Goal: Task Accomplishment & Management: Complete application form

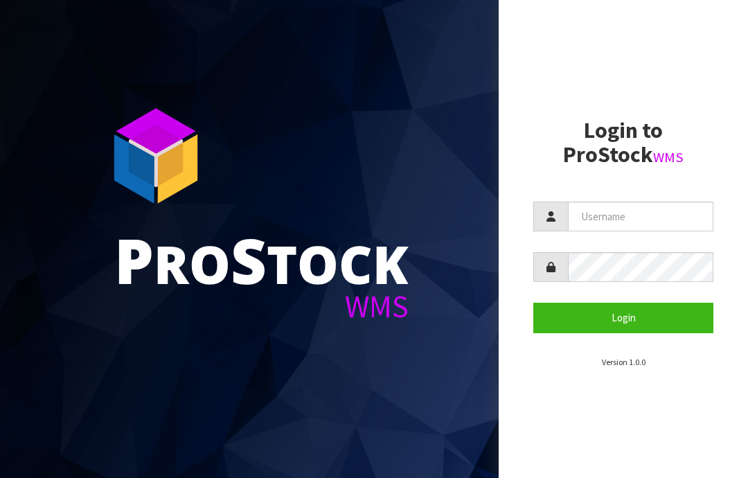
click at [605, 214] on input "text" at bounding box center [640, 217] width 145 height 30
type input "JGBIMPORTS"
click at [629, 318] on button "Login" at bounding box center [623, 318] width 180 height 30
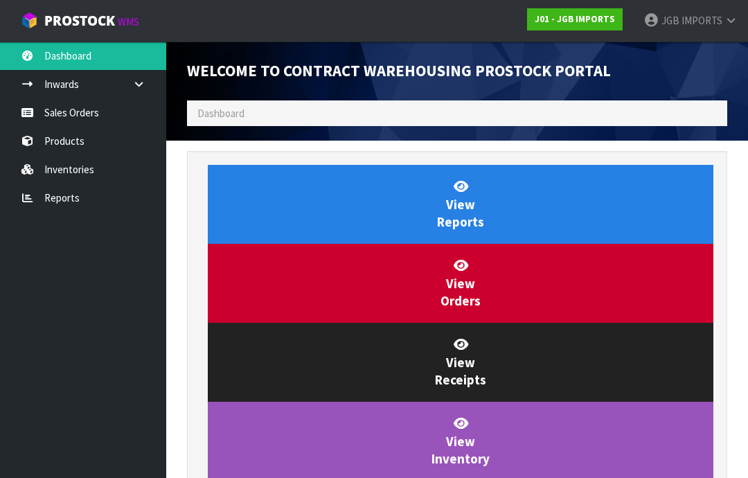
scroll to position [816, 561]
click at [59, 109] on link "Sales Orders" at bounding box center [83, 112] width 166 height 28
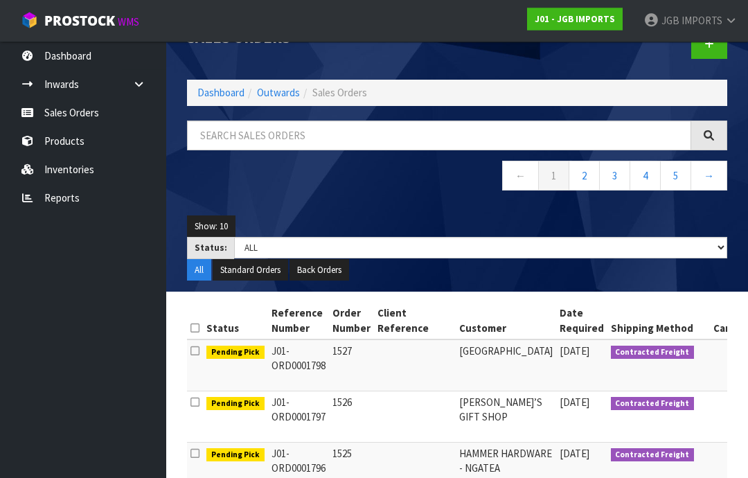
scroll to position [28, 0]
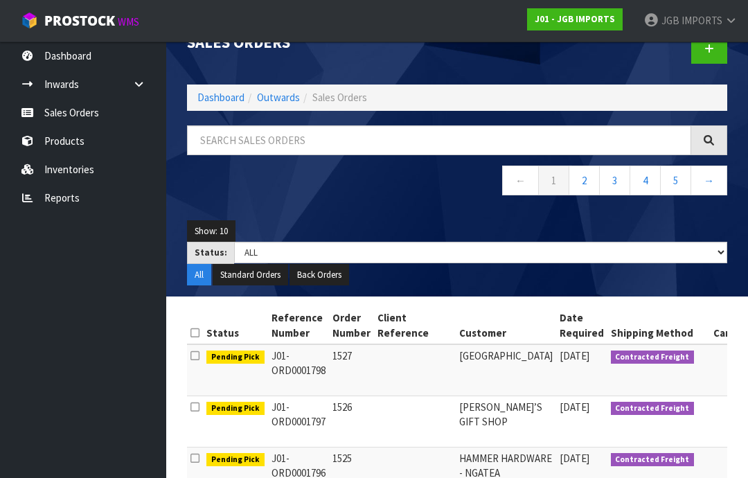
click at [709, 55] on link at bounding box center [709, 49] width 36 height 30
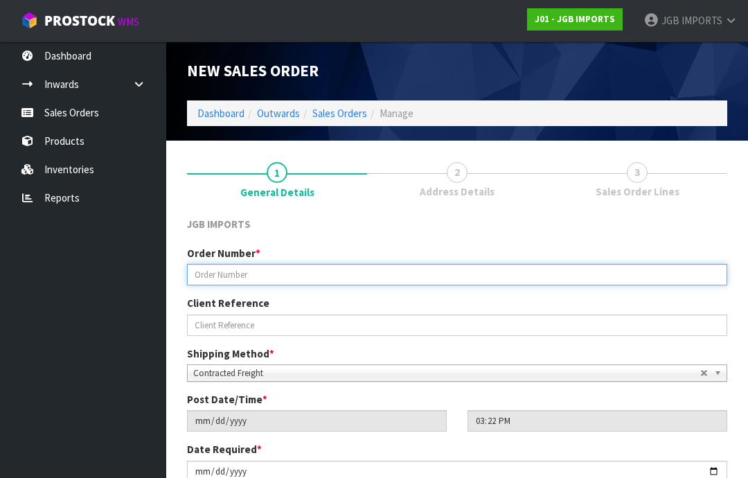
click at [248, 272] on input "text" at bounding box center [457, 274] width 540 height 21
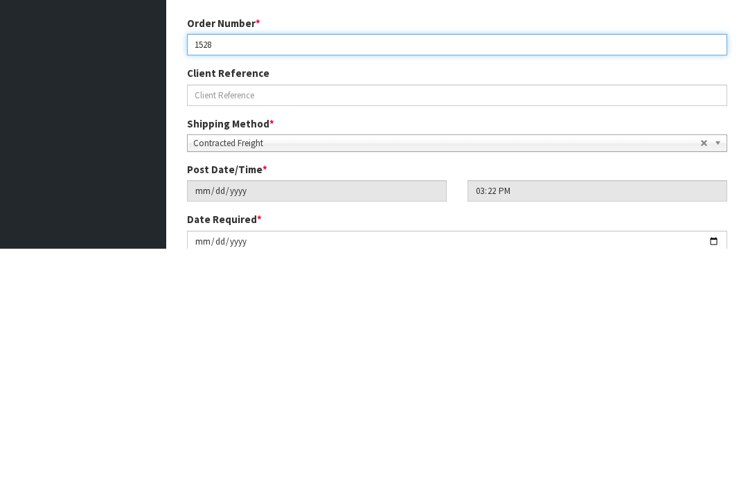
type input "1528"
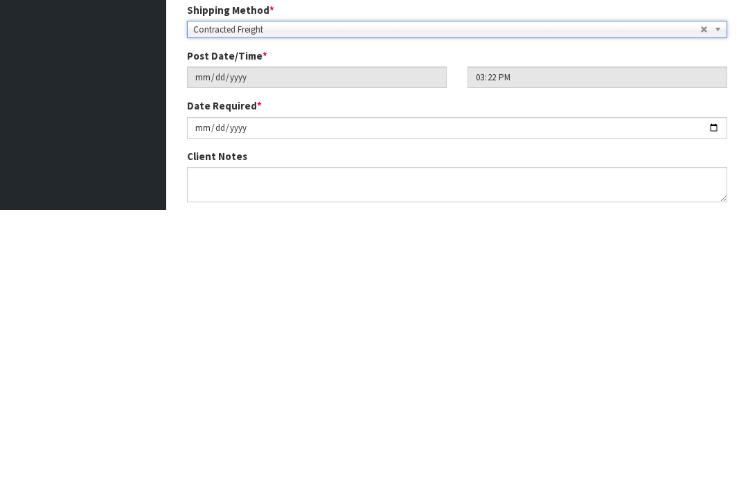
scroll to position [77, 0]
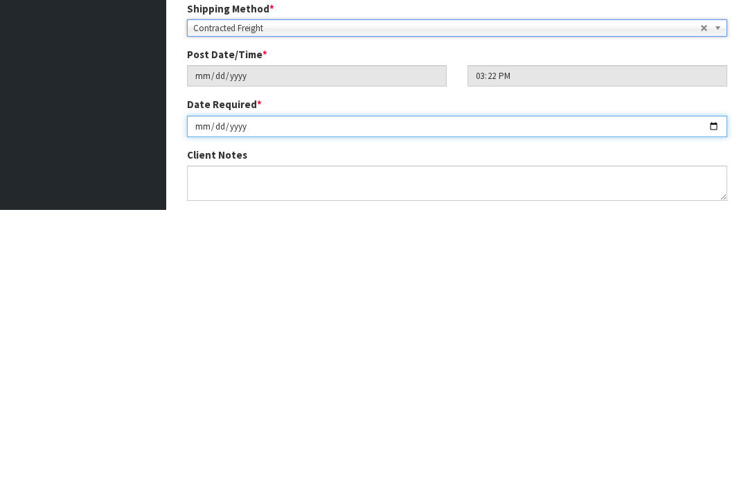
click at [298, 384] on input "[DATE]" at bounding box center [457, 394] width 540 height 21
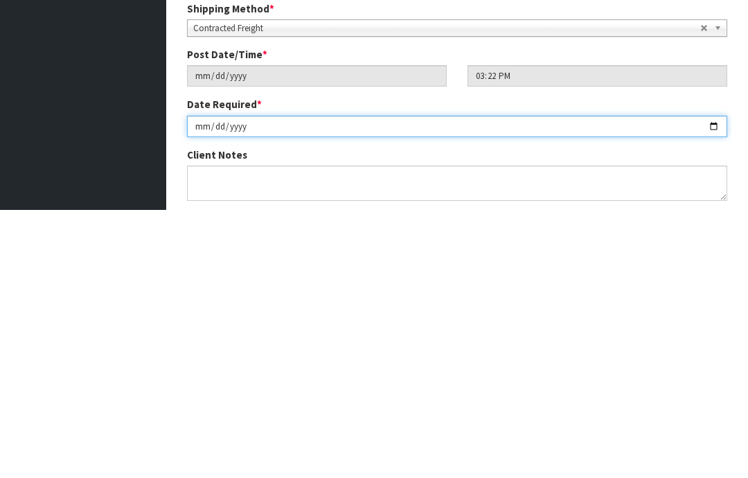
scroll to position [193, 0]
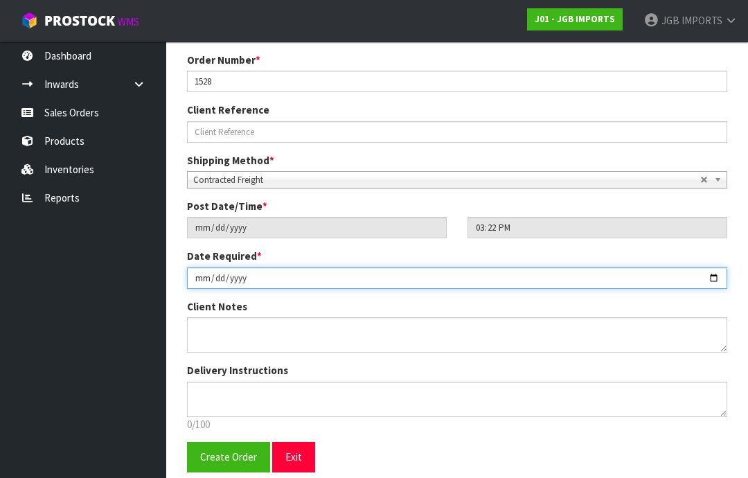
type input "[DATE]"
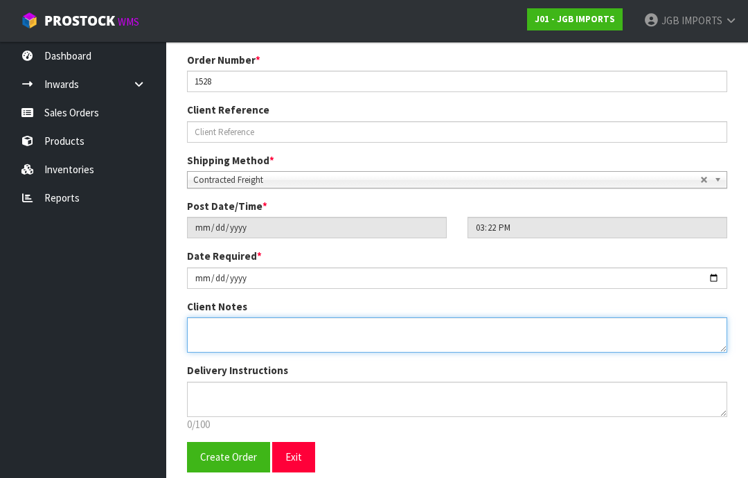
click at [218, 326] on textarea at bounding box center [457, 334] width 540 height 35
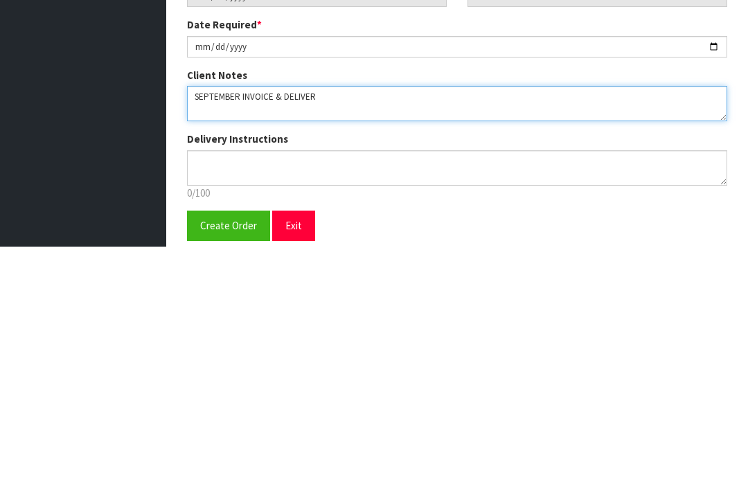
type textarea "SEPTEMBER INVOICE & DELIVERY"
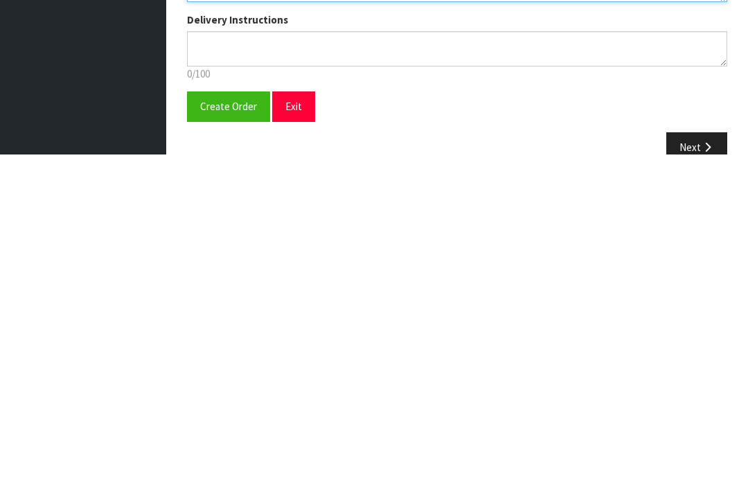
scroll to position [229, 0]
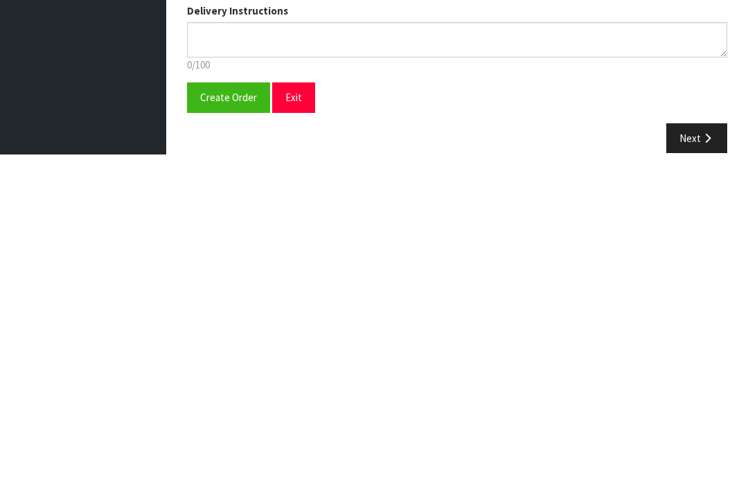
click at [220, 414] on span "Create Order" at bounding box center [228, 420] width 57 height 13
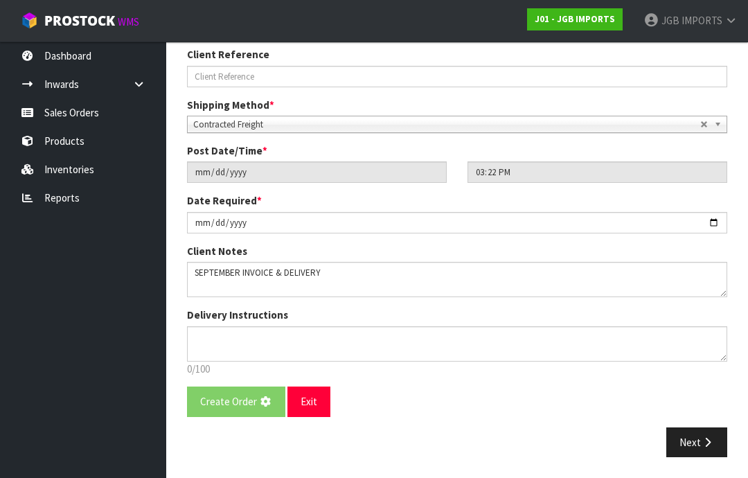
scroll to position [0, 0]
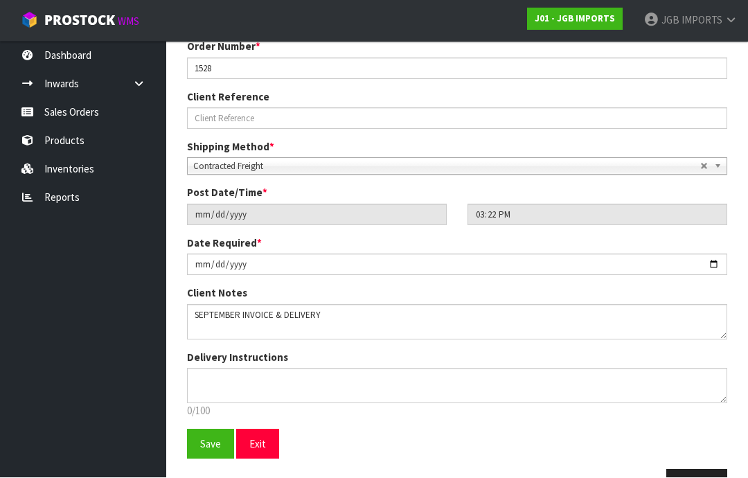
scroll to position [243, 0]
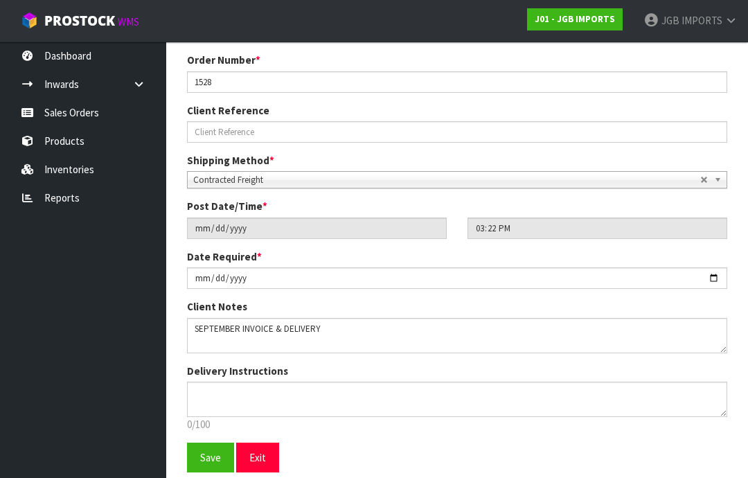
click at [206, 451] on span "Save" at bounding box center [210, 457] width 21 height 13
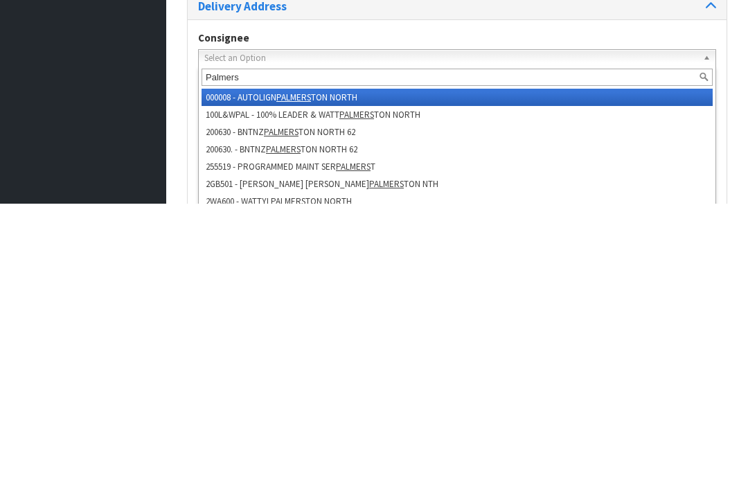
type input "Palmers r"
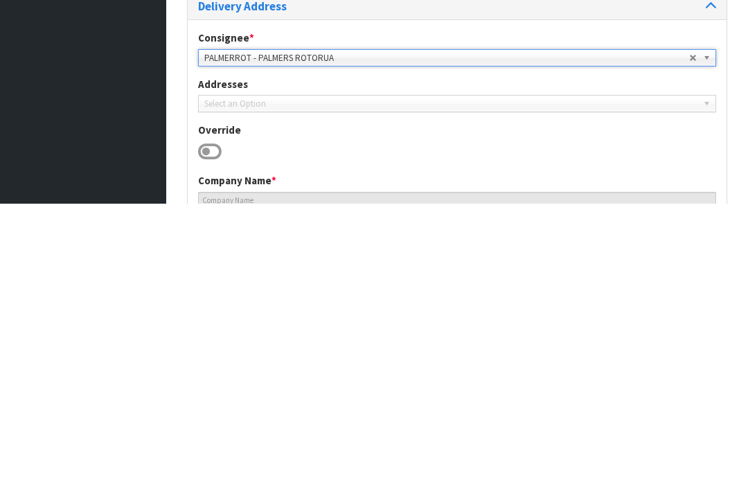
type input "PALMERS ROTORUA"
type input "[PHONE_NUMBER]"
type input "[STREET_ADDRESS]"
type input "3010"
type input "ROTORUA"
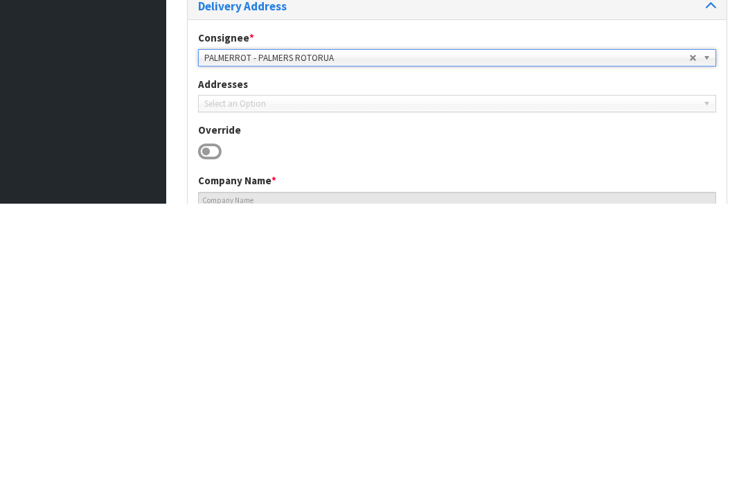
type input "WHAKAREWAREWA"
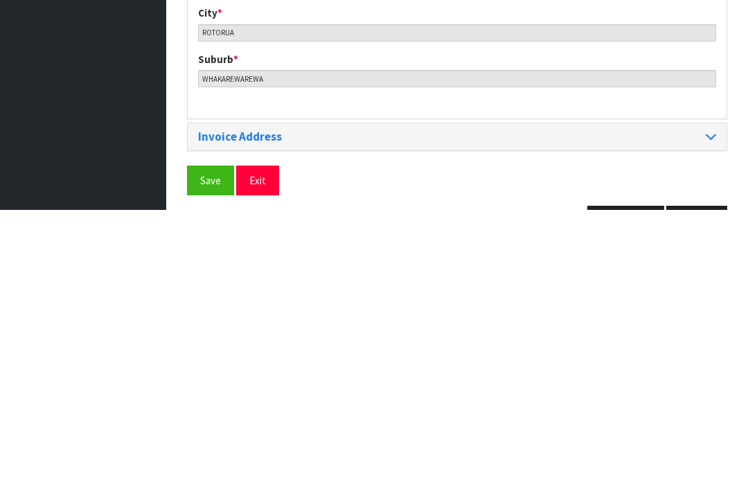
scroll to position [673, 0]
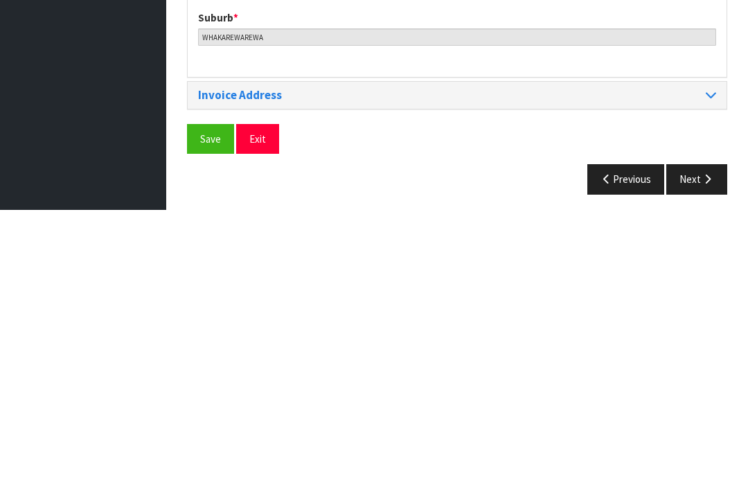
click at [203, 400] on span "Save" at bounding box center [210, 406] width 21 height 13
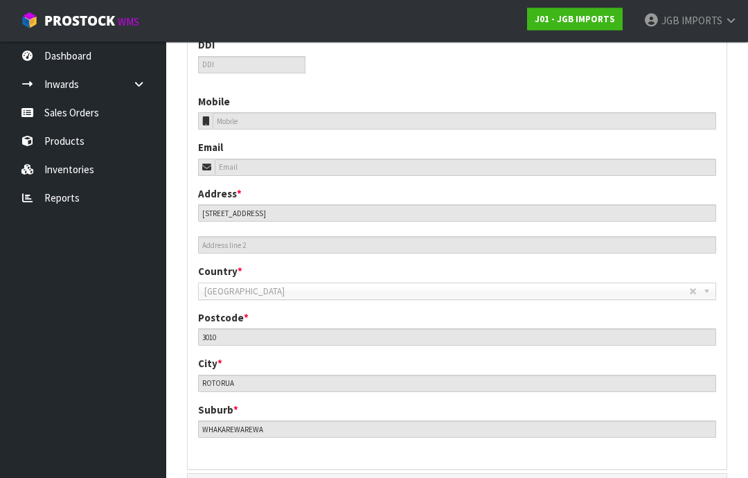
scroll to position [617, 0]
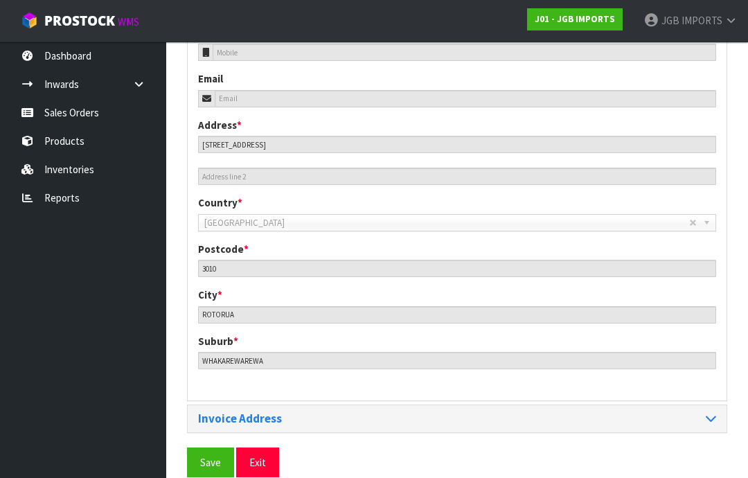
click at [217, 456] on span "Save" at bounding box center [210, 462] width 21 height 13
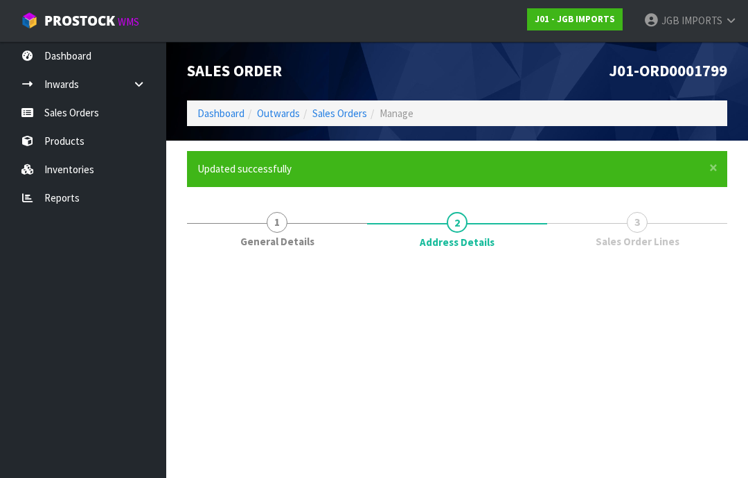
scroll to position [0, 0]
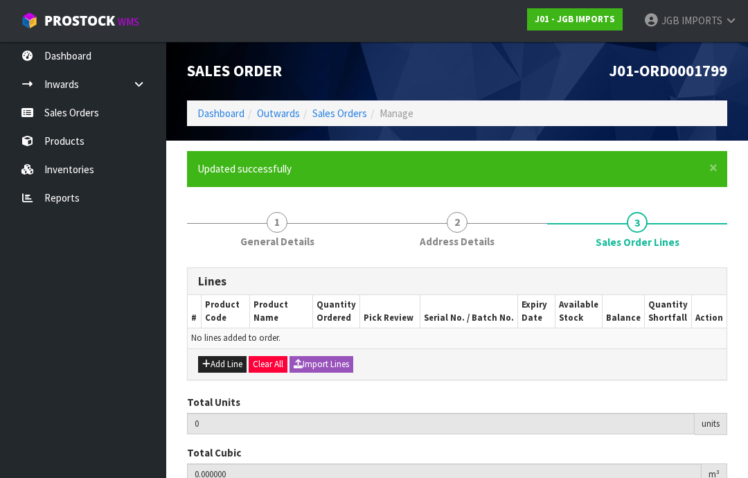
click at [226, 357] on button "Add Line" at bounding box center [222, 364] width 48 height 17
type input "0"
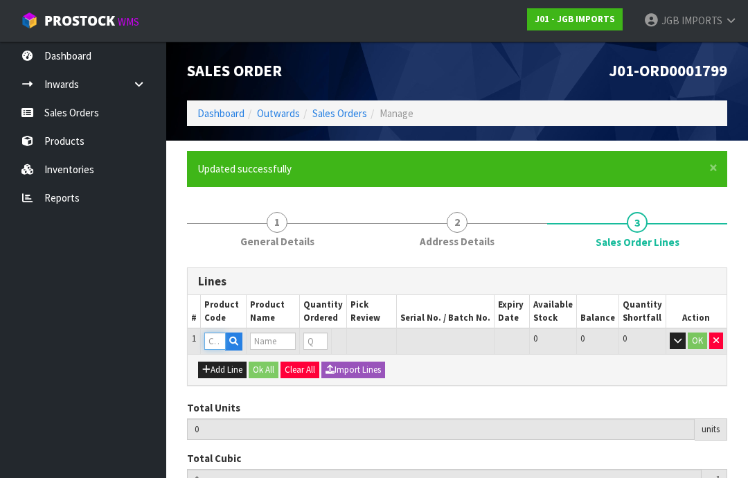
click at [213, 339] on input "text" at bounding box center [214, 340] width 21 height 17
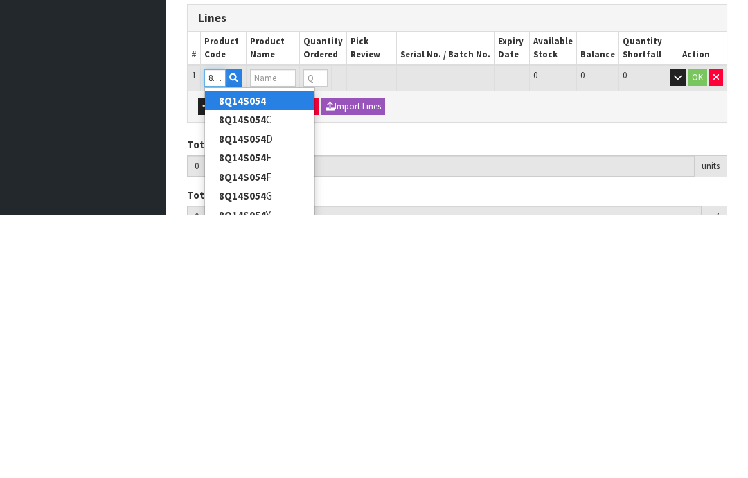
type input "8Q14S054G"
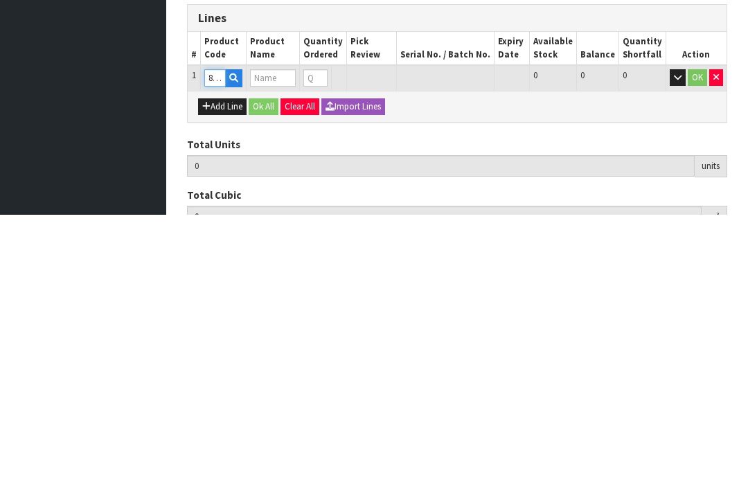
type input "0.000000"
type input "0.000"
type input "POLYRESIN RABBIT"
type input "0"
type input "8Q14S054G"
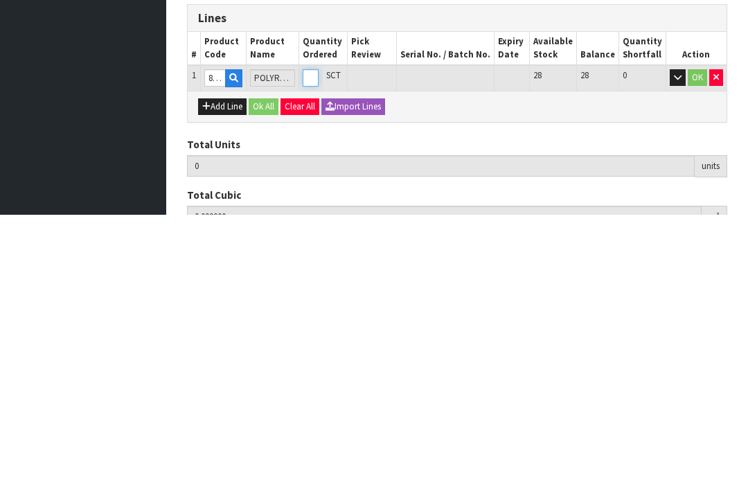
click at [319, 332] on input "0" at bounding box center [311, 340] width 16 height 17
type input "0"
type input "1"
type input "0.00448"
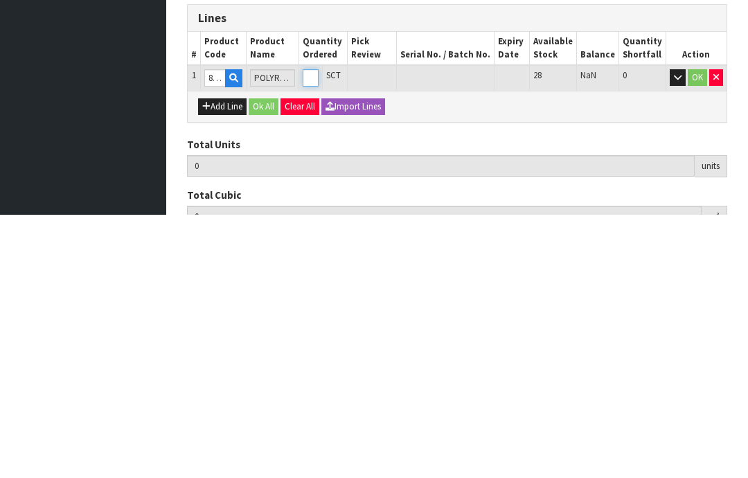
type input "0.38"
type input "1"
click at [691, 332] on button "OK" at bounding box center [697, 340] width 19 height 17
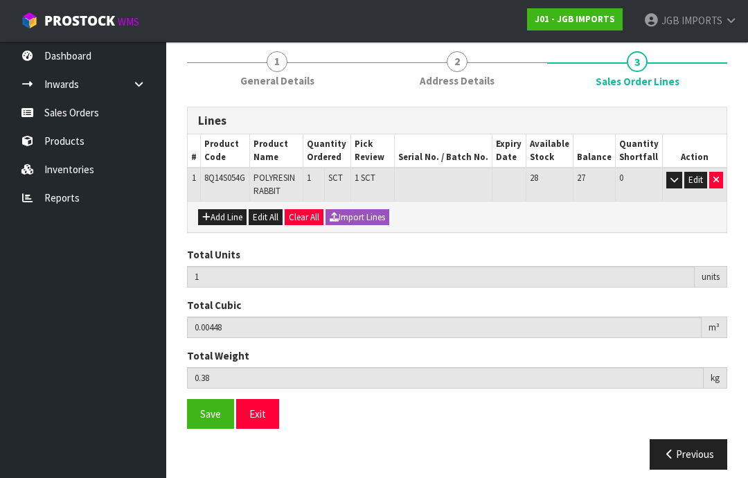
click at [223, 217] on button "Add Line" at bounding box center [222, 217] width 48 height 17
type input "0"
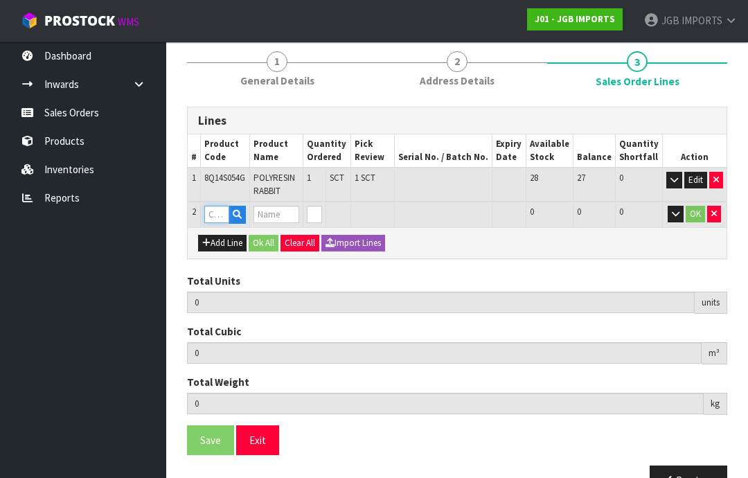
click at [223, 208] on input "text" at bounding box center [216, 214] width 25 height 17
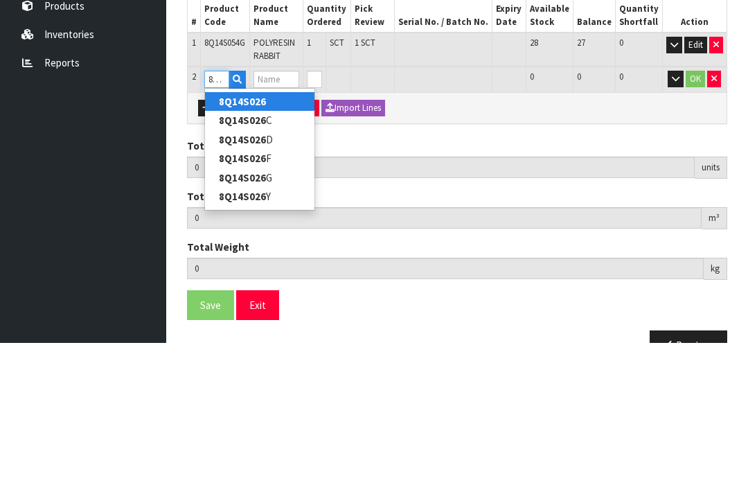
type input "8Q14S026G"
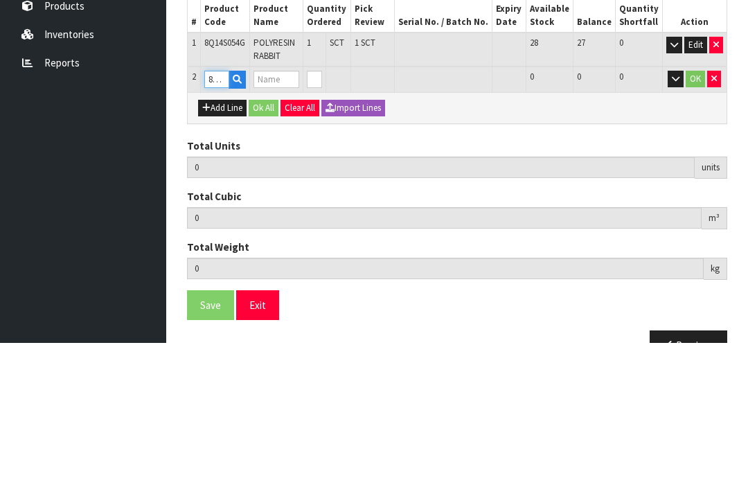
type input "1"
type input "0.00448"
type input "0.38"
type input "POLYRESIN ELEPHANT"
type input "0"
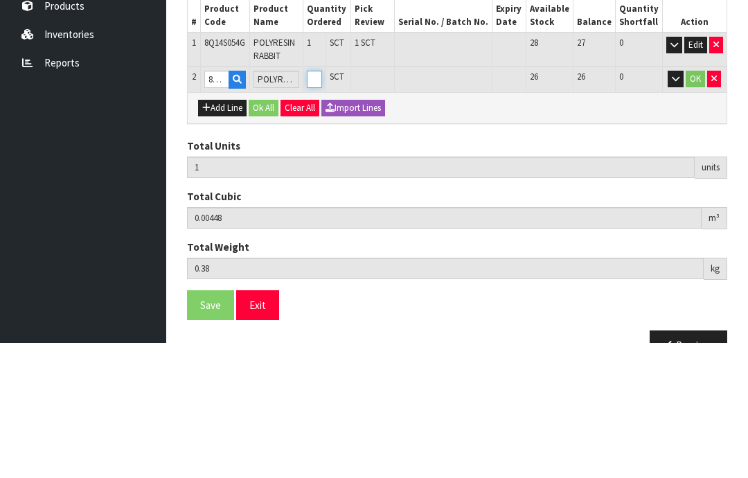
click at [322, 206] on input "0" at bounding box center [314, 214] width 15 height 17
type input "0"
type input "2"
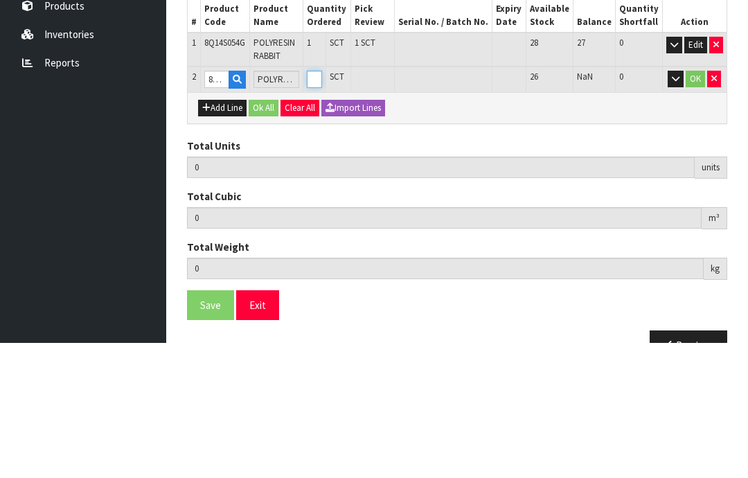
type input "0.012592"
type input "0.98"
type input "1"
click at [695, 206] on button "OK" at bounding box center [695, 214] width 19 height 17
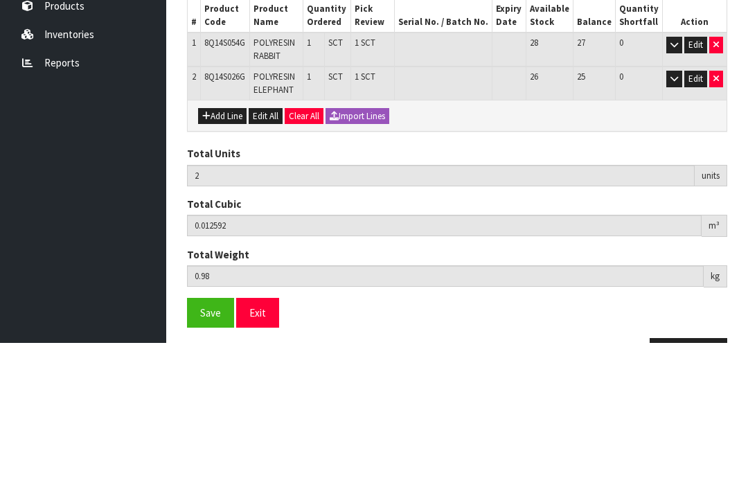
scroll to position [194, 0]
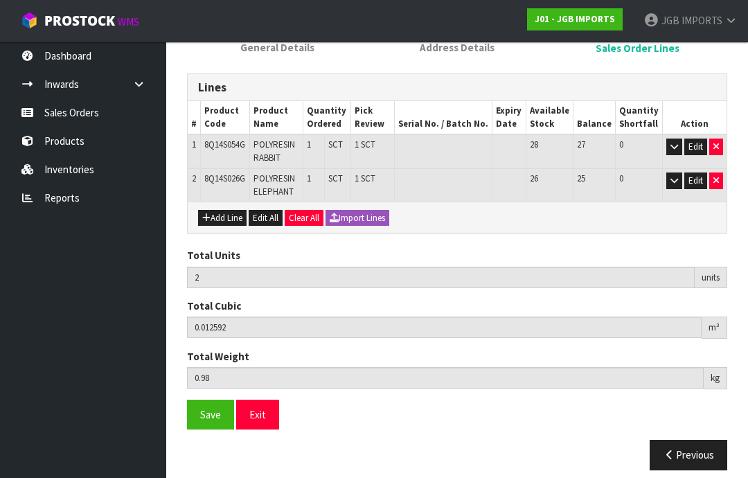
click at [223, 212] on button "Add Line" at bounding box center [222, 218] width 48 height 17
type input "0"
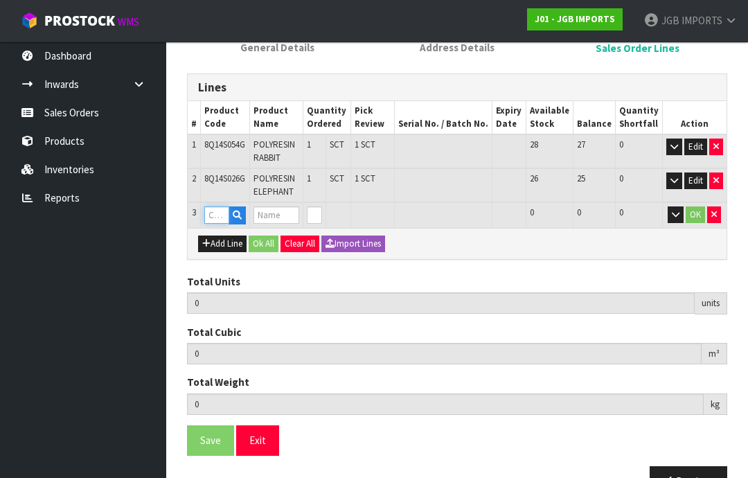
click at [221, 208] on input "text" at bounding box center [216, 214] width 25 height 17
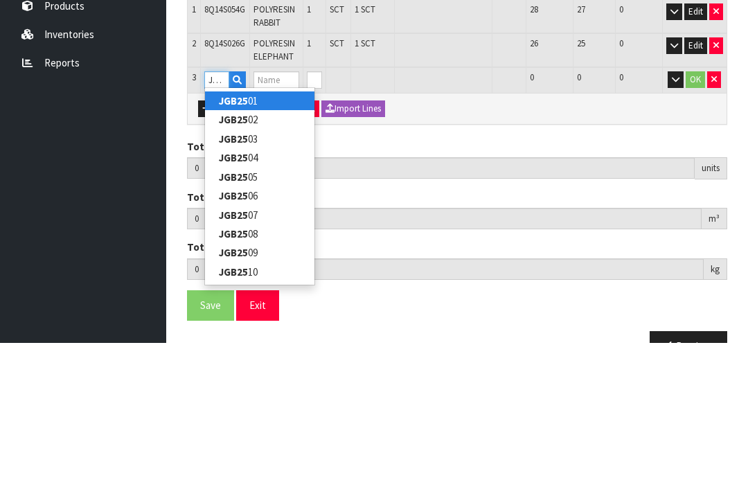
type input "JGB2533"
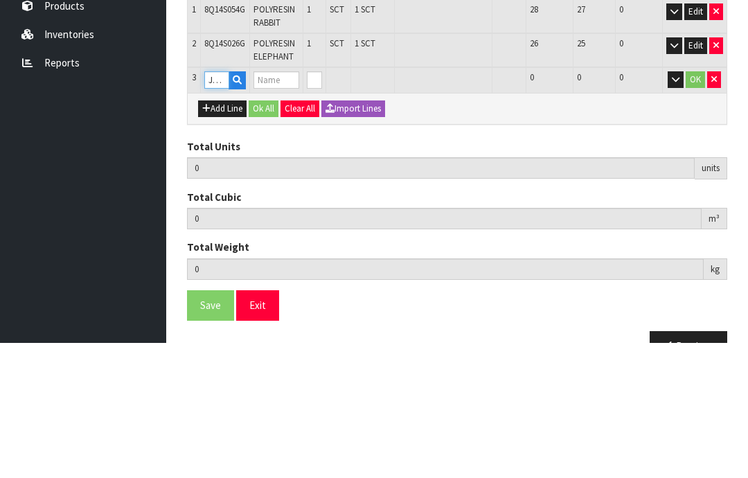
type input "2"
type input "0.012592"
type input "0.98"
type input "S TEA POT EIFFEL BUTTERFLY ROSE"
type input "0"
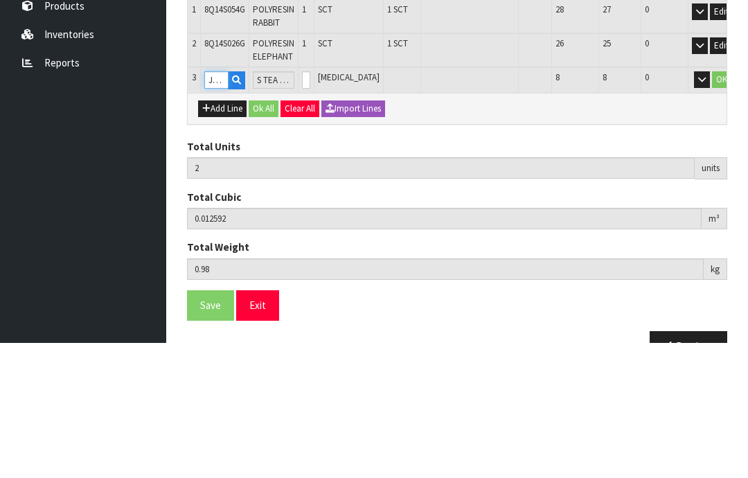
type input "JGB2533"
click at [310, 206] on input "0" at bounding box center [306, 214] width 8 height 17
type input "0"
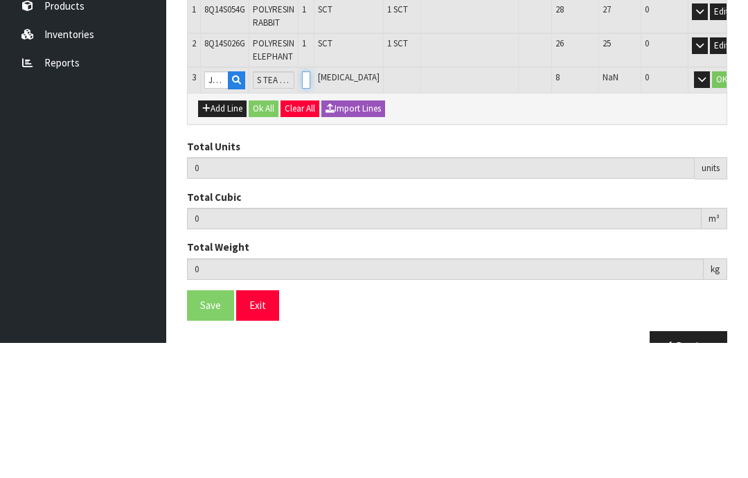
type input "6"
type input "0.028192"
type input "2.98"
type input "4"
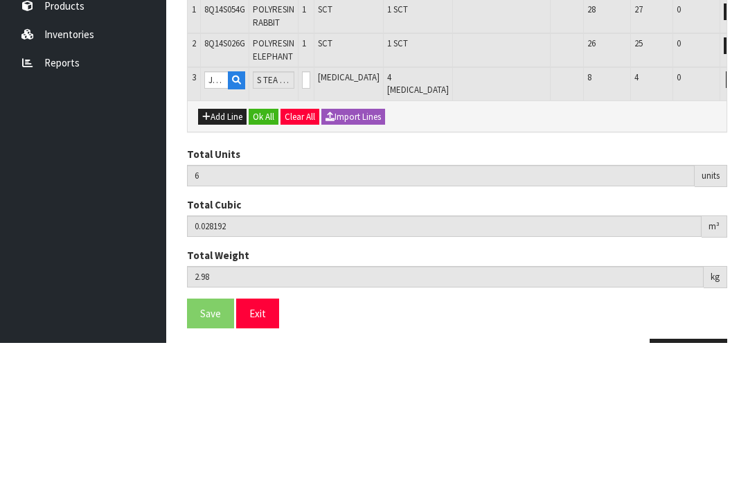
click at [744, 206] on button "OK" at bounding box center [753, 214] width 19 height 17
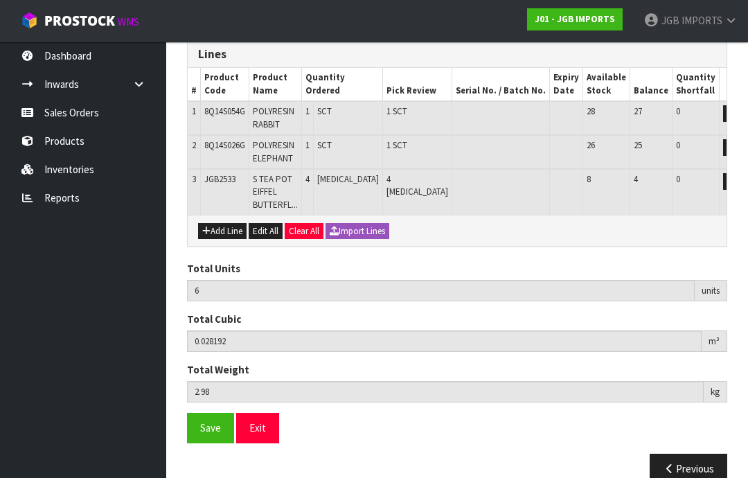
click at [225, 229] on button "Add Line" at bounding box center [222, 231] width 48 height 17
type input "0"
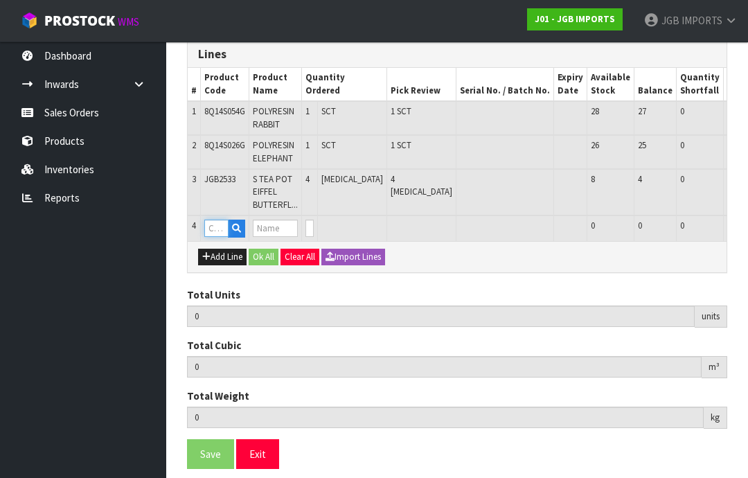
click at [224, 224] on input "text" at bounding box center [216, 228] width 24 height 17
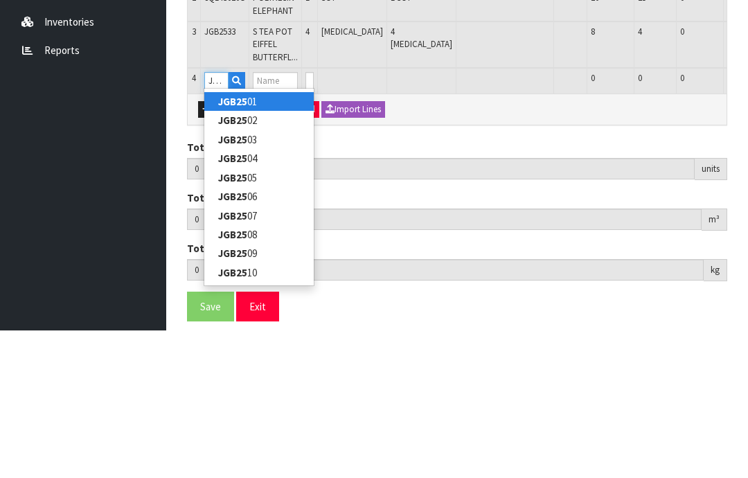
type input "JGB2534"
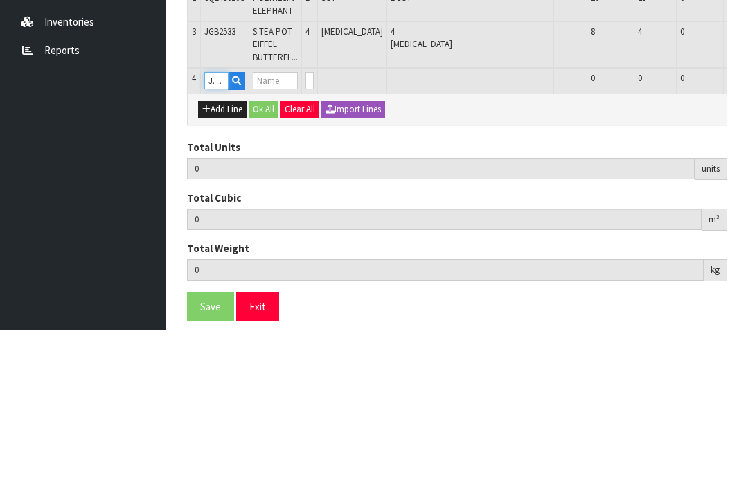
type input "6"
type input "0.028192"
type input "2.98"
type input "S TEA POT HERBS"
type input "0"
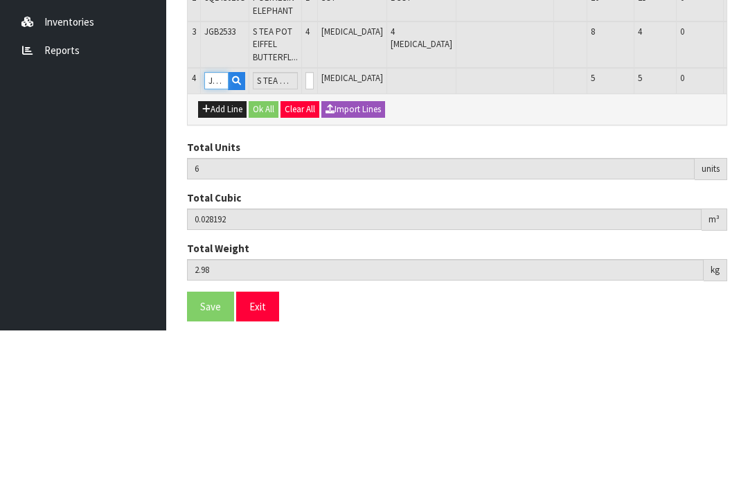
type input "JGB2534"
click at [314, 220] on input "0" at bounding box center [309, 228] width 8 height 17
type input "0"
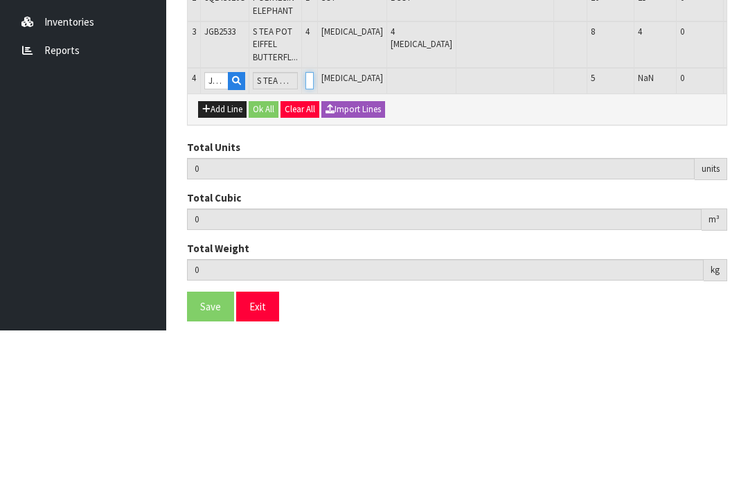
type input "10"
type input "0.044832"
type input "5.58"
type input "4"
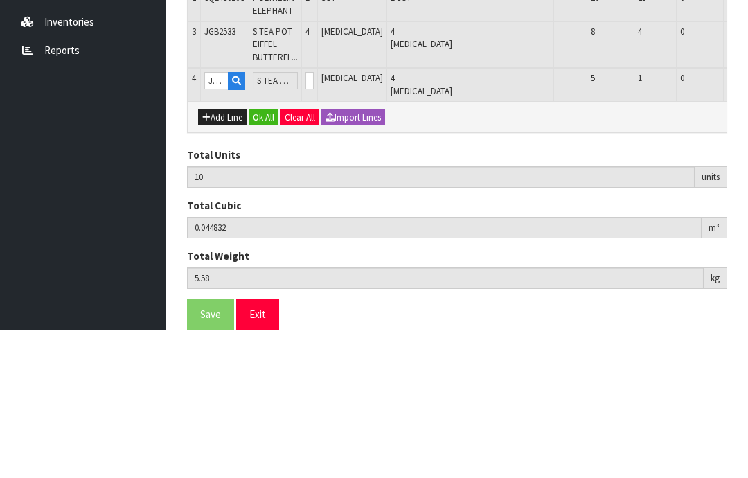
click at [747, 220] on button "OK" at bounding box center [756, 228] width 19 height 17
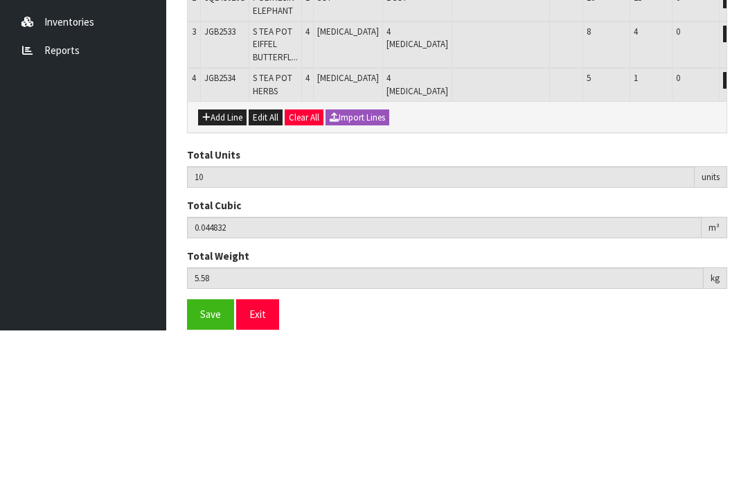
scroll to position [273, 0]
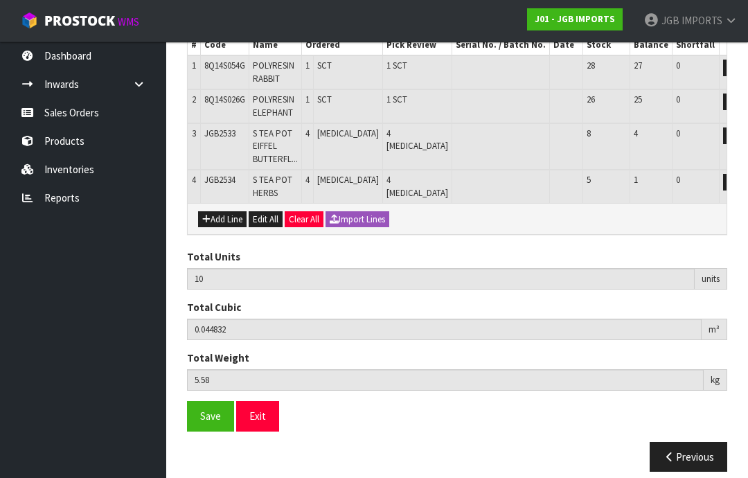
click at [225, 215] on button "Add Line" at bounding box center [222, 219] width 48 height 17
type input "0"
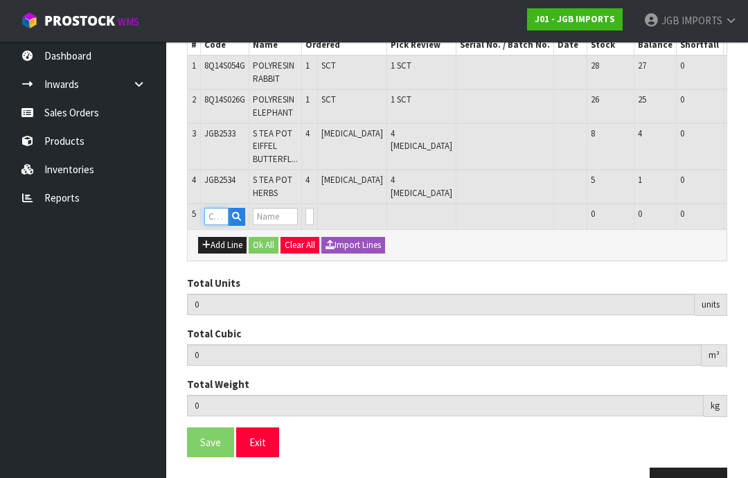
click at [223, 208] on input "text" at bounding box center [216, 216] width 24 height 17
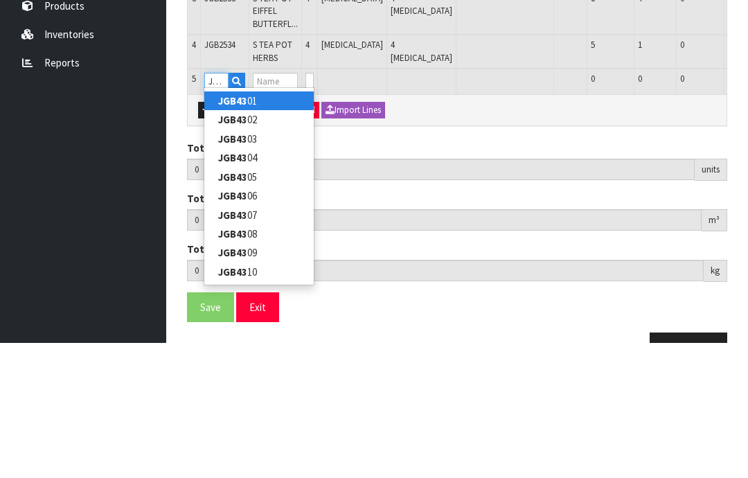
type input "JGB4307"
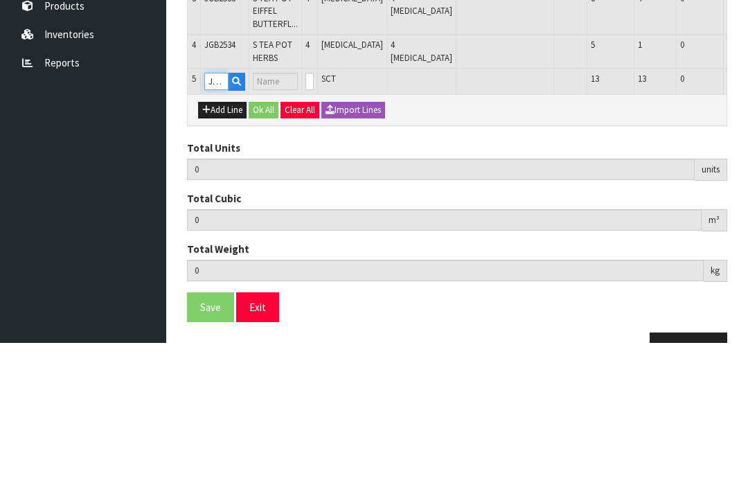
type input "10"
type input "0.044832"
type input "5.58"
type input "Set 4 Mauve Flower Pots in Display Unit"
type input "0"
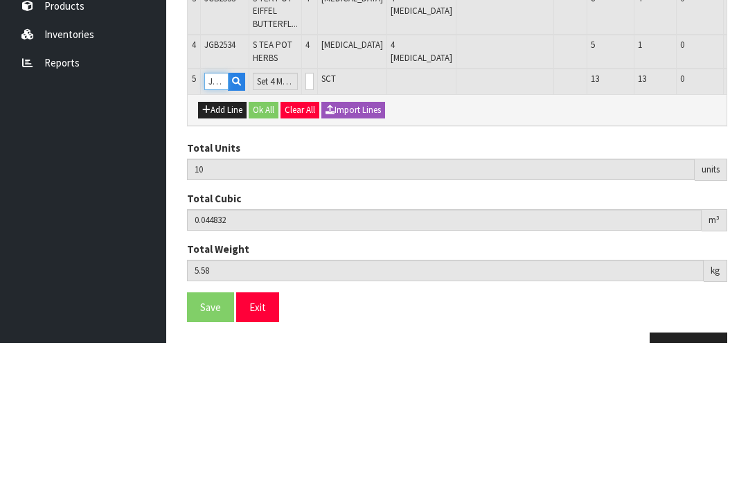
type input "JGB4307"
click at [314, 208] on input "0" at bounding box center [309, 216] width 8 height 17
type input "0"
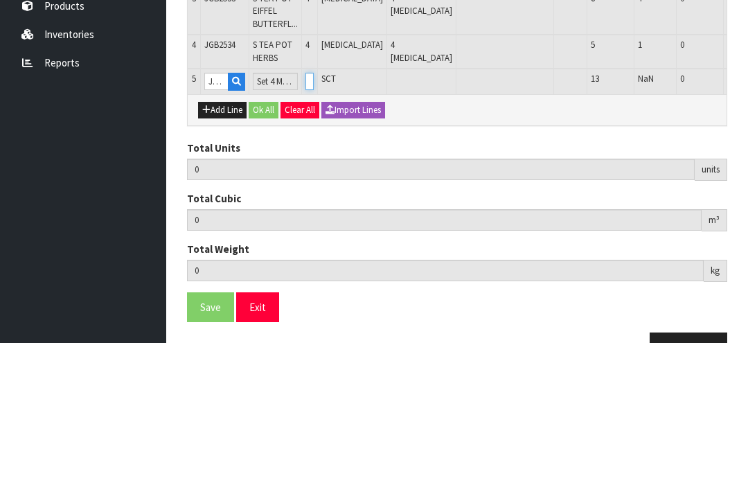
type input "12"
type input "0.065216"
type input "10.38"
type input "2"
click at [747, 208] on button "OK" at bounding box center [756, 216] width 19 height 17
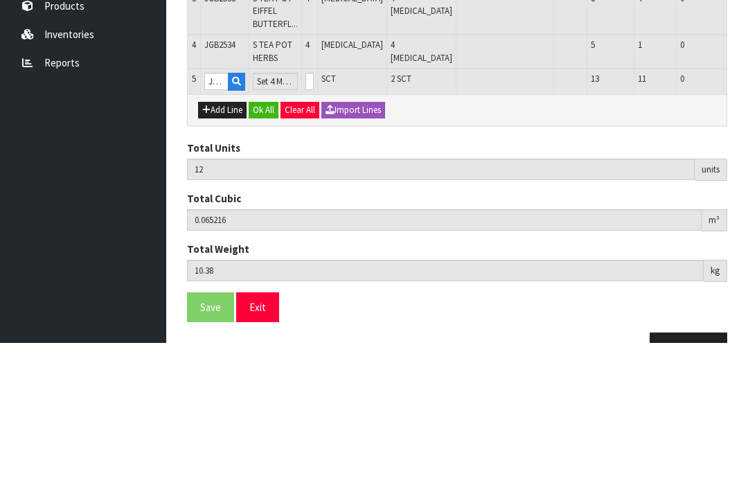
scroll to position [305, 0]
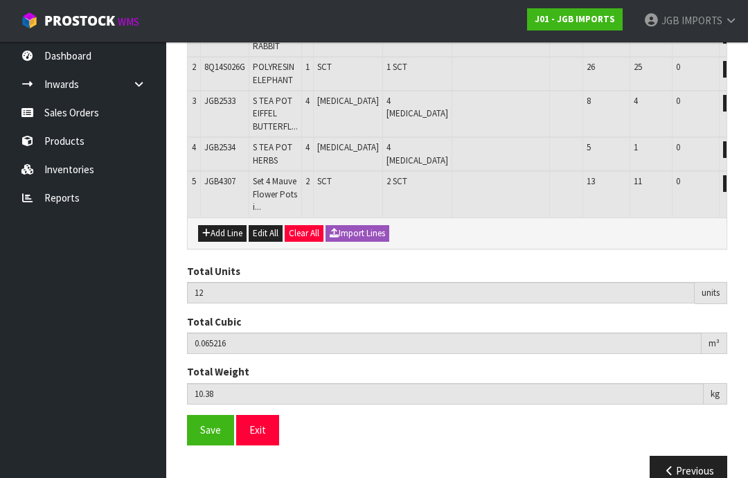
click at [223, 229] on button "Add Line" at bounding box center [222, 233] width 48 height 17
type input "0"
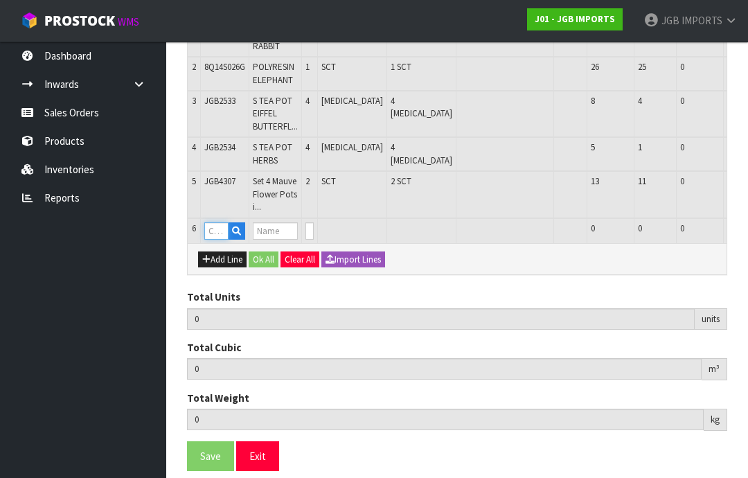
click at [220, 222] on input "text" at bounding box center [216, 230] width 24 height 17
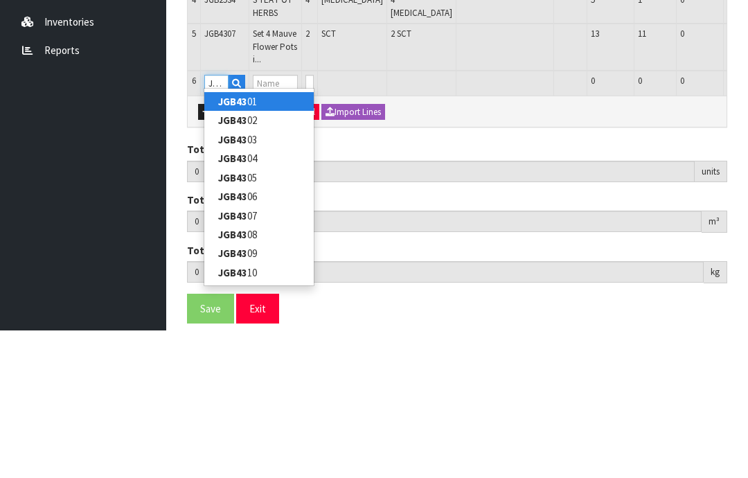
type input "JGB4308"
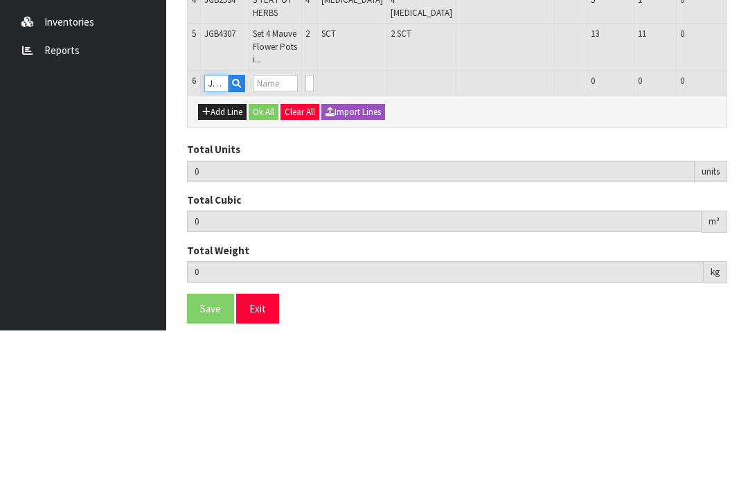
type input "12"
type input "0.065216"
type input "10.38"
type input "Set 4 Bright Flower Pots in Display Unit"
type input "0"
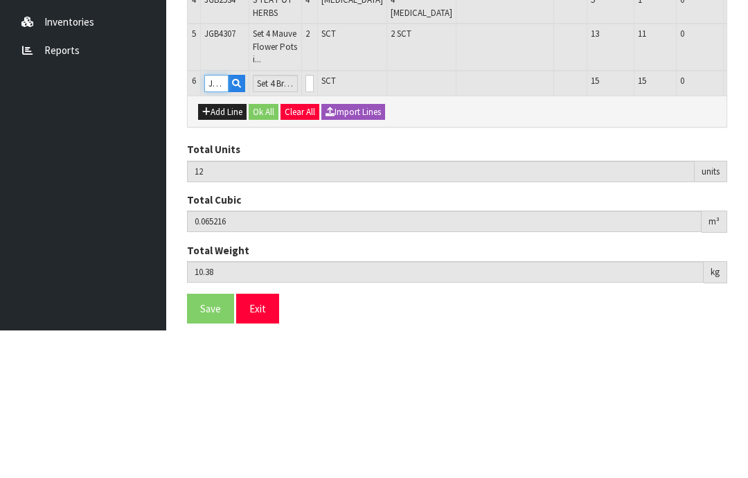
type input "JGB4308"
click at [314, 222] on input "0" at bounding box center [309, 230] width 8 height 17
type input "0"
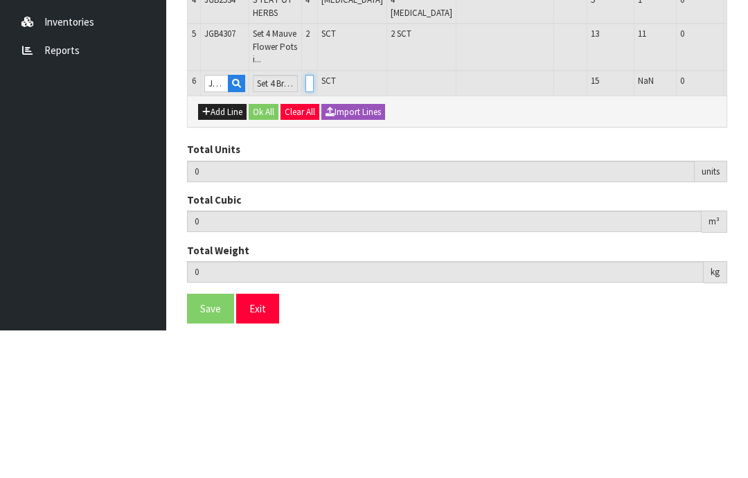
type input "14"
type input "0.086384"
type input "15.08"
type input "2"
click at [747, 222] on button "OK" at bounding box center [756, 230] width 19 height 17
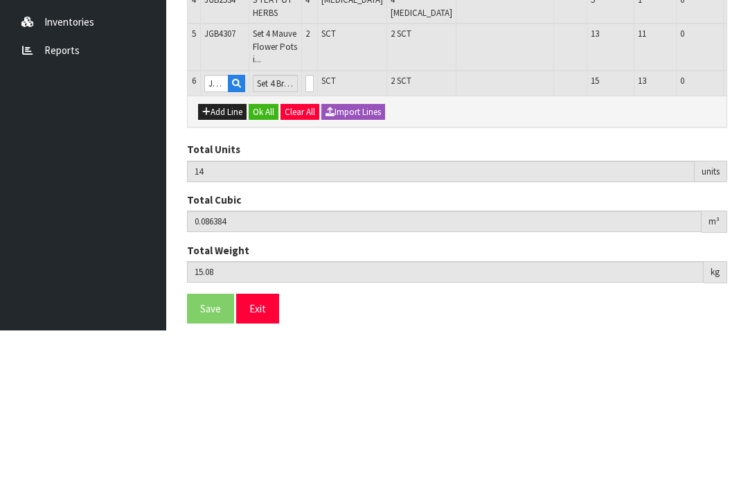
scroll to position [351, 0]
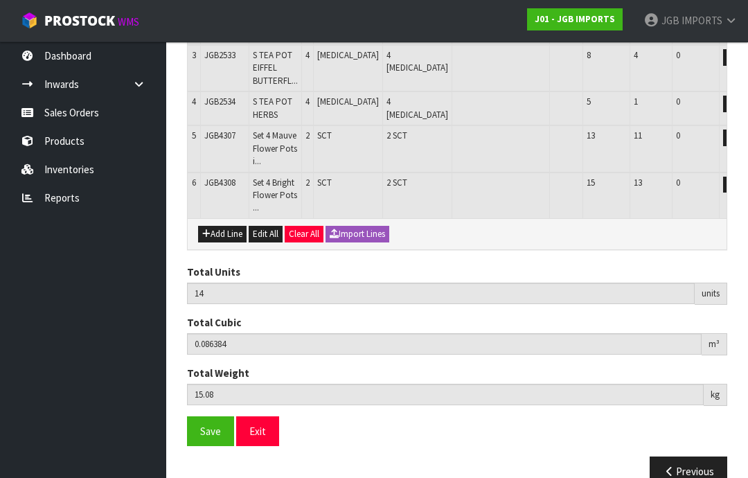
click at [229, 226] on button "Add Line" at bounding box center [222, 234] width 48 height 17
type input "0"
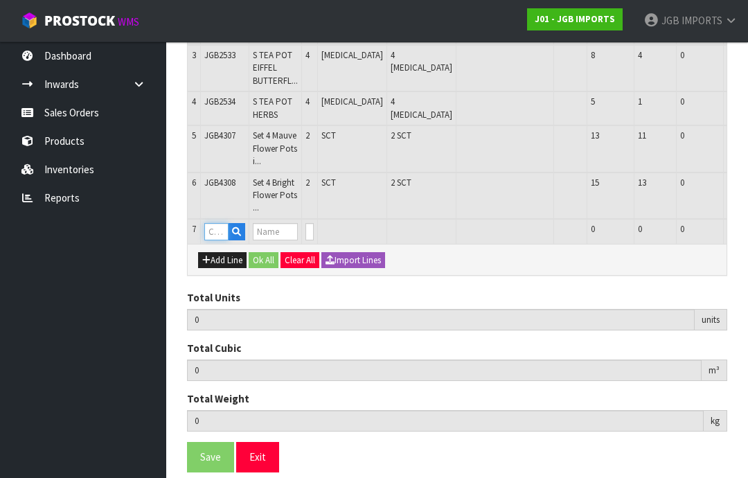
click at [225, 223] on input "text" at bounding box center [216, 231] width 24 height 17
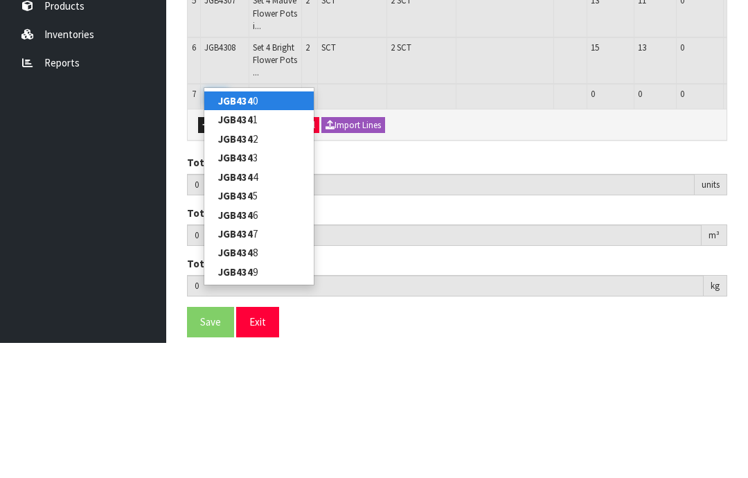
type input "JGB4340"
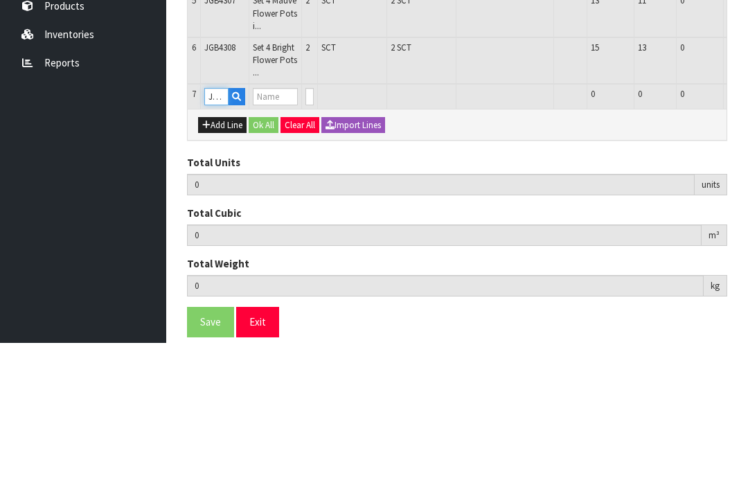
type input "14"
type input "0.086384"
type input "15.08"
type input "S CUP W WAVY SAUCER THREE PINK ROSES"
type input "0"
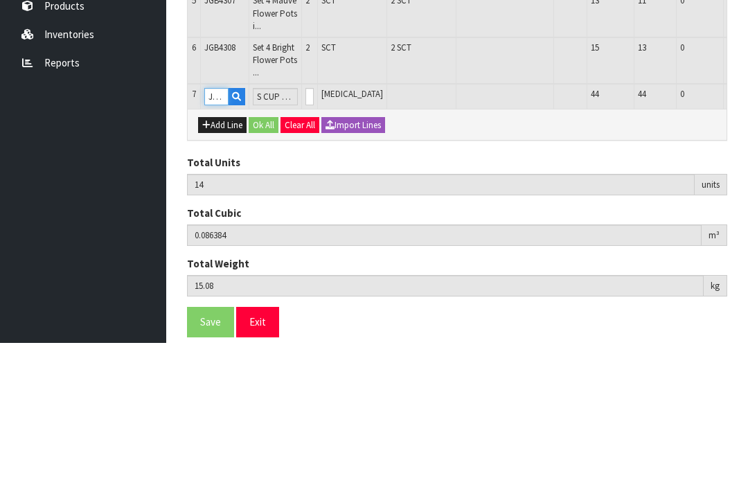
type input "JGB4340"
click at [314, 223] on input "0" at bounding box center [309, 231] width 8 height 17
type input "0"
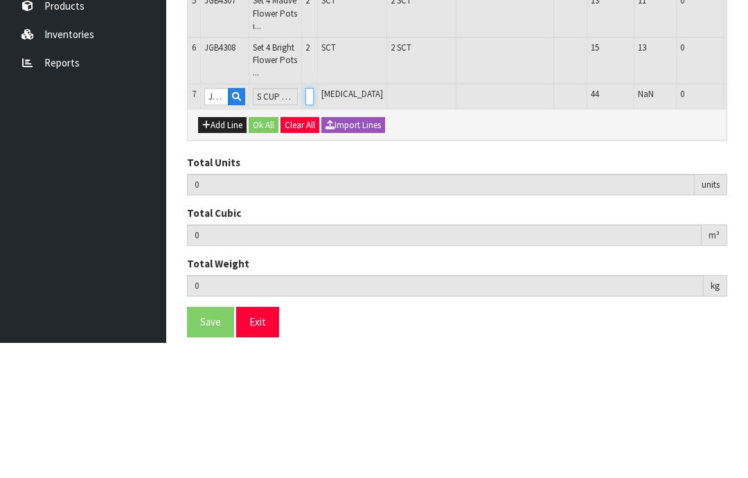
type input "16"
type input "0.124124"
type input "18.08"
type input "2"
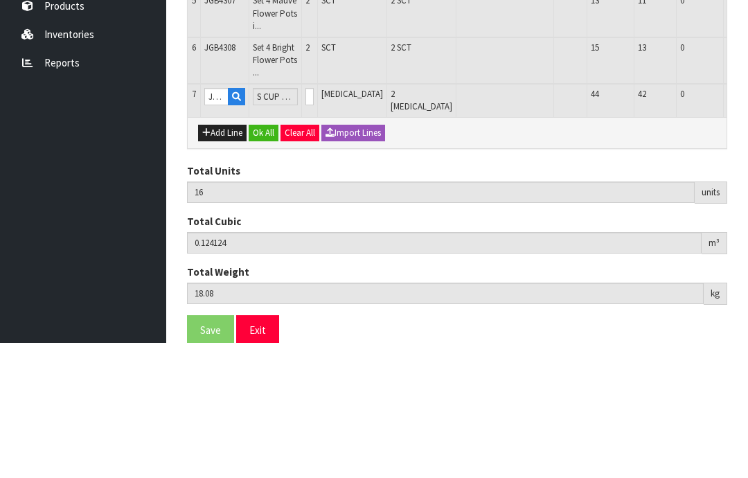
click at [747, 223] on button "OK" at bounding box center [756, 231] width 19 height 17
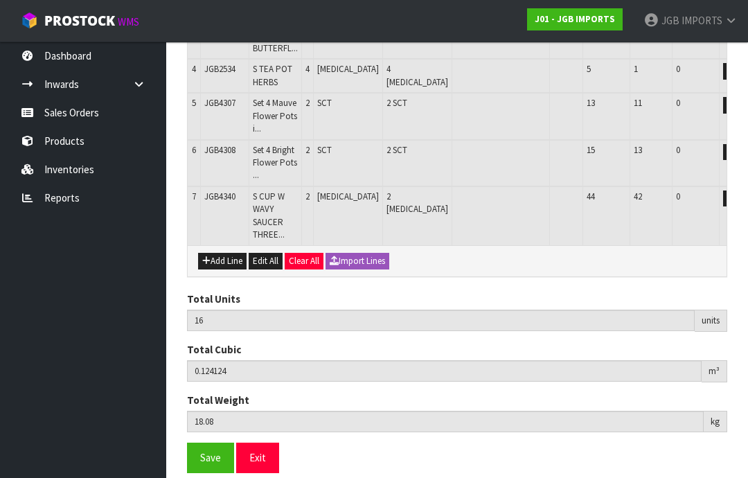
click at [228, 253] on button "Add Line" at bounding box center [222, 261] width 48 height 17
type input "0"
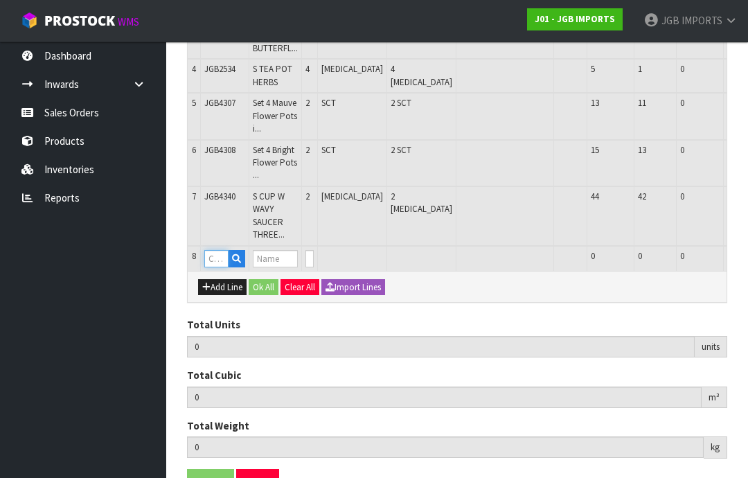
click at [222, 250] on input "text" at bounding box center [216, 258] width 24 height 17
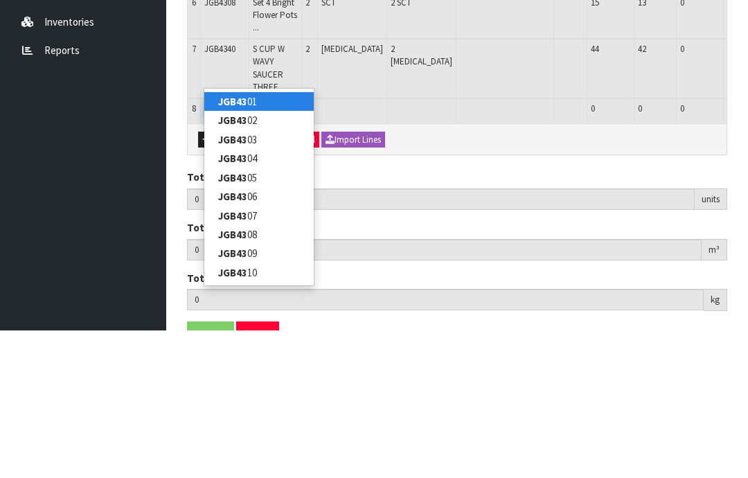
type input "JGB4341"
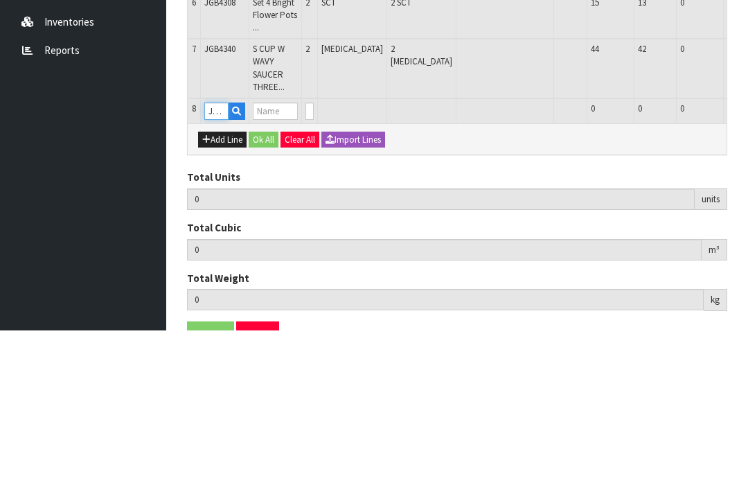
type input "16"
type input "0.124124"
type input "18.08"
type input "S CUP W WAVY SAUCER TWO ROSES [GEOGRAPHIC_DATA]"
type input "0"
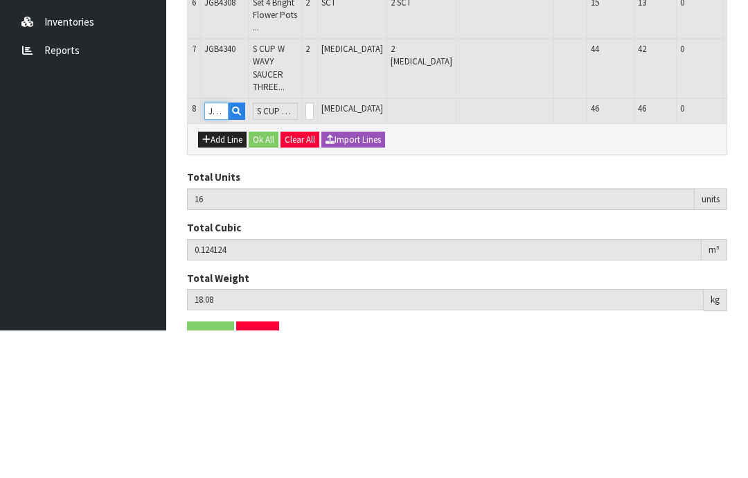
type input "JGB4341"
click at [314, 250] on input "0" at bounding box center [309, 258] width 8 height 17
type input "0"
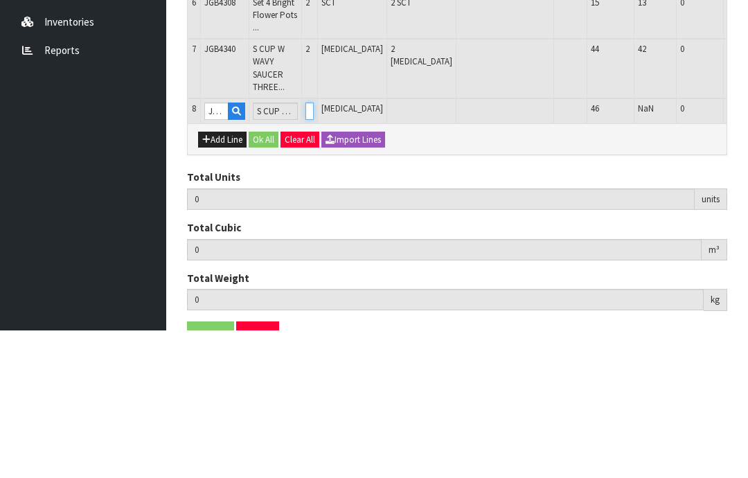
type input "18"
type input "0.132104"
type input "20.08"
type input "2"
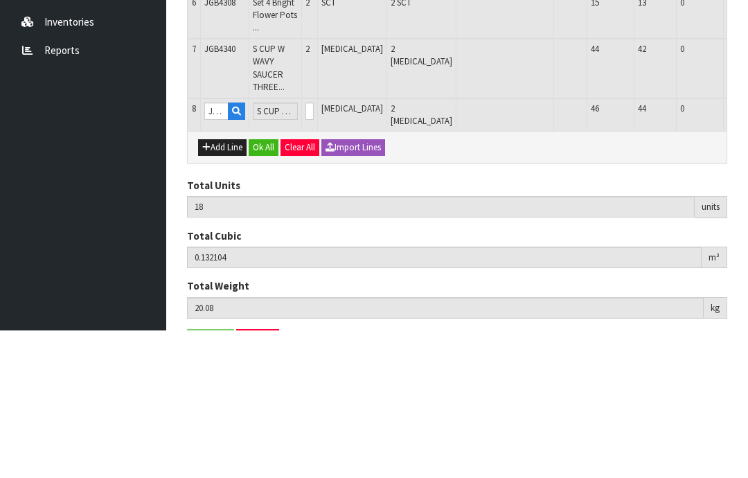
click at [747, 250] on button "OK" at bounding box center [756, 258] width 19 height 17
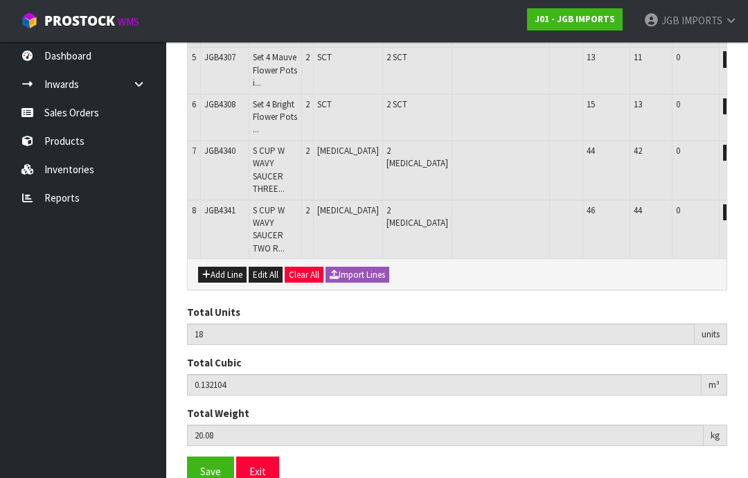
click at [223, 267] on button "Add Line" at bounding box center [222, 275] width 48 height 17
type input "0"
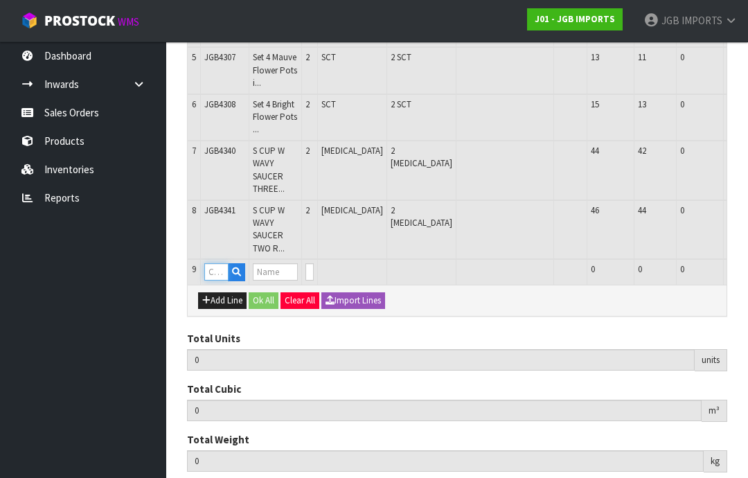
click at [224, 263] on input "text" at bounding box center [216, 271] width 24 height 17
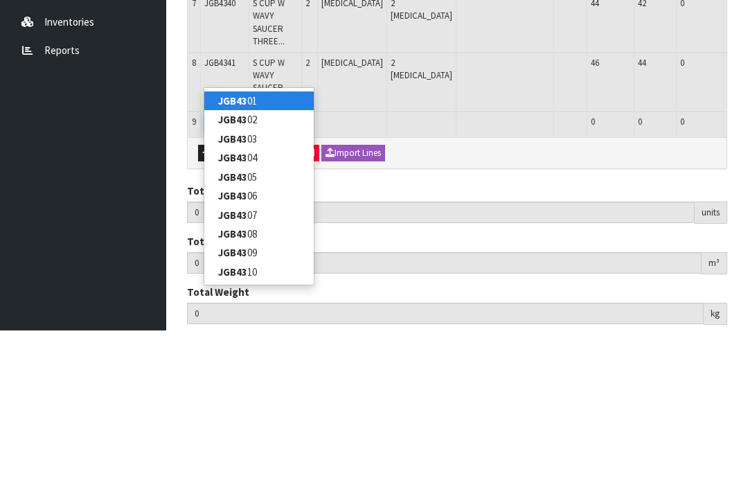
type input "JGB4342"
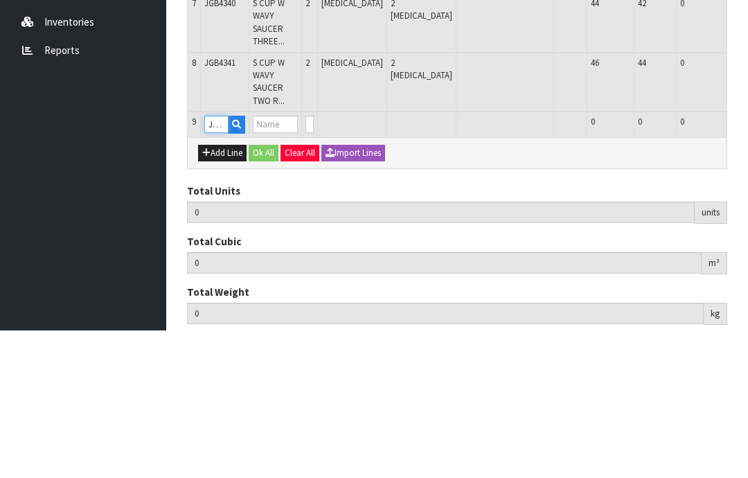
type input "18"
type input "0.132104"
type input "20.08"
type input "S CUP W WAVY SAUCER RED FLOWER W BLUE CROCUS"
type input "0"
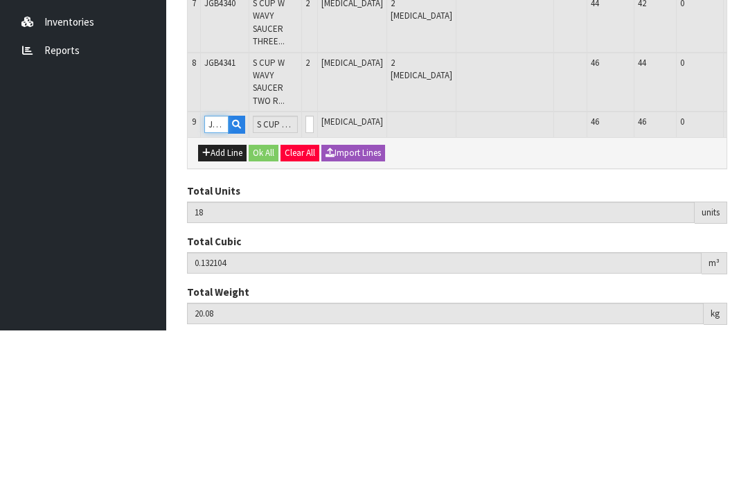
type input "JGB4342"
click at [314, 263] on input "0" at bounding box center [309, 271] width 8 height 17
type input "0"
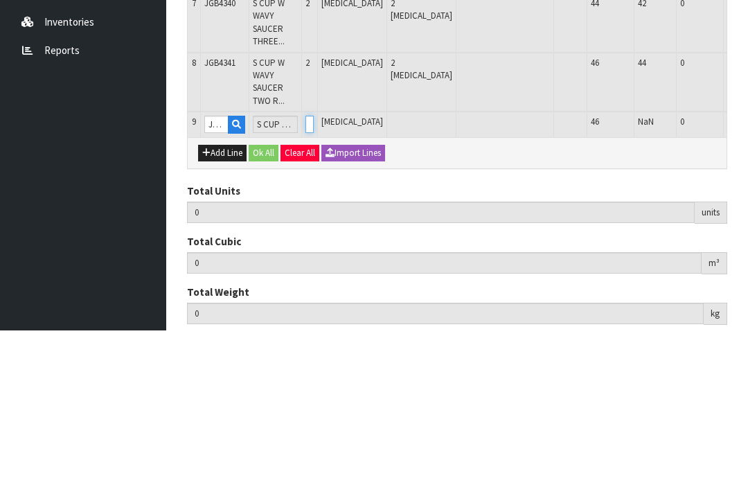
type input "20"
type input "0.140084"
type input "21.68"
type input "2"
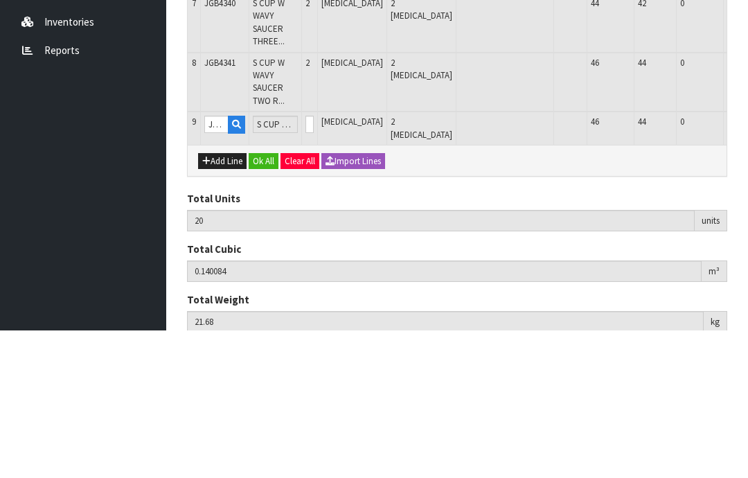
click at [747, 263] on button "OK" at bounding box center [756, 271] width 19 height 17
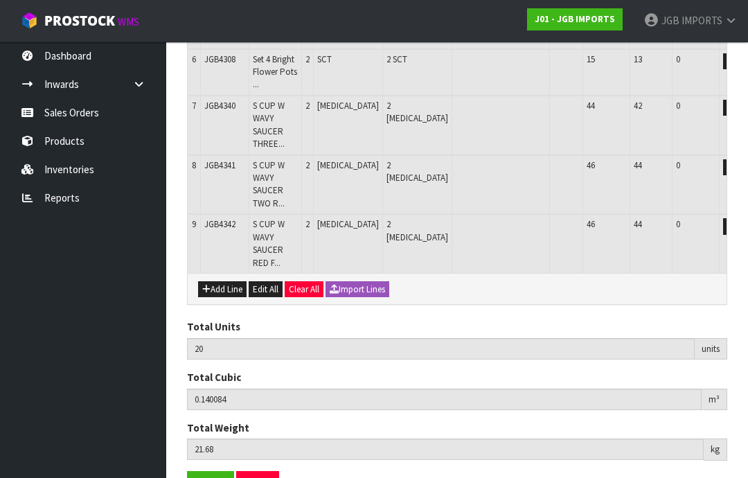
click at [225, 281] on button "Add Line" at bounding box center [222, 289] width 48 height 17
type input "0"
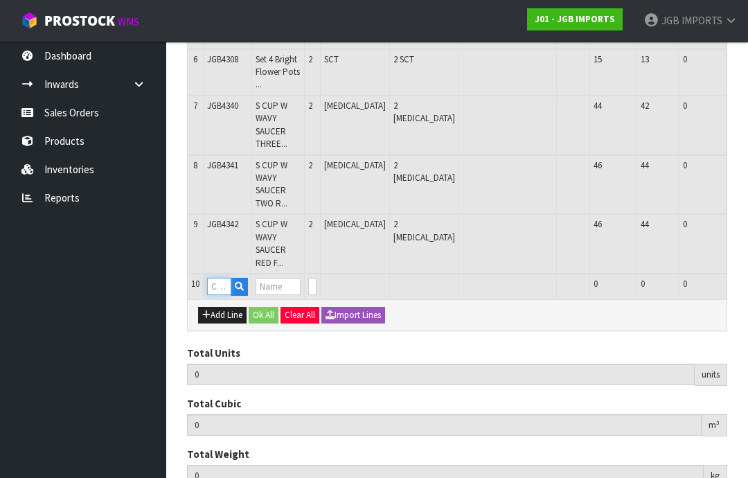
click at [222, 278] on input "text" at bounding box center [219, 286] width 24 height 17
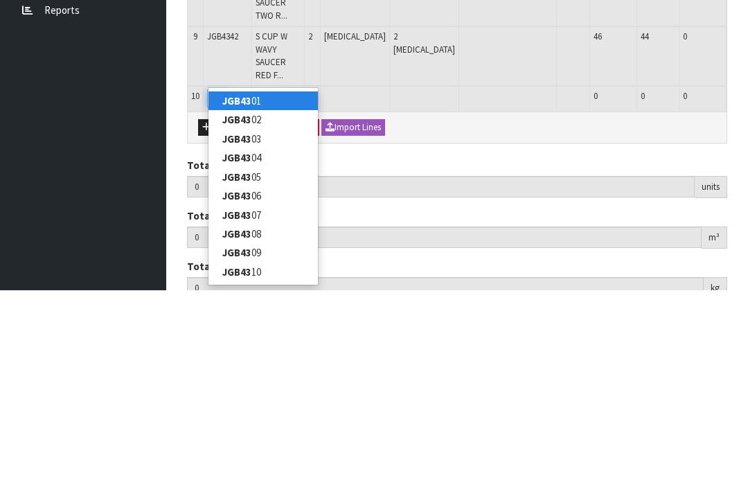
type input "JGB4343"
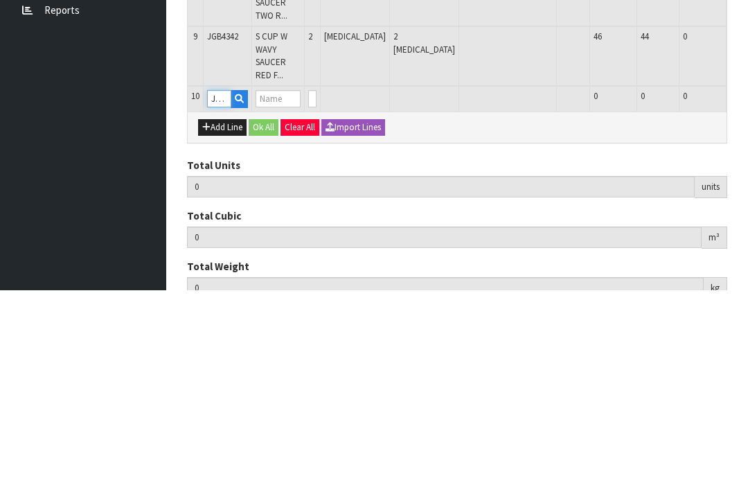
type input "20"
type input "0.140084"
type input "21.68"
type input "S CUP W WAVY SAUCER CROCUS W GARDEN TOOLS"
type input "0"
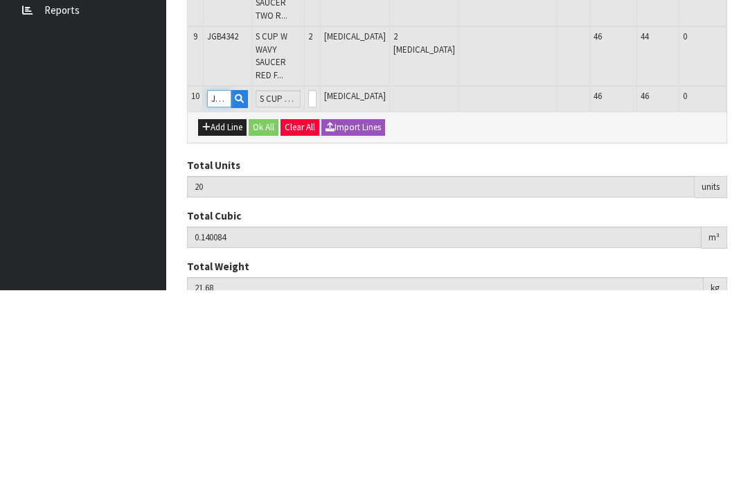
type input "JGB4343"
click at [317, 278] on input "0" at bounding box center [312, 286] width 8 height 17
type input "0"
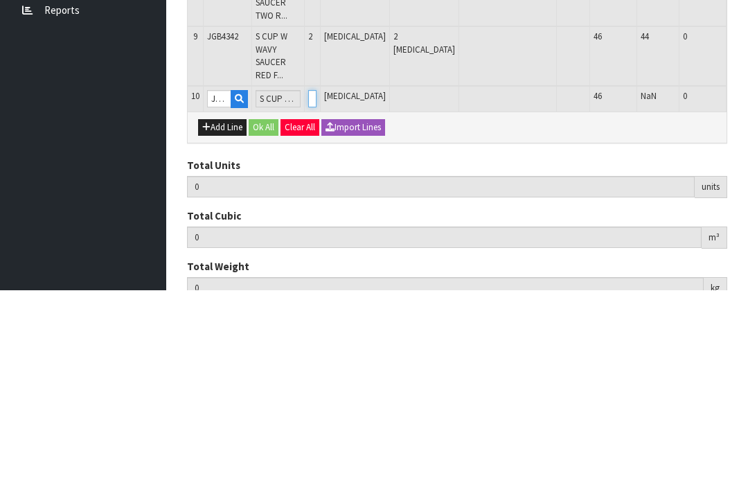
type input "22"
type input "0.148064"
type input "23.38"
type input "2"
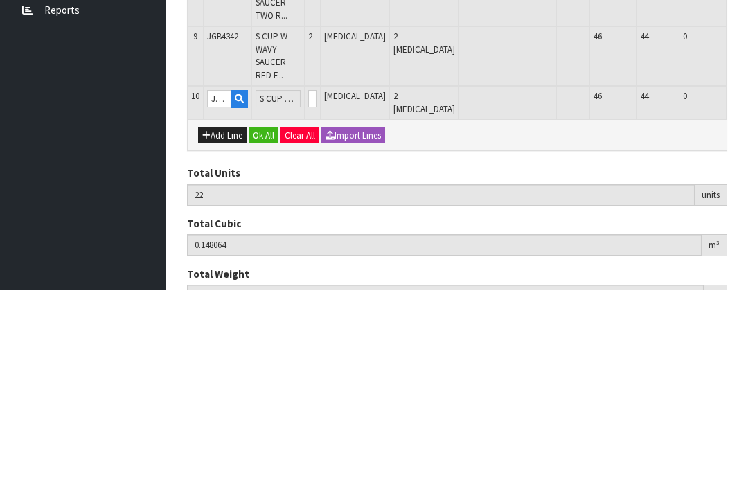
click at [747, 278] on button "OK" at bounding box center [759, 286] width 19 height 17
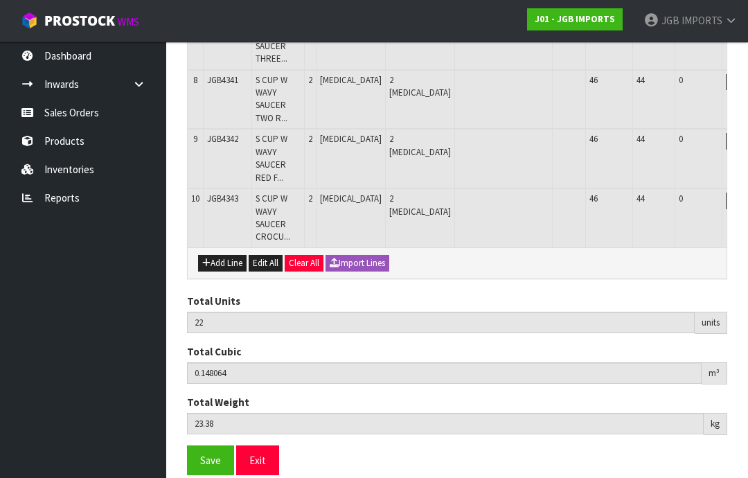
click at [228, 255] on button "Add Line" at bounding box center [222, 263] width 48 height 17
type input "0"
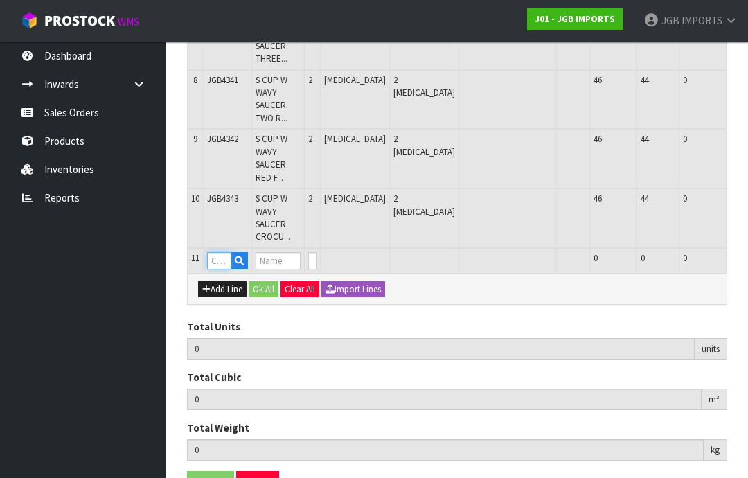
click at [224, 252] on input "text" at bounding box center [219, 260] width 24 height 17
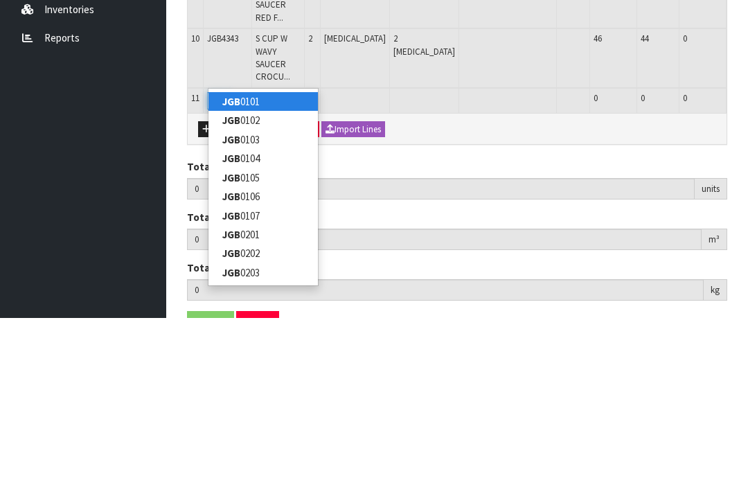
type input "JGB4344"
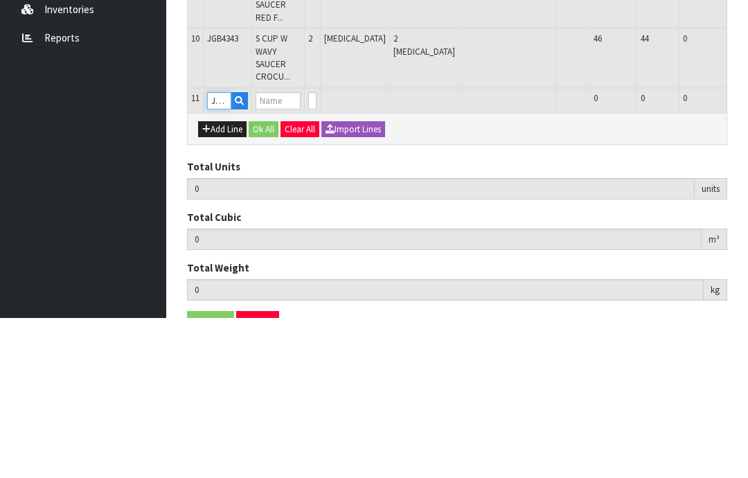
type input "22"
type input "0.148064"
type input "23.38"
type input "S CUP W WAVY SAUCER YELLOW FLOWERS"
type input "0"
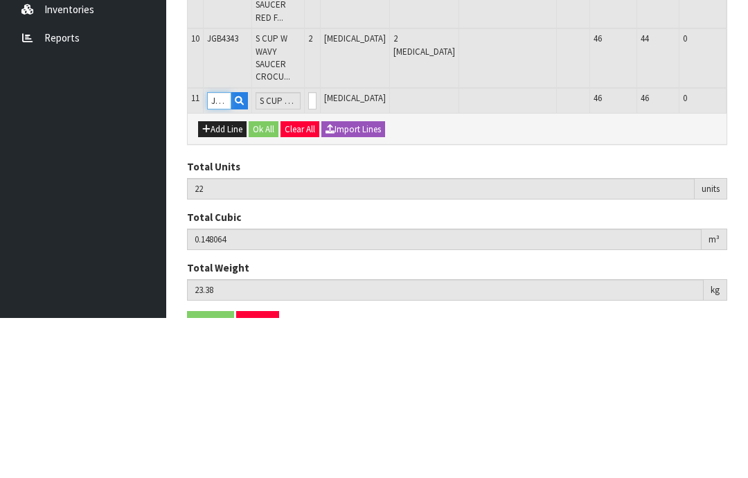
type input "JGB4344"
click at [317, 252] on input "0" at bounding box center [312, 260] width 8 height 17
type input "0"
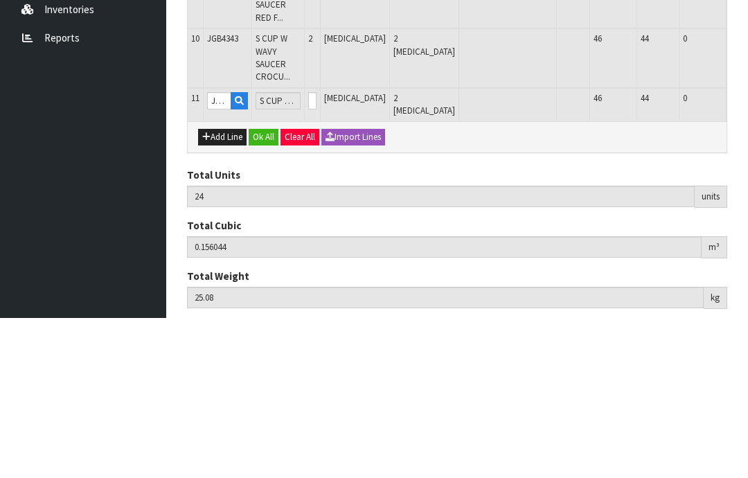
click at [747, 252] on button "OK" at bounding box center [759, 260] width 19 height 17
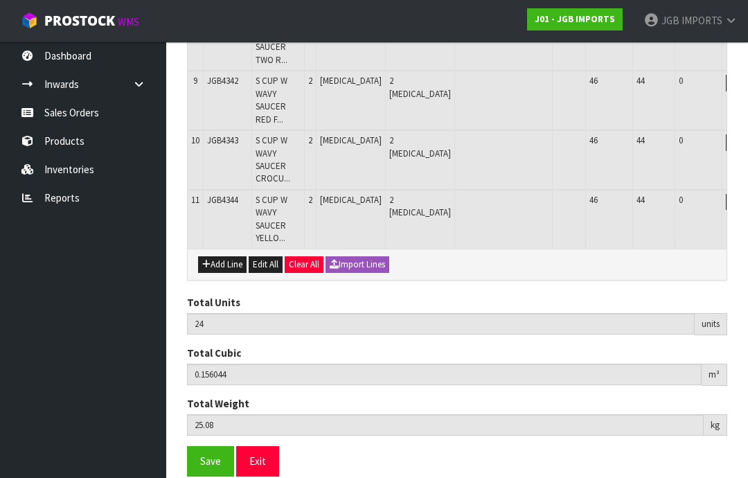
click at [224, 256] on button "Add Line" at bounding box center [222, 264] width 48 height 17
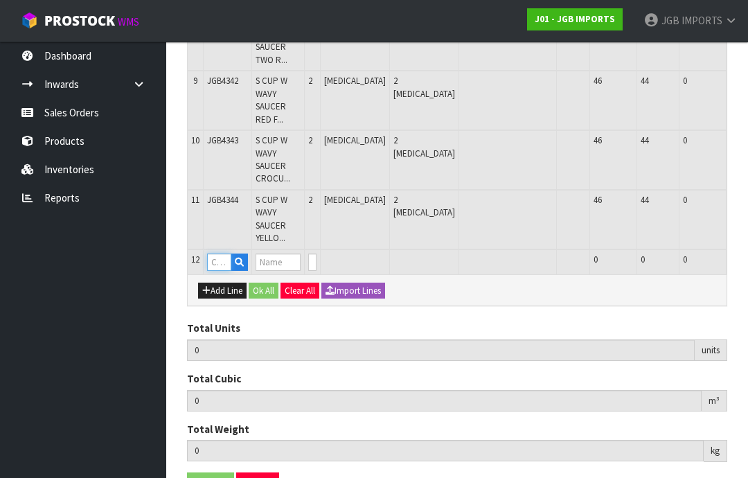
click at [224, 254] on input "text" at bounding box center [219, 262] width 24 height 17
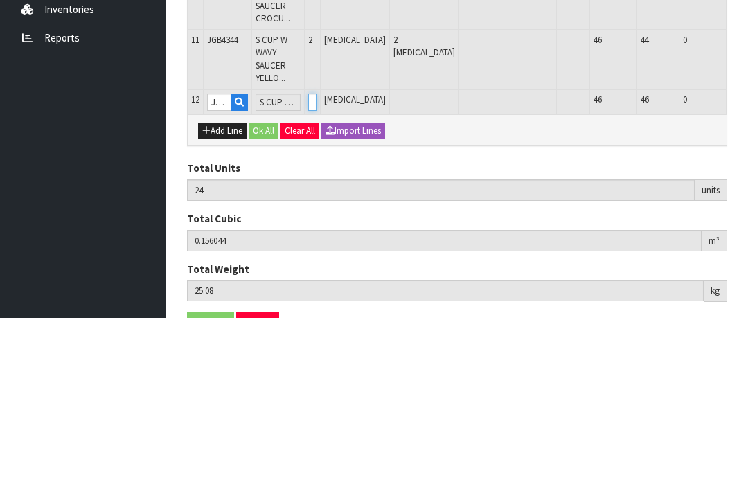
click at [317, 254] on input "0" at bounding box center [312, 262] width 8 height 17
click at [321, 249] on td "0" at bounding box center [313, 262] width 16 height 26
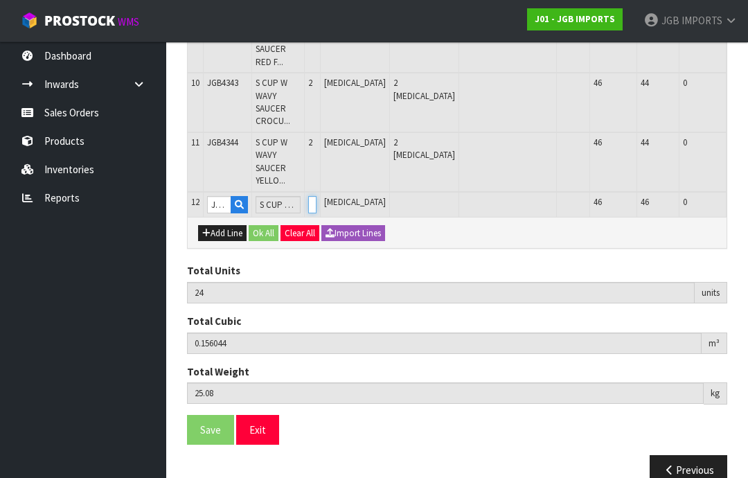
click at [317, 196] on input "0" at bounding box center [312, 204] width 8 height 17
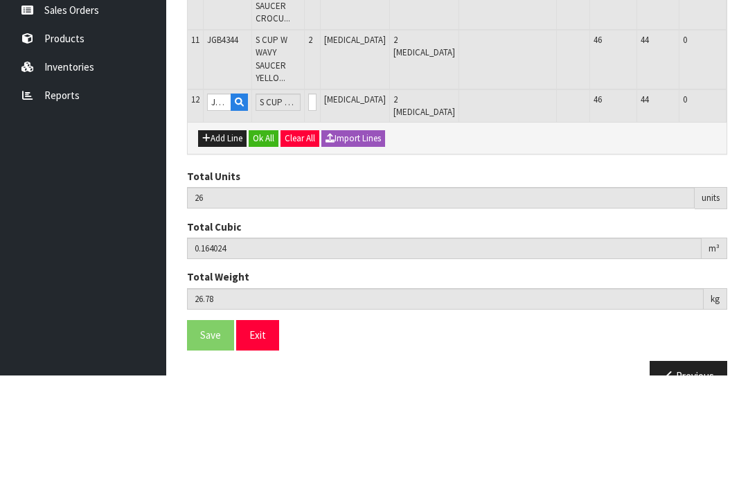
click at [747, 196] on button "OK" at bounding box center [759, 204] width 19 height 17
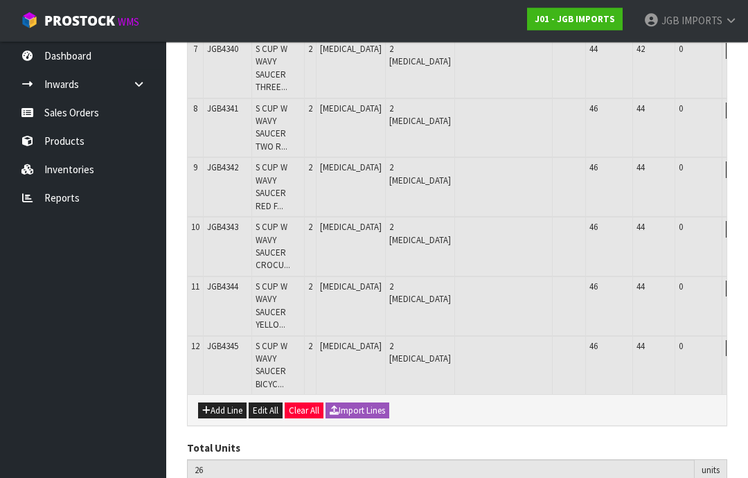
scroll to position [531, 0]
click at [228, 402] on button "Add Line" at bounding box center [222, 410] width 48 height 17
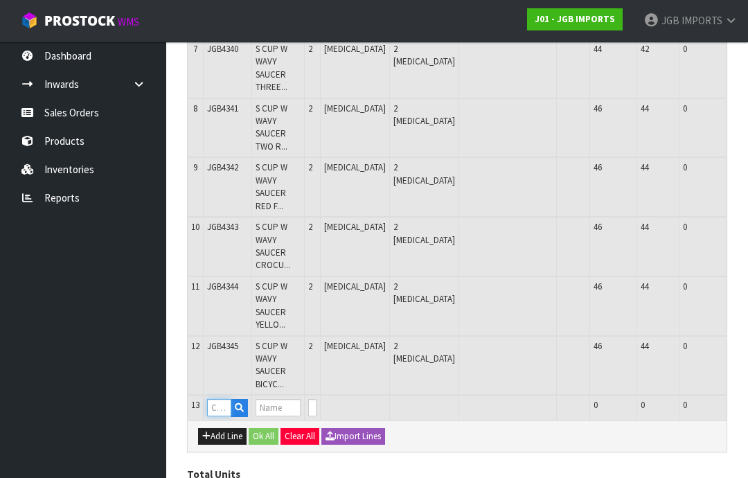
click at [223, 399] on input "text" at bounding box center [219, 407] width 24 height 17
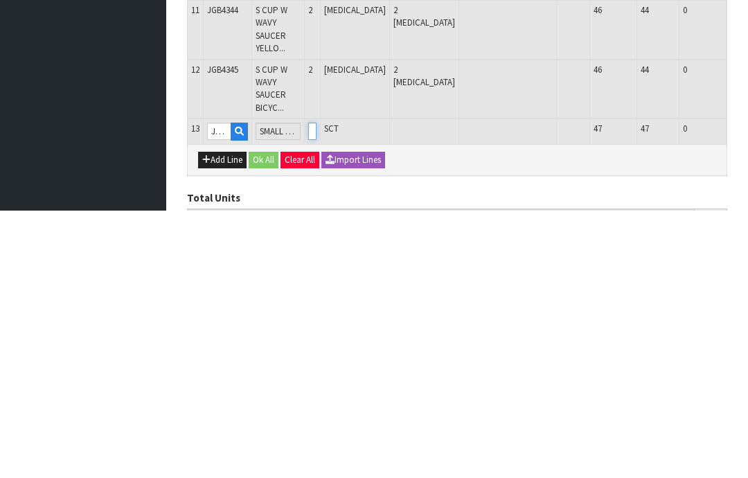
click at [317, 391] on input "0" at bounding box center [312, 399] width 8 height 17
click at [747, 391] on button "OK" at bounding box center [759, 399] width 19 height 17
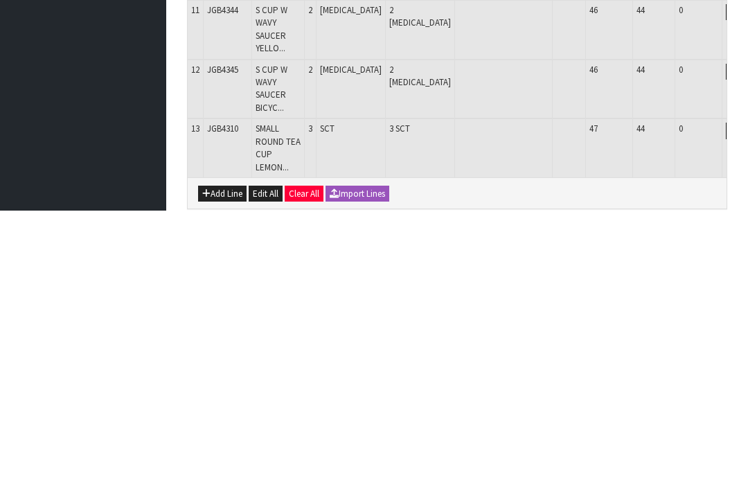
scroll to position [678, 0]
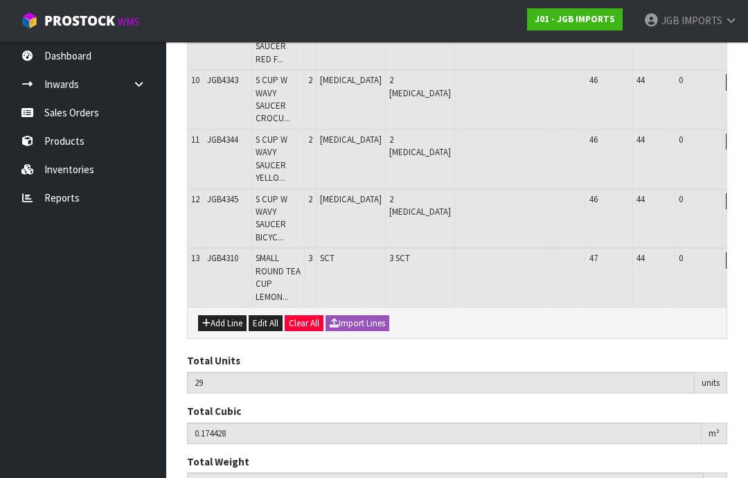
click at [224, 315] on button "Add Line" at bounding box center [222, 323] width 48 height 17
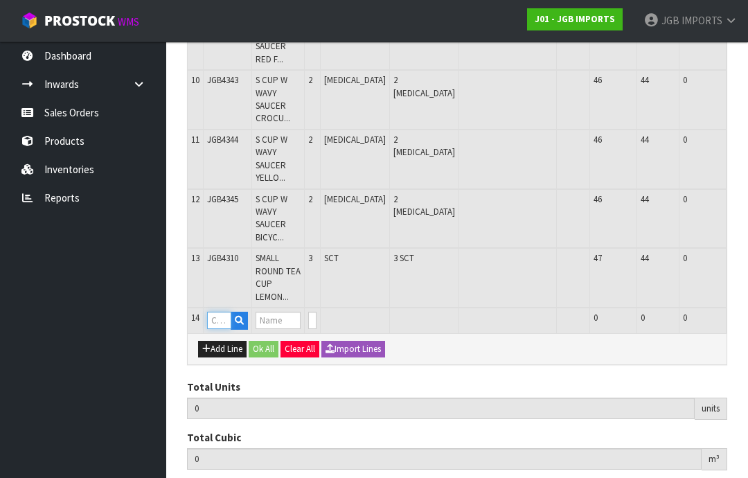
click at [220, 312] on input "text" at bounding box center [219, 320] width 24 height 17
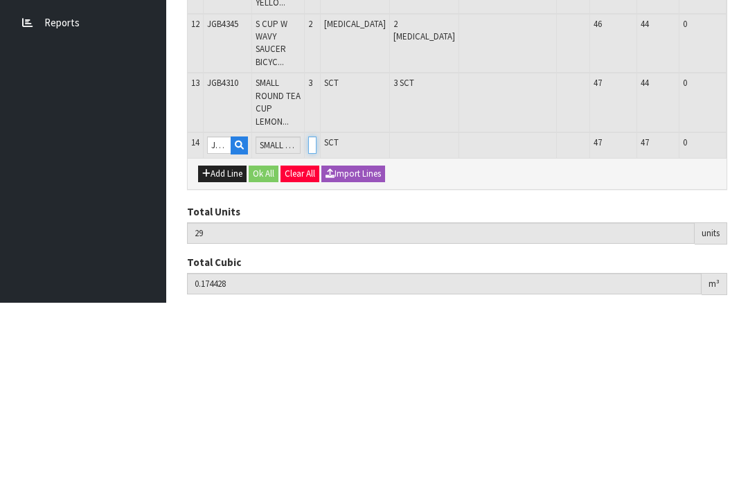
click at [317, 312] on input "0" at bounding box center [312, 320] width 8 height 17
click at [747, 312] on button "OK" at bounding box center [759, 320] width 19 height 17
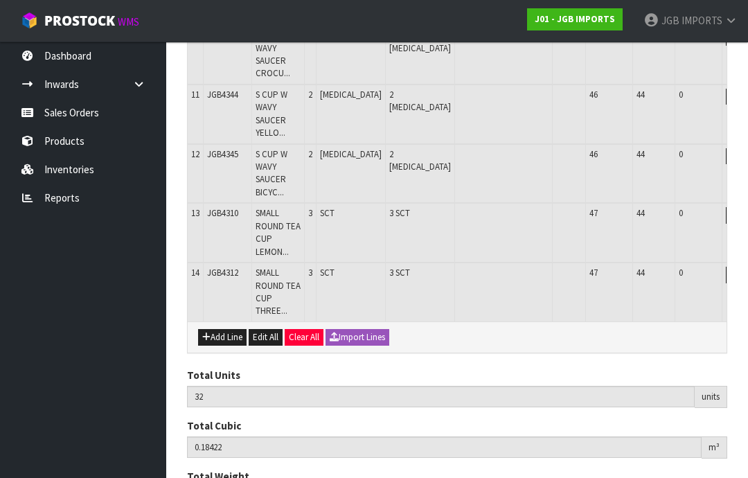
click at [222, 329] on button "Add Line" at bounding box center [222, 337] width 48 height 17
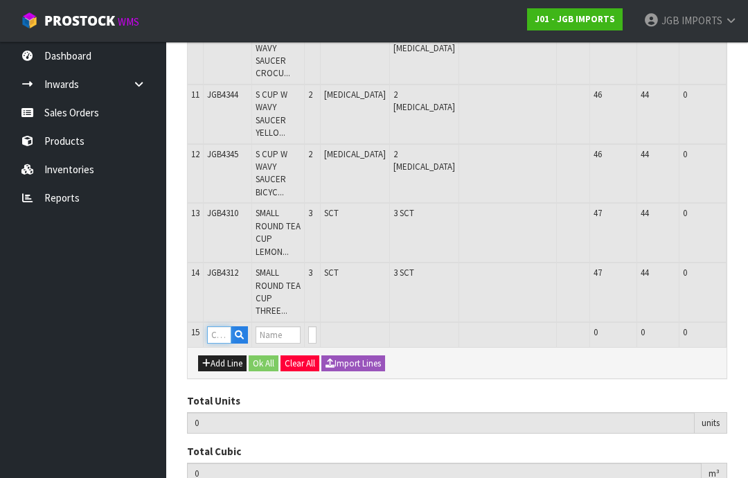
click at [222, 326] on input "text" at bounding box center [219, 334] width 24 height 17
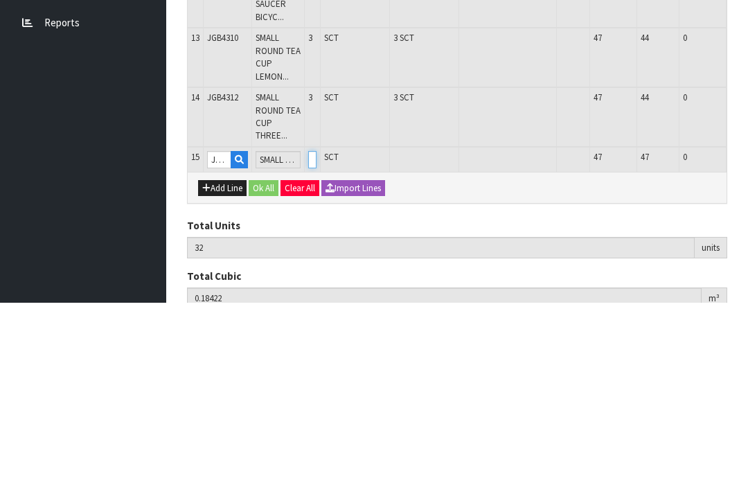
click at [317, 326] on input "0" at bounding box center [312, 334] width 8 height 17
click at [747, 326] on button "OK" at bounding box center [759, 334] width 19 height 17
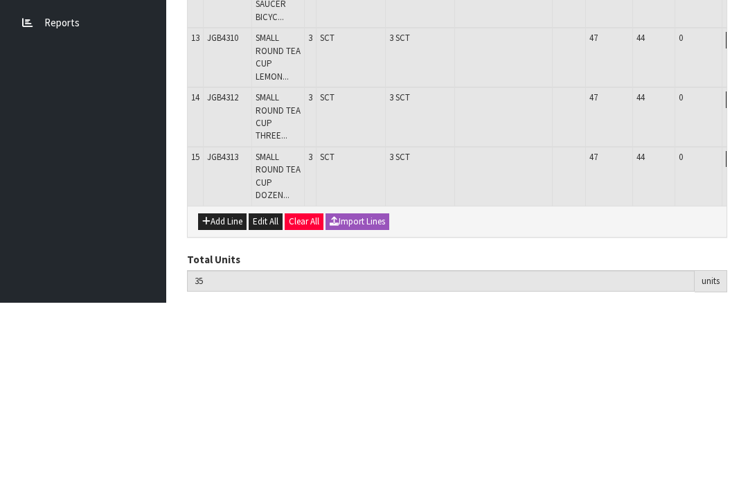
scroll to position [769, 0]
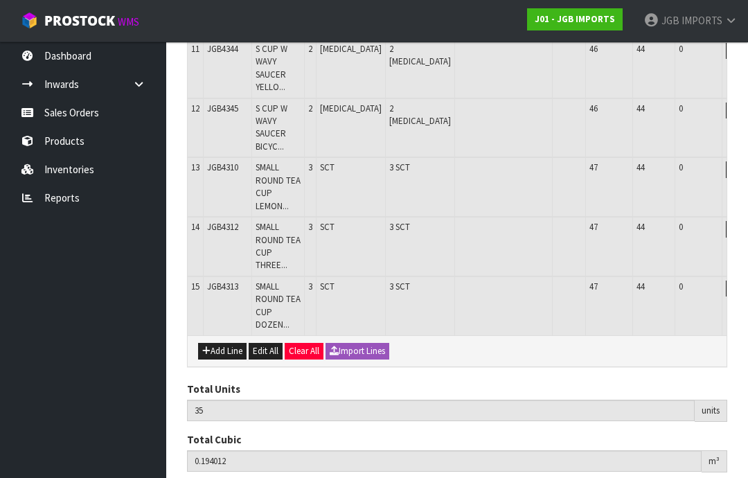
click at [225, 343] on button "Add Line" at bounding box center [222, 351] width 48 height 17
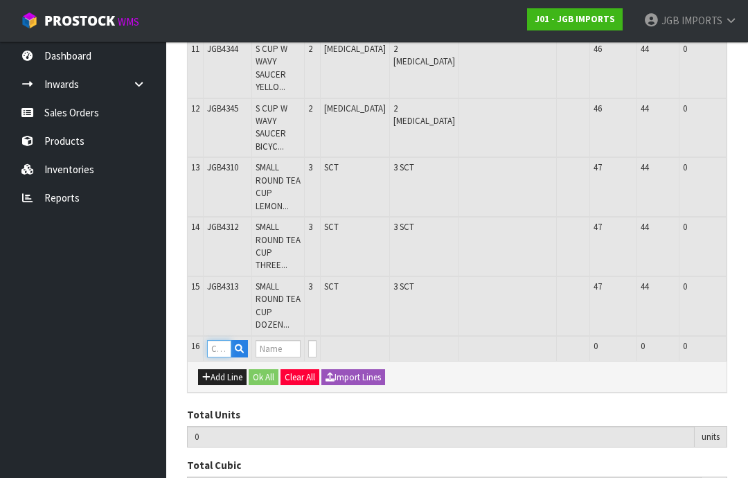
click at [224, 340] on input "text" at bounding box center [219, 348] width 24 height 17
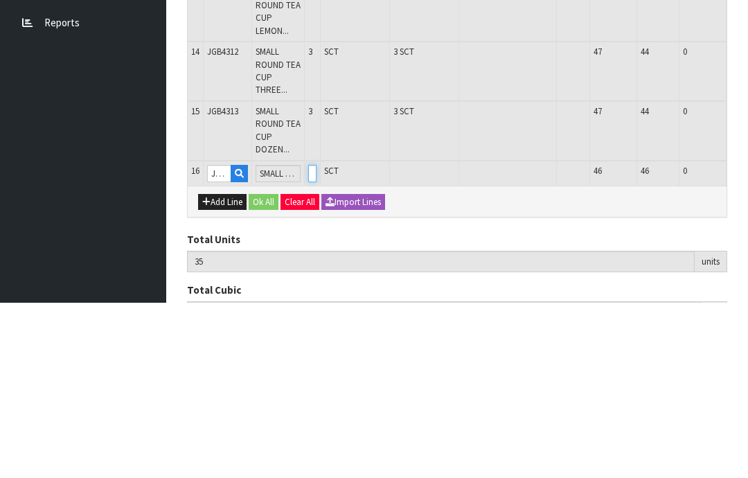
click at [317, 340] on input "0" at bounding box center [312, 348] width 8 height 17
click at [747, 340] on button "OK" at bounding box center [759, 348] width 19 height 17
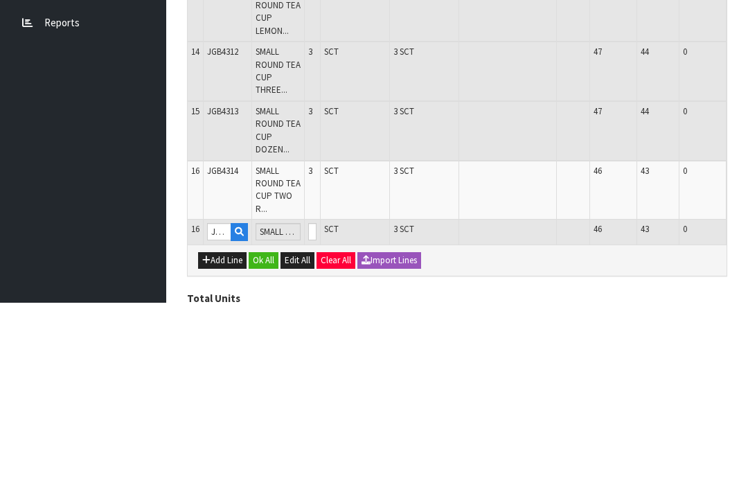
scroll to position [814, 0]
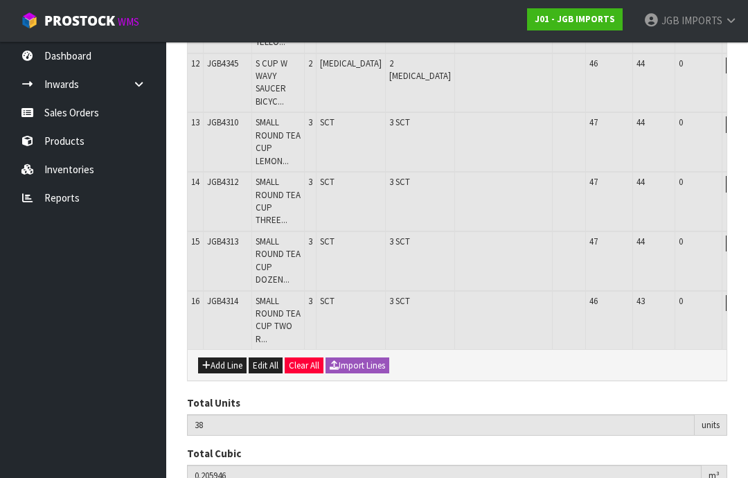
click at [229, 357] on button "Add Line" at bounding box center [222, 365] width 48 height 17
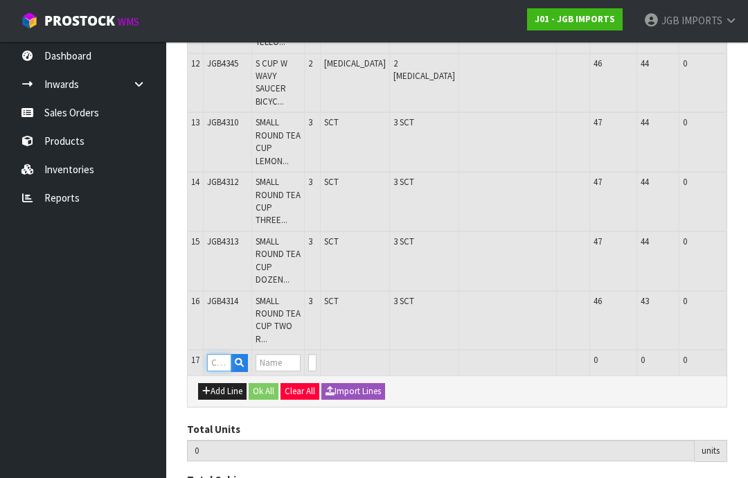
click at [221, 354] on input "text" at bounding box center [219, 362] width 24 height 17
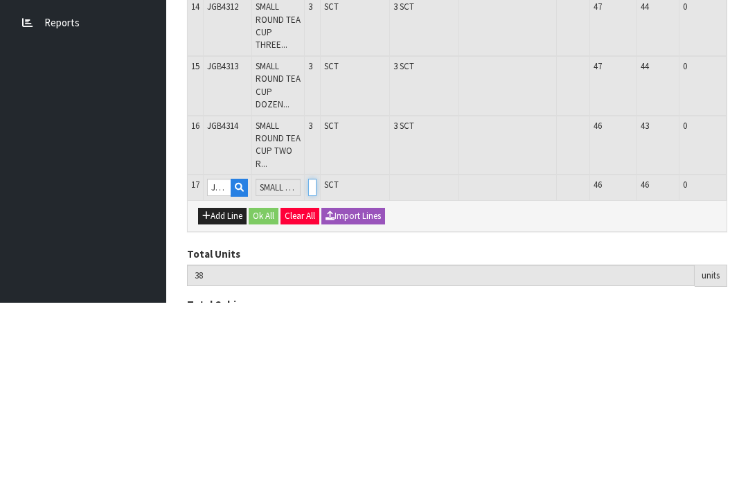
click at [317, 354] on input "0" at bounding box center [312, 362] width 8 height 17
click at [747, 354] on button "OK" at bounding box center [759, 362] width 19 height 17
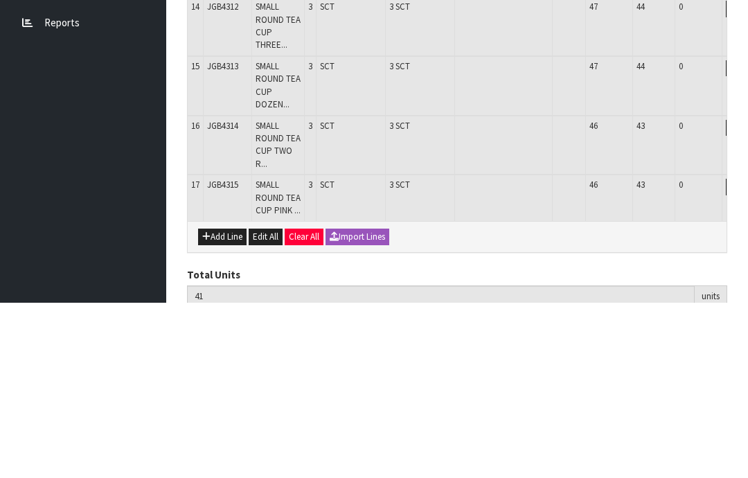
scroll to position [860, 0]
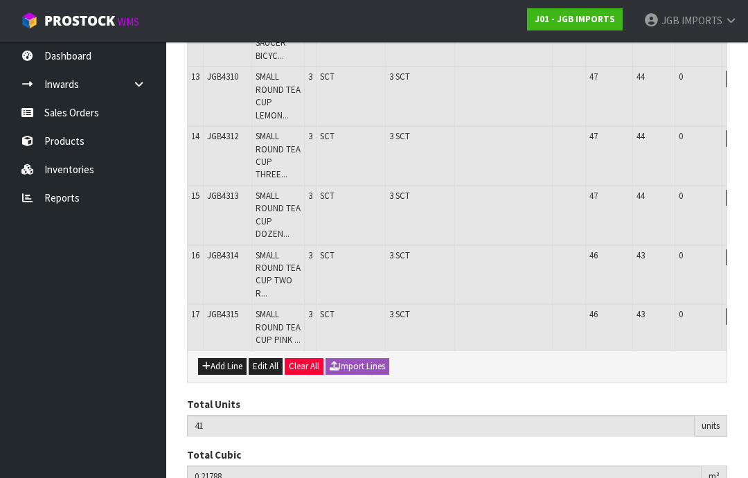
click at [223, 358] on button "Add Line" at bounding box center [222, 366] width 48 height 17
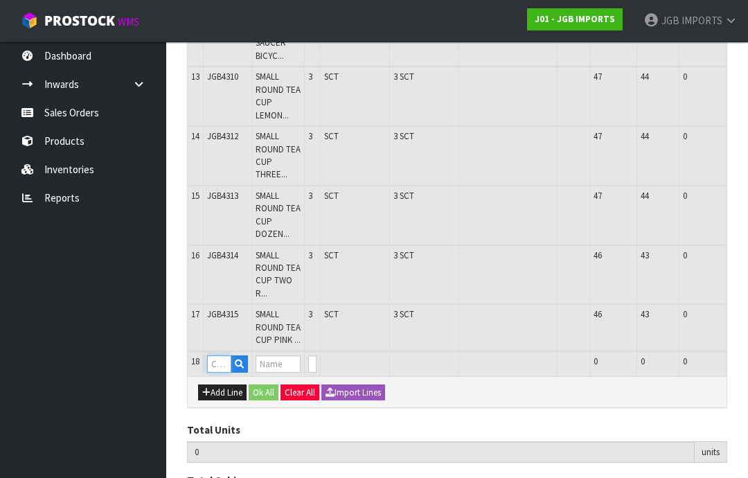
click at [217, 355] on input "text" at bounding box center [219, 363] width 24 height 17
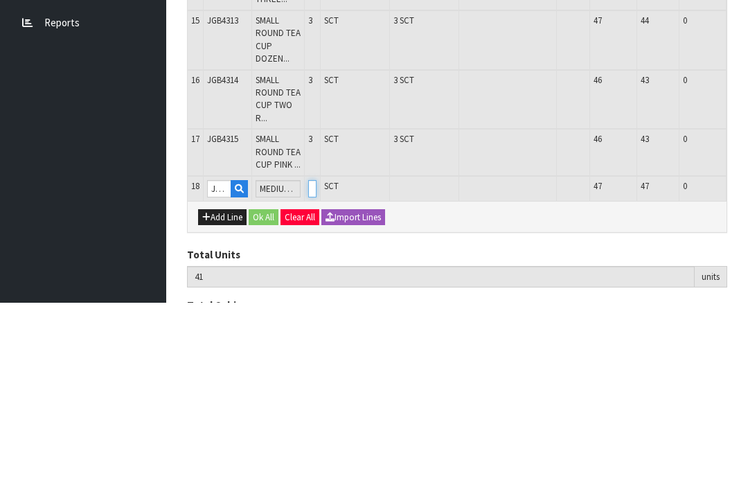
click at [317, 355] on input "0" at bounding box center [312, 363] width 8 height 17
click at [747, 355] on button "OK" at bounding box center [759, 363] width 19 height 17
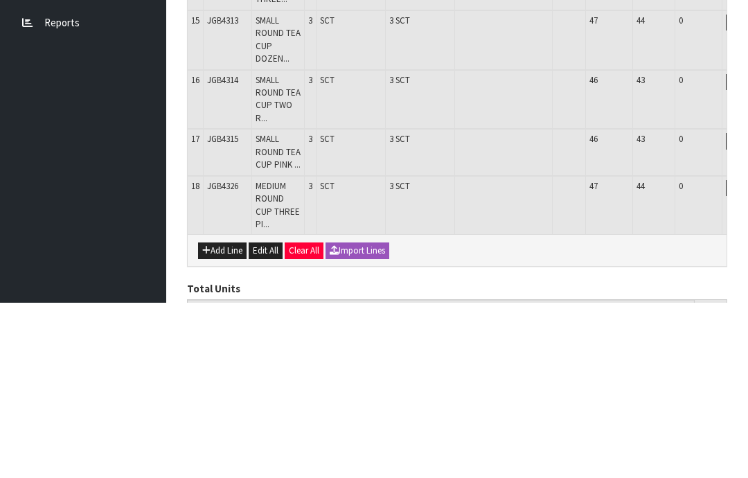
scroll to position [905, 0]
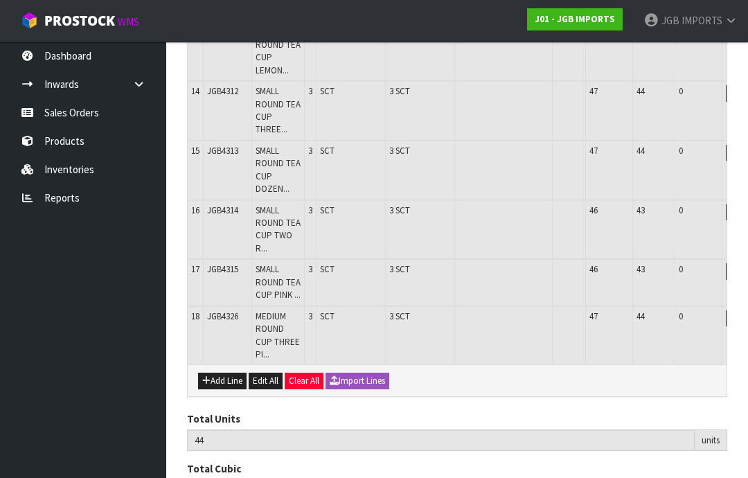
click at [213, 373] on button "Add Line" at bounding box center [222, 381] width 48 height 17
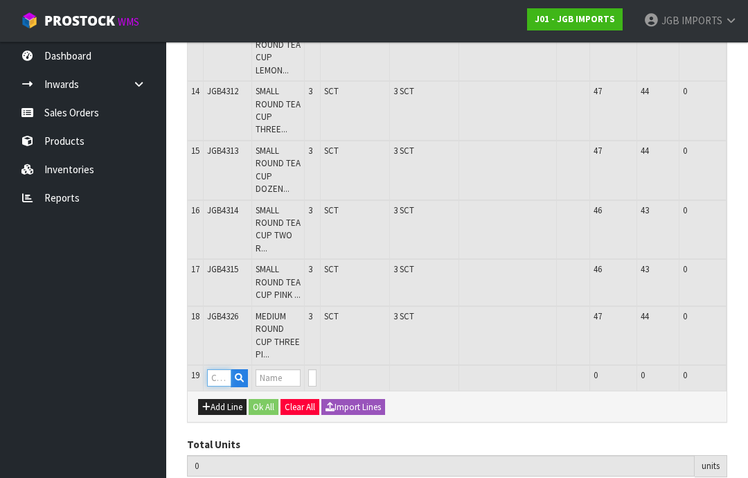
click at [222, 369] on input "text" at bounding box center [219, 377] width 24 height 17
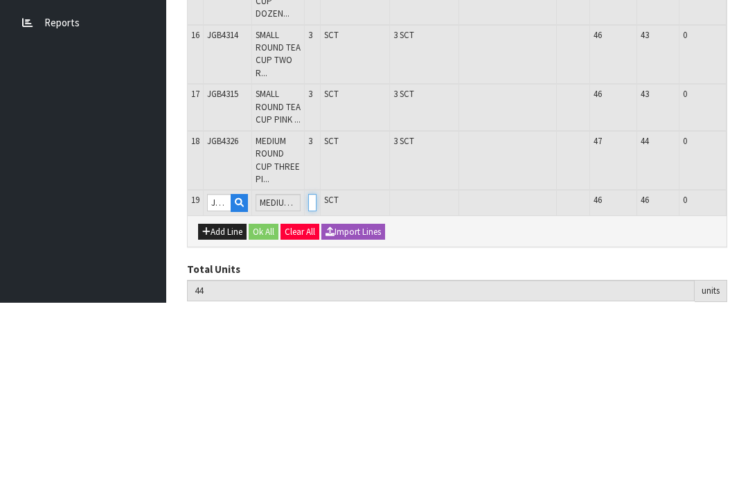
click at [317, 369] on input "0" at bounding box center [312, 377] width 8 height 17
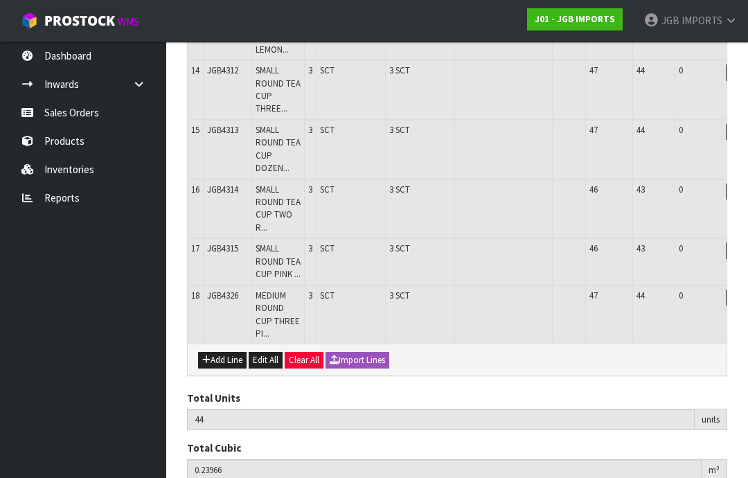
scroll to position [981, 0]
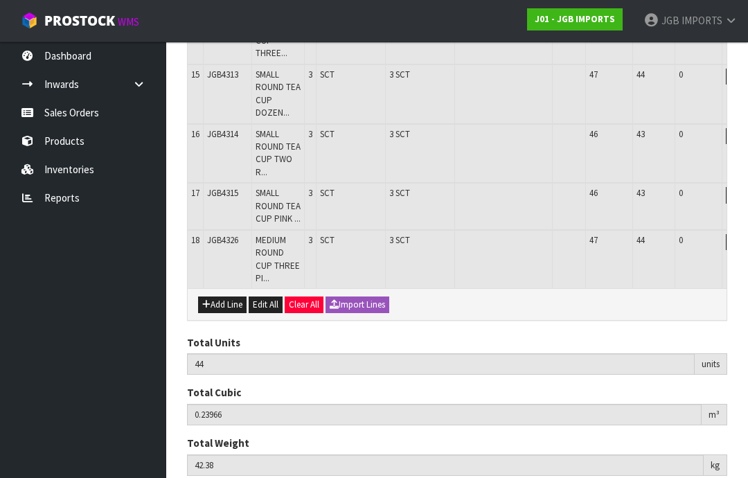
click at [224, 296] on button "Add Line" at bounding box center [222, 304] width 48 height 17
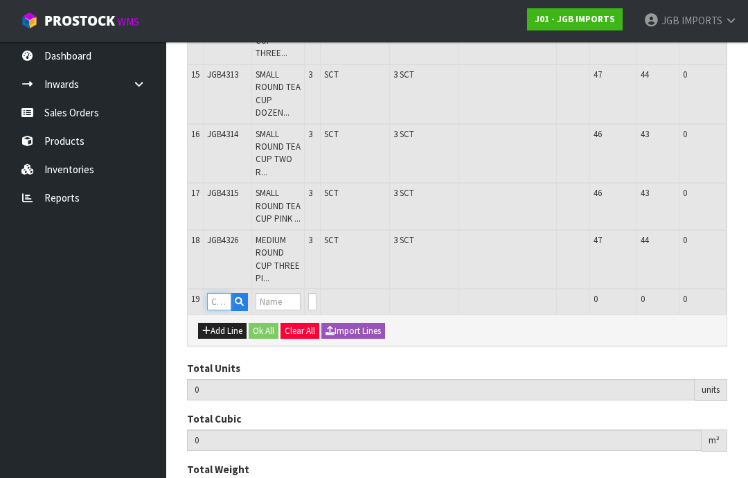
click at [225, 293] on input "text" at bounding box center [219, 301] width 24 height 17
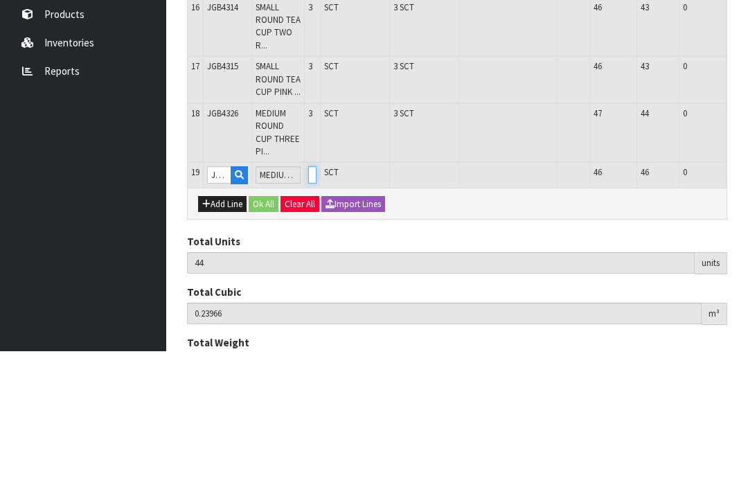
click at [317, 293] on input "0" at bounding box center [312, 301] width 8 height 17
click at [747, 293] on button "OK" at bounding box center [759, 301] width 19 height 17
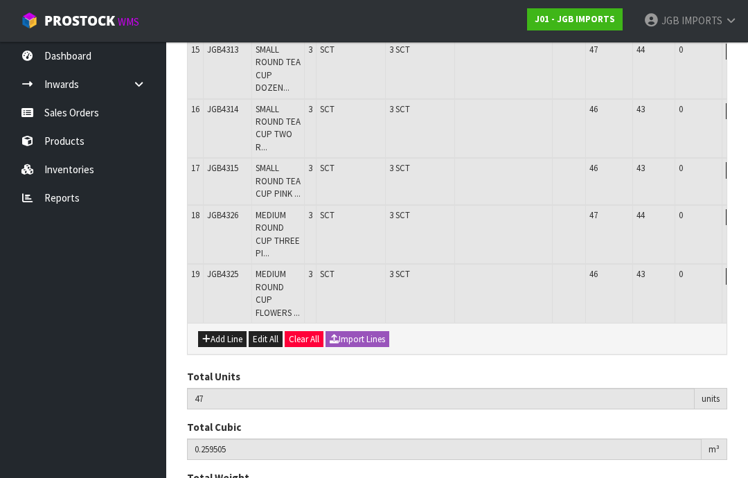
click at [221, 331] on button "Add Line" at bounding box center [222, 339] width 48 height 17
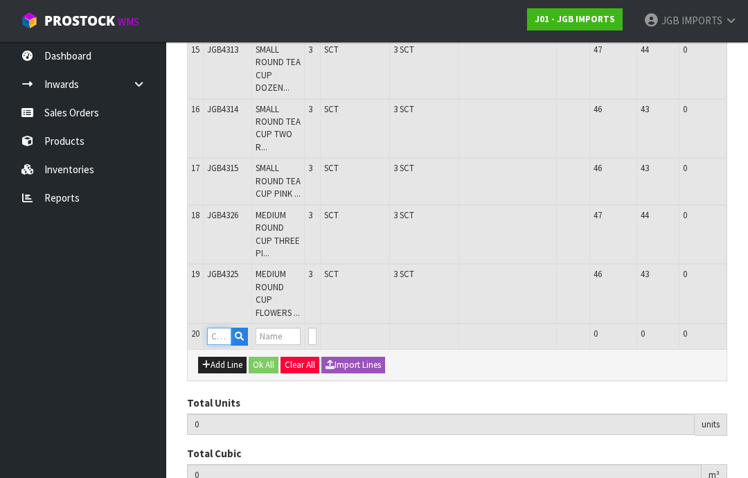
click at [226, 328] on input "text" at bounding box center [219, 336] width 24 height 17
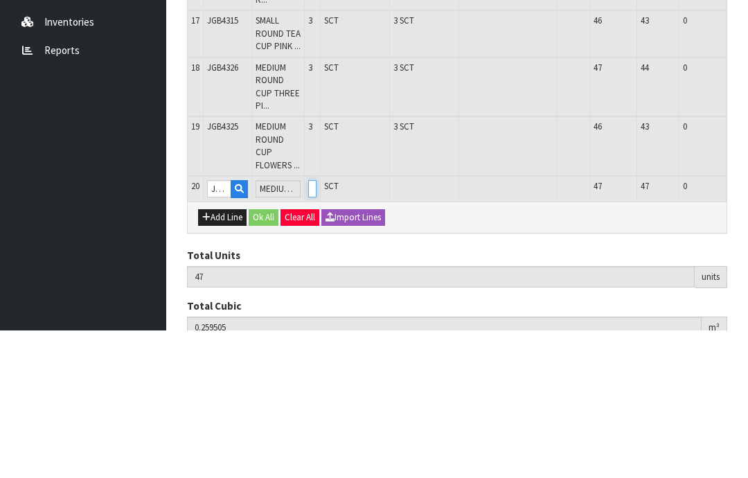
click at [317, 328] on input "0" at bounding box center [312, 336] width 8 height 17
click at [747, 328] on button "OK" at bounding box center [759, 336] width 19 height 17
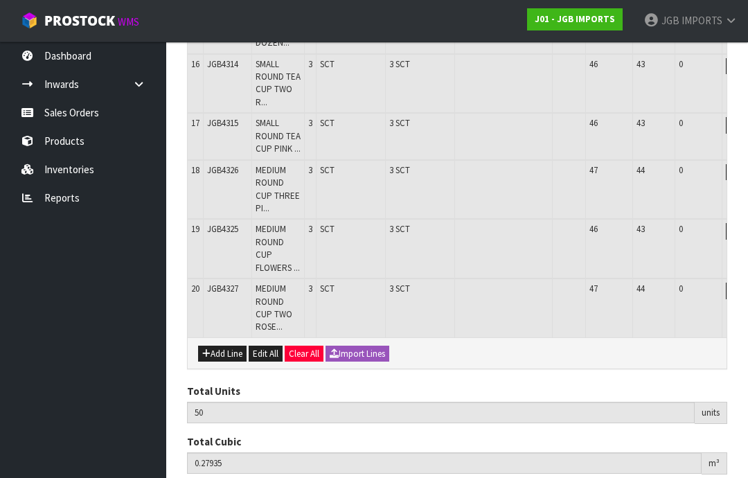
click at [224, 346] on button "Add Line" at bounding box center [222, 354] width 48 height 17
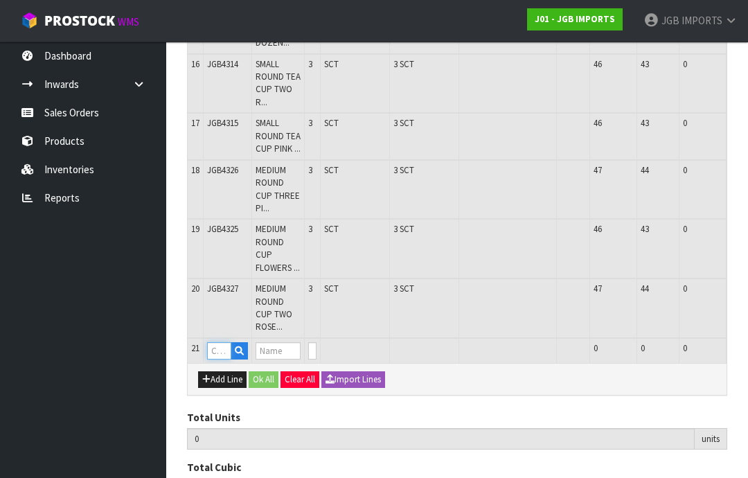
click at [222, 342] on input "text" at bounding box center [219, 350] width 24 height 17
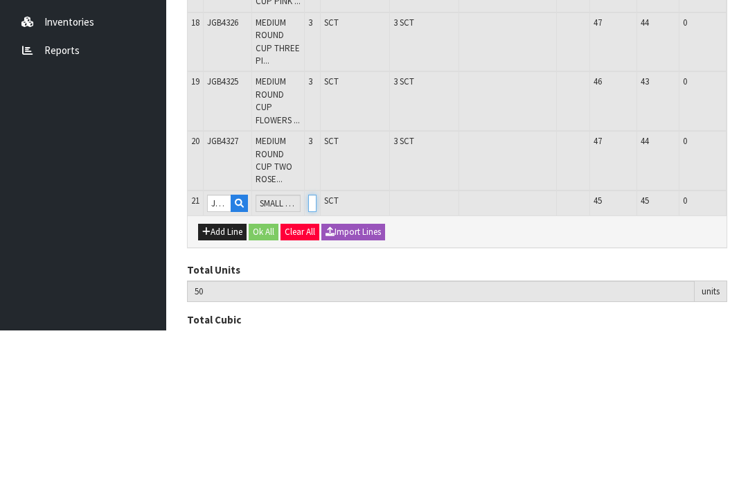
click at [317, 342] on input "0" at bounding box center [312, 350] width 8 height 17
click at [747, 342] on button "OK" at bounding box center [759, 350] width 19 height 17
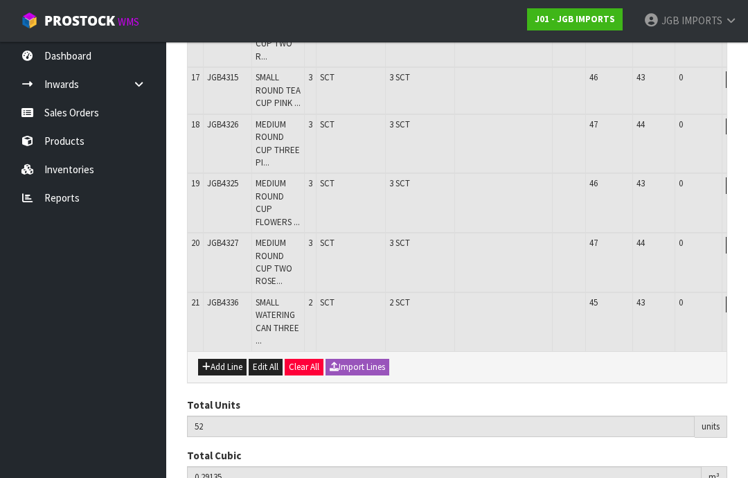
click at [222, 359] on button "Add Line" at bounding box center [222, 367] width 48 height 17
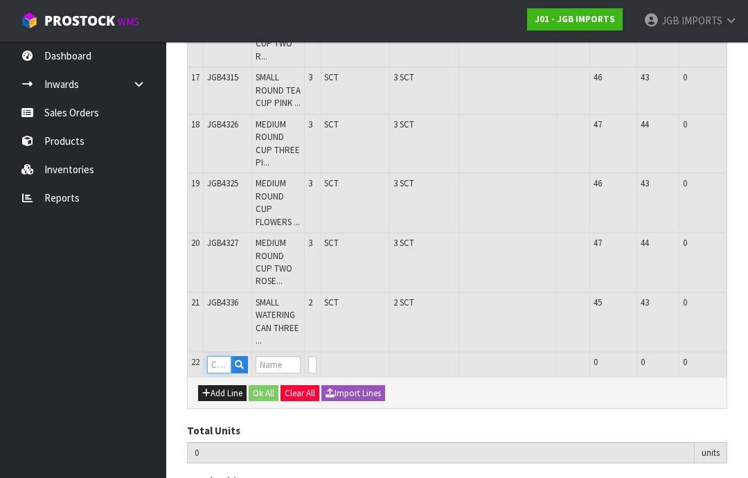
click at [222, 356] on input "text" at bounding box center [219, 364] width 24 height 17
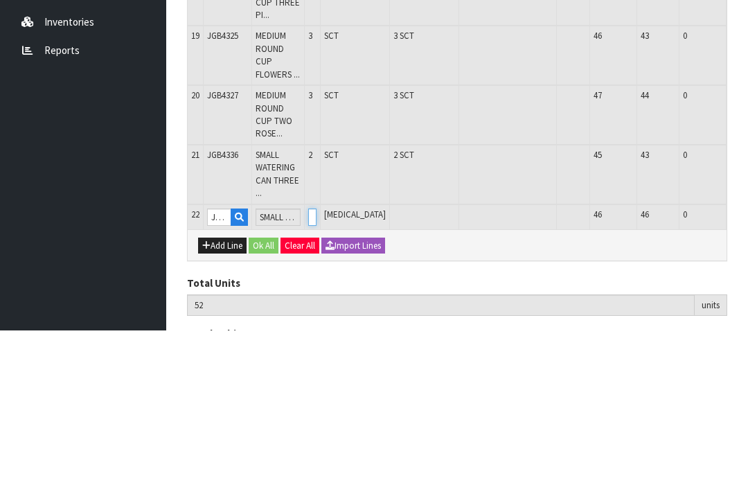
click at [317, 356] on input "0" at bounding box center [312, 364] width 8 height 17
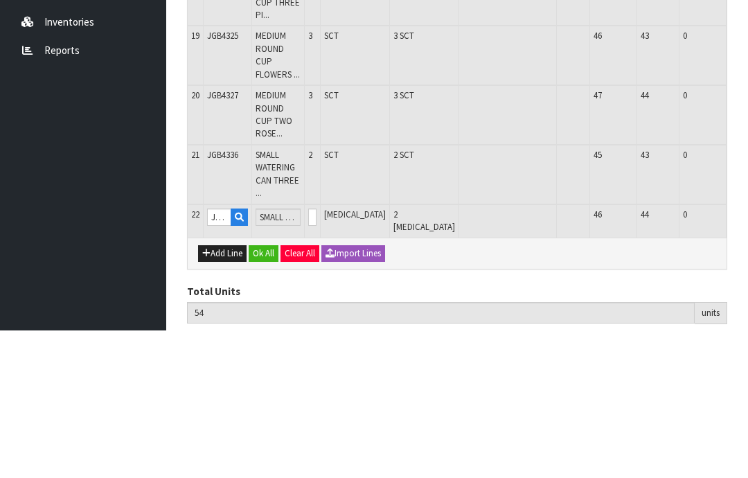
click at [747, 356] on button "OK" at bounding box center [759, 364] width 19 height 17
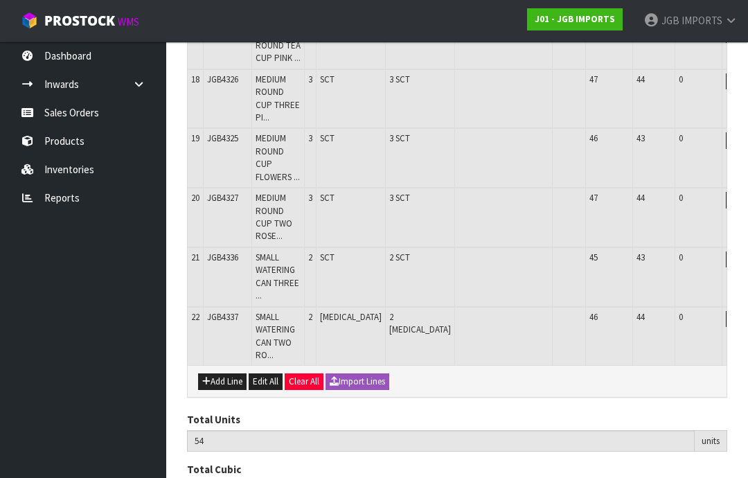
click at [224, 373] on button "Add Line" at bounding box center [222, 381] width 48 height 17
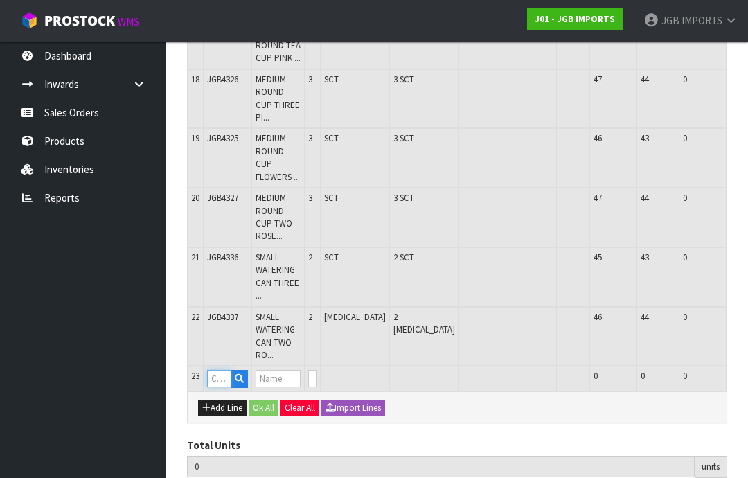
click at [224, 370] on input "text" at bounding box center [219, 378] width 24 height 17
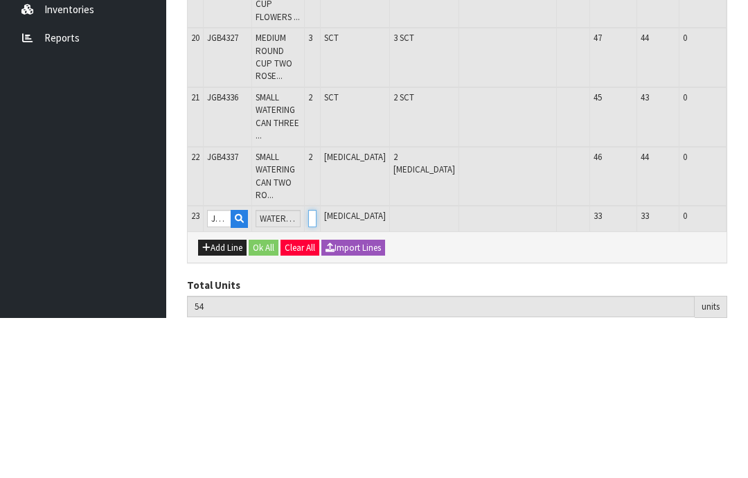
click at [317, 370] on input "0" at bounding box center [312, 378] width 8 height 17
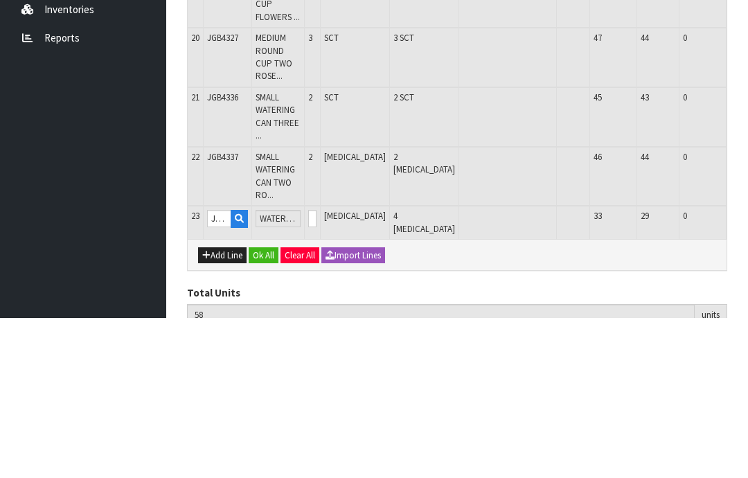
click at [747, 370] on button "OK" at bounding box center [759, 378] width 19 height 17
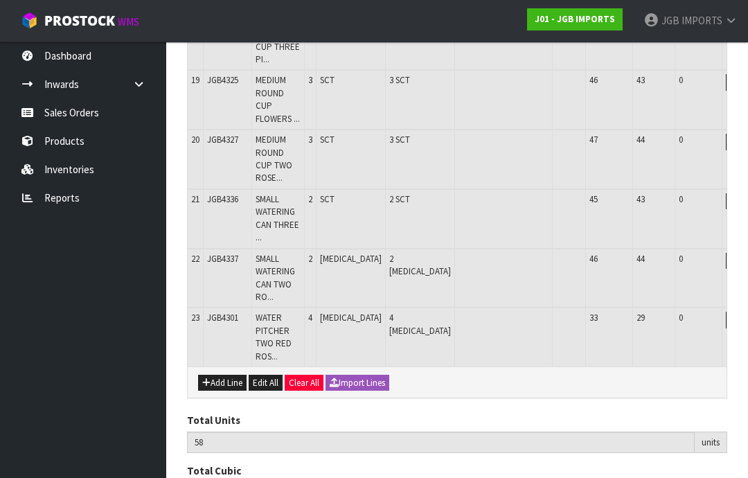
click at [213, 375] on button "Add Line" at bounding box center [222, 383] width 48 height 17
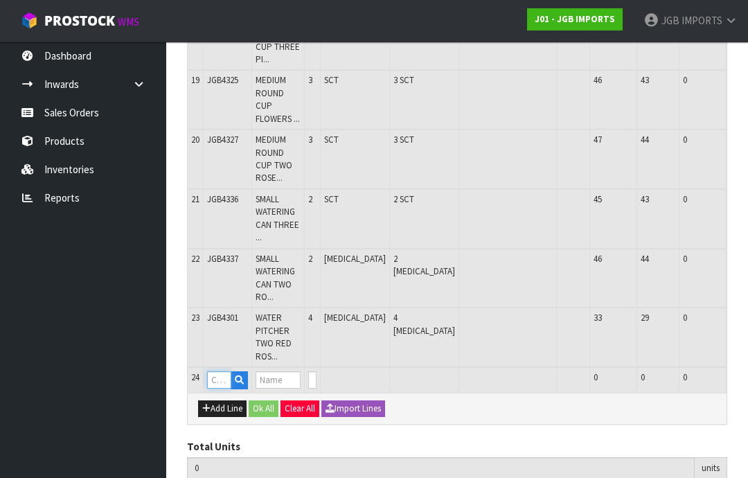
click at [222, 371] on input "text" at bounding box center [219, 379] width 24 height 17
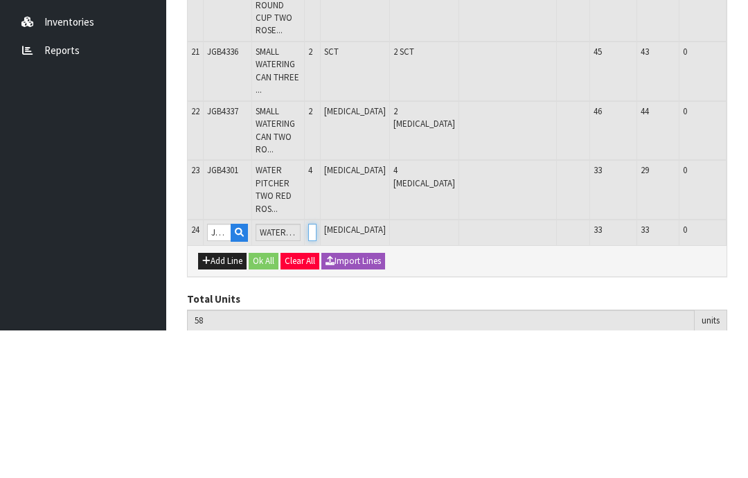
click at [317, 371] on input "0" at bounding box center [312, 379] width 8 height 17
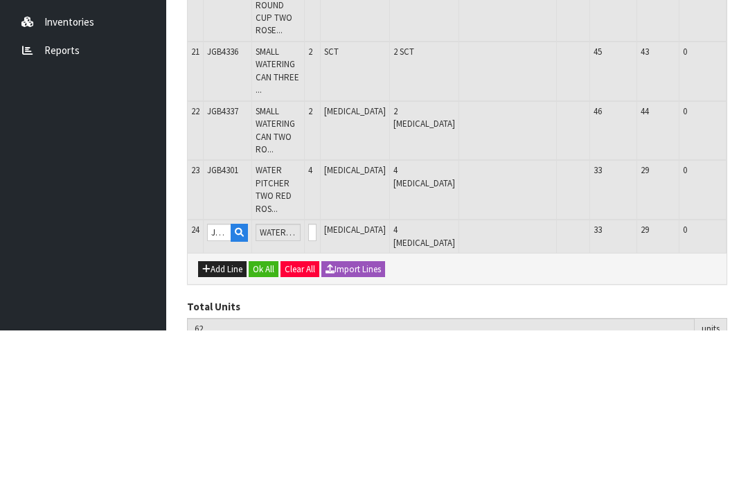
click at [747, 371] on button "OK" at bounding box center [759, 379] width 19 height 17
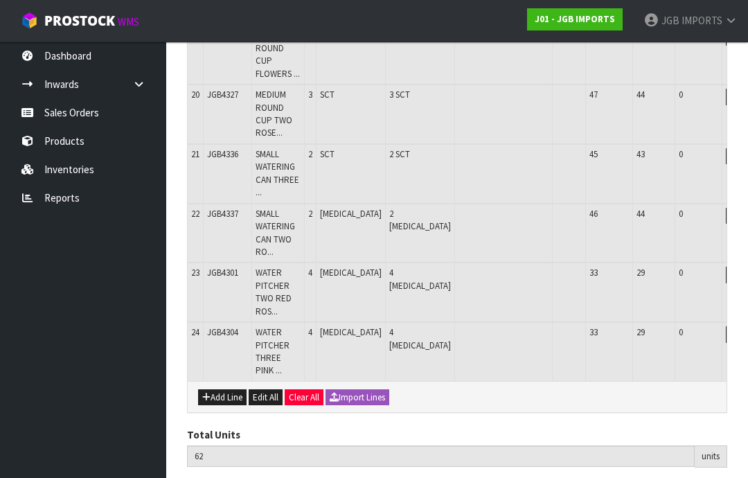
click at [227, 389] on button "Add Line" at bounding box center [222, 397] width 48 height 17
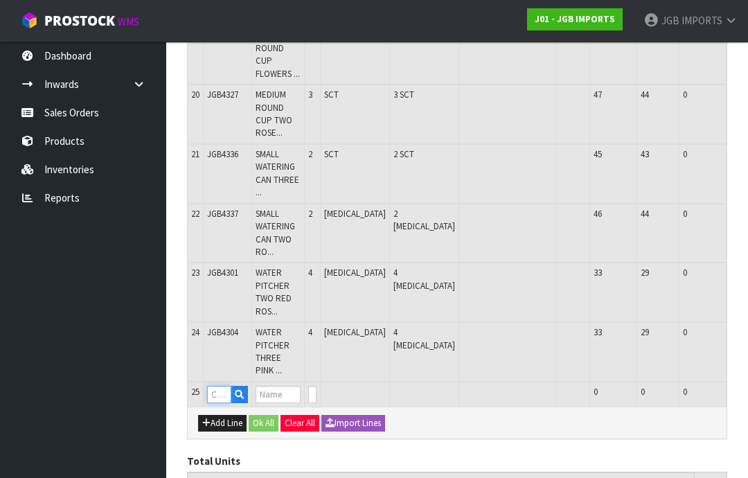
click at [223, 386] on input "text" at bounding box center [219, 394] width 24 height 17
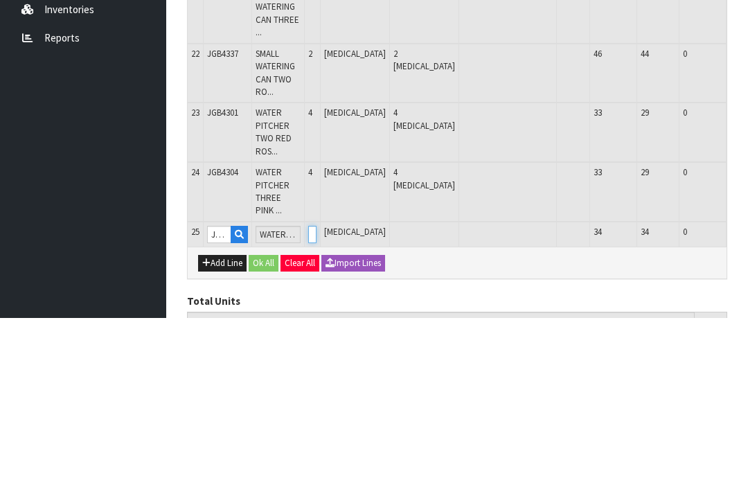
click at [317, 386] on input "0" at bounding box center [312, 394] width 8 height 17
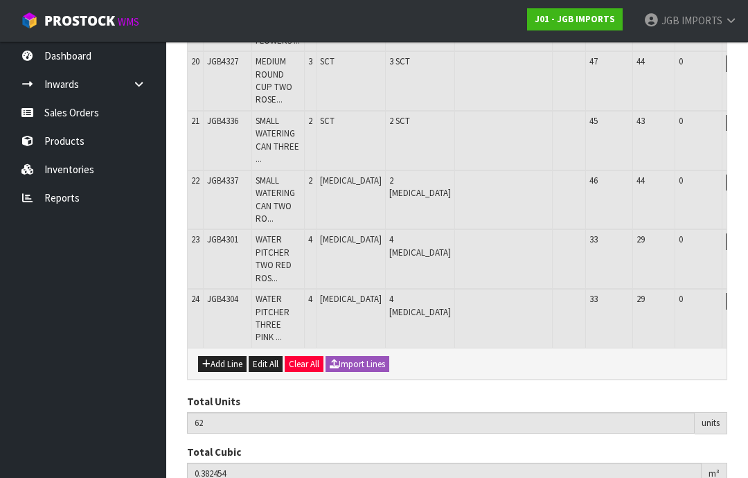
click at [223, 356] on button "Add Line" at bounding box center [222, 364] width 48 height 17
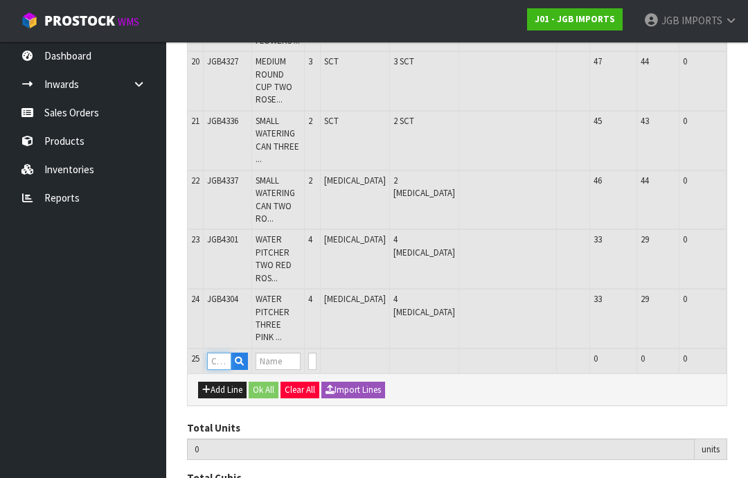
click at [217, 353] on input "text" at bounding box center [219, 361] width 24 height 17
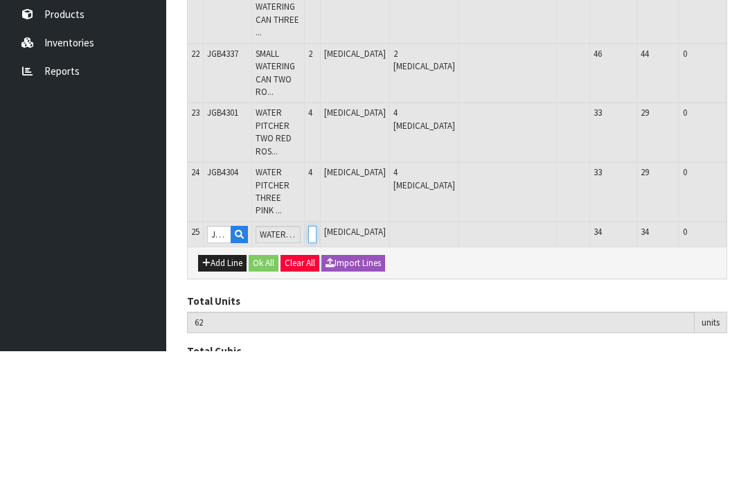
click at [317, 353] on input "0" at bounding box center [312, 361] width 8 height 17
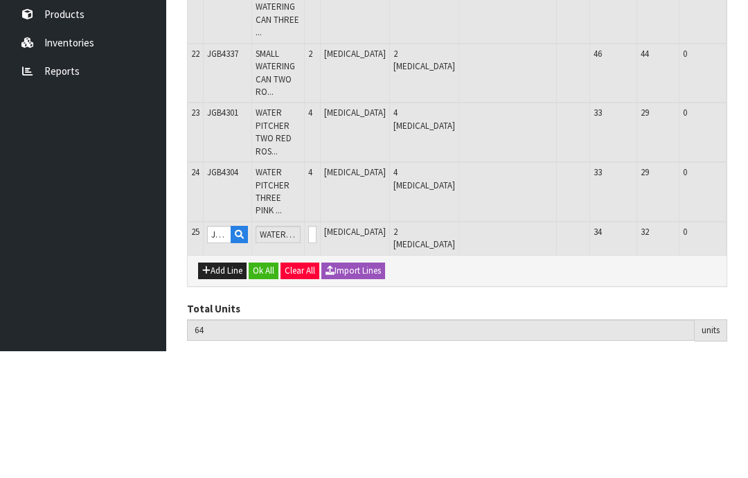
click at [747, 353] on button "OK" at bounding box center [759, 361] width 19 height 17
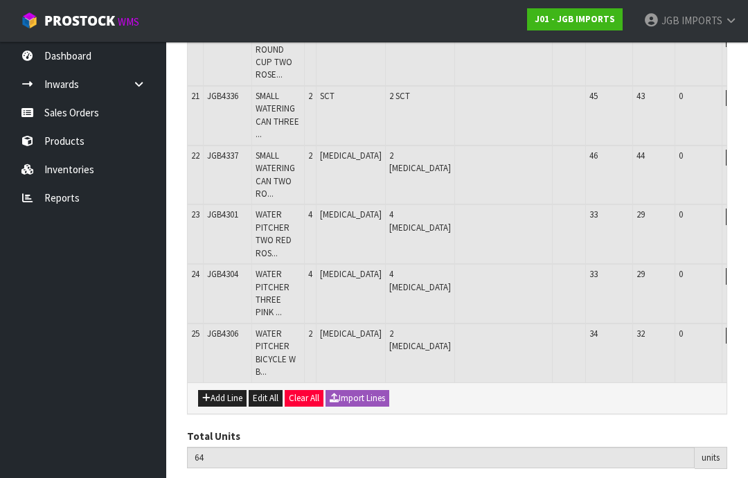
click at [221, 390] on button "Add Line" at bounding box center [222, 398] width 48 height 17
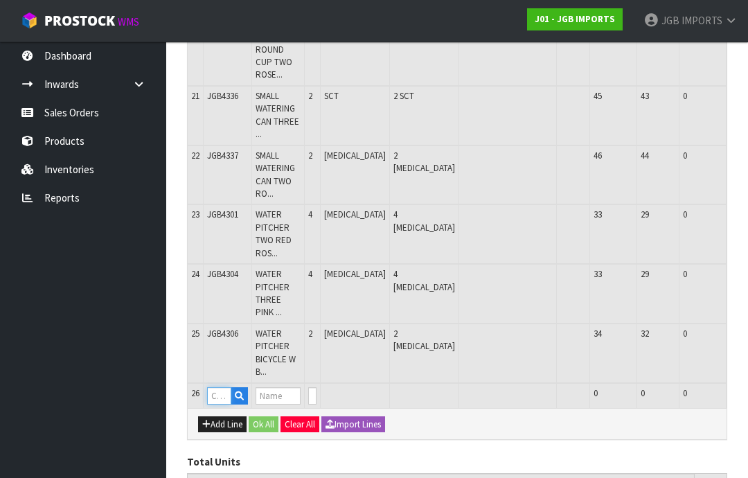
click at [222, 387] on input "text" at bounding box center [219, 395] width 24 height 17
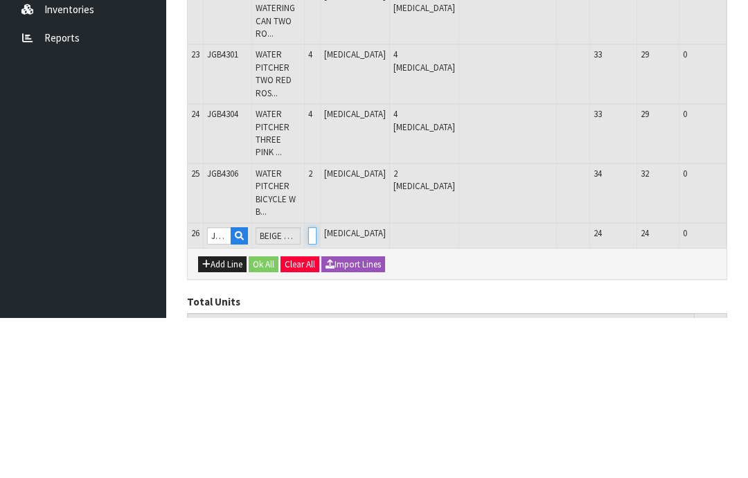
click at [317, 387] on input "0" at bounding box center [312, 395] width 8 height 17
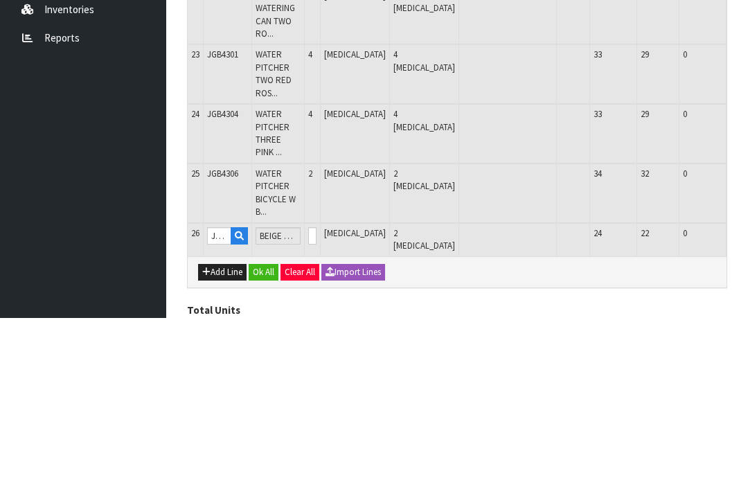
click at [747, 387] on button "OK" at bounding box center [759, 395] width 19 height 17
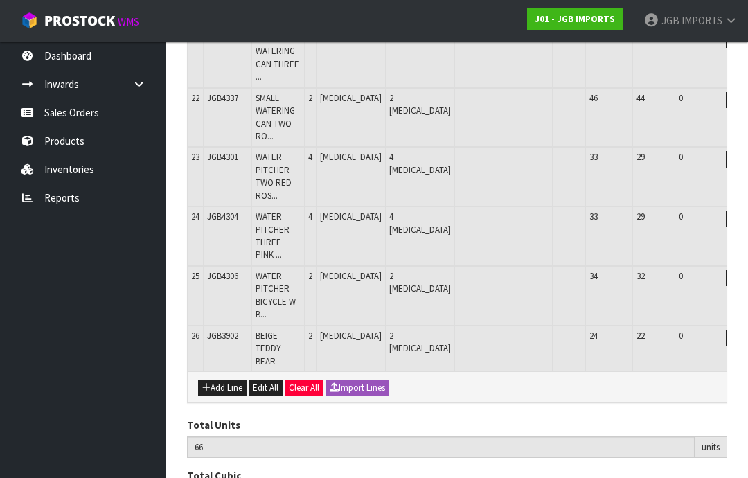
click at [229, 380] on button "Add Line" at bounding box center [222, 388] width 48 height 17
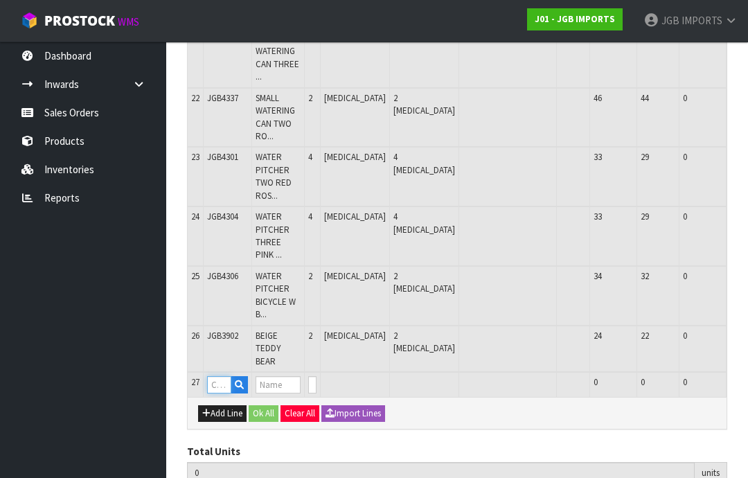
click at [225, 376] on input "text" at bounding box center [219, 384] width 24 height 17
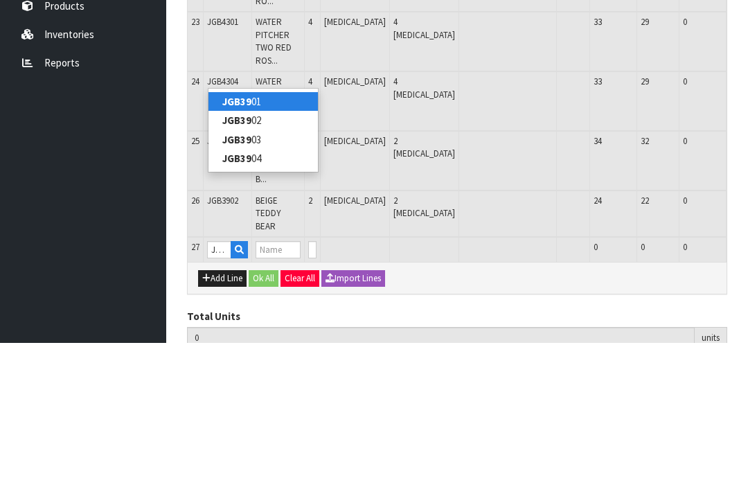
click at [274, 227] on link "JGB39 01" at bounding box center [262, 236] width 109 height 19
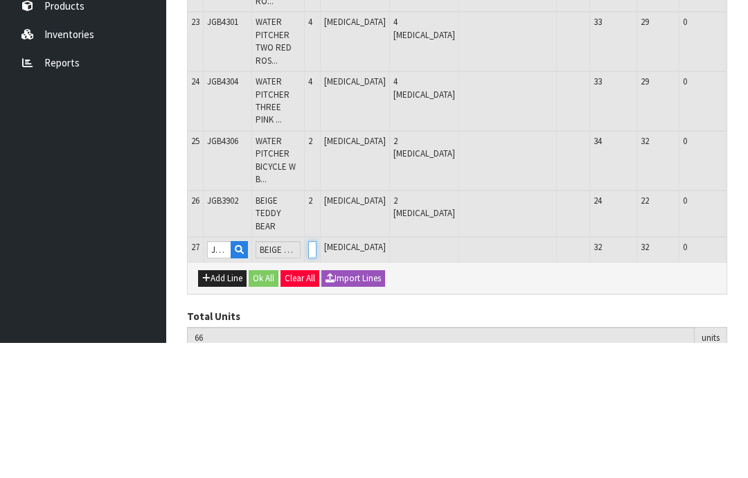
click at [317, 376] on input "0" at bounding box center [312, 384] width 8 height 17
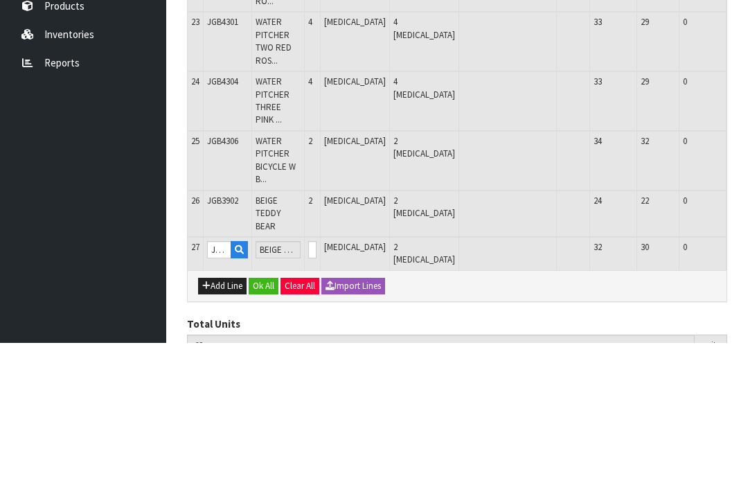
click at [747, 376] on button "OK" at bounding box center [759, 384] width 19 height 17
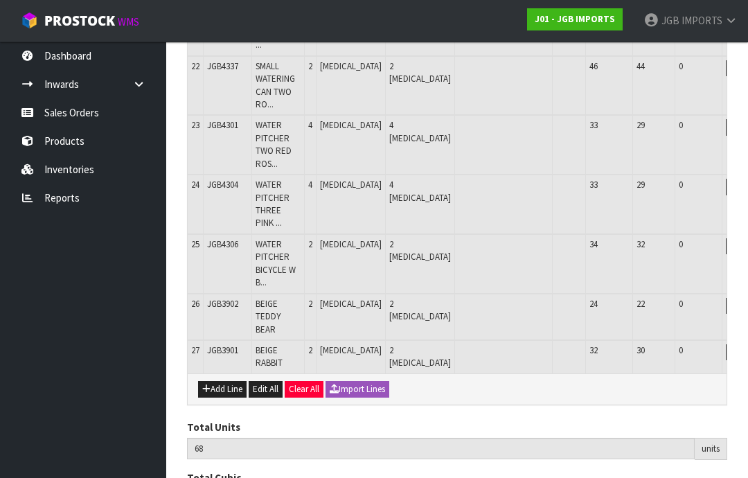
click at [228, 381] on button "Add Line" at bounding box center [222, 389] width 48 height 17
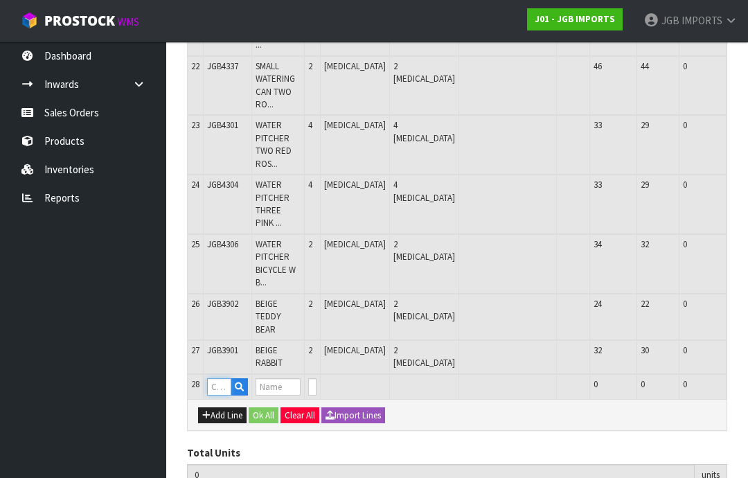
click at [222, 378] on input "text" at bounding box center [219, 386] width 24 height 17
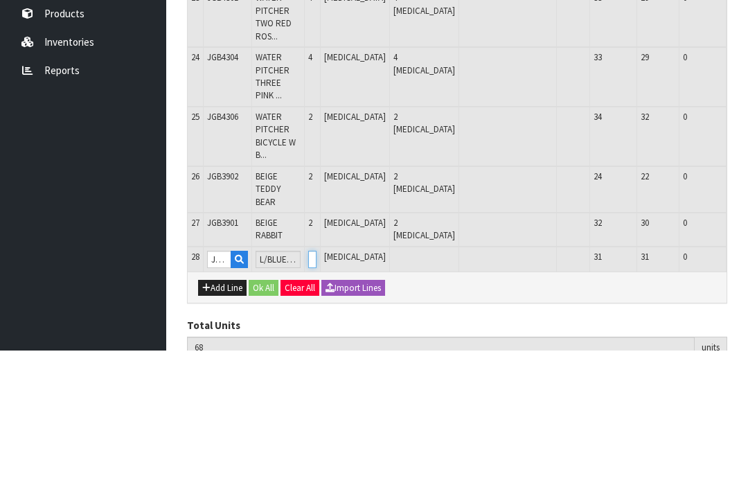
click at [317, 378] on input "0" at bounding box center [312, 386] width 8 height 17
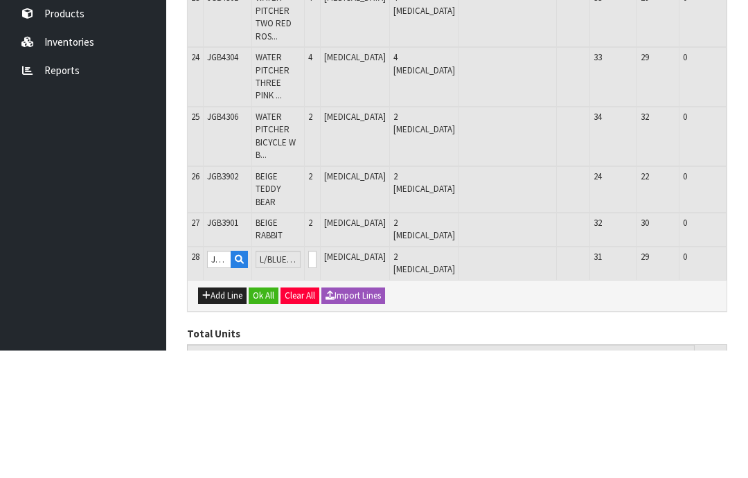
click at [747, 378] on button "OK" at bounding box center [759, 386] width 19 height 17
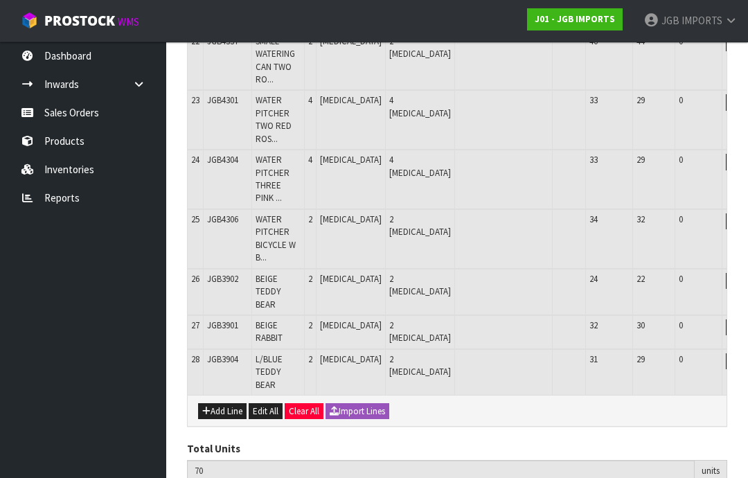
click at [222, 403] on button "Add Line" at bounding box center [222, 411] width 48 height 17
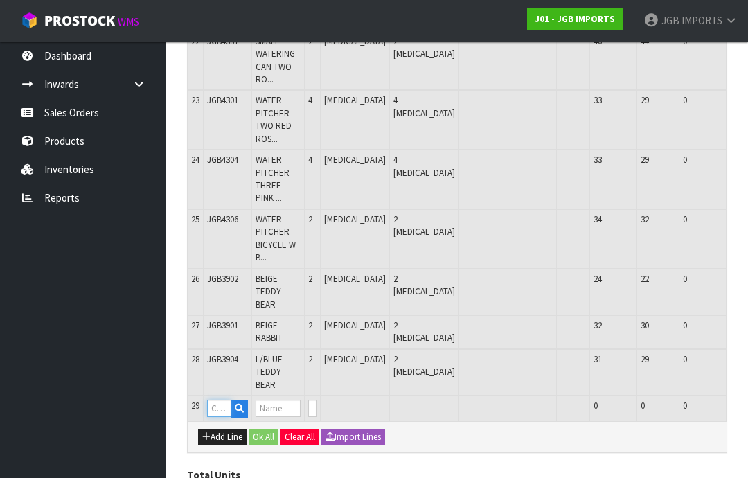
click at [223, 400] on input "text" at bounding box center [219, 408] width 24 height 17
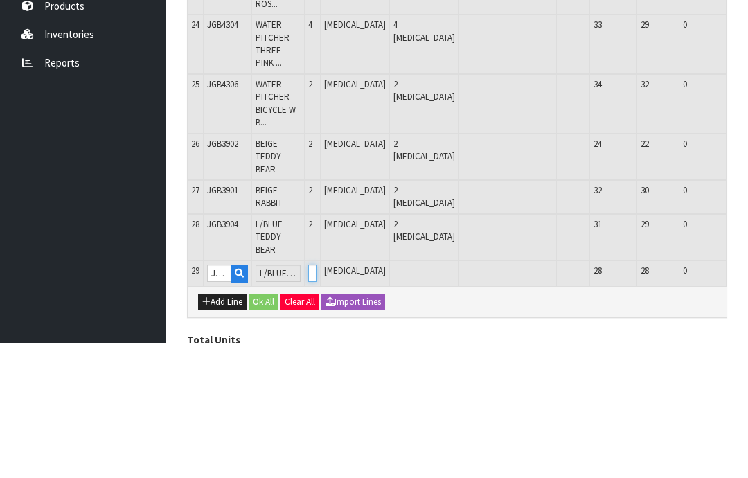
click at [317, 400] on input "0" at bounding box center [312, 408] width 8 height 17
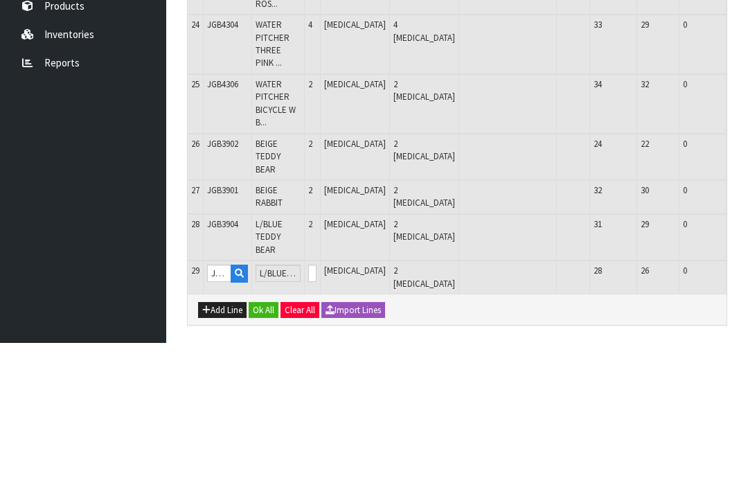
click at [747, 400] on button "OK" at bounding box center [759, 408] width 19 height 17
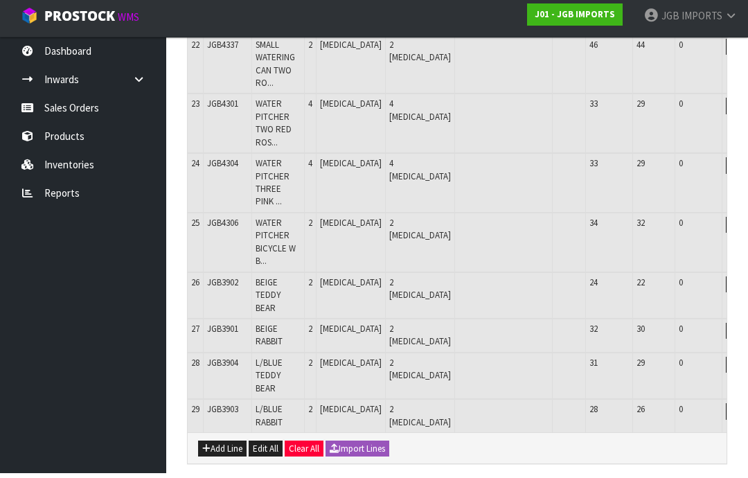
scroll to position [1409, 0]
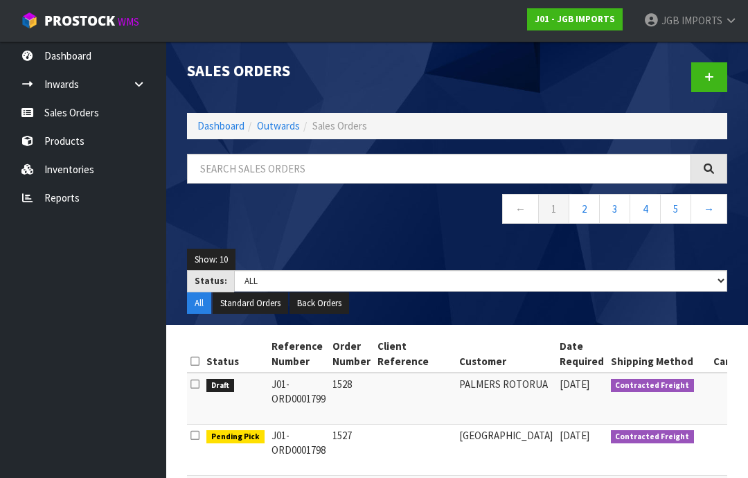
click at [709, 78] on icon at bounding box center [709, 77] width 10 height 10
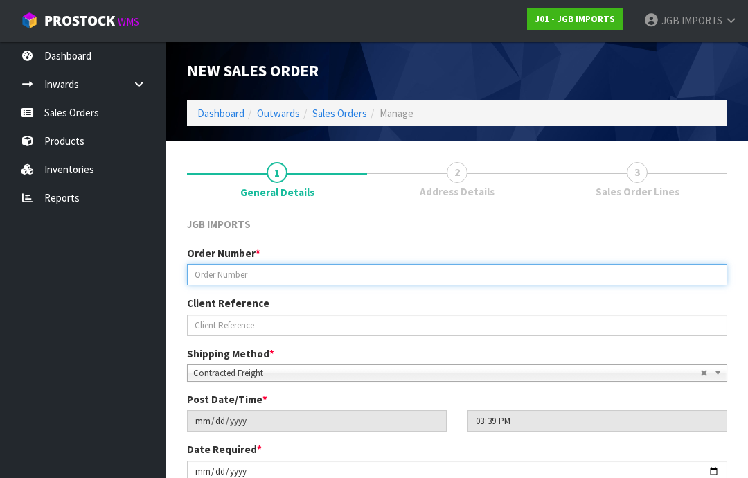
click at [220, 272] on input "text" at bounding box center [457, 274] width 540 height 21
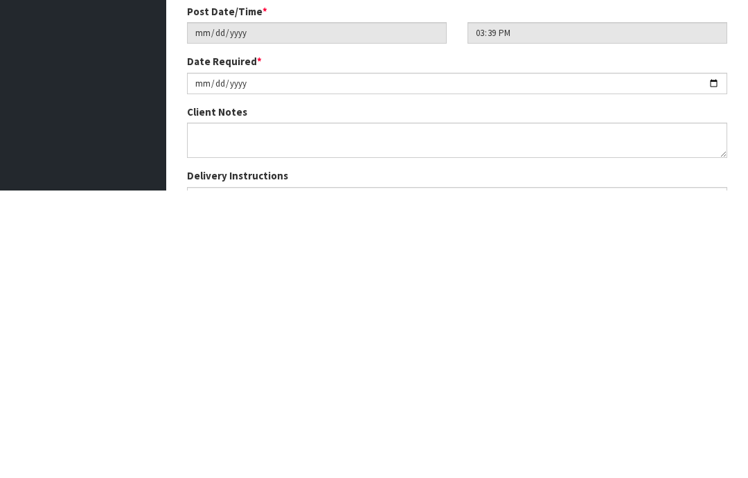
scroll to position [120, 0]
click at [208, 373] on div "Client Notes" at bounding box center [457, 399] width 540 height 53
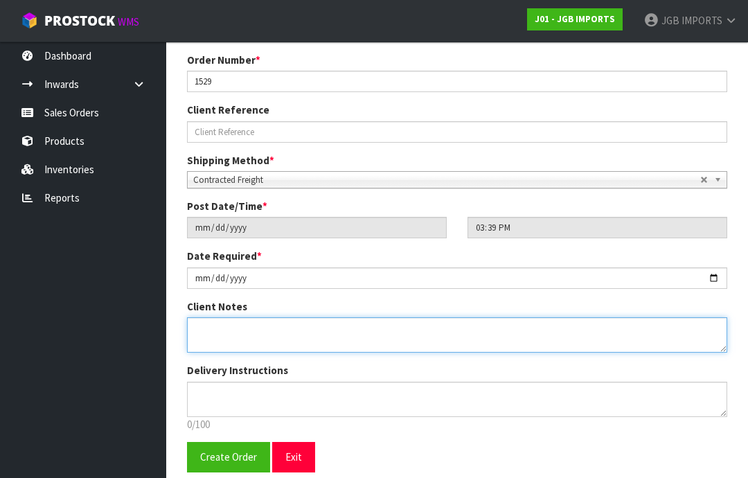
click at [208, 323] on textarea at bounding box center [457, 334] width 540 height 35
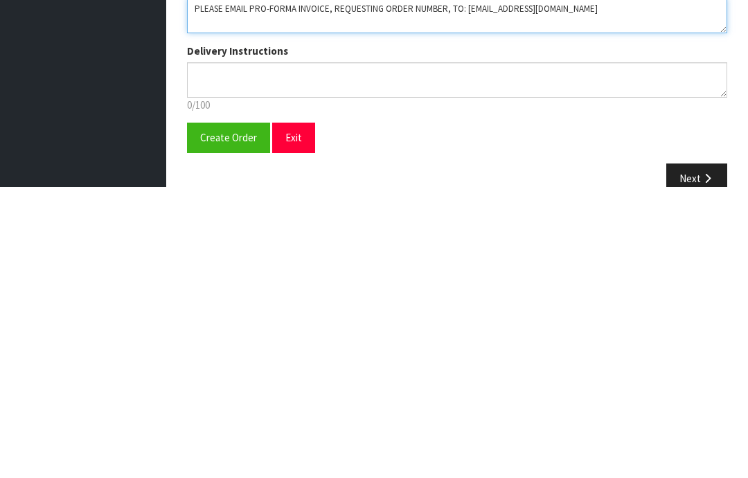
scroll to position [222, 0]
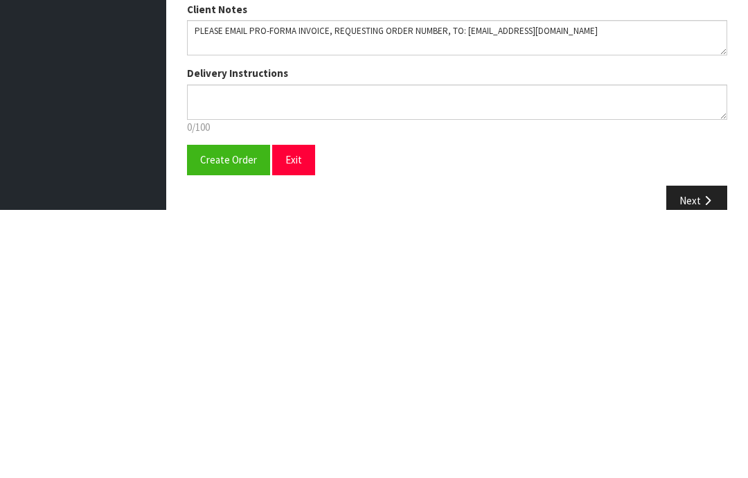
click at [223, 413] on button "Create Order" at bounding box center [228, 428] width 83 height 30
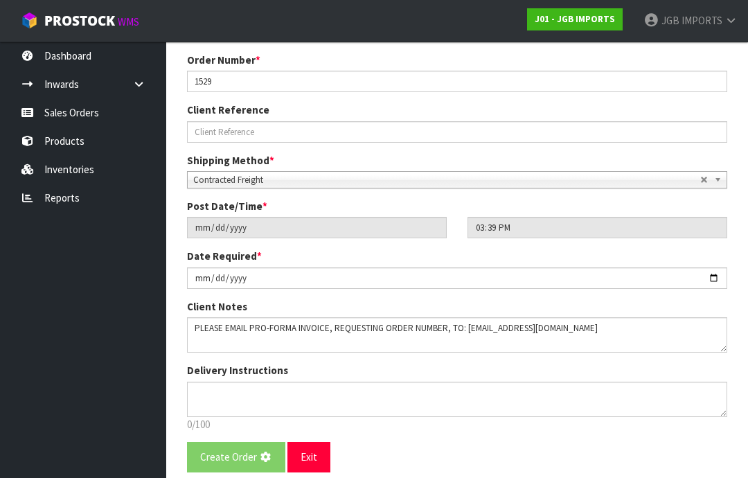
scroll to position [0, 0]
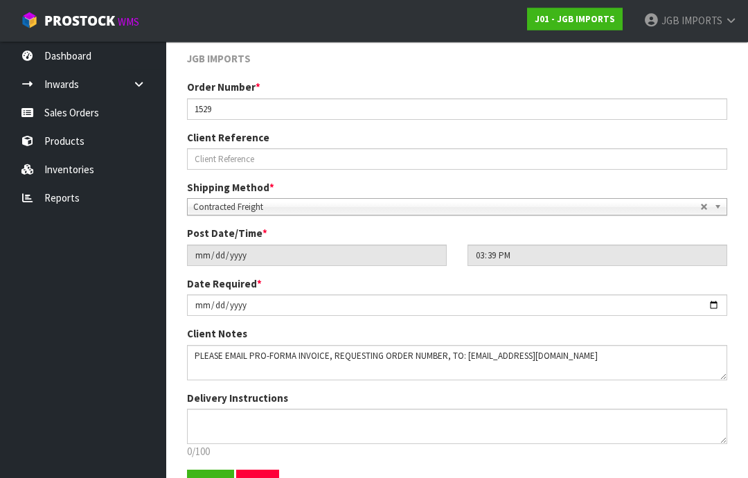
scroll to position [243, 0]
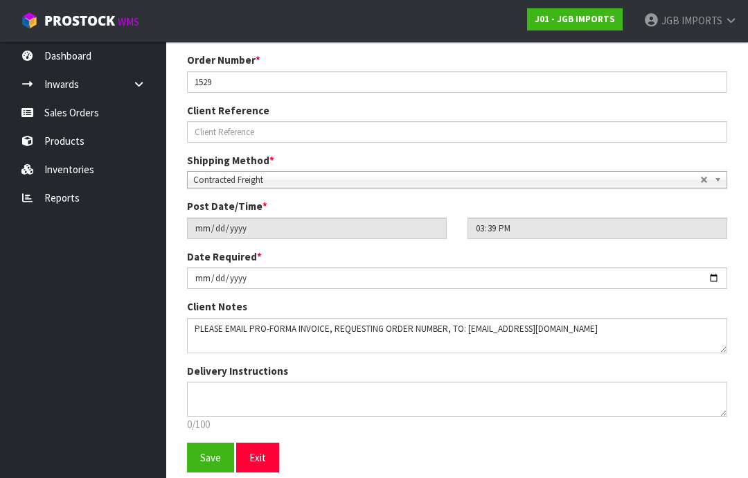
click at [206, 454] on span "Save" at bounding box center [210, 457] width 21 height 13
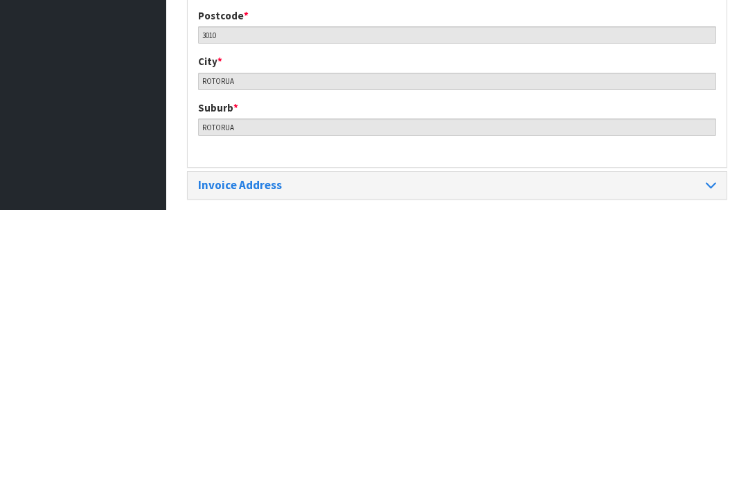
scroll to position [673, 0]
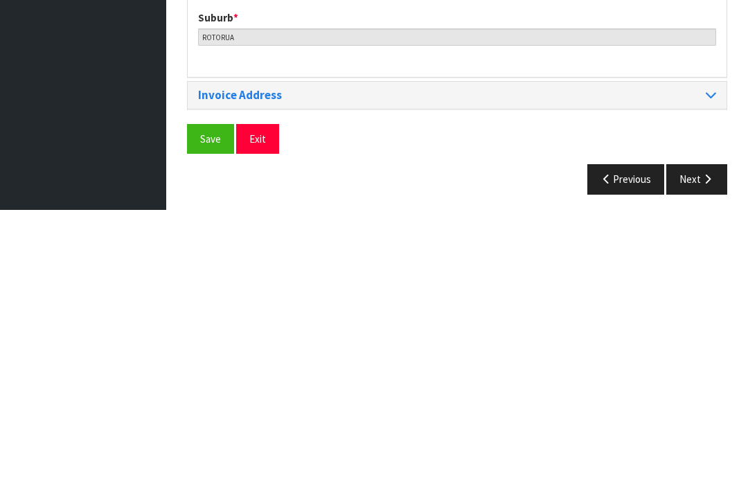
click at [213, 400] on span "Save" at bounding box center [210, 406] width 21 height 13
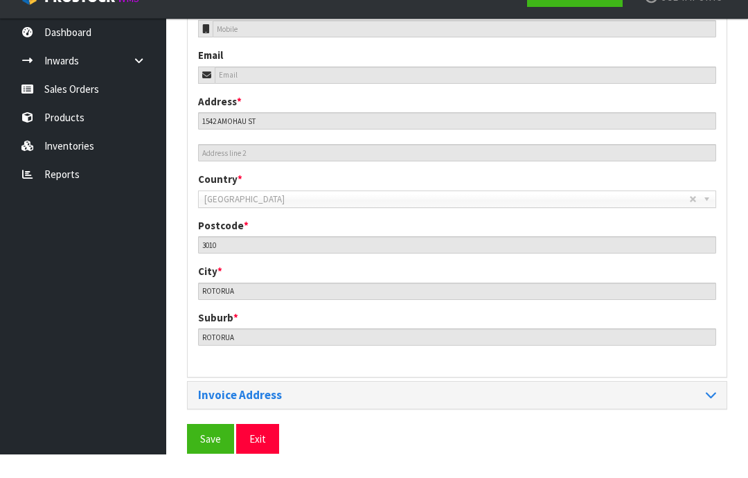
scroll to position [617, 0]
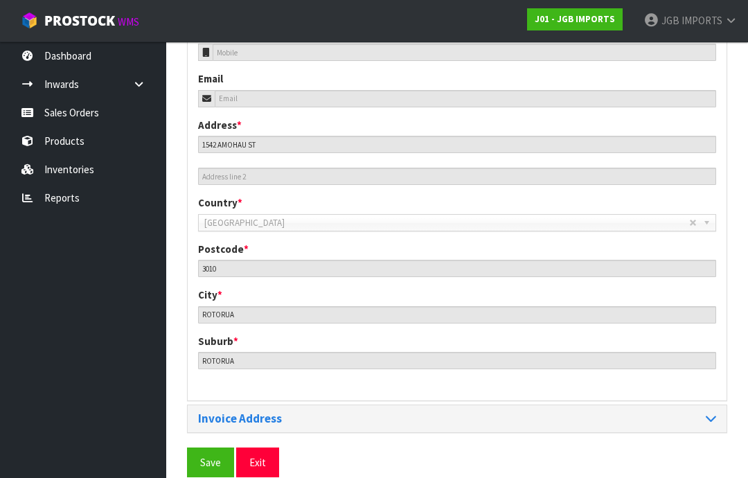
click at [210, 456] on span "Save" at bounding box center [210, 462] width 21 height 13
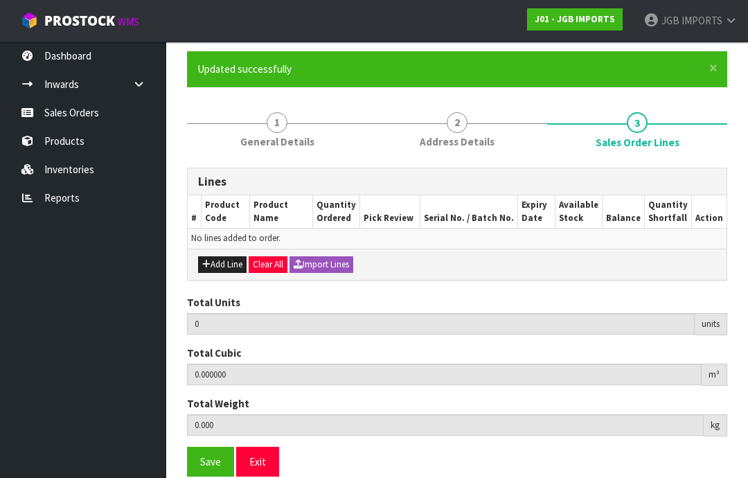
click at [229, 258] on button "Add Line" at bounding box center [222, 264] width 48 height 17
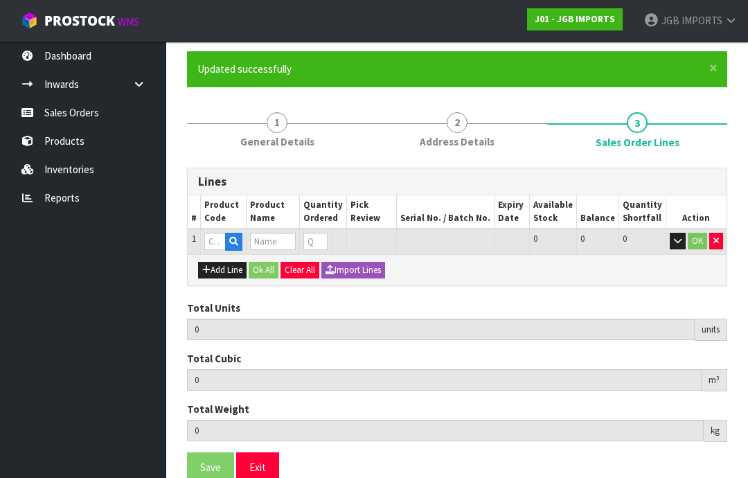
click at [221, 266] on button "Add Line" at bounding box center [222, 270] width 48 height 17
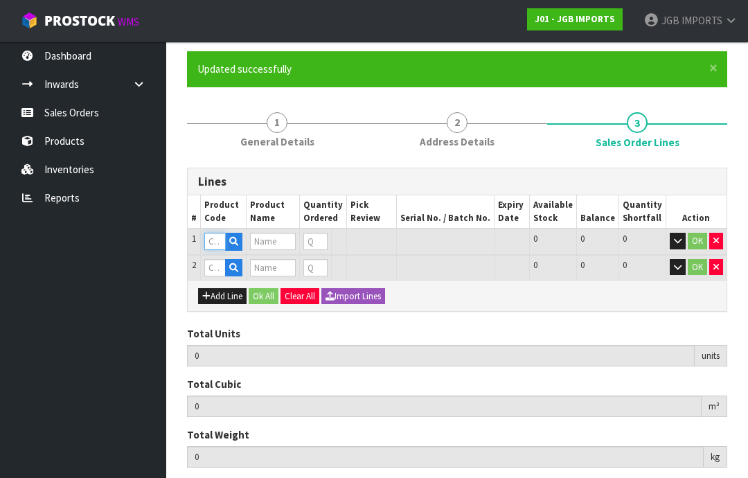
click at [212, 236] on input "text" at bounding box center [214, 241] width 21 height 17
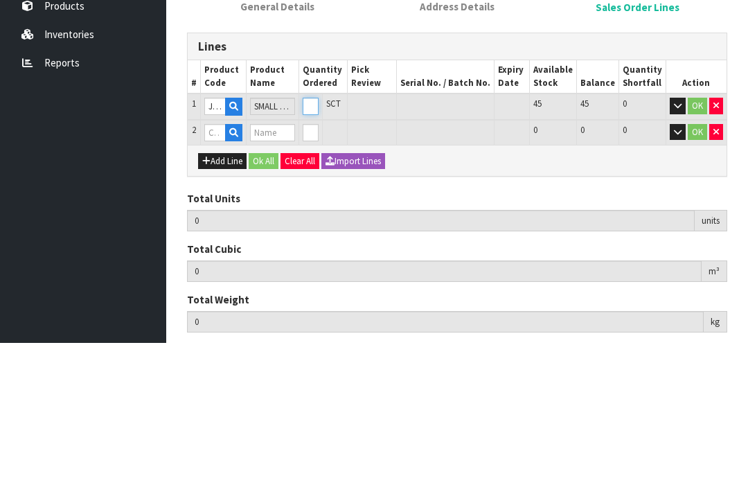
click at [319, 233] on input "0" at bounding box center [311, 241] width 16 height 17
click at [700, 233] on button "OK" at bounding box center [697, 241] width 19 height 17
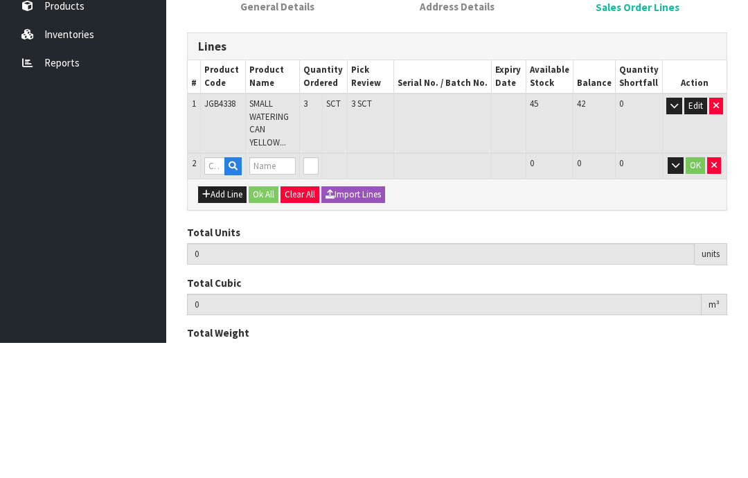
scroll to position [131, 0]
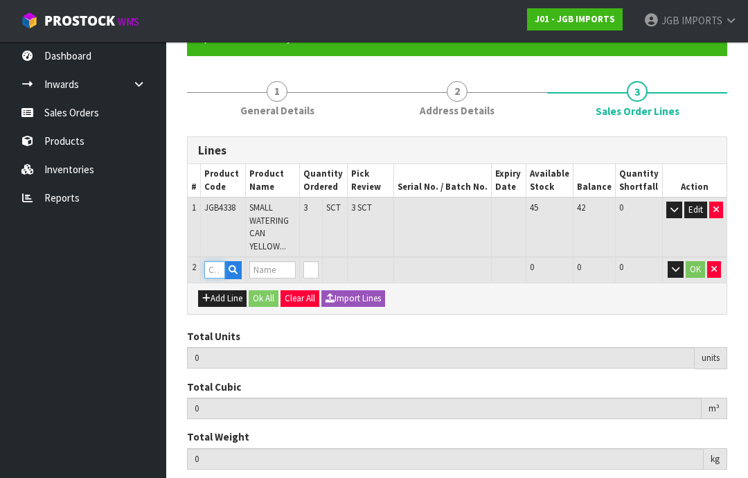
click at [214, 263] on input "text" at bounding box center [214, 269] width 20 height 17
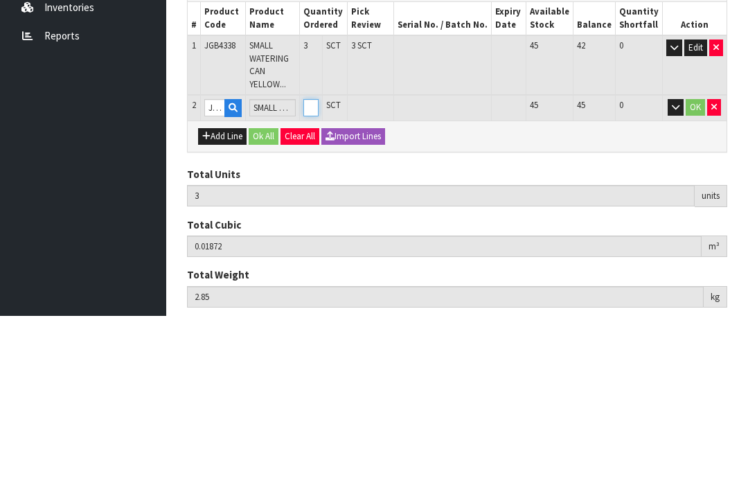
click at [319, 261] on input "0" at bounding box center [310, 269] width 15 height 17
click at [689, 261] on button "OK" at bounding box center [695, 269] width 19 height 17
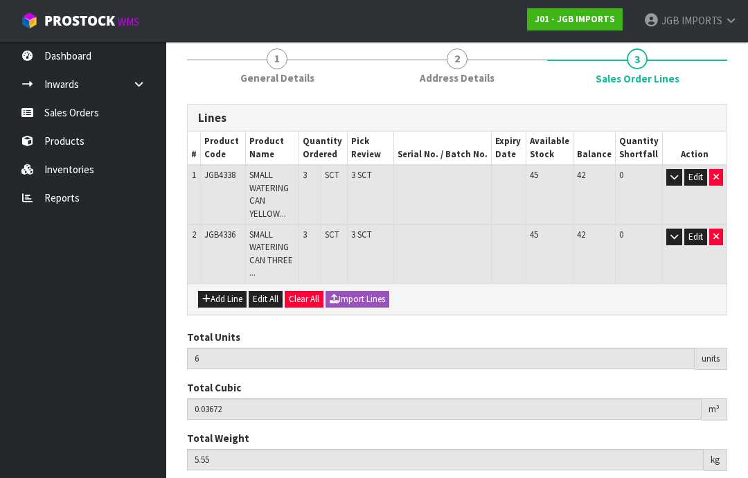
click at [223, 291] on button "Add Line" at bounding box center [222, 299] width 48 height 17
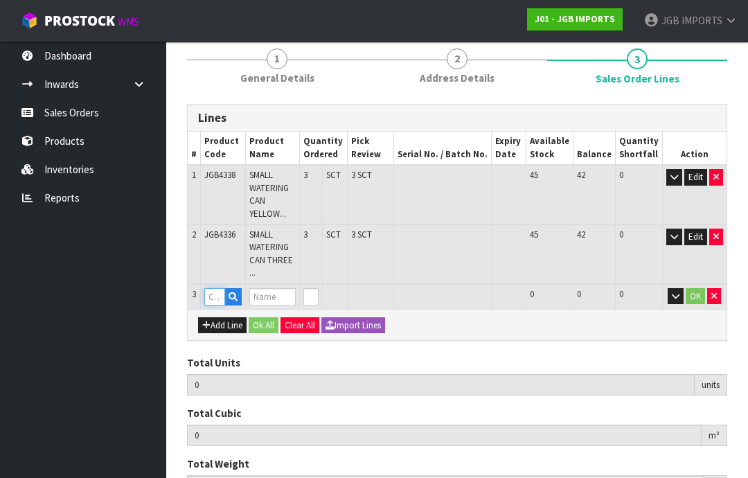
click at [218, 288] on input "text" at bounding box center [214, 296] width 20 height 17
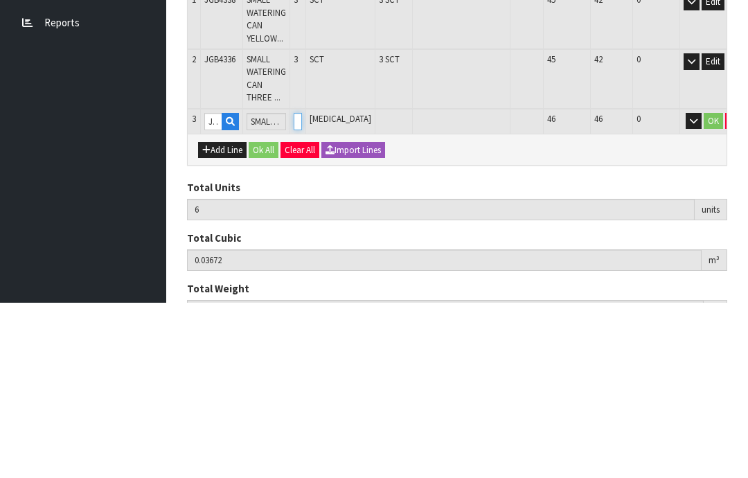
click at [302, 288] on input "0" at bounding box center [298, 296] width 8 height 17
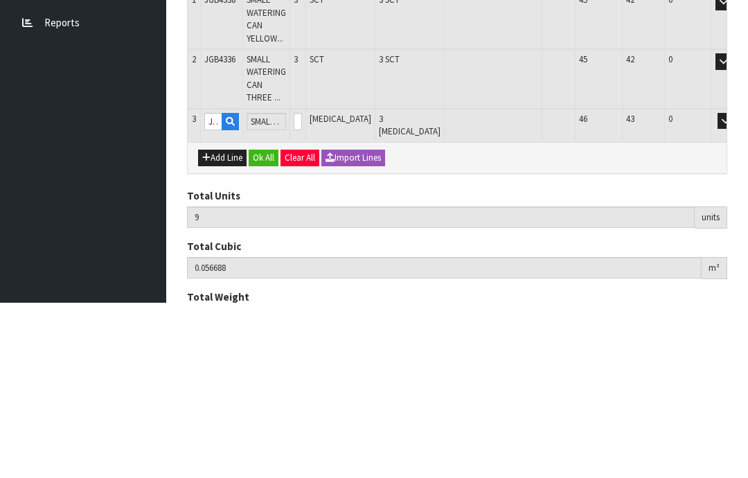
click at [736, 288] on button "OK" at bounding box center [745, 296] width 19 height 17
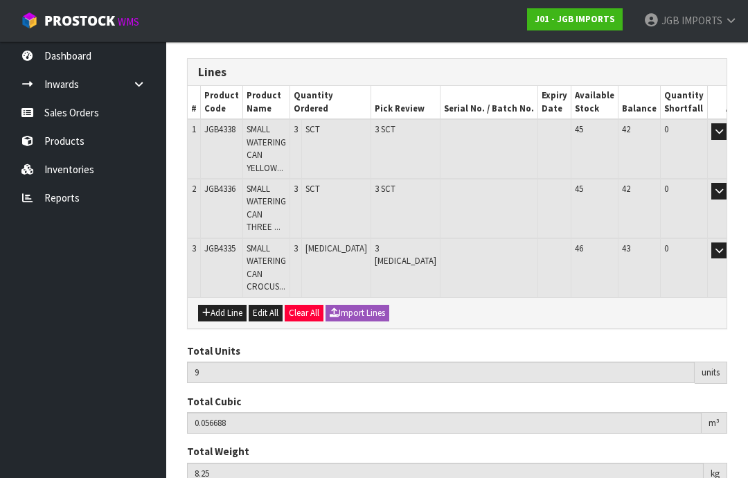
click at [221, 305] on button "Add Line" at bounding box center [222, 313] width 48 height 17
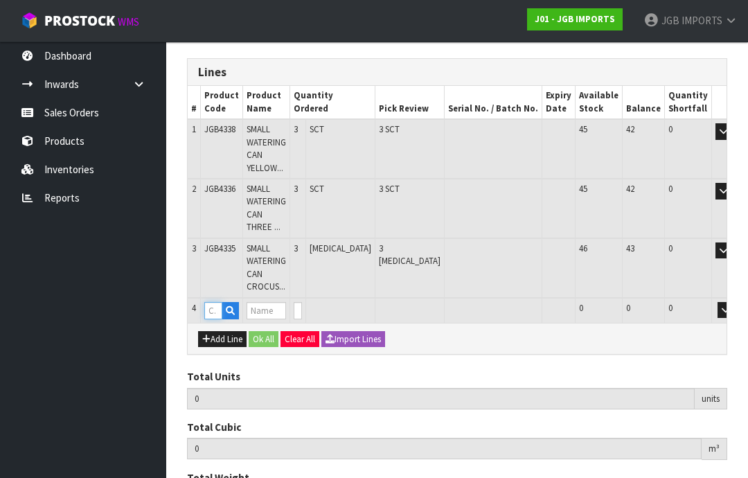
click at [219, 302] on input "text" at bounding box center [213, 310] width 18 height 17
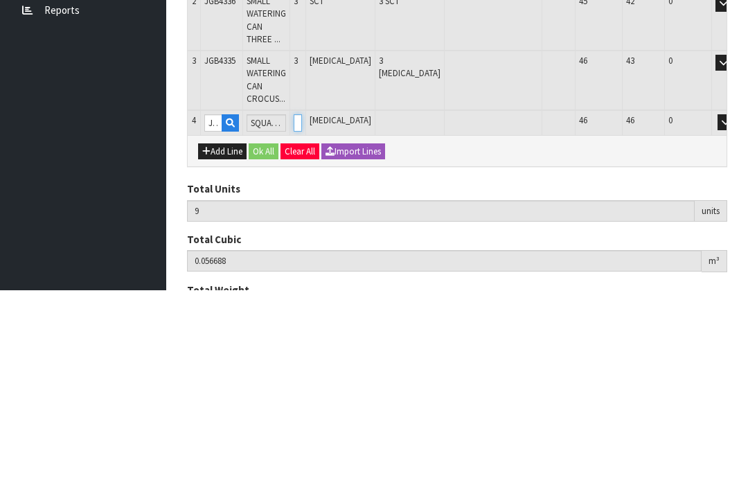
click at [302, 302] on input "0" at bounding box center [298, 310] width 8 height 17
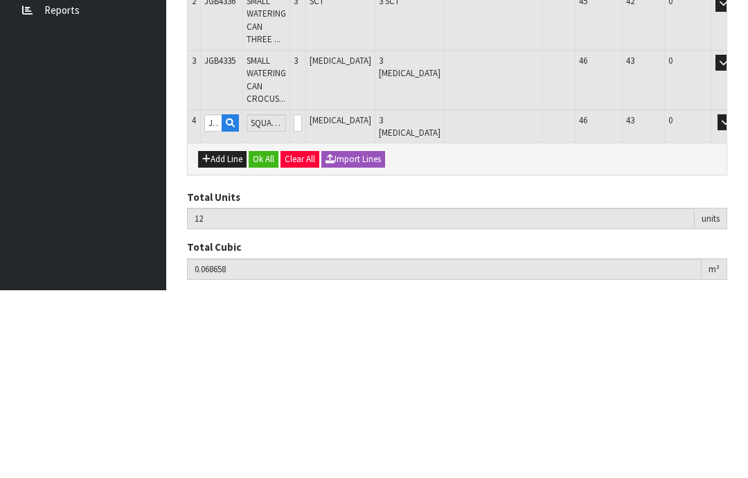
click at [736, 302] on button "OK" at bounding box center [745, 310] width 19 height 17
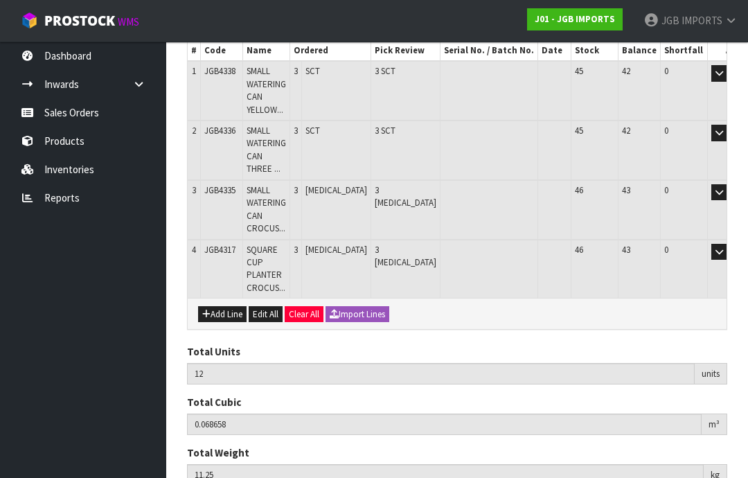
click at [218, 306] on button "Add Line" at bounding box center [222, 314] width 48 height 17
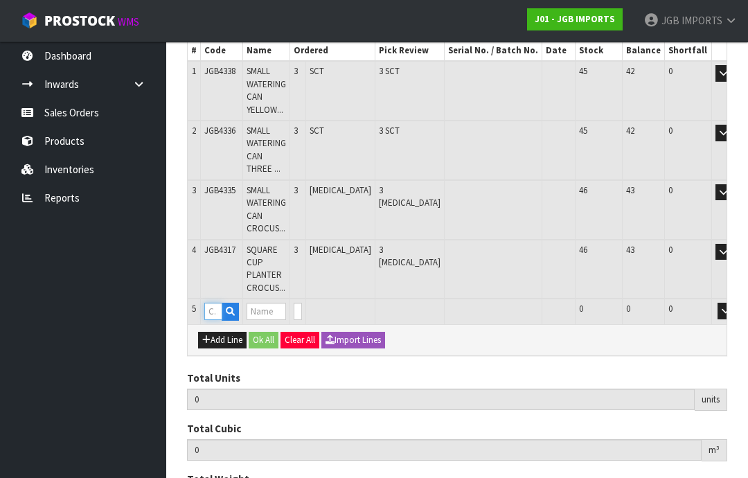
click at [214, 303] on input "text" at bounding box center [213, 311] width 18 height 17
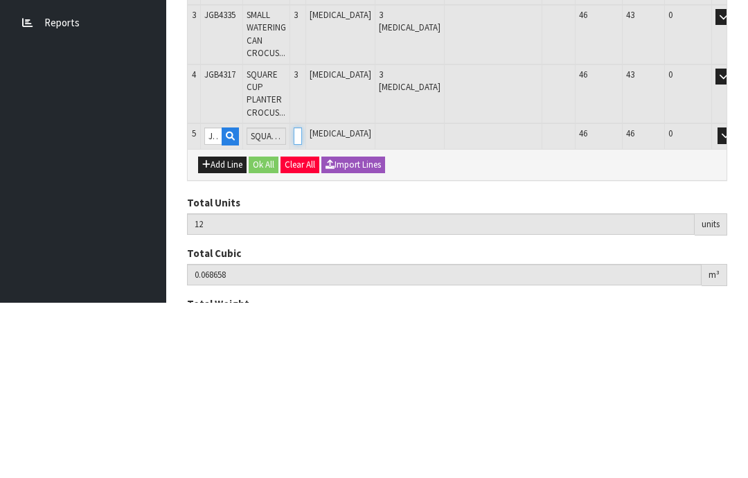
click at [302, 303] on input "0" at bounding box center [298, 311] width 8 height 17
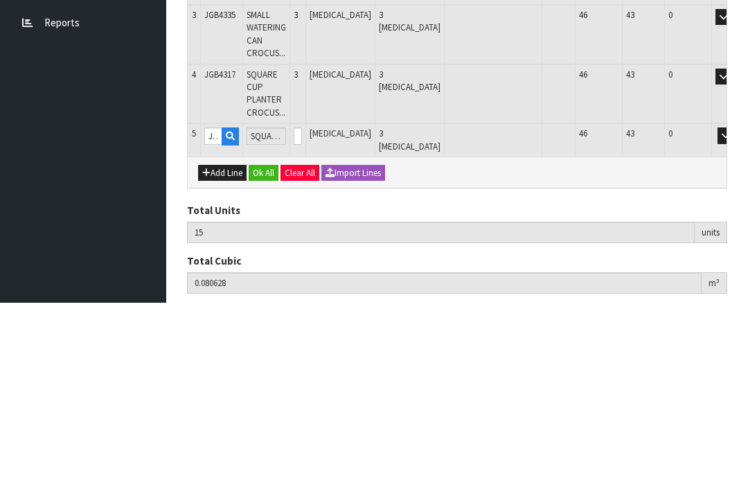
click at [736, 303] on button "OK" at bounding box center [745, 311] width 19 height 17
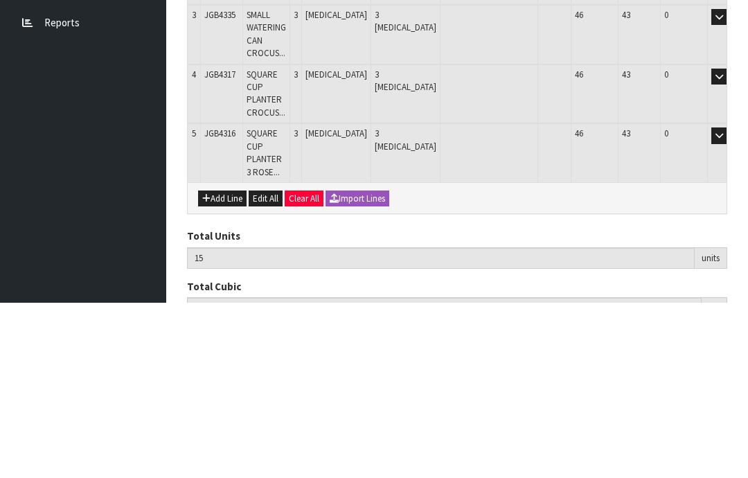
scroll to position [312, 0]
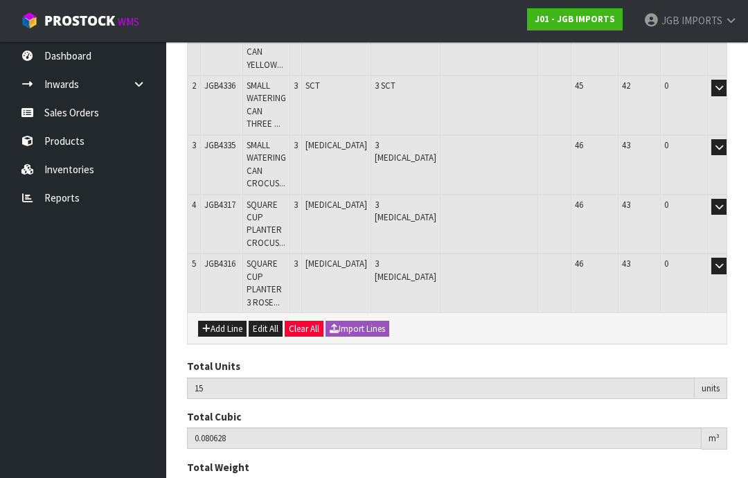
click at [222, 321] on button "Add Line" at bounding box center [222, 329] width 48 height 17
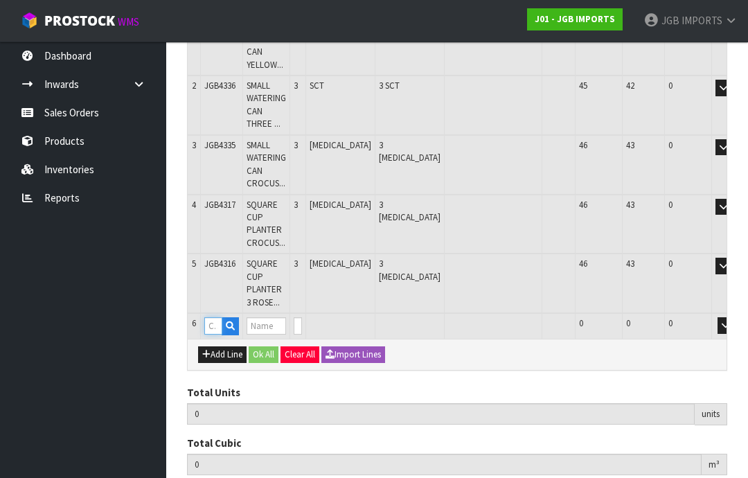
click at [216, 317] on input "text" at bounding box center [213, 325] width 18 height 17
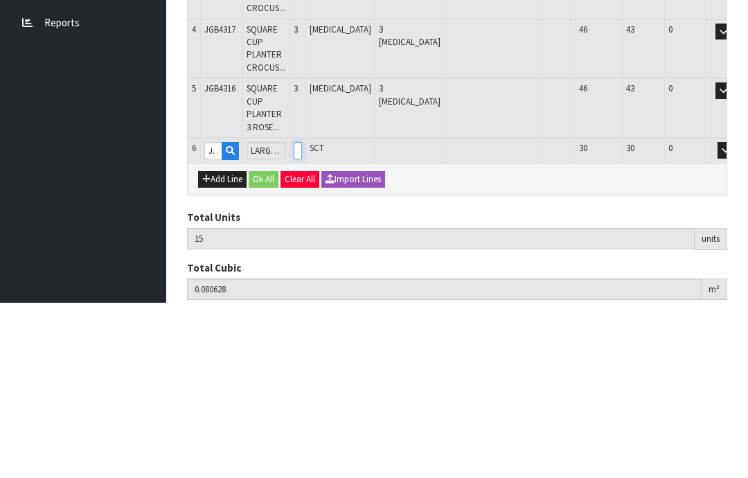
click at [302, 317] on input "0" at bounding box center [298, 325] width 8 height 17
click at [736, 317] on button "OK" at bounding box center [745, 325] width 19 height 17
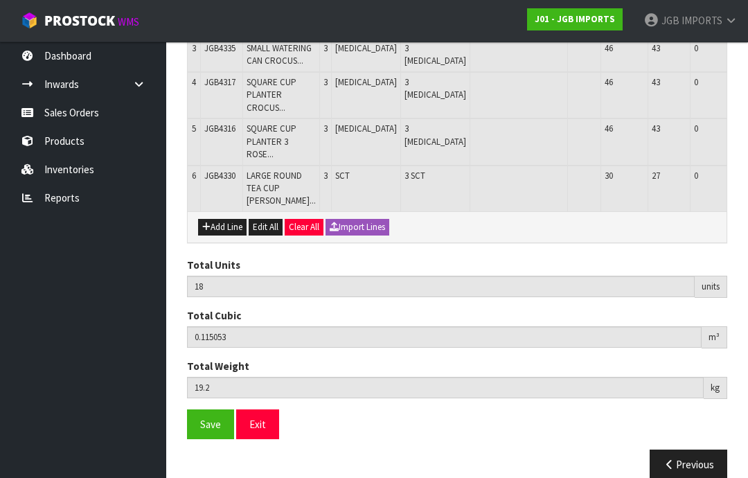
click at [215, 235] on button "Add Line" at bounding box center [222, 227] width 48 height 17
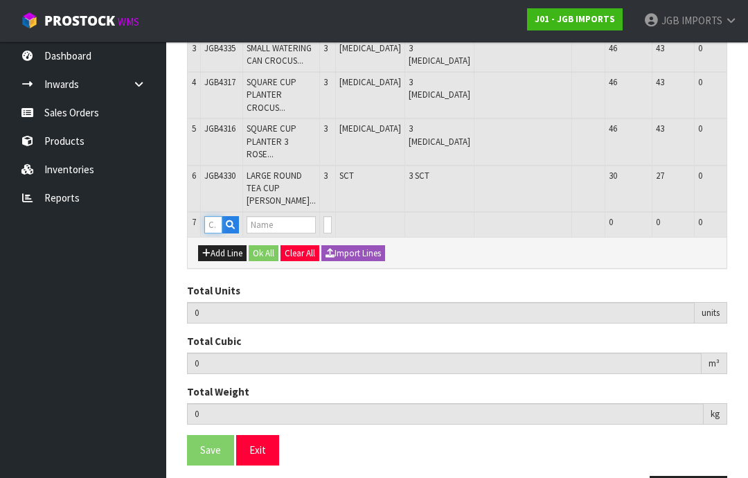
click at [216, 233] on input "text" at bounding box center [213, 224] width 18 height 17
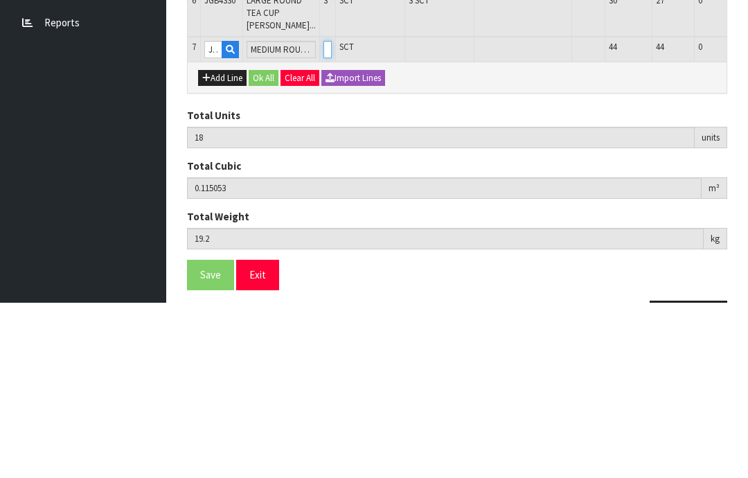
click at [323, 216] on input "0" at bounding box center [327, 224] width 8 height 17
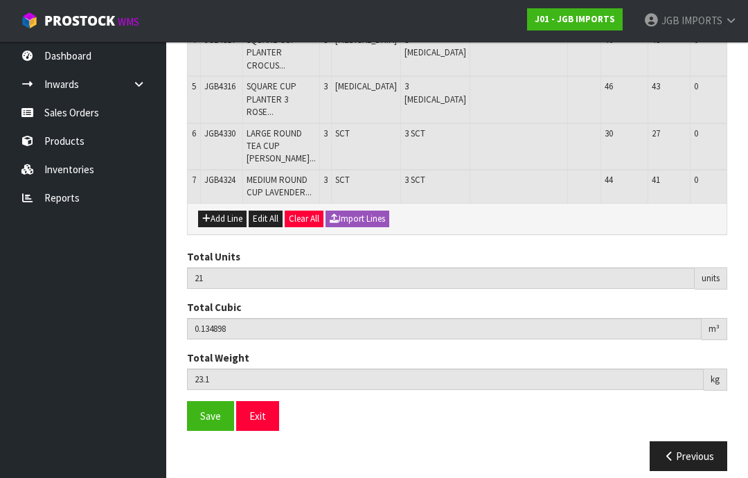
click at [220, 227] on button "Add Line" at bounding box center [222, 219] width 48 height 17
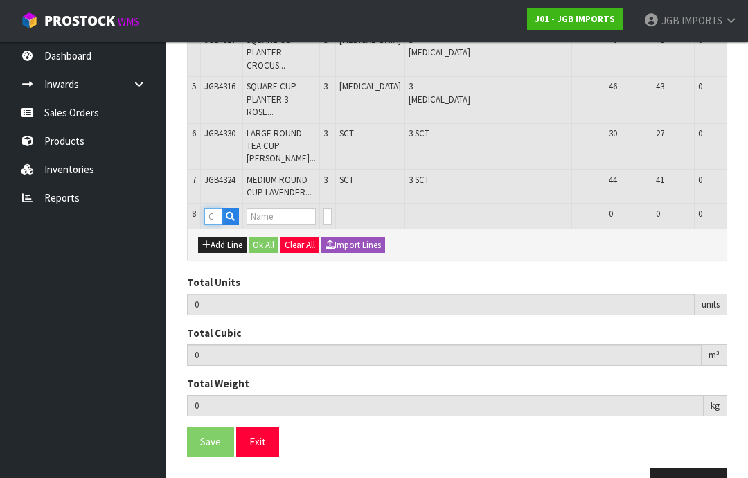
click at [217, 225] on input "text" at bounding box center [213, 216] width 18 height 17
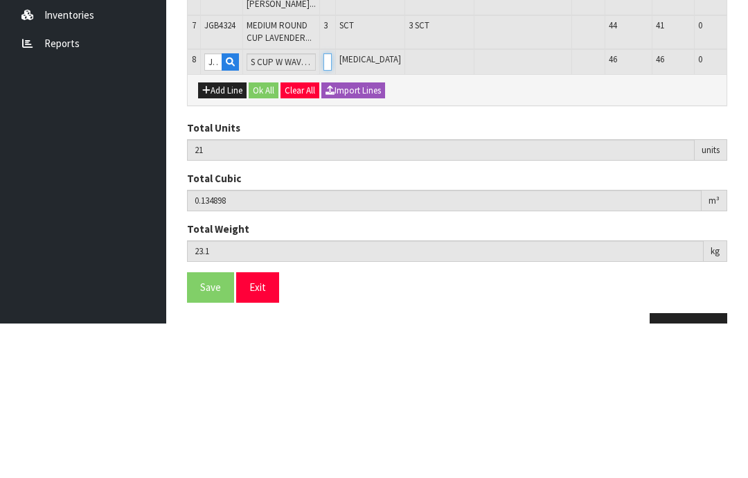
click at [323, 208] on input "0" at bounding box center [327, 216] width 8 height 17
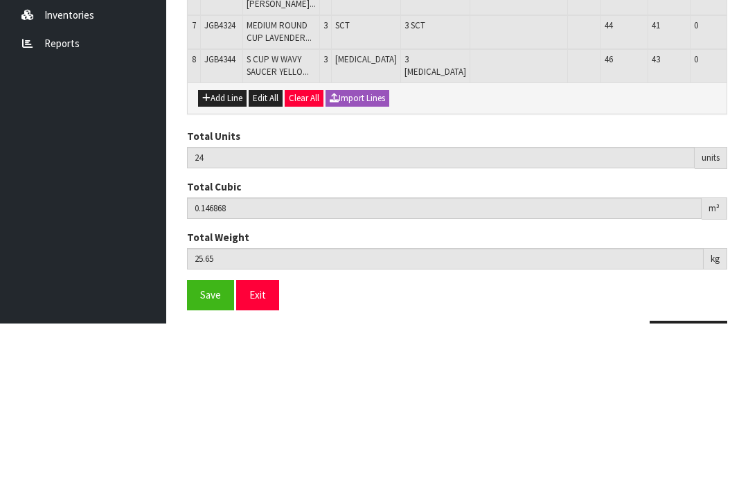
scroll to position [425, 0]
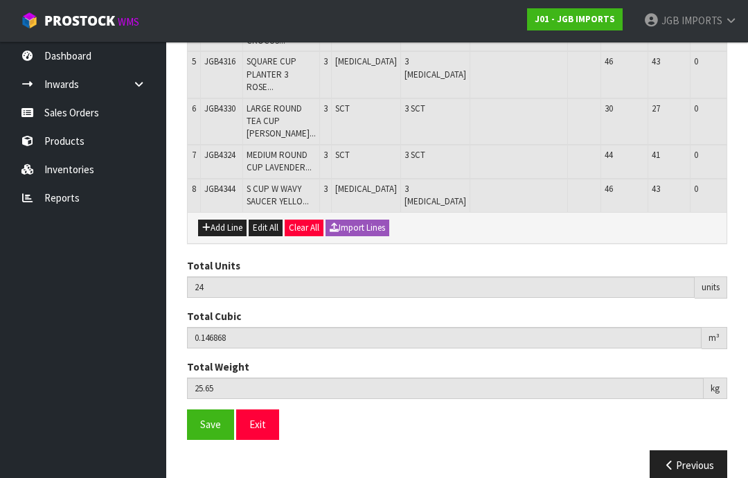
click at [220, 236] on button "Add Line" at bounding box center [222, 228] width 48 height 17
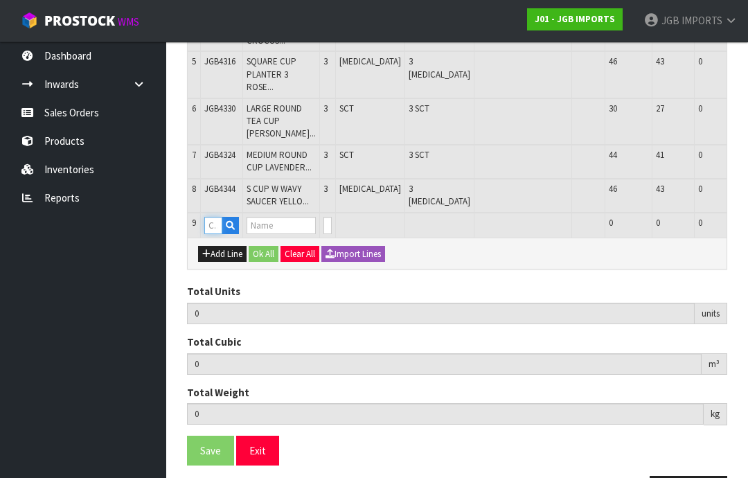
click at [219, 234] on input "text" at bounding box center [213, 225] width 18 height 17
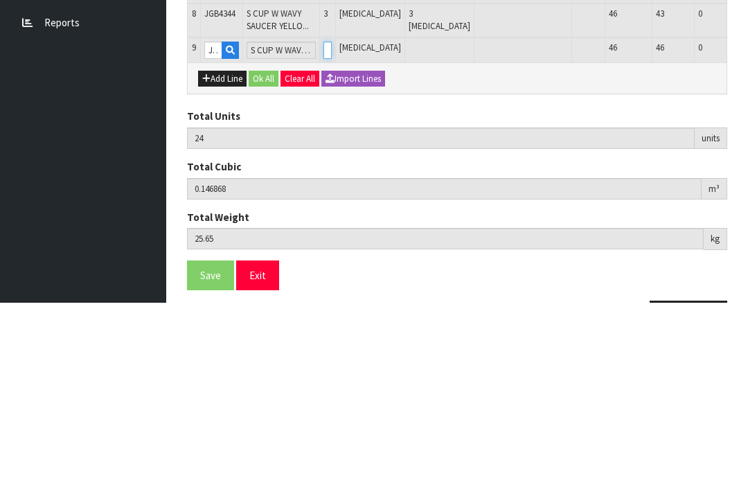
click at [327, 217] on input "0" at bounding box center [327, 225] width 8 height 17
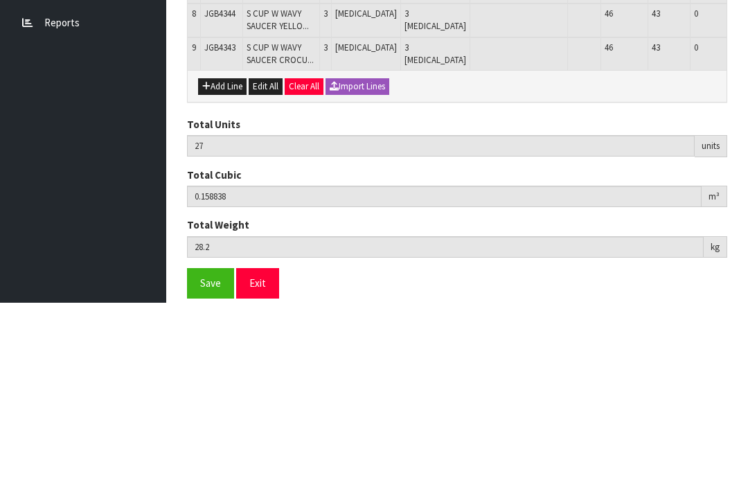
scroll to position [470, 0]
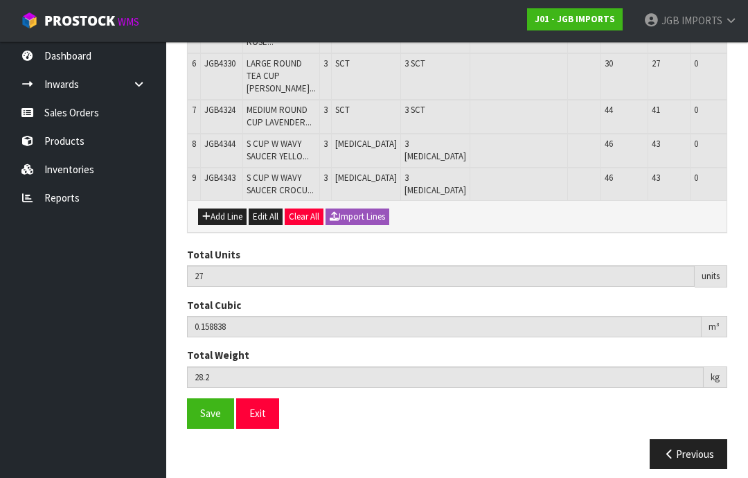
click at [228, 225] on button "Add Line" at bounding box center [222, 216] width 48 height 17
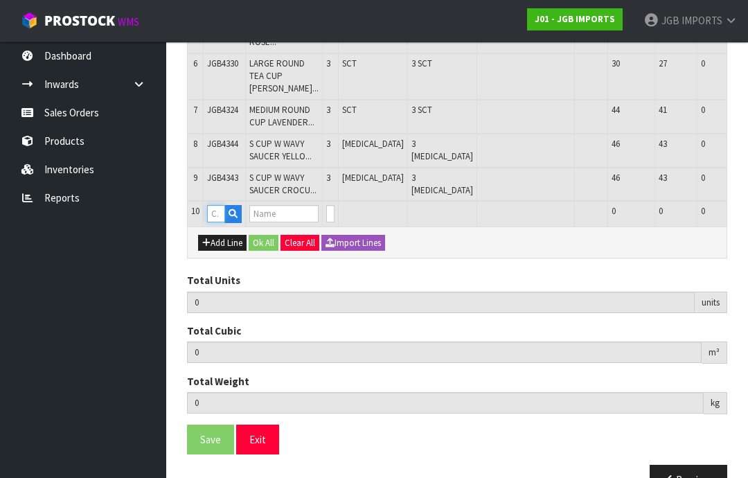
click at [220, 222] on input "text" at bounding box center [216, 213] width 18 height 17
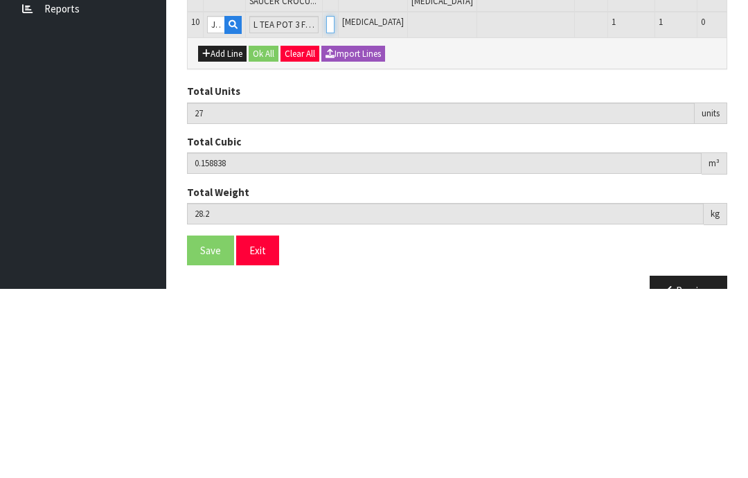
click at [329, 205] on input "0" at bounding box center [330, 213] width 8 height 17
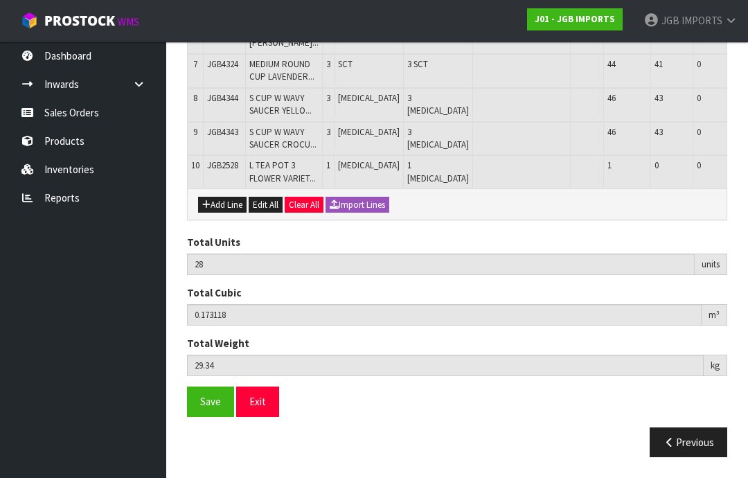
click at [223, 213] on button "Add Line" at bounding box center [222, 205] width 48 height 17
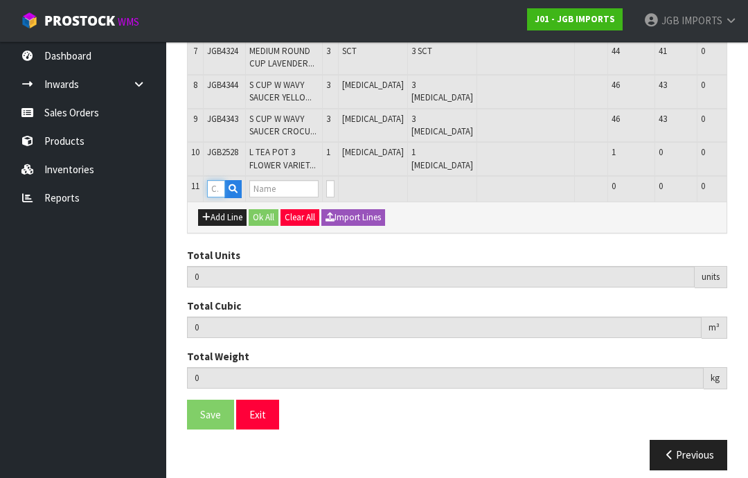
click at [217, 197] on input "text" at bounding box center [216, 188] width 18 height 17
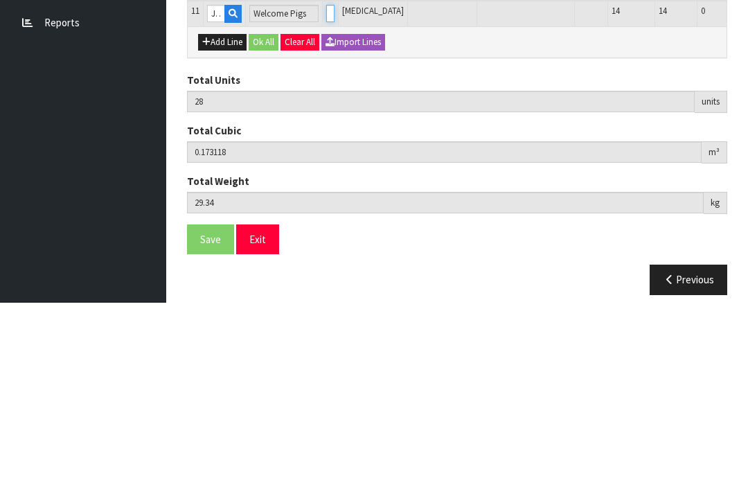
click at [333, 180] on input "0" at bounding box center [330, 188] width 8 height 17
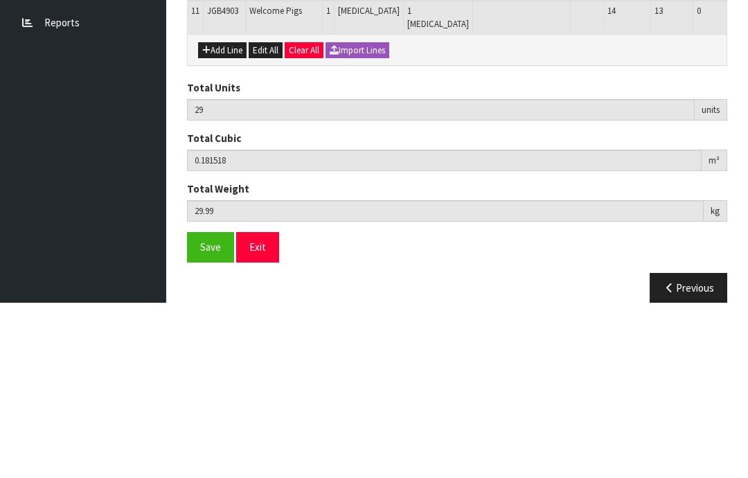
scroll to position [573, 0]
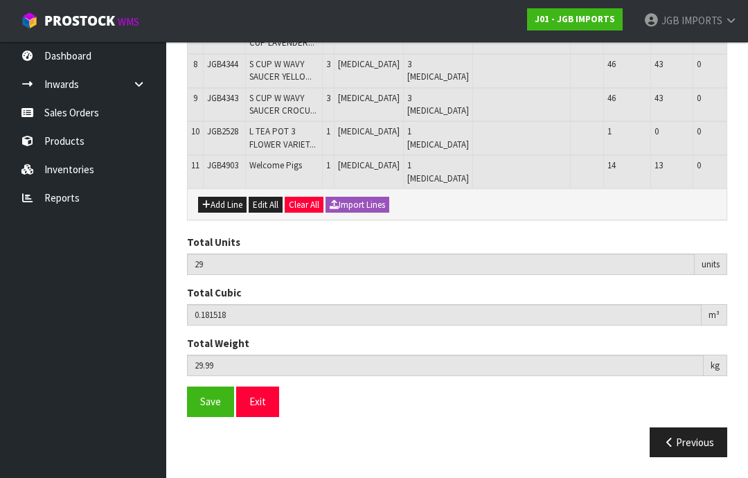
click at [224, 213] on button "Add Line" at bounding box center [222, 205] width 48 height 17
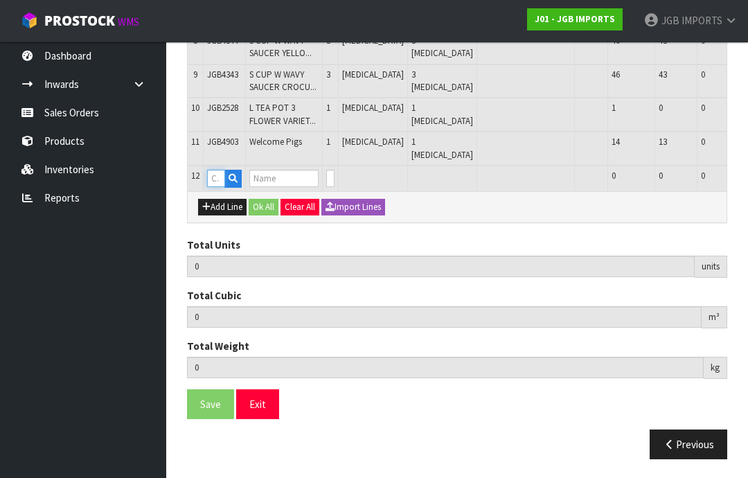
click at [220, 187] on input "text" at bounding box center [216, 178] width 18 height 17
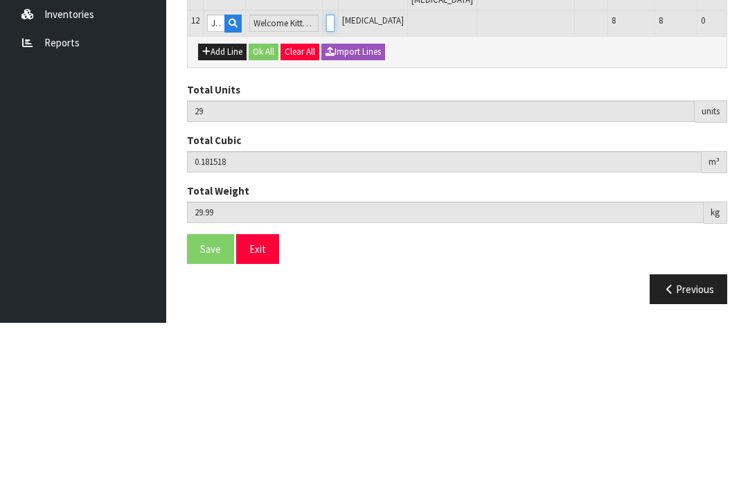
click at [328, 170] on input "0" at bounding box center [330, 178] width 8 height 17
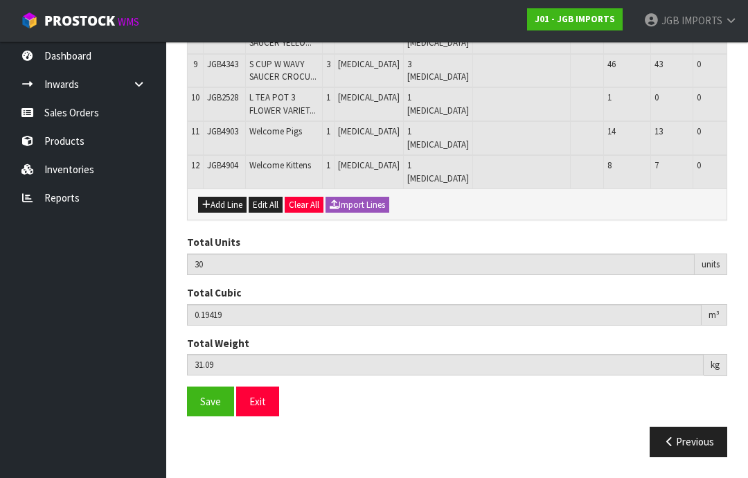
click at [224, 213] on button "Add Line" at bounding box center [222, 205] width 48 height 17
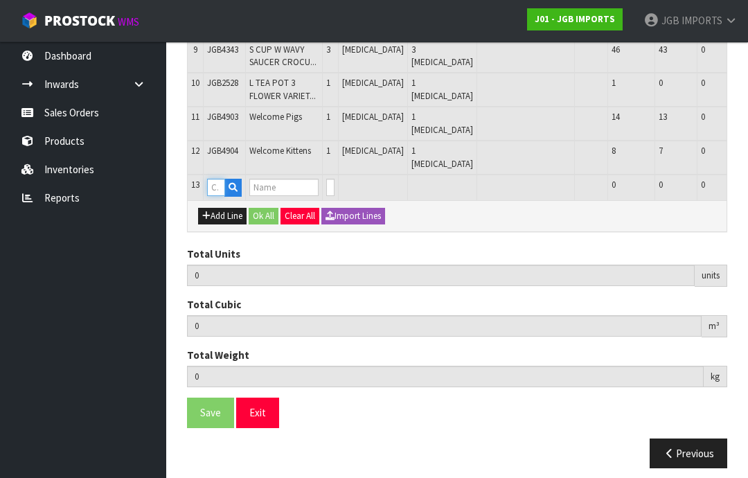
click at [222, 196] on input "text" at bounding box center [216, 187] width 18 height 17
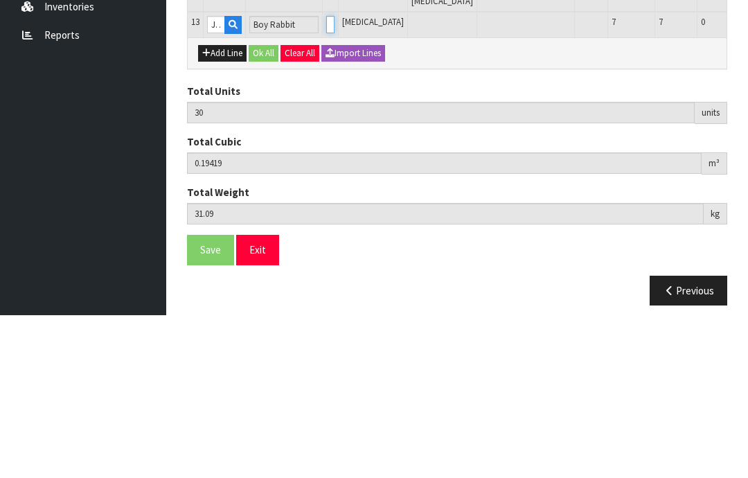
click at [326, 179] on input "0" at bounding box center [330, 187] width 8 height 17
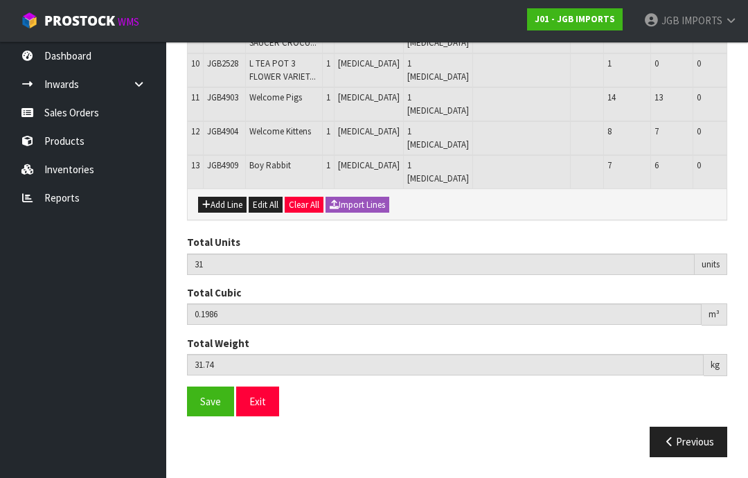
click at [220, 213] on button "Add Line" at bounding box center [222, 205] width 48 height 17
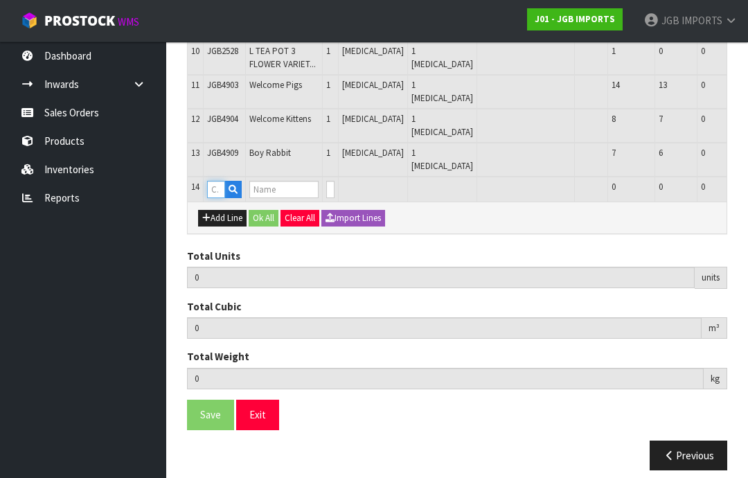
click at [221, 198] on input "text" at bounding box center [216, 189] width 18 height 17
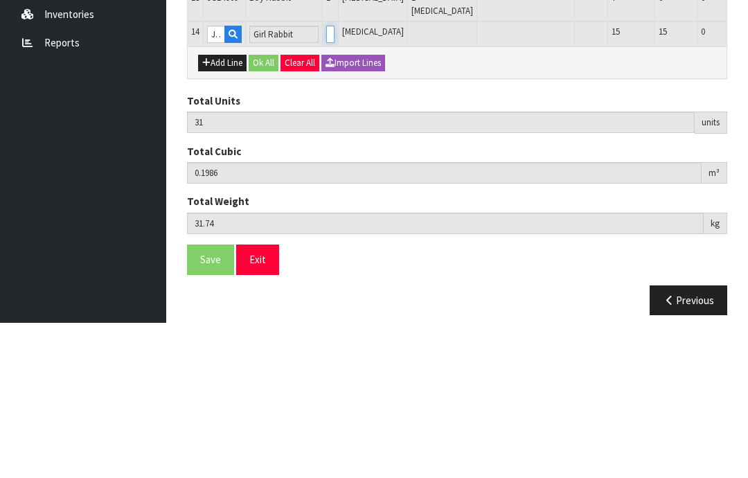
click at [330, 181] on input "0" at bounding box center [330, 189] width 8 height 17
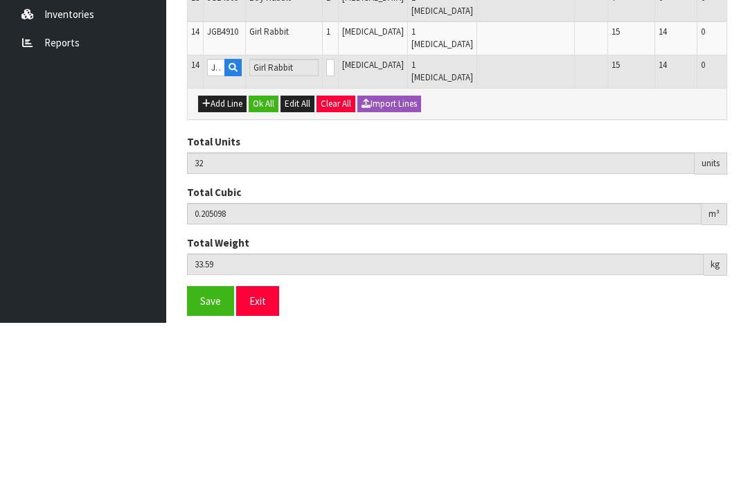
scroll to position [655, 0]
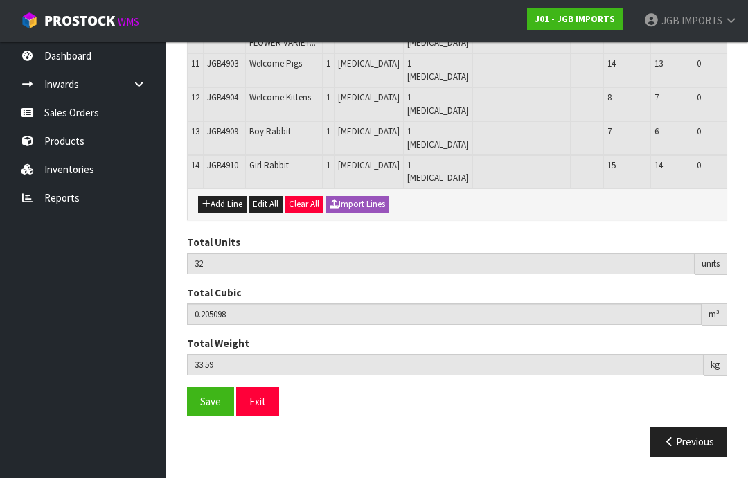
click at [226, 213] on button "Add Line" at bounding box center [222, 204] width 48 height 17
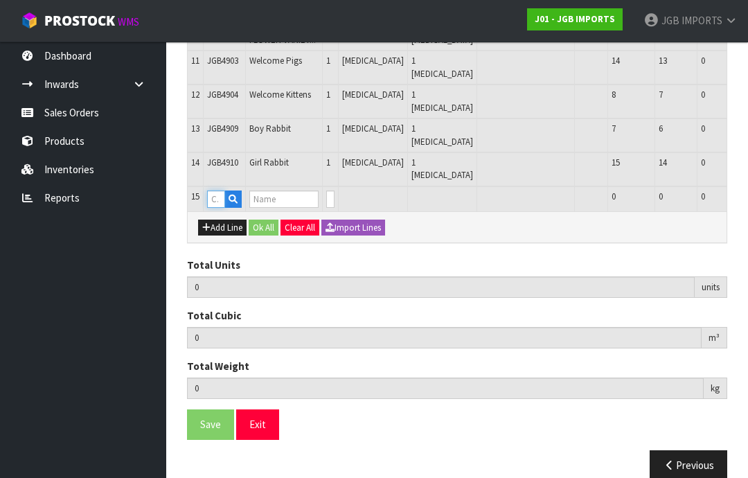
click at [220, 208] on input "text" at bounding box center [216, 198] width 18 height 17
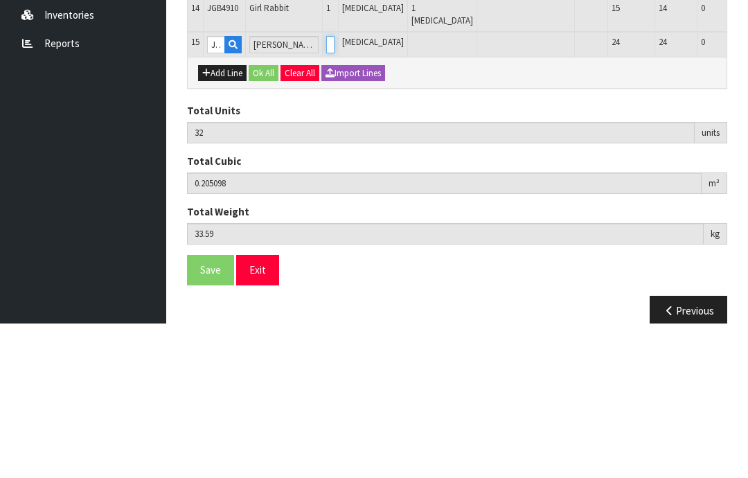
click at [328, 190] on input "0" at bounding box center [330, 198] width 8 height 17
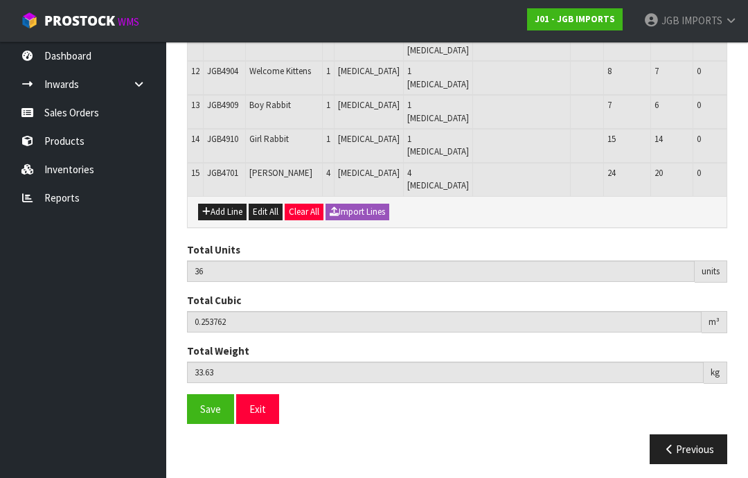
click at [229, 220] on button "Add Line" at bounding box center [222, 212] width 48 height 17
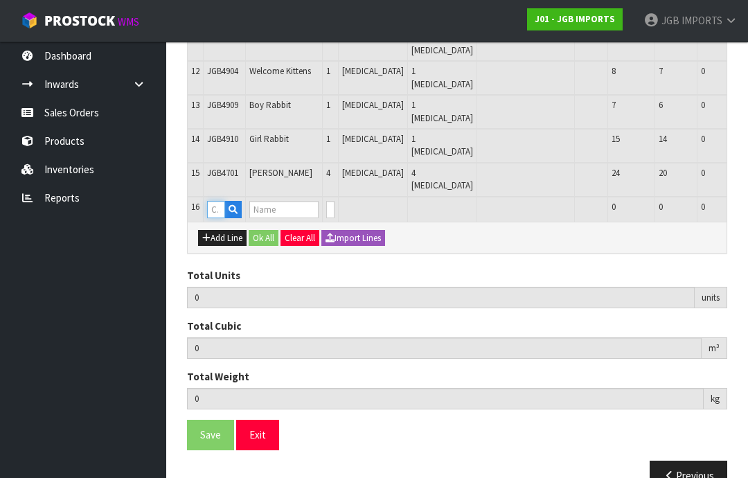
click at [216, 218] on input "text" at bounding box center [216, 209] width 18 height 17
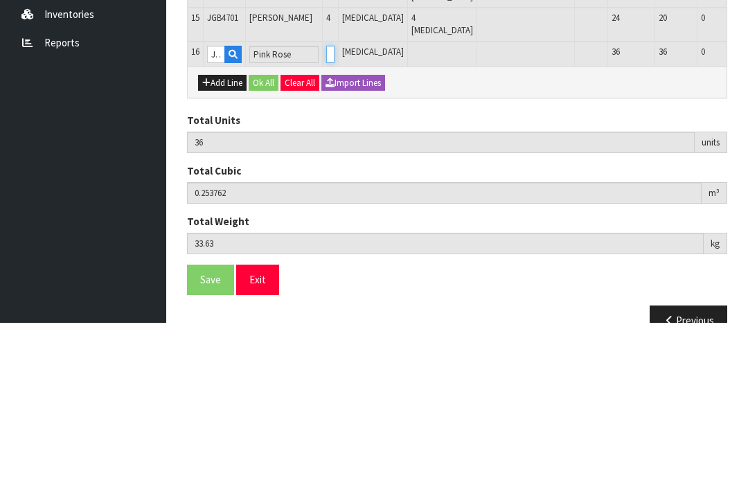
click at [327, 201] on input "0" at bounding box center [330, 209] width 8 height 17
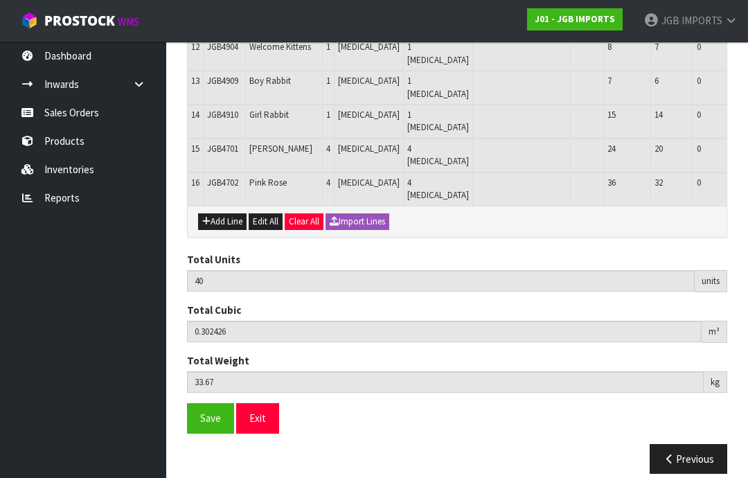
click at [226, 230] on button "Add Line" at bounding box center [222, 221] width 48 height 17
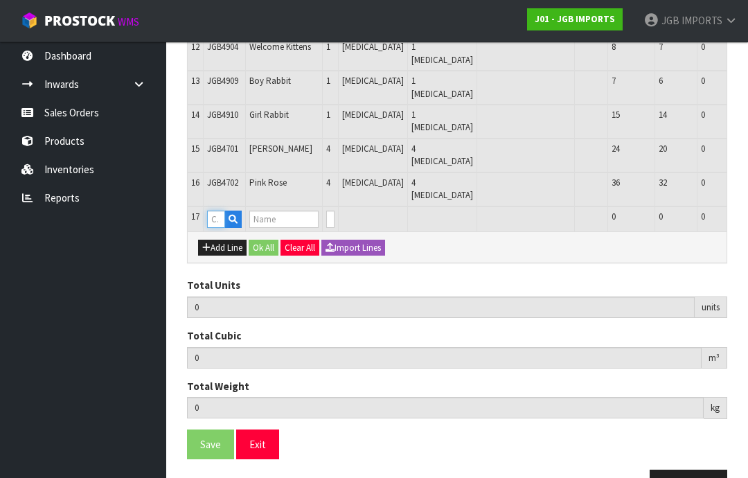
click at [220, 228] on input "text" at bounding box center [216, 219] width 18 height 17
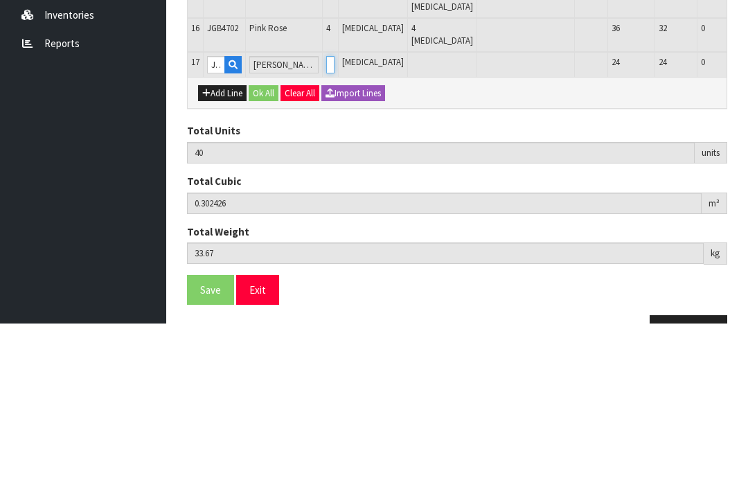
click at [328, 211] on input "0" at bounding box center [330, 219] width 8 height 17
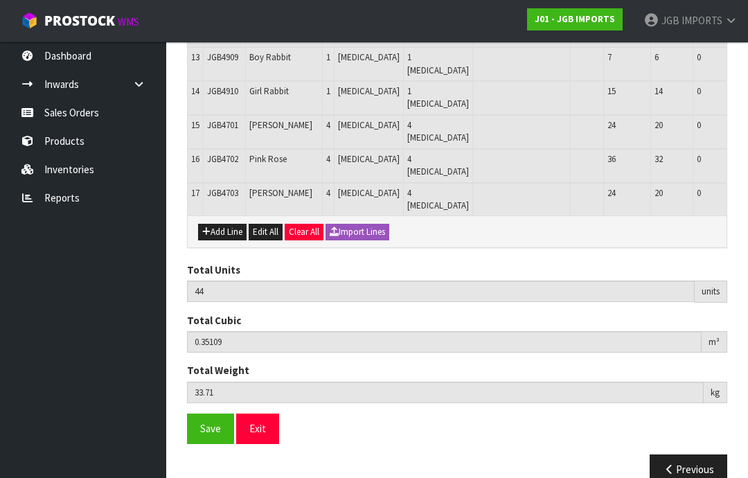
click at [226, 240] on button "Add Line" at bounding box center [222, 232] width 48 height 17
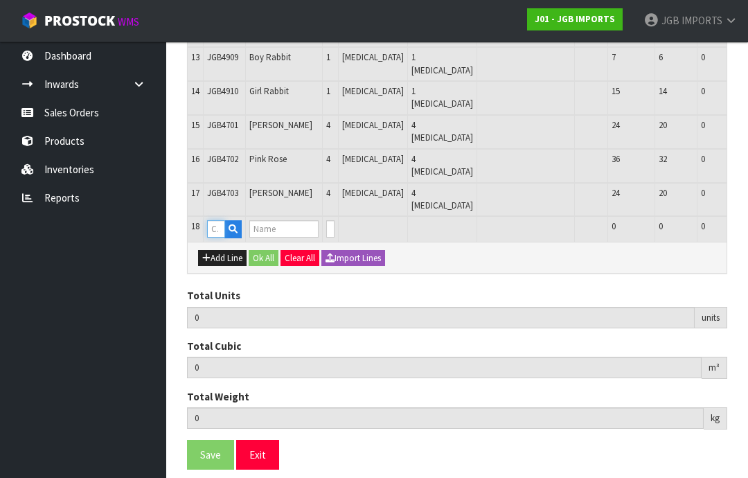
click at [218, 238] on input "text" at bounding box center [216, 228] width 18 height 17
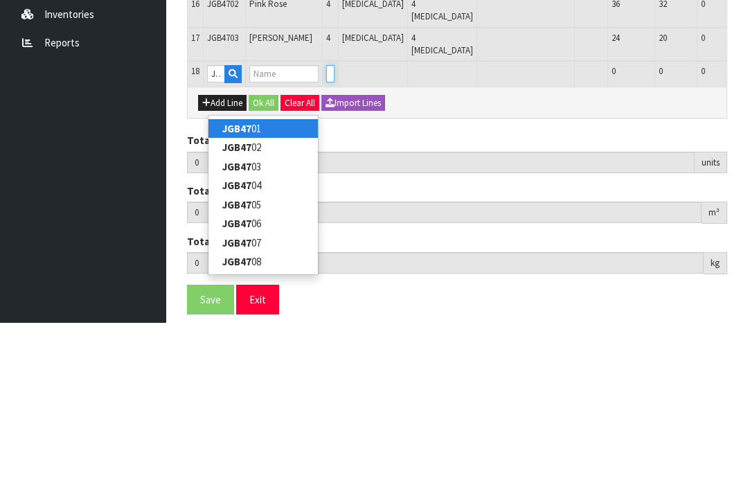
click at [328, 220] on input "number" at bounding box center [330, 228] width 8 height 17
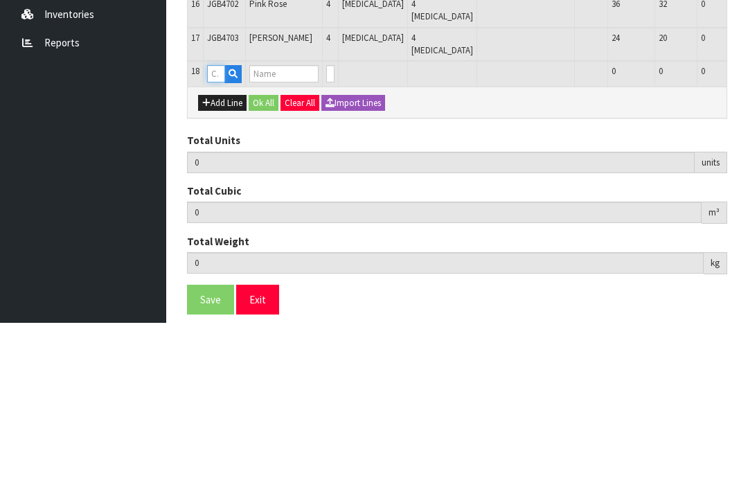
click at [225, 220] on input "text" at bounding box center [216, 228] width 18 height 17
click at [330, 220] on input "0" at bounding box center [330, 228] width 8 height 17
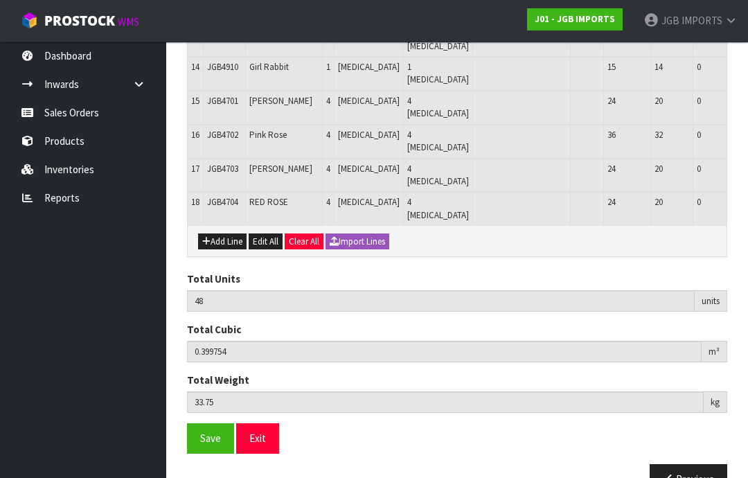
click at [225, 250] on button "Add Line" at bounding box center [222, 241] width 48 height 17
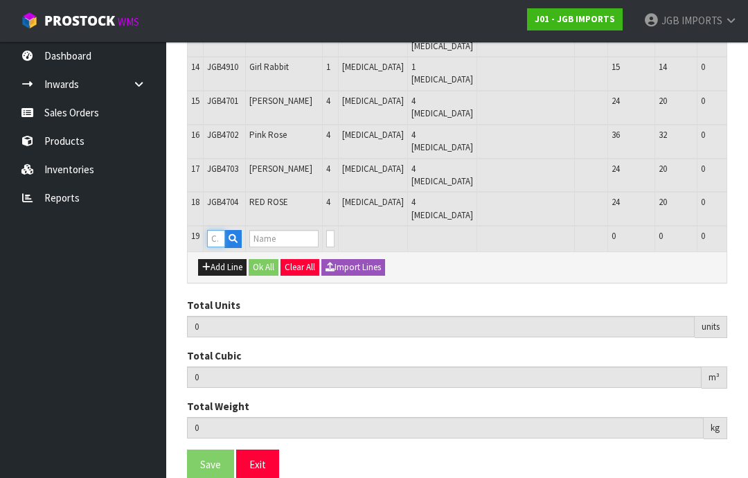
click at [217, 247] on input "text" at bounding box center [216, 238] width 18 height 17
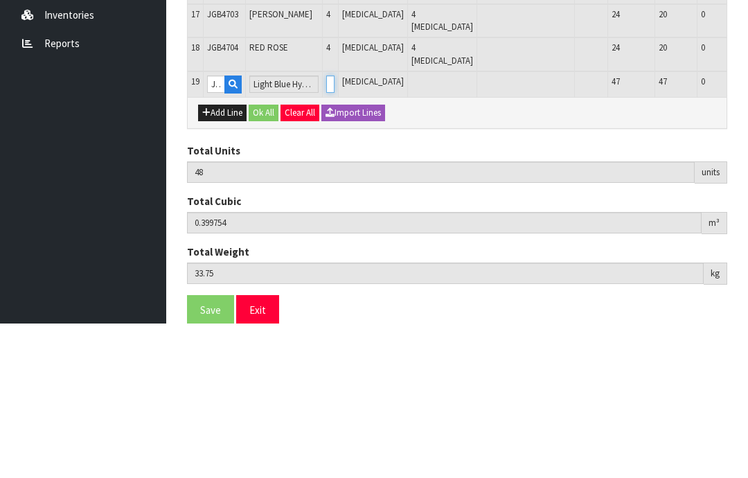
click at [329, 230] on input "0" at bounding box center [330, 238] width 8 height 17
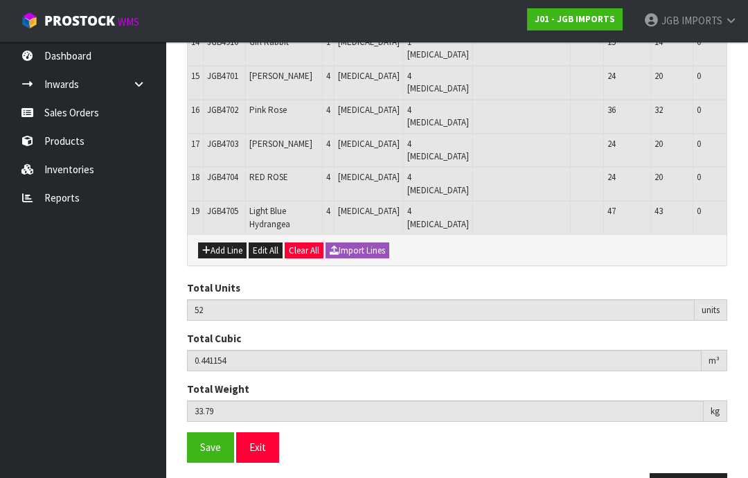
click at [222, 259] on button "Add Line" at bounding box center [222, 250] width 48 height 17
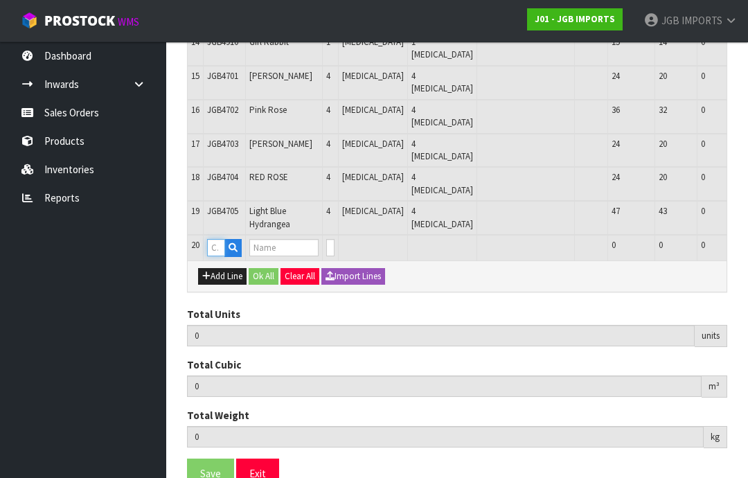
click at [221, 256] on input "text" at bounding box center [216, 247] width 18 height 17
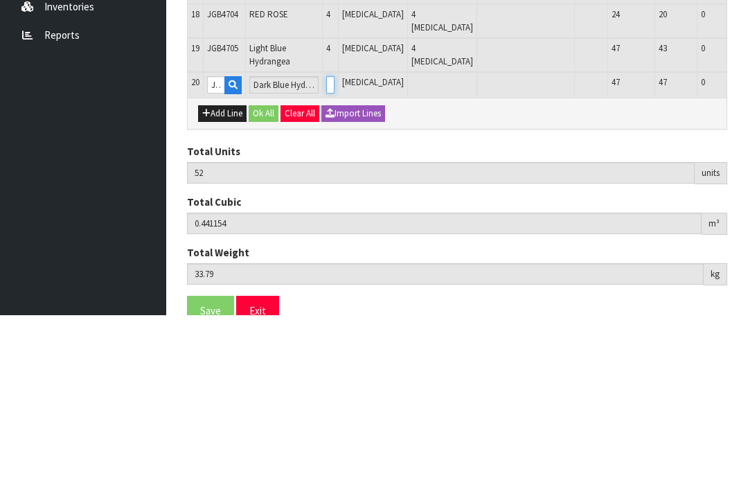
click at [326, 239] on input "0" at bounding box center [330, 247] width 8 height 17
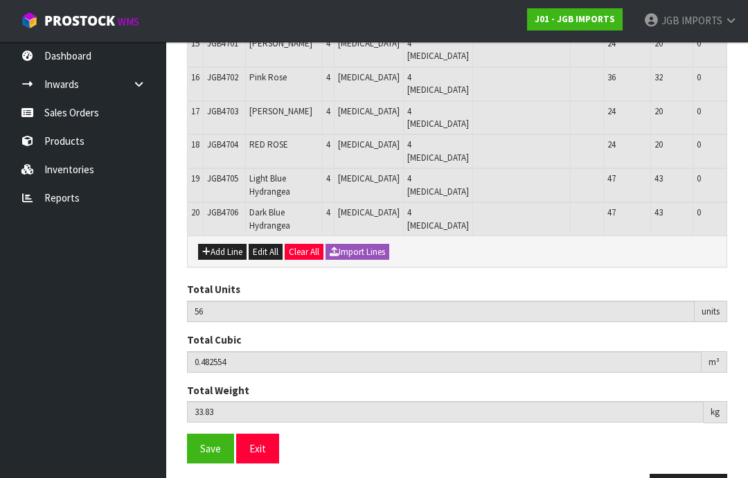
click at [225, 260] on button "Add Line" at bounding box center [222, 252] width 48 height 17
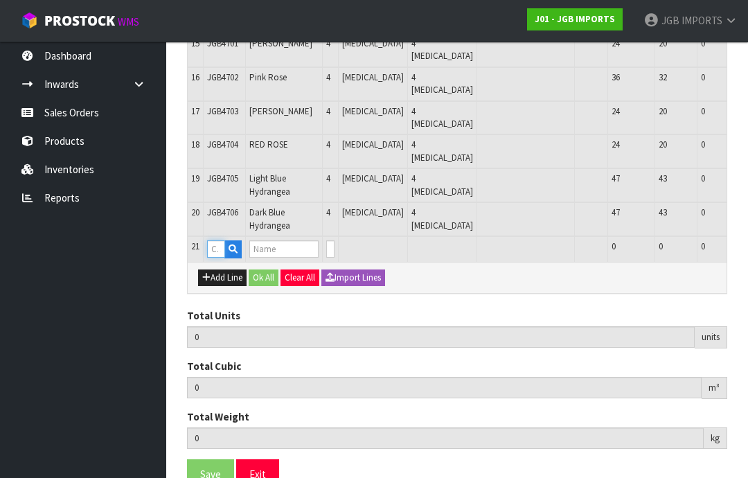
click at [219, 258] on input "text" at bounding box center [216, 248] width 18 height 17
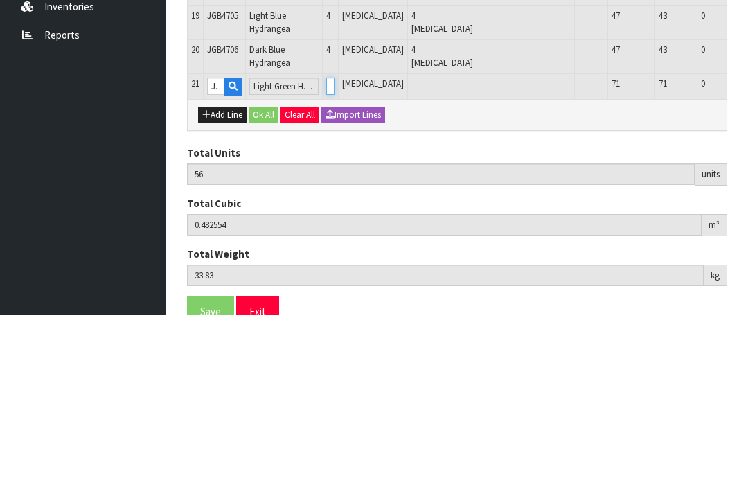
click at [326, 240] on input "0" at bounding box center [330, 248] width 8 height 17
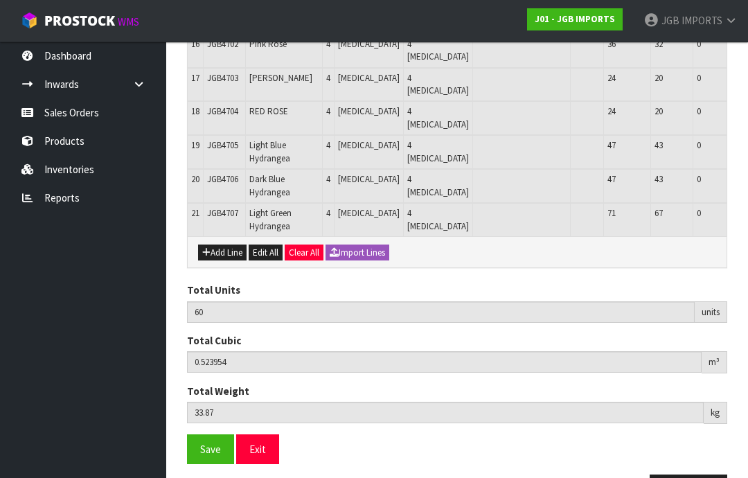
click at [224, 261] on button "Add Line" at bounding box center [222, 252] width 48 height 17
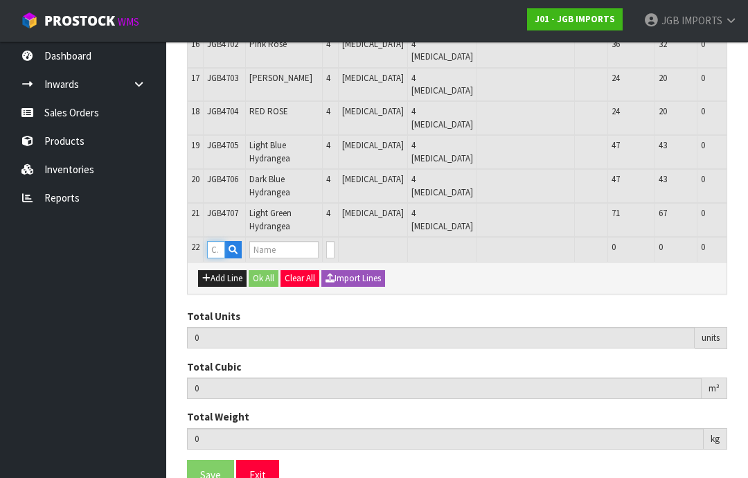
click at [220, 258] on input "text" at bounding box center [216, 249] width 18 height 17
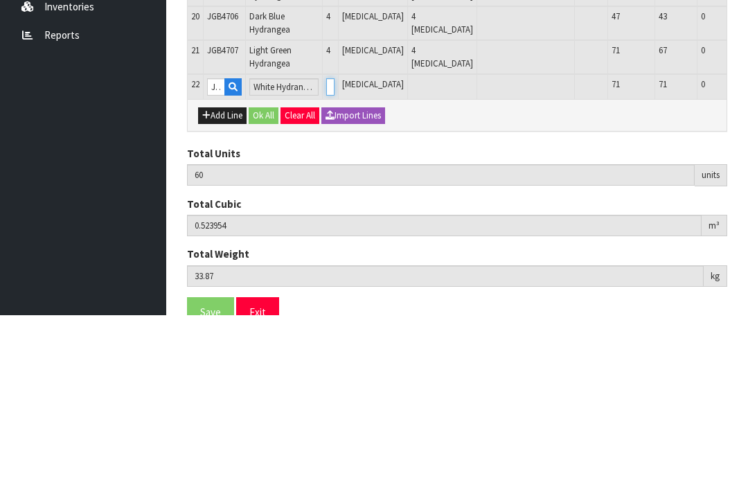
click at [328, 241] on input "0" at bounding box center [330, 249] width 8 height 17
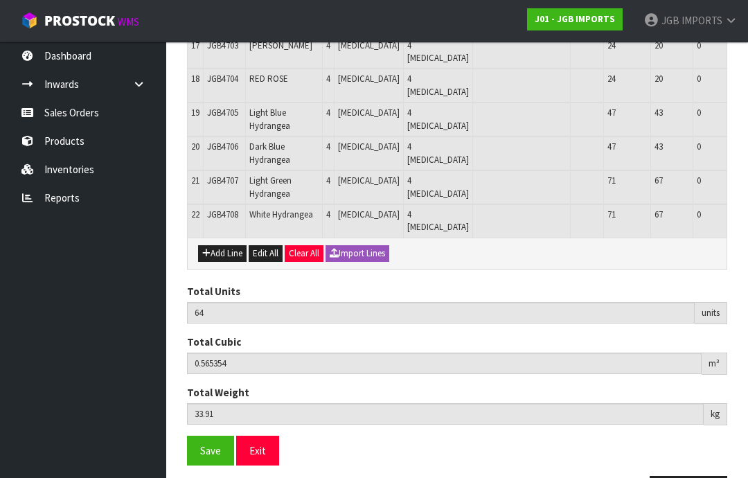
click at [225, 262] on button "Add Line" at bounding box center [222, 253] width 48 height 17
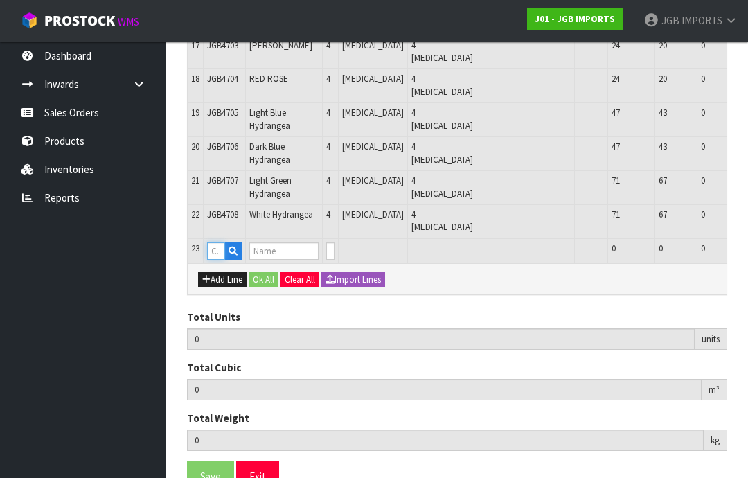
click at [217, 260] on input "text" at bounding box center [216, 250] width 18 height 17
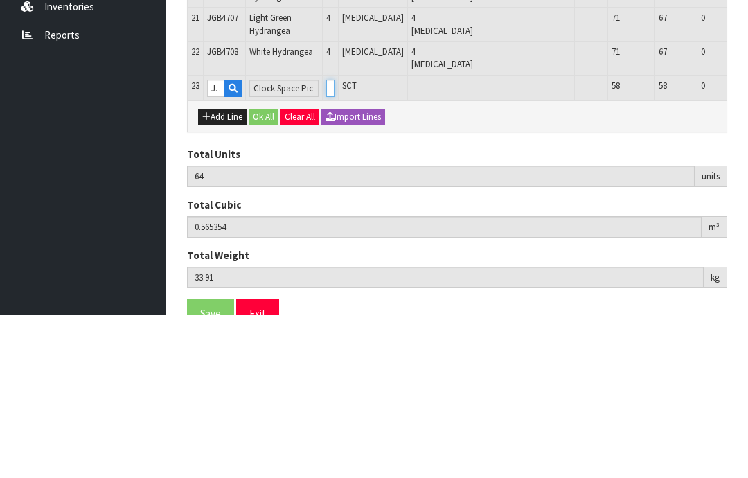
click at [328, 242] on input "0" at bounding box center [330, 250] width 8 height 17
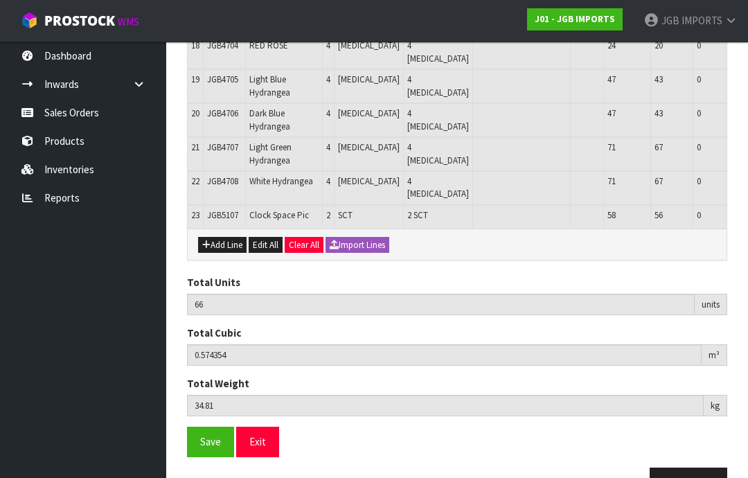
click at [227, 254] on button "Add Line" at bounding box center [222, 245] width 48 height 17
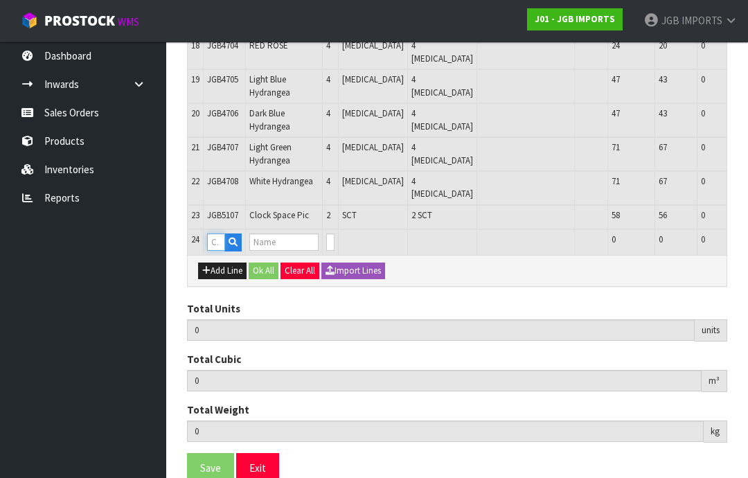
click at [217, 251] on input "text" at bounding box center [216, 241] width 18 height 17
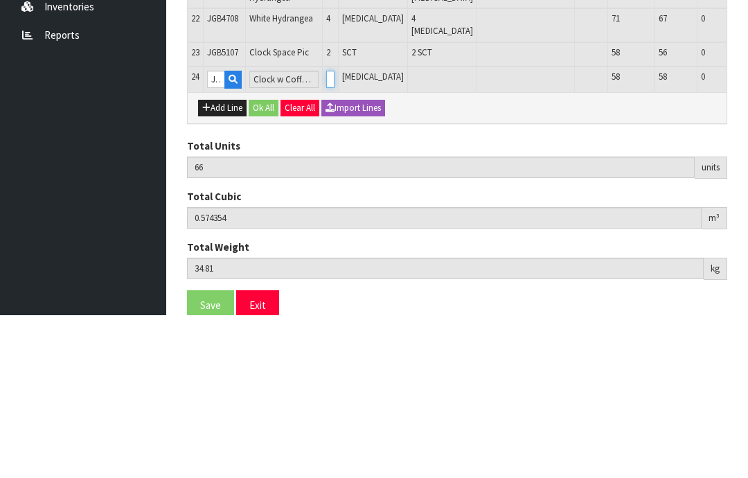
click at [328, 233] on input "0" at bounding box center [330, 241] width 8 height 17
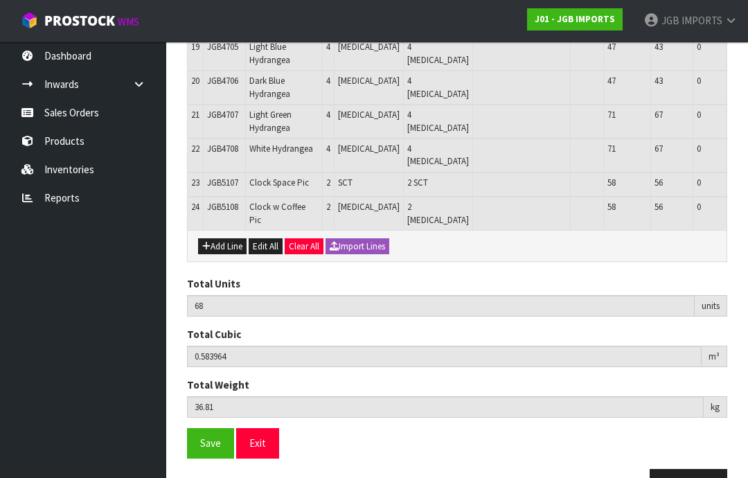
click at [222, 255] on button "Add Line" at bounding box center [222, 246] width 48 height 17
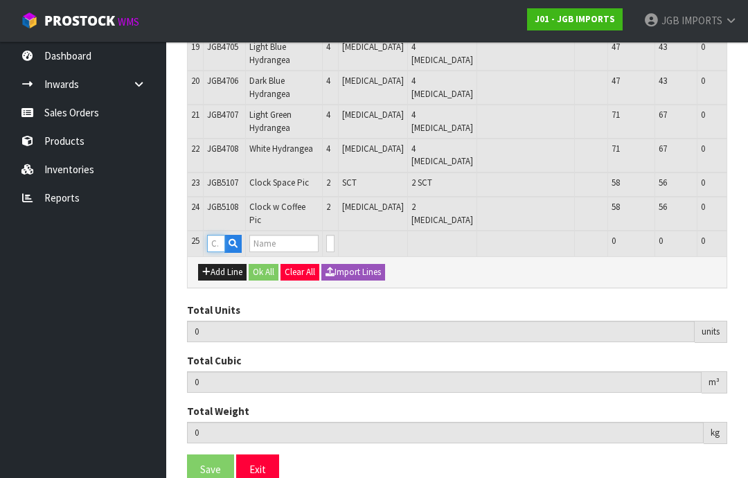
click at [220, 252] on input "text" at bounding box center [216, 243] width 18 height 17
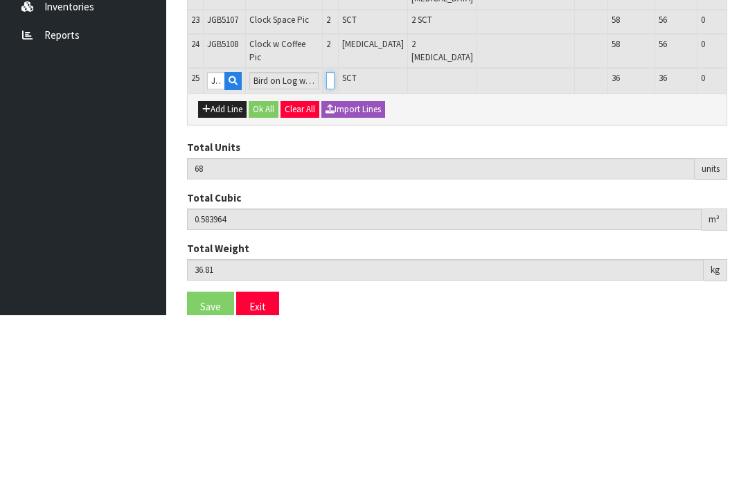
click at [326, 235] on input "0" at bounding box center [330, 243] width 8 height 17
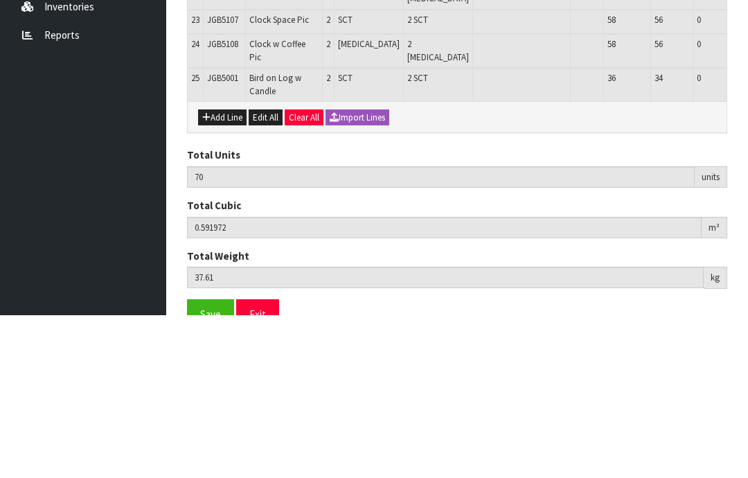
scroll to position [972, 0]
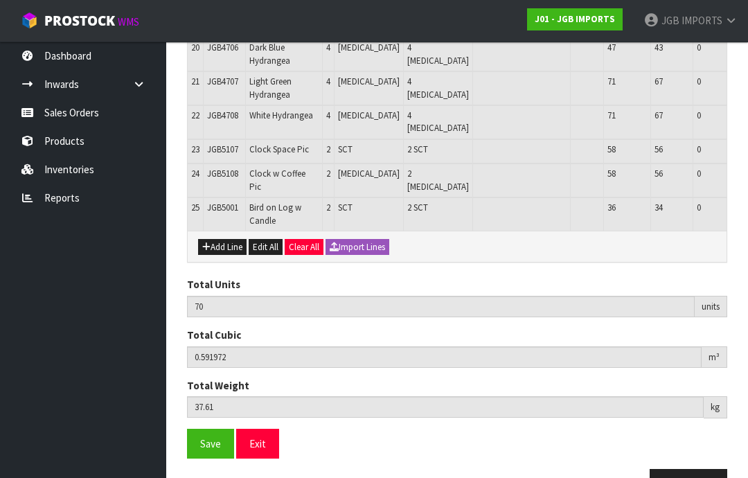
click at [221, 256] on button "Add Line" at bounding box center [222, 247] width 48 height 17
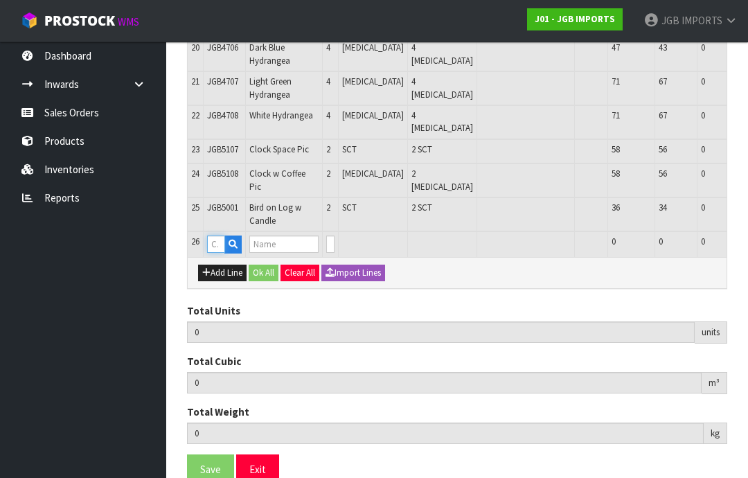
click at [213, 253] on input "text" at bounding box center [216, 243] width 18 height 17
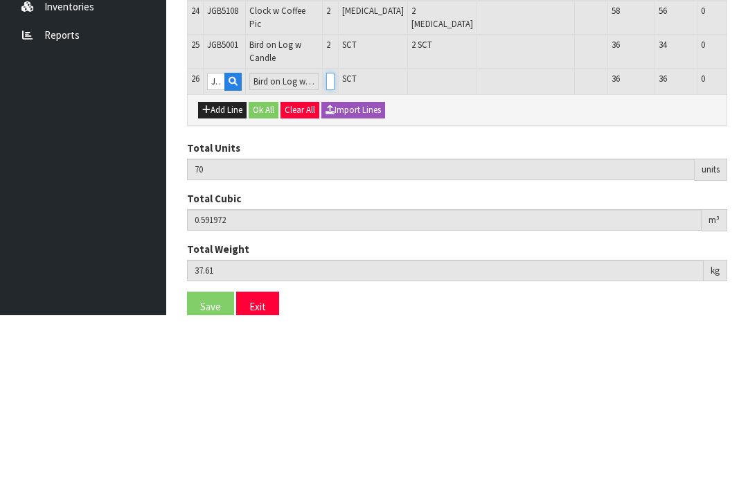
click at [326, 235] on input "0" at bounding box center [330, 243] width 8 height 17
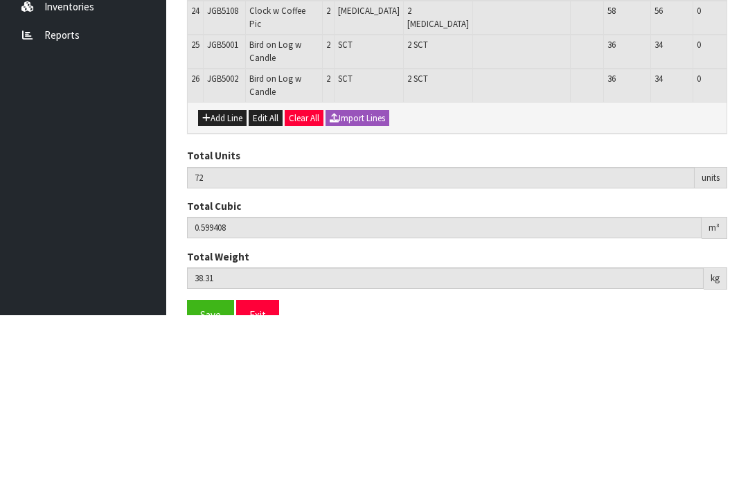
scroll to position [1005, 0]
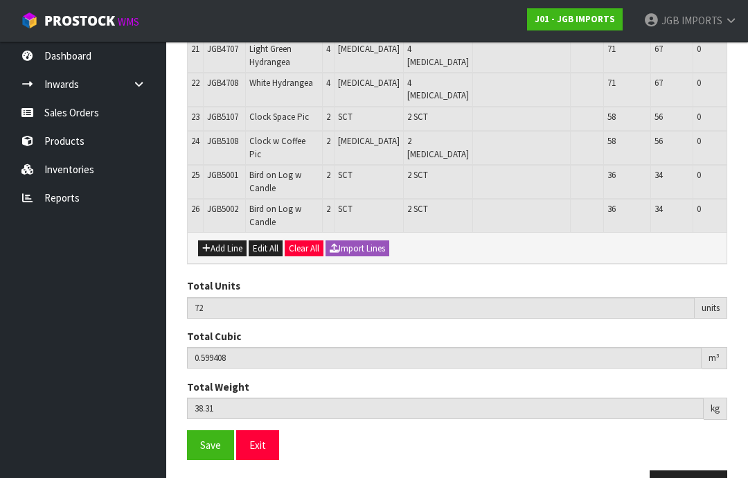
click at [223, 257] on button "Add Line" at bounding box center [222, 248] width 48 height 17
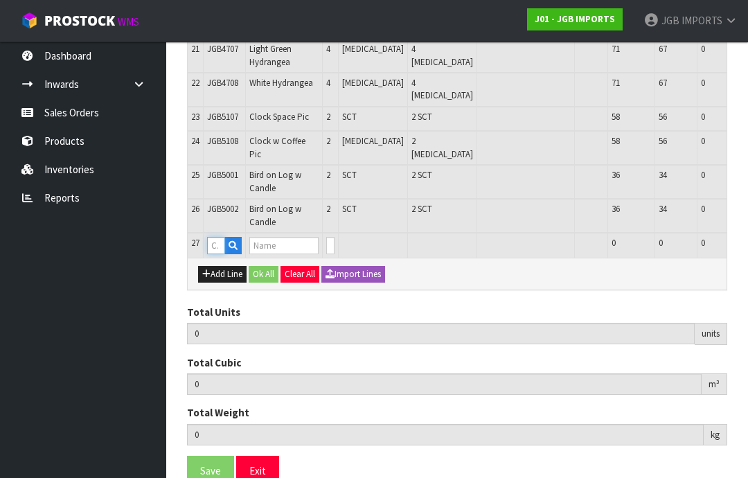
click at [216, 254] on input "text" at bounding box center [216, 245] width 18 height 17
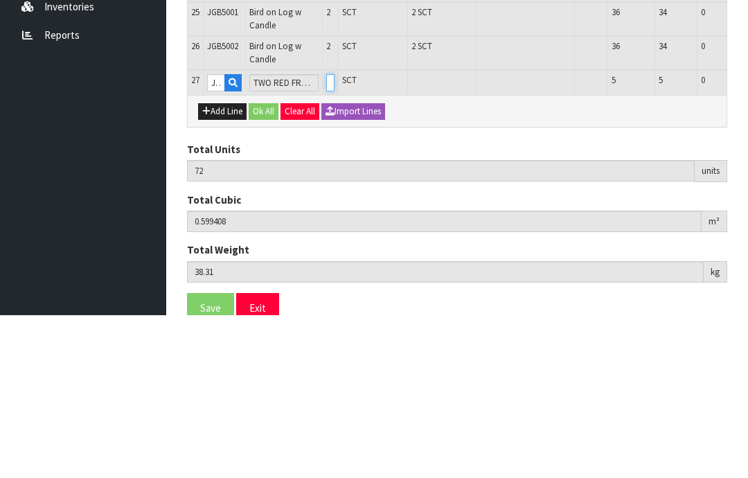
click at [328, 237] on input "0" at bounding box center [330, 245] width 8 height 17
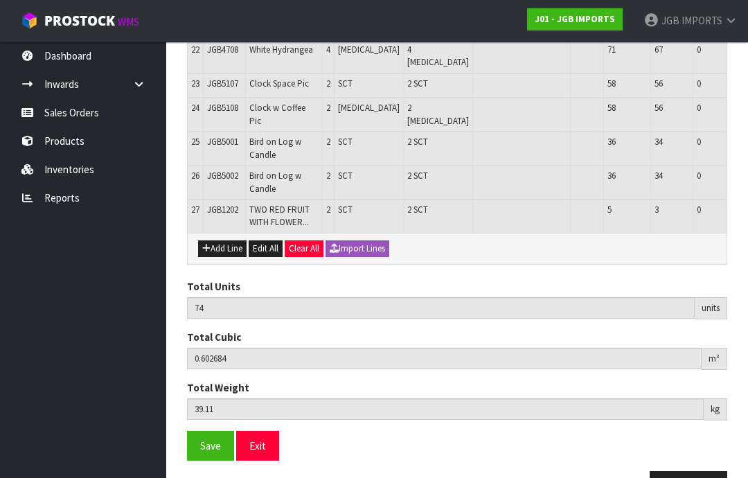
click at [218, 257] on button "Add Line" at bounding box center [222, 248] width 48 height 17
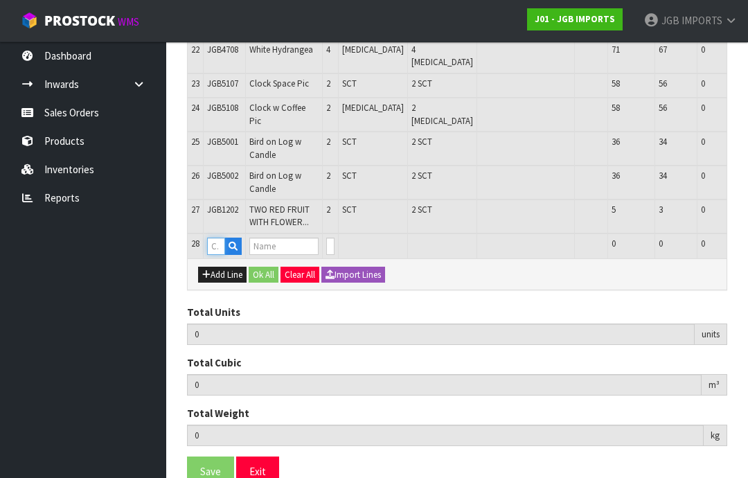
click at [219, 255] on input "text" at bounding box center [216, 246] width 18 height 17
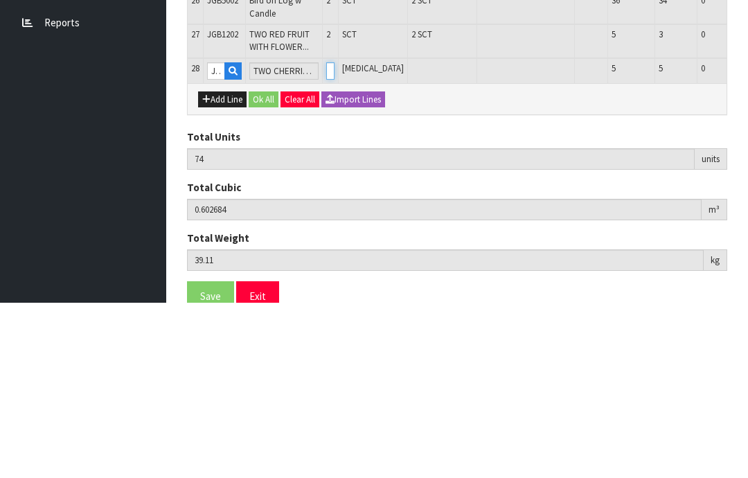
click at [326, 238] on input "0" at bounding box center [330, 246] width 8 height 17
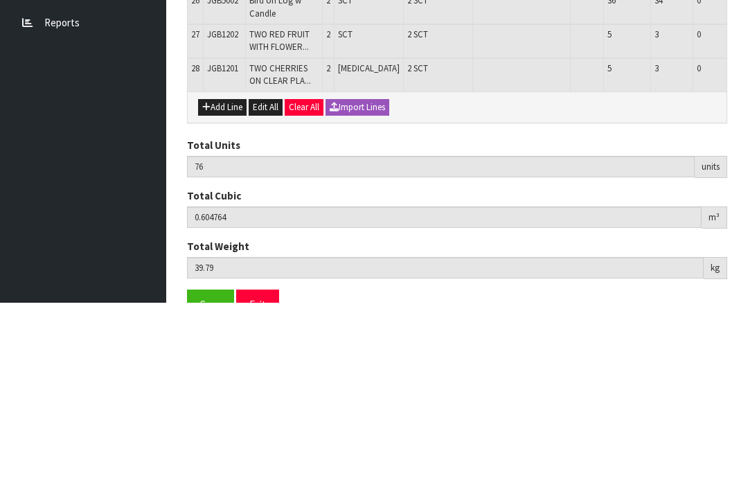
scroll to position [1083, 0]
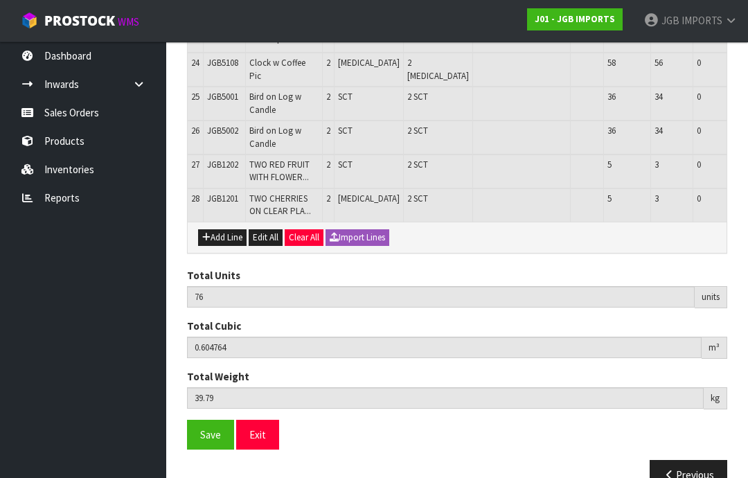
click at [217, 246] on button "Add Line" at bounding box center [222, 237] width 48 height 17
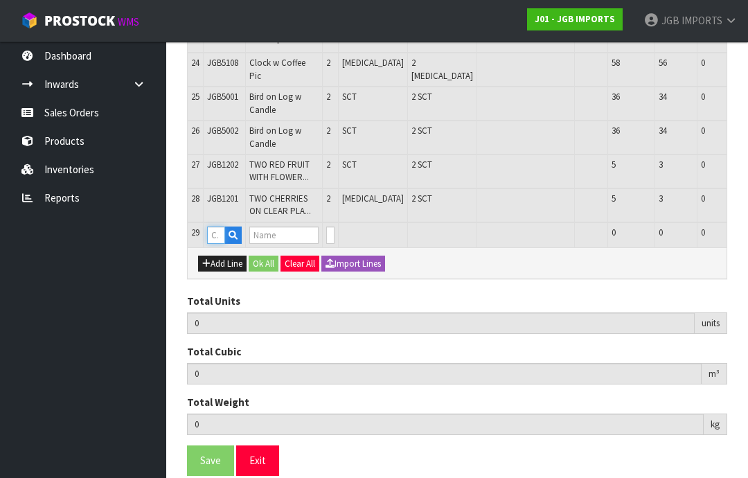
click at [218, 244] on input "text" at bounding box center [216, 234] width 18 height 17
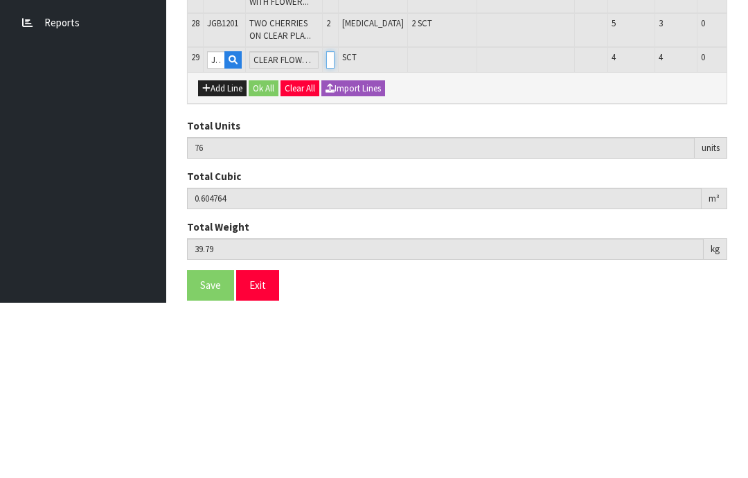
click at [326, 226] on input "0" at bounding box center [330, 234] width 8 height 17
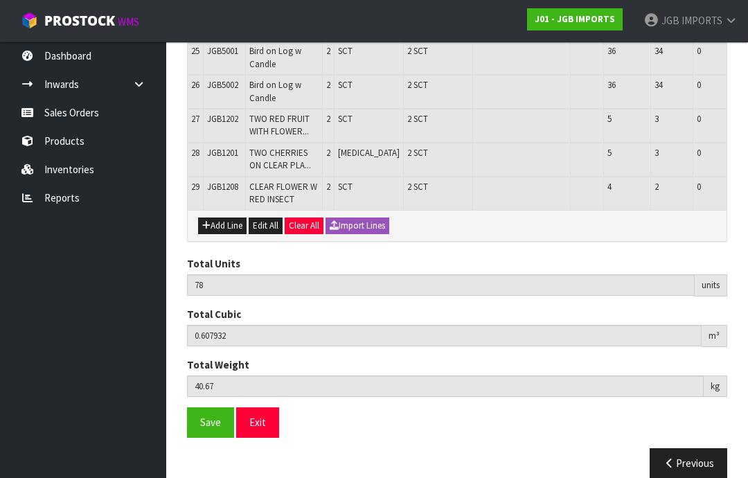
click at [222, 234] on button "Add Line" at bounding box center [222, 225] width 48 height 17
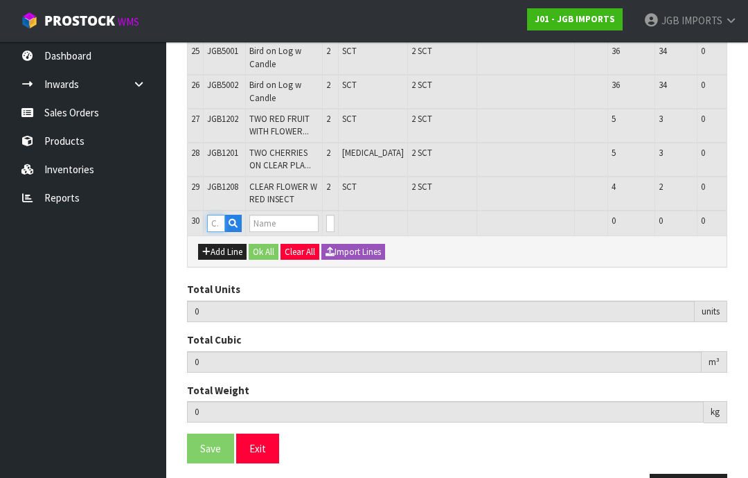
click at [218, 232] on input "text" at bounding box center [216, 223] width 18 height 17
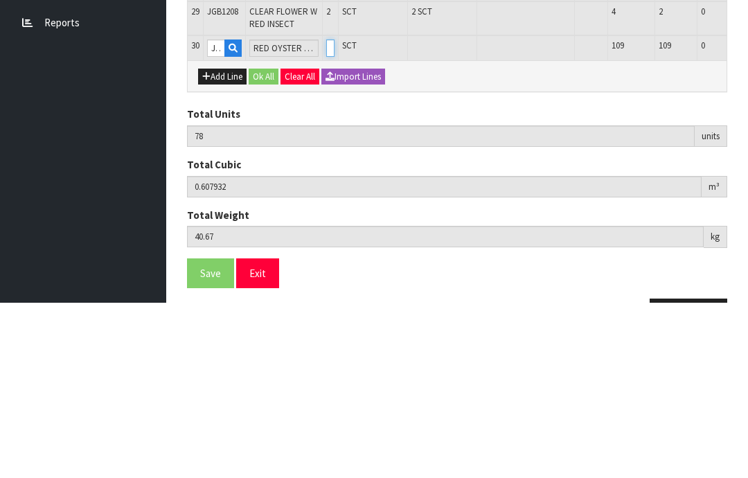
click at [328, 215] on input "0" at bounding box center [330, 223] width 8 height 17
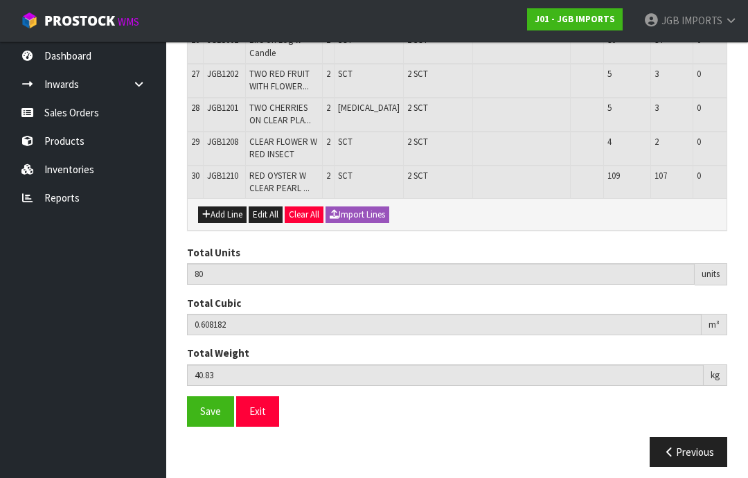
click at [222, 223] on button "Add Line" at bounding box center [222, 214] width 48 height 17
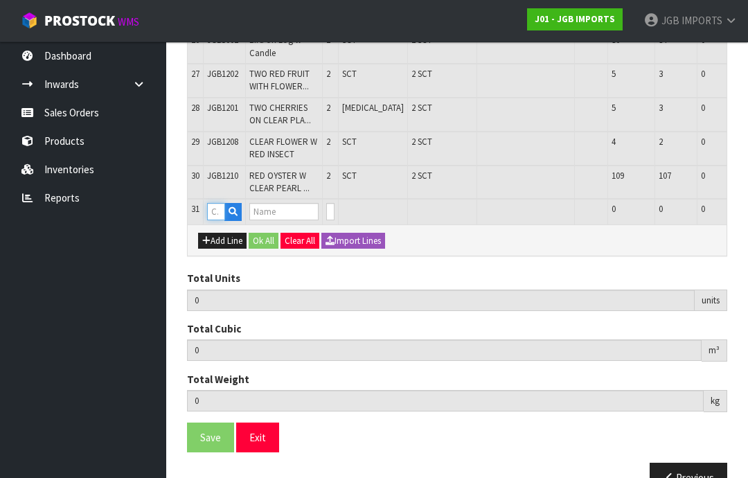
click at [218, 220] on input "text" at bounding box center [216, 211] width 18 height 17
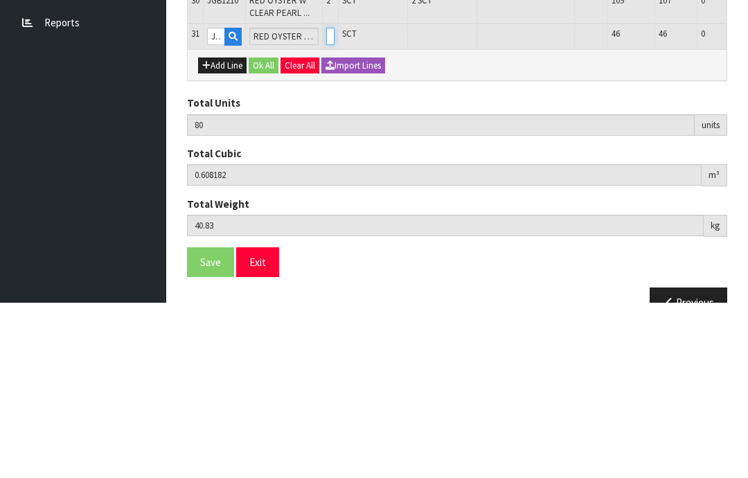
click at [328, 203] on input "0" at bounding box center [330, 211] width 8 height 17
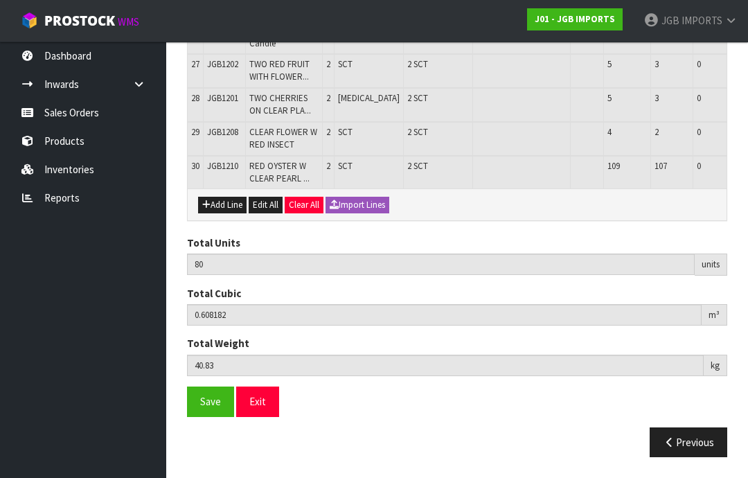
click at [219, 213] on button "Add Line" at bounding box center [222, 205] width 48 height 17
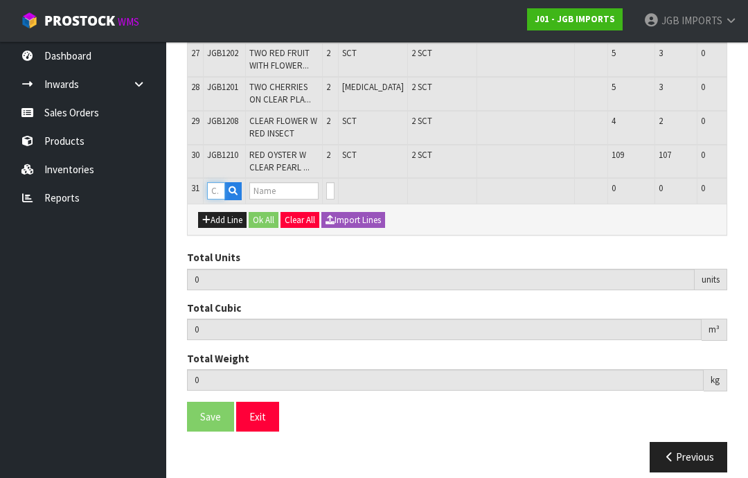
click at [222, 199] on input "text" at bounding box center [216, 190] width 18 height 17
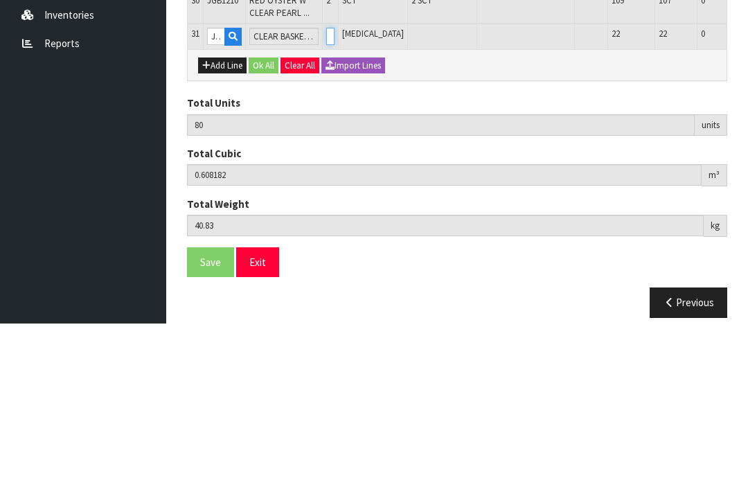
click at [328, 182] on input "0" at bounding box center [330, 190] width 8 height 17
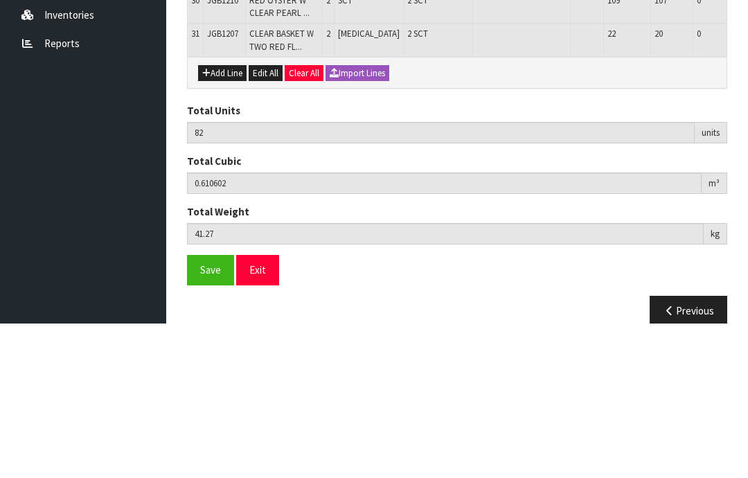
scroll to position [1220, 0]
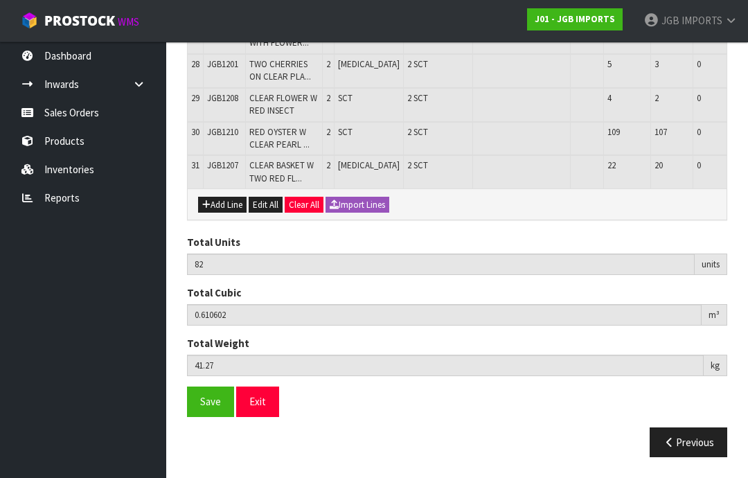
click at [217, 213] on button "Add Line" at bounding box center [222, 205] width 48 height 17
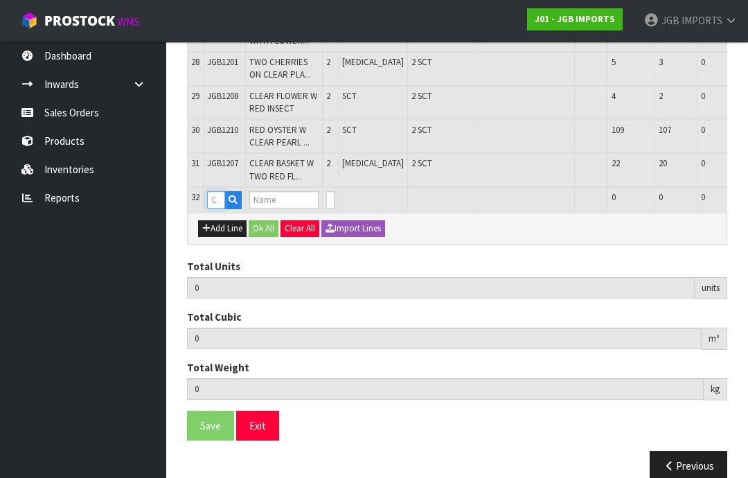
click at [215, 208] on input "text" at bounding box center [216, 199] width 18 height 17
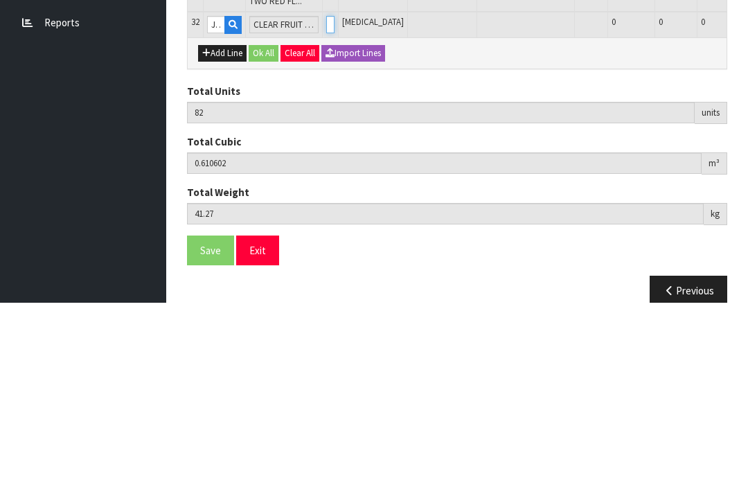
click at [328, 191] on input "0" at bounding box center [330, 199] width 8 height 17
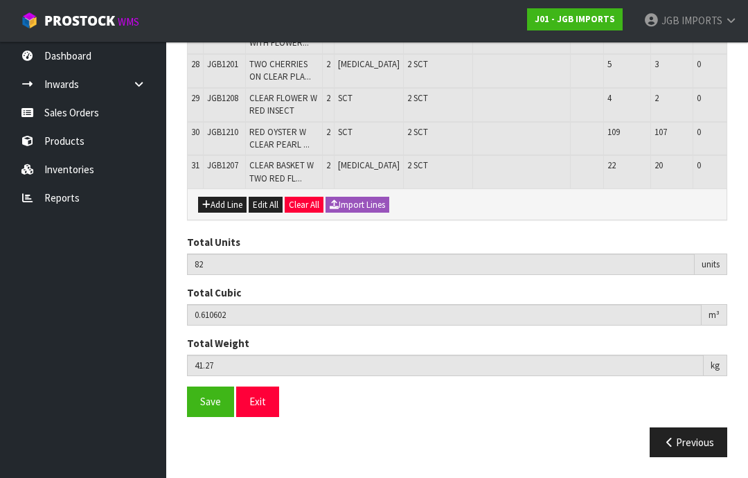
click at [222, 213] on button "Add Line" at bounding box center [222, 205] width 48 height 17
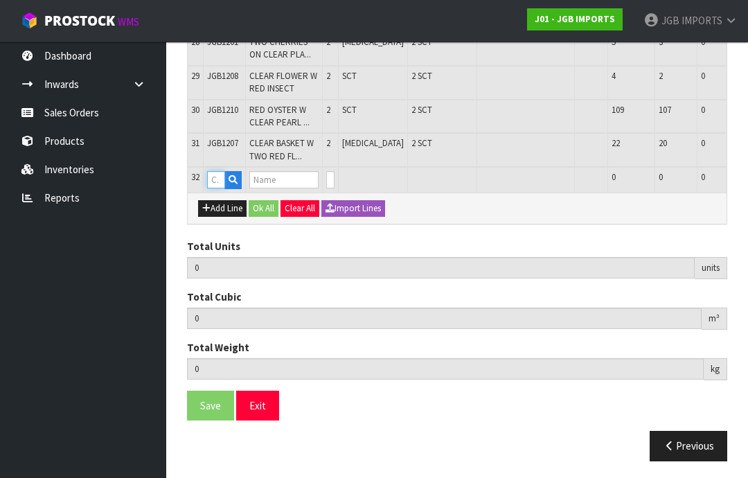
click at [220, 188] on input "text" at bounding box center [216, 179] width 18 height 17
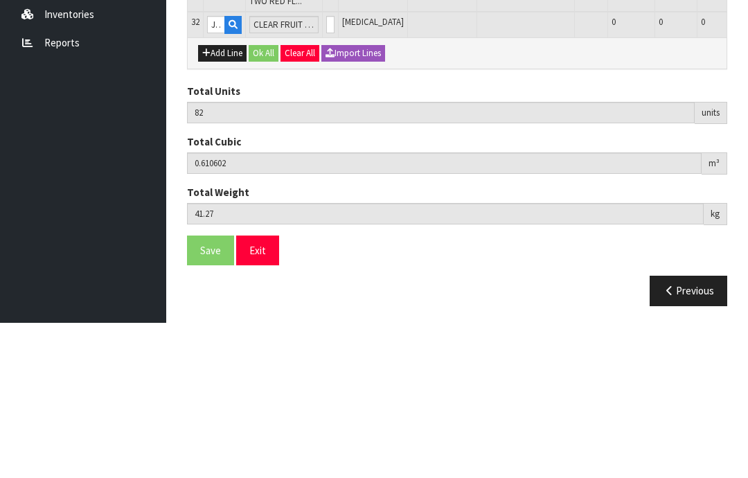
click at [353, 133] on td "[MEDICAL_DATA]" at bounding box center [373, 150] width 69 height 34
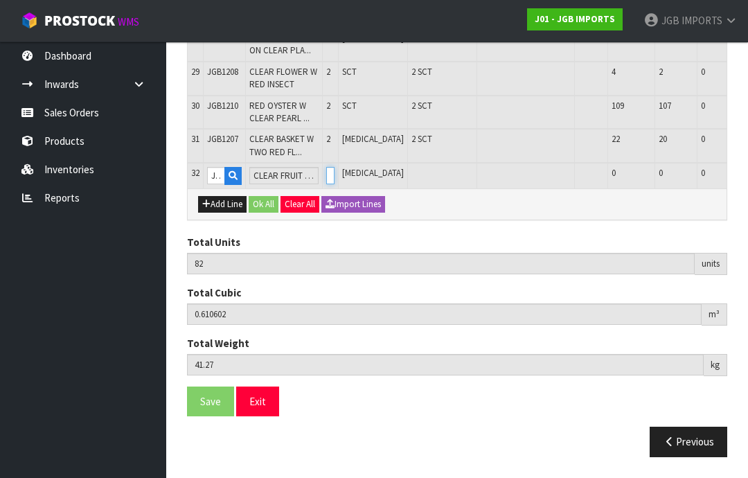
click at [327, 184] on input "0" at bounding box center [330, 175] width 8 height 17
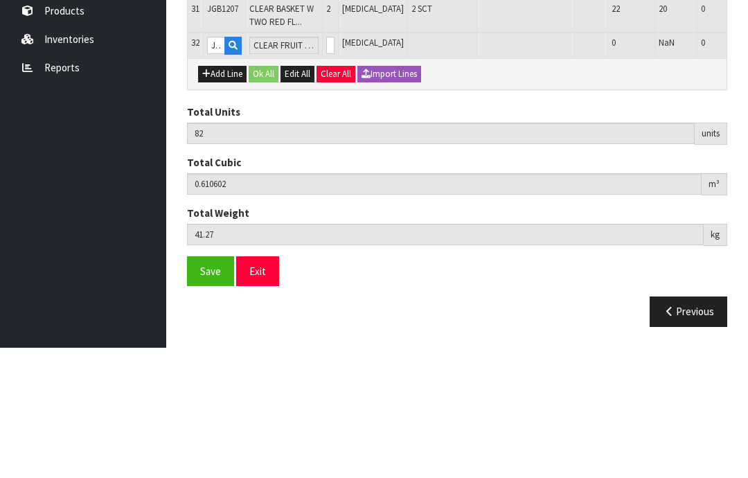
scroll to position [1240, 0]
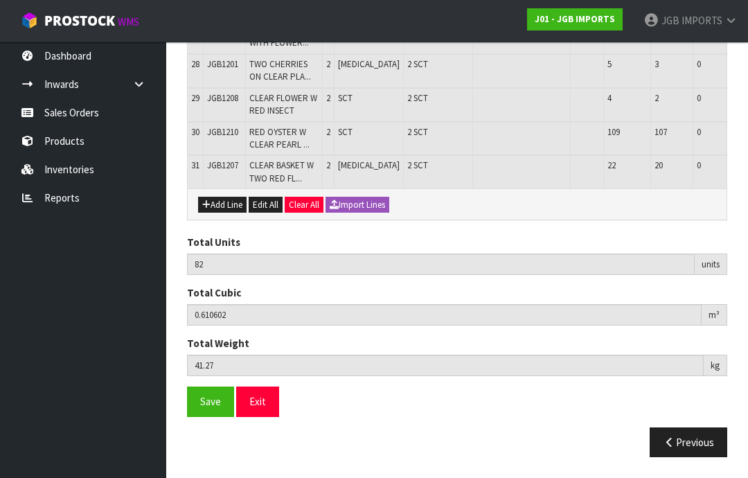
click at [222, 213] on button "Add Line" at bounding box center [222, 205] width 48 height 17
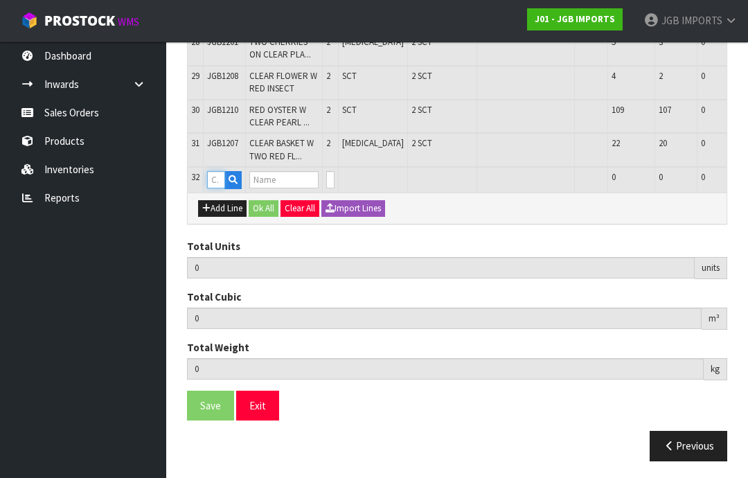
click at [216, 188] on input "text" at bounding box center [216, 179] width 18 height 17
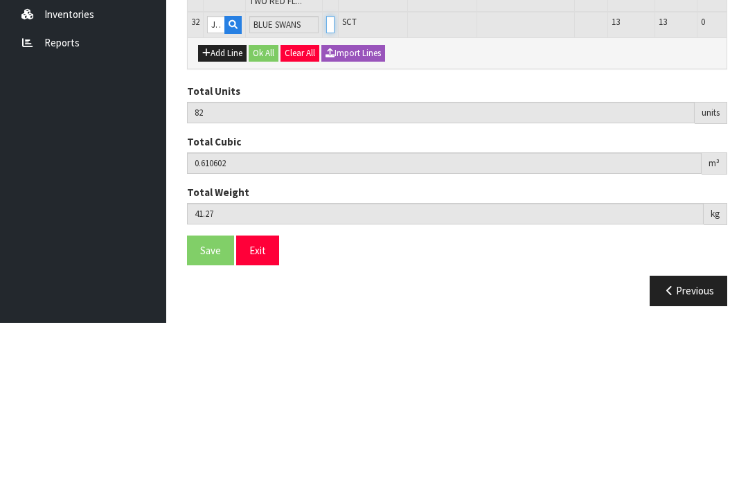
click at [328, 171] on input "0" at bounding box center [330, 179] width 8 height 17
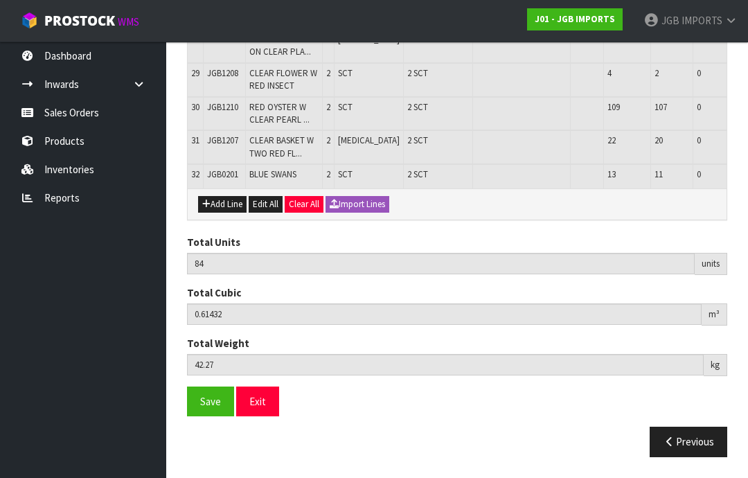
click at [226, 213] on button "Add Line" at bounding box center [222, 204] width 48 height 17
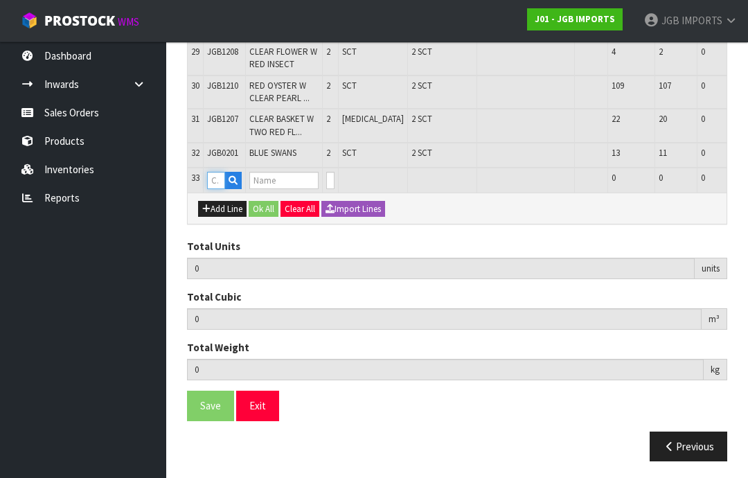
click at [222, 189] on input "text" at bounding box center [216, 180] width 18 height 17
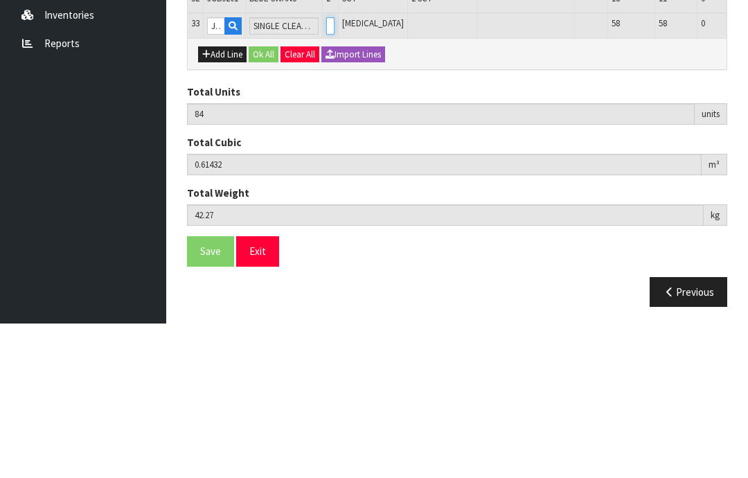
click at [328, 172] on input "0" at bounding box center [330, 180] width 8 height 17
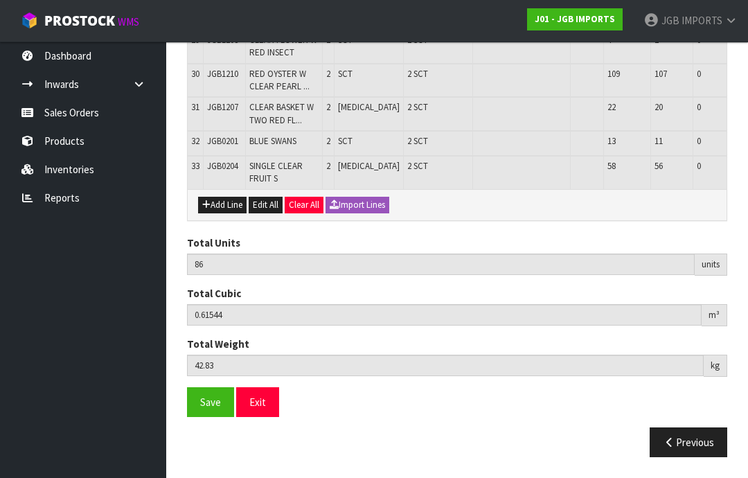
click at [222, 213] on button "Add Line" at bounding box center [222, 205] width 48 height 17
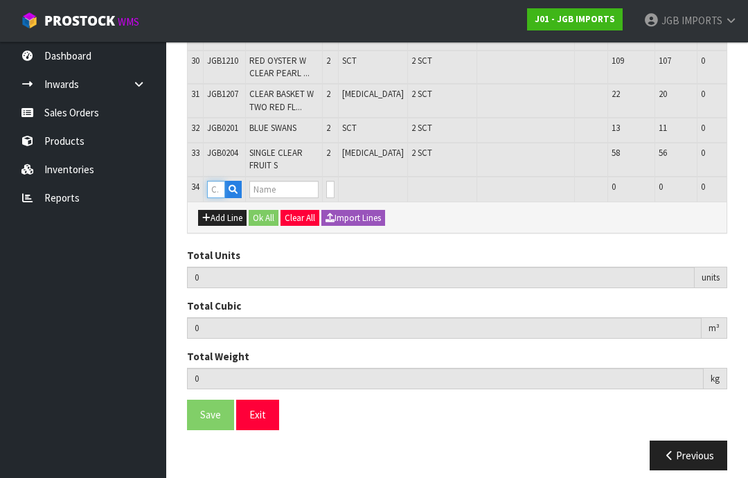
click at [220, 198] on input "text" at bounding box center [216, 189] width 18 height 17
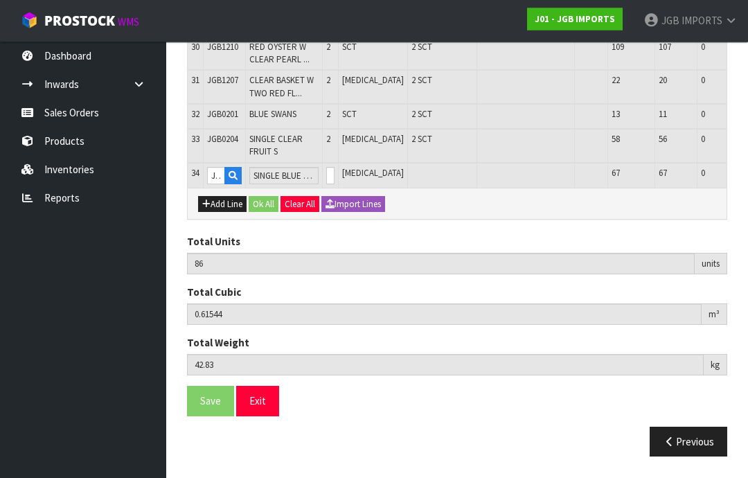
scroll to position [1317, 0]
click at [328, 185] on input "0" at bounding box center [330, 176] width 8 height 17
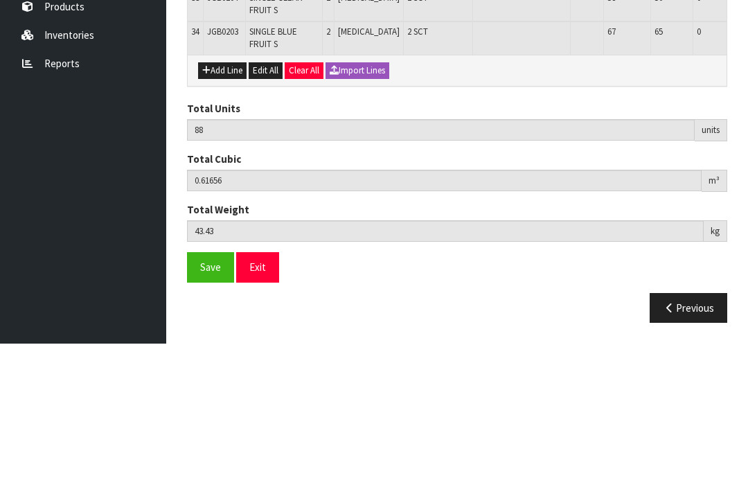
scroll to position [1322, 0]
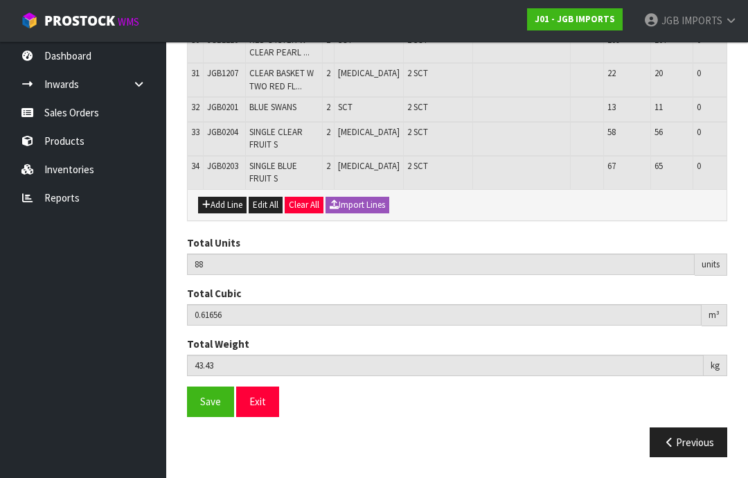
click at [226, 213] on button "Add Line" at bounding box center [222, 205] width 48 height 17
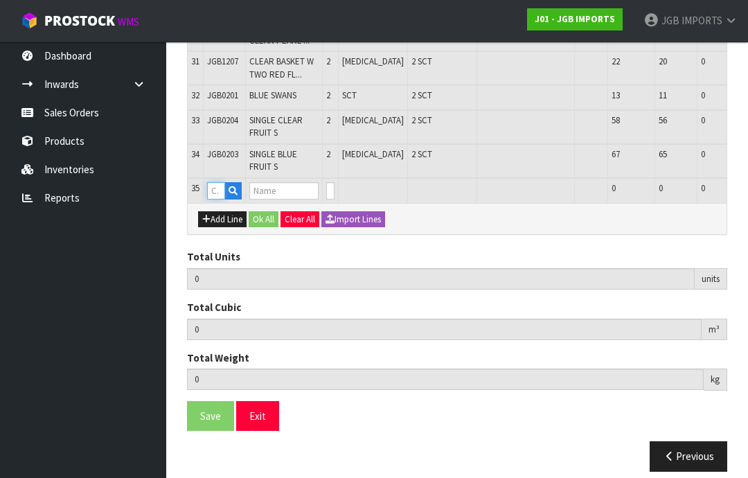
click at [214, 199] on input "text" at bounding box center [216, 190] width 18 height 17
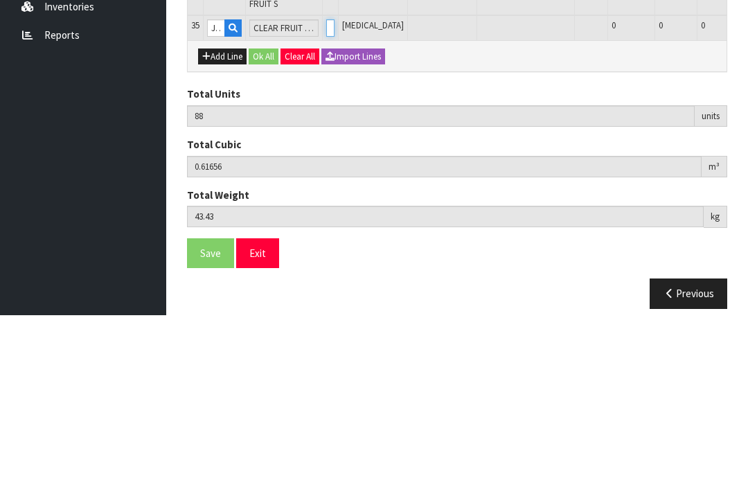
click at [328, 182] on input "0" at bounding box center [330, 190] width 8 height 17
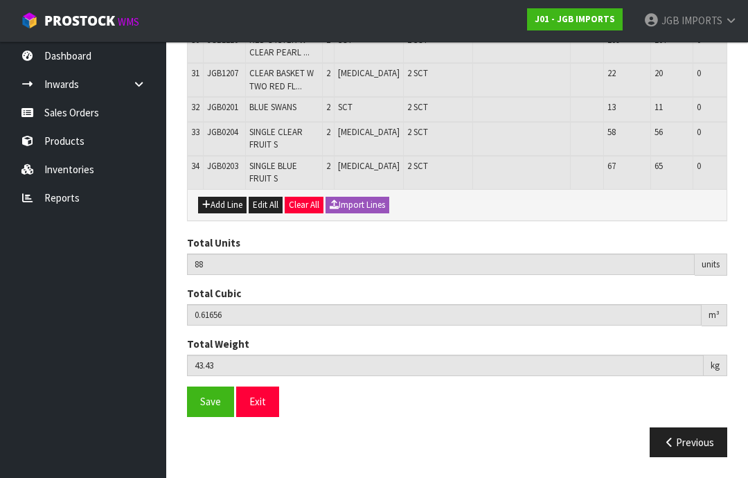
click at [206, 408] on span "Save" at bounding box center [210, 401] width 21 height 13
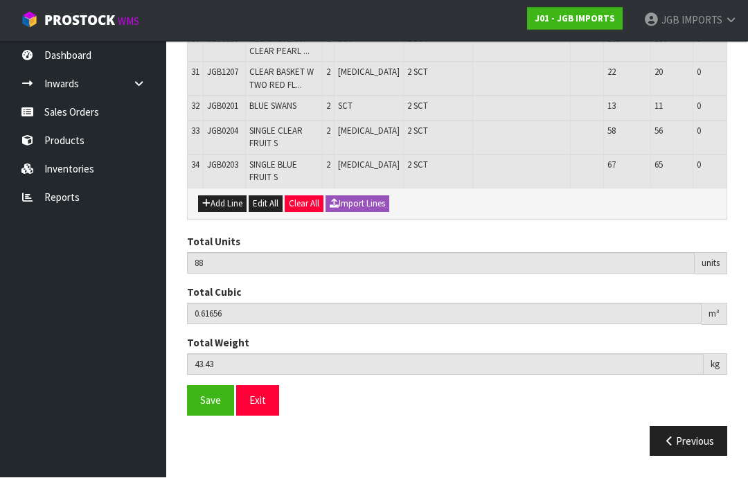
scroll to position [1337, 0]
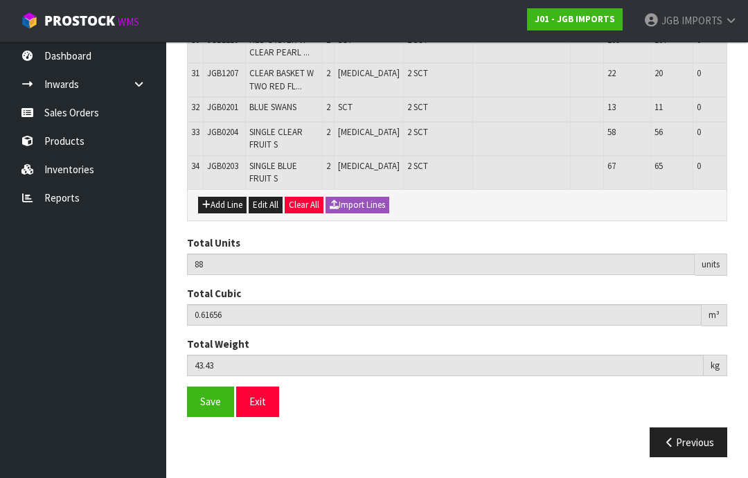
click at [207, 408] on span "Save" at bounding box center [210, 401] width 21 height 13
click at [258, 416] on button "Exit" at bounding box center [257, 401] width 43 height 30
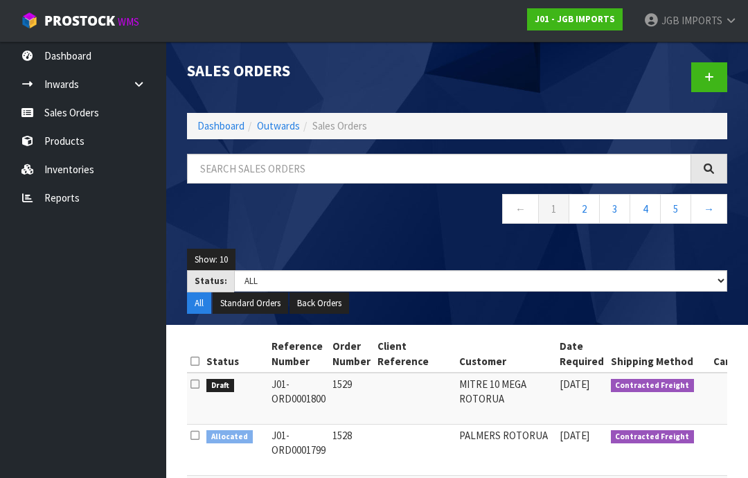
click at [702, 78] on link at bounding box center [709, 77] width 36 height 30
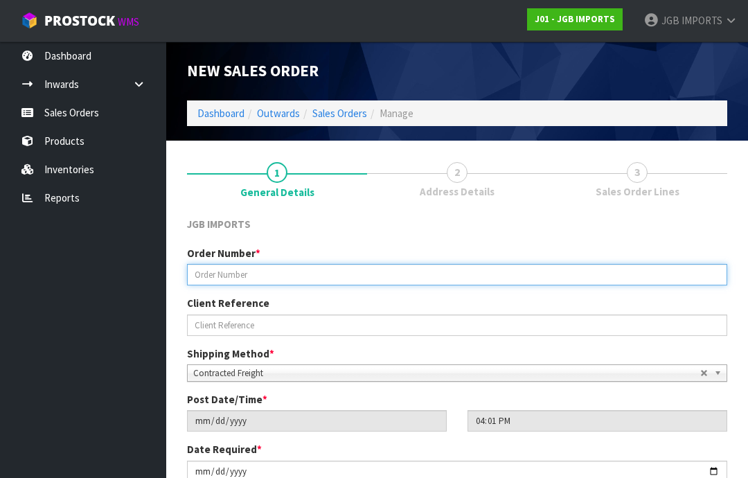
click at [251, 271] on input "text" at bounding box center [457, 274] width 540 height 21
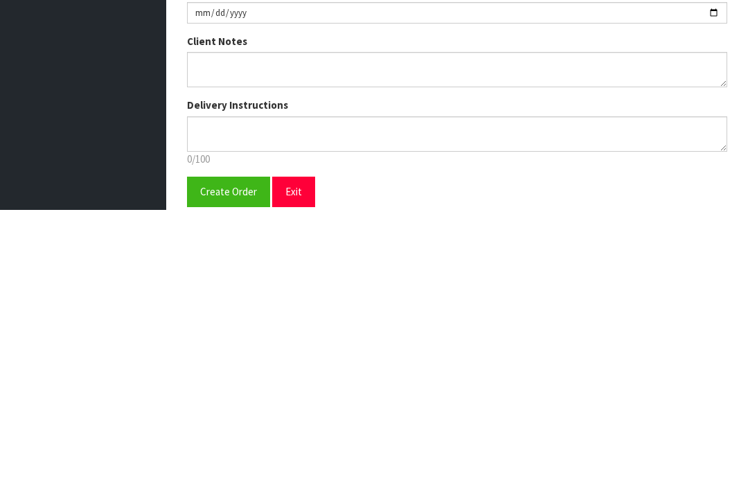
scroll to position [249, 0]
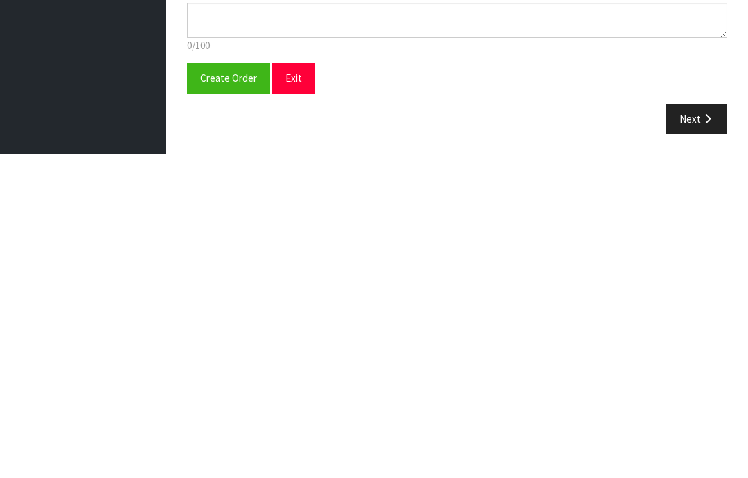
click at [229, 395] on span "Create Order" at bounding box center [228, 401] width 57 height 13
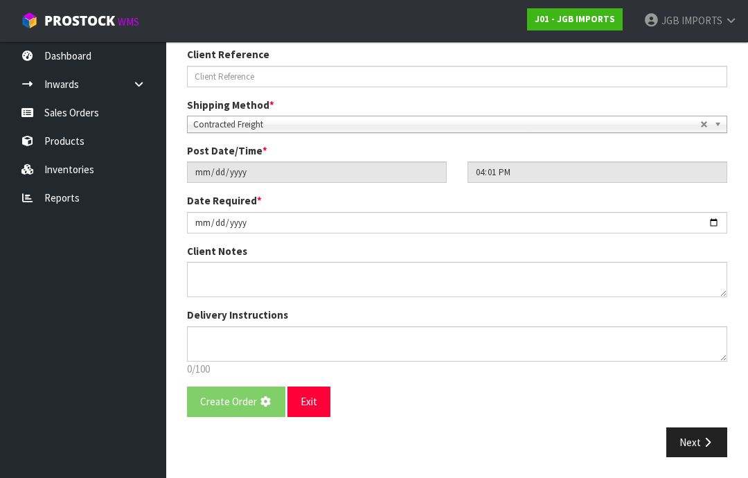
scroll to position [0, 0]
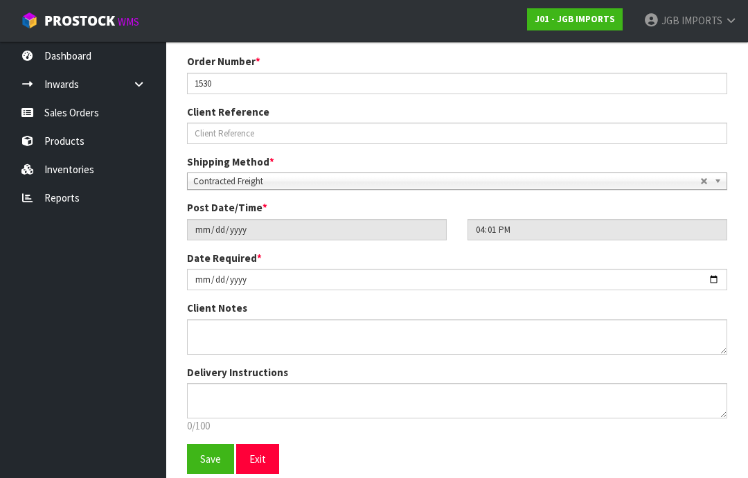
scroll to position [243, 0]
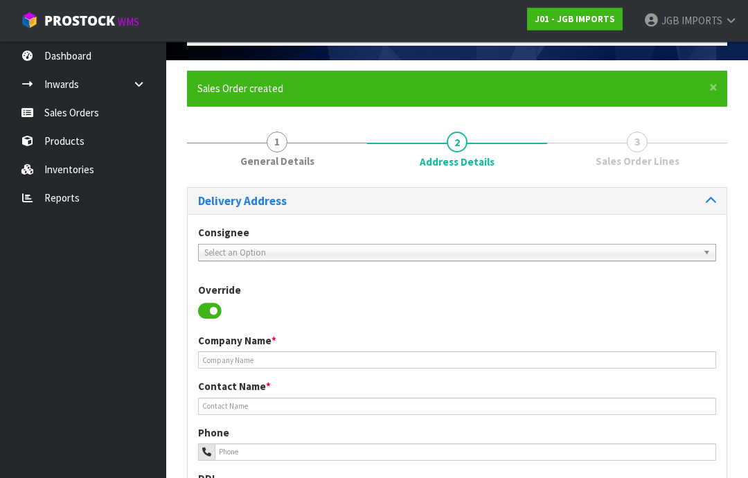
scroll to position [81, 0]
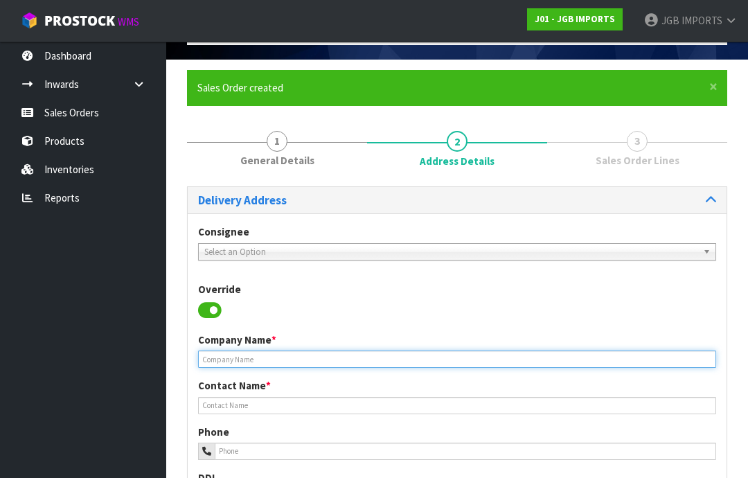
click at [233, 362] on input "text" at bounding box center [457, 358] width 518 height 17
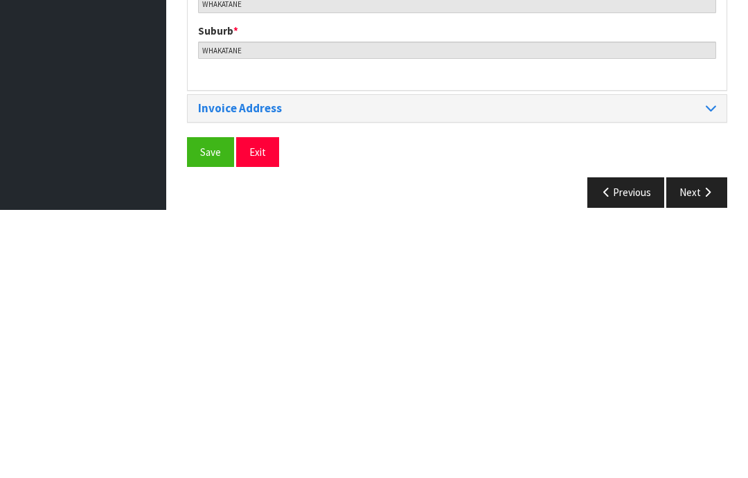
scroll to position [673, 0]
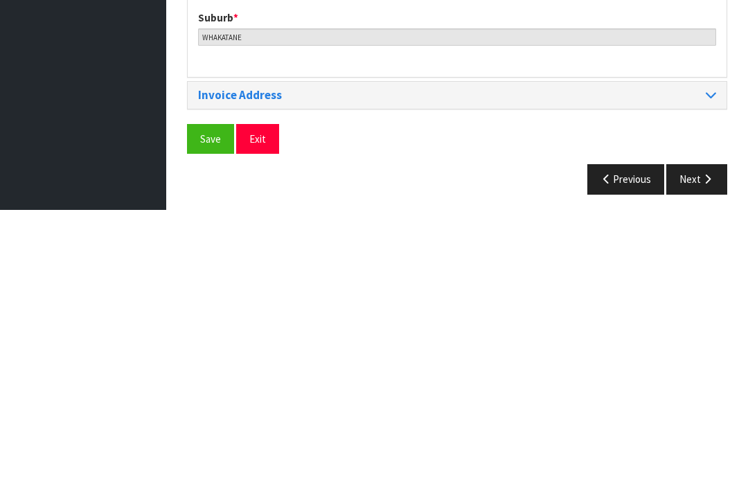
click at [211, 400] on span "Save" at bounding box center [210, 406] width 21 height 13
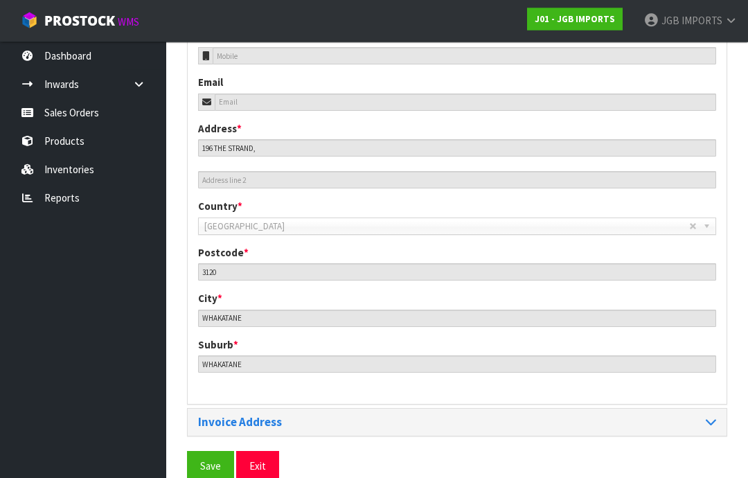
scroll to position [617, 0]
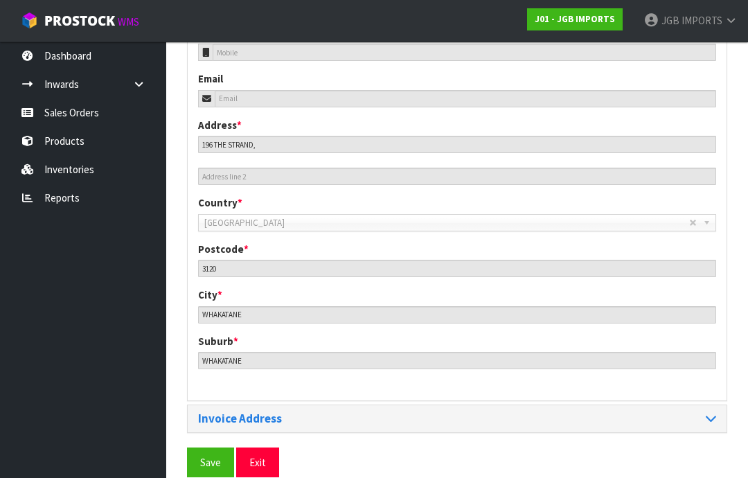
click at [206, 456] on span "Save" at bounding box center [210, 462] width 21 height 13
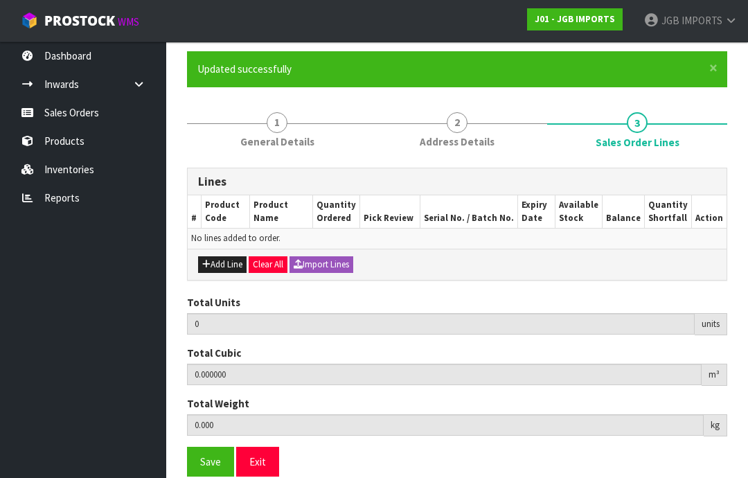
click at [221, 265] on button "Add Line" at bounding box center [222, 264] width 48 height 17
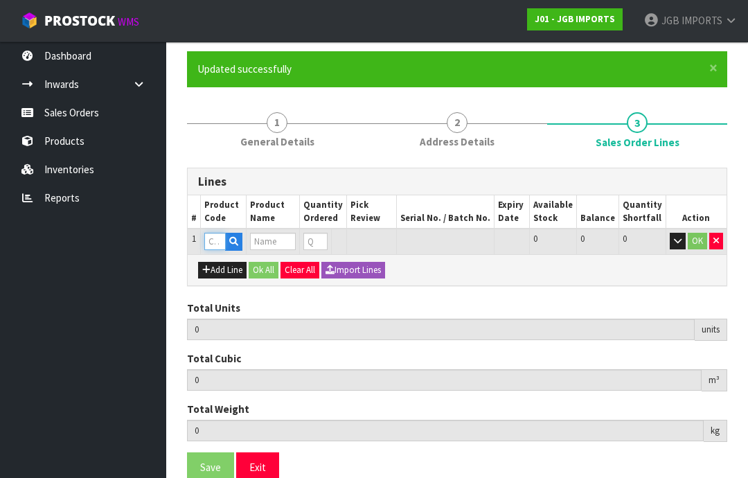
click at [216, 242] on input "text" at bounding box center [214, 241] width 21 height 17
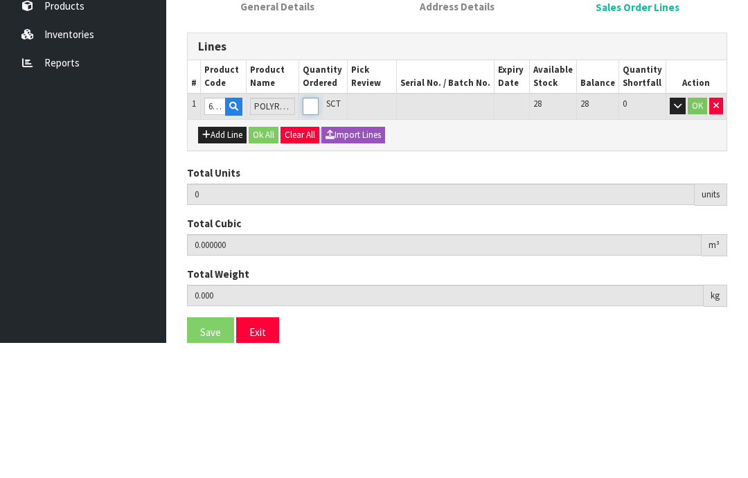
click at [319, 233] on input "0" at bounding box center [311, 241] width 16 height 17
click at [684, 233] on button "button" at bounding box center [678, 241] width 16 height 17
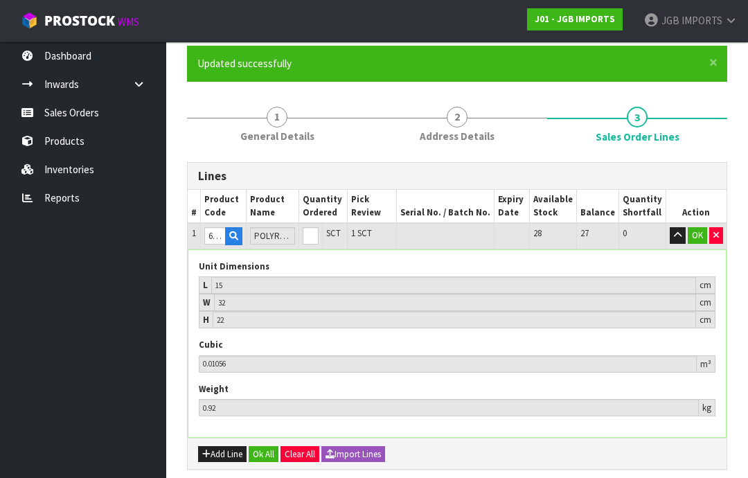
click at [693, 237] on button "OK" at bounding box center [697, 235] width 19 height 17
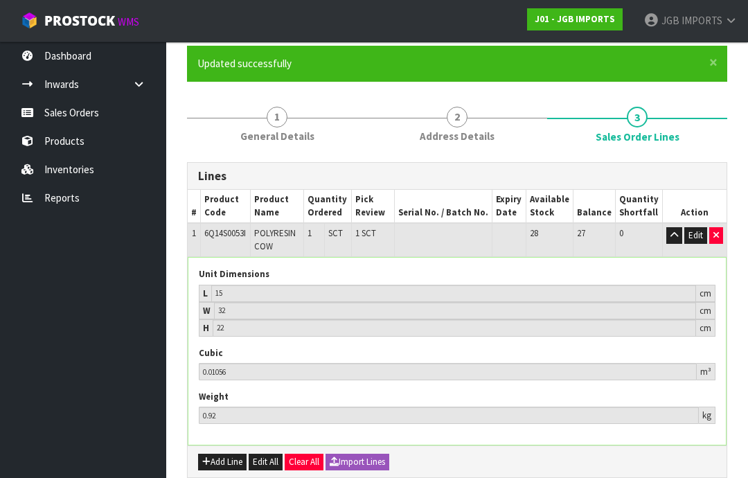
click at [668, 237] on button "button" at bounding box center [674, 235] width 16 height 17
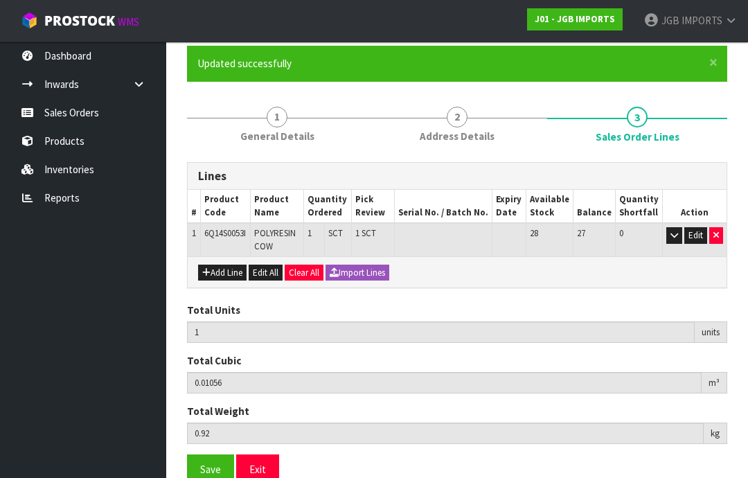
click at [222, 272] on button "Add Line" at bounding box center [222, 273] width 48 height 17
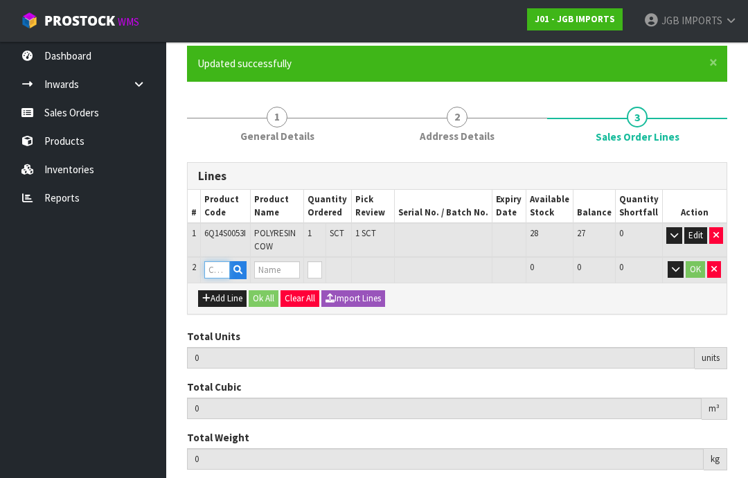
click at [219, 267] on input "text" at bounding box center [217, 269] width 26 height 17
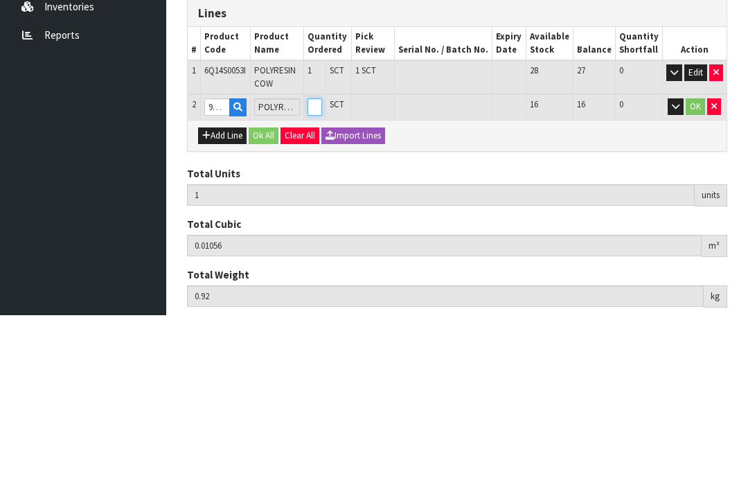
click at [323, 261] on input "0" at bounding box center [315, 269] width 15 height 17
click at [690, 261] on button "OK" at bounding box center [695, 269] width 19 height 17
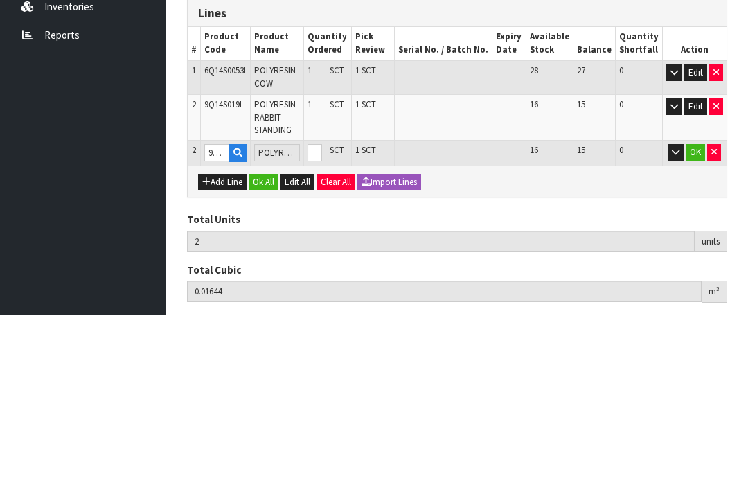
scroll to position [139, 0]
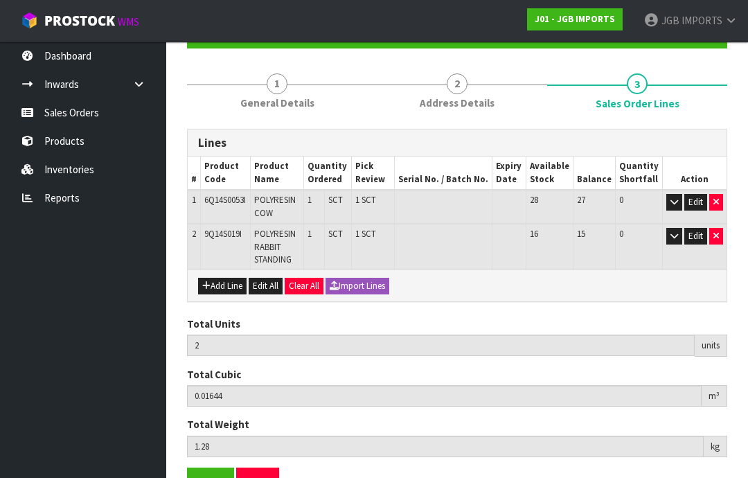
click at [225, 282] on button "Add Line" at bounding box center [222, 286] width 48 height 17
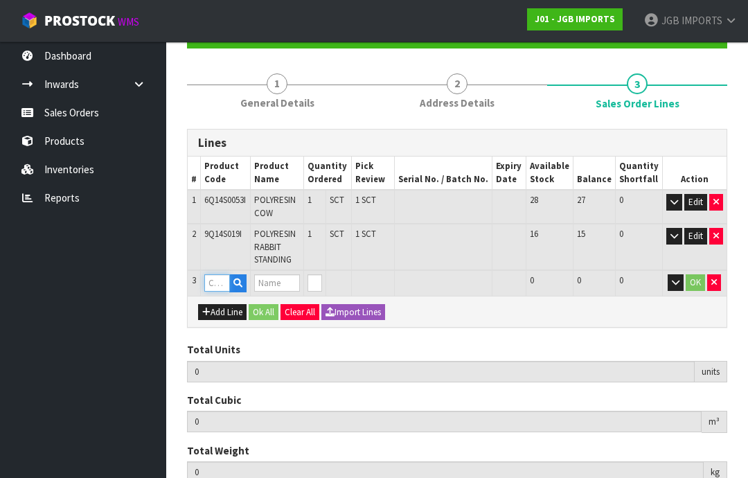
click at [222, 278] on input "text" at bounding box center [217, 282] width 26 height 17
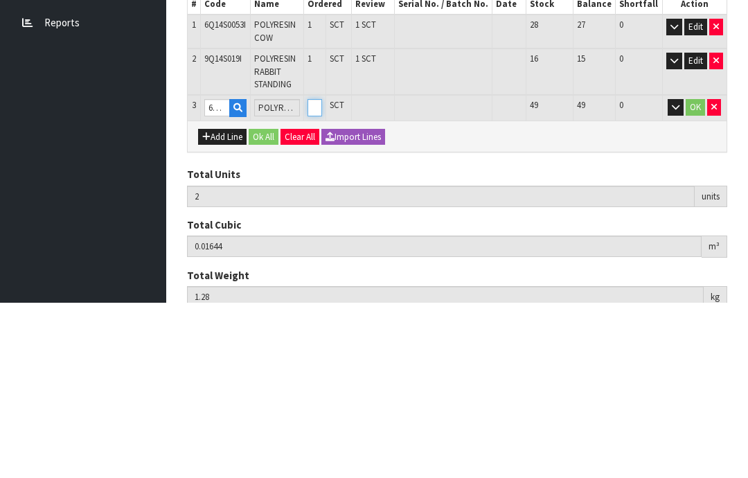
click at [323, 274] on input "0" at bounding box center [315, 282] width 15 height 17
click at [692, 274] on button "OK" at bounding box center [695, 282] width 19 height 17
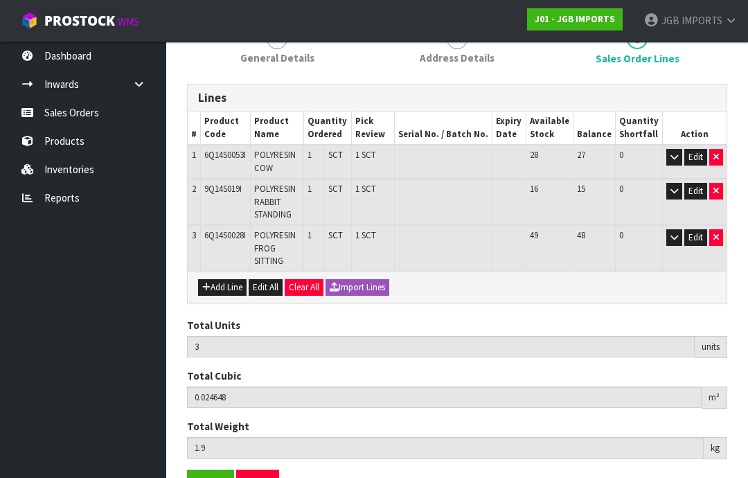
click at [224, 281] on button "Add Line" at bounding box center [222, 287] width 48 height 17
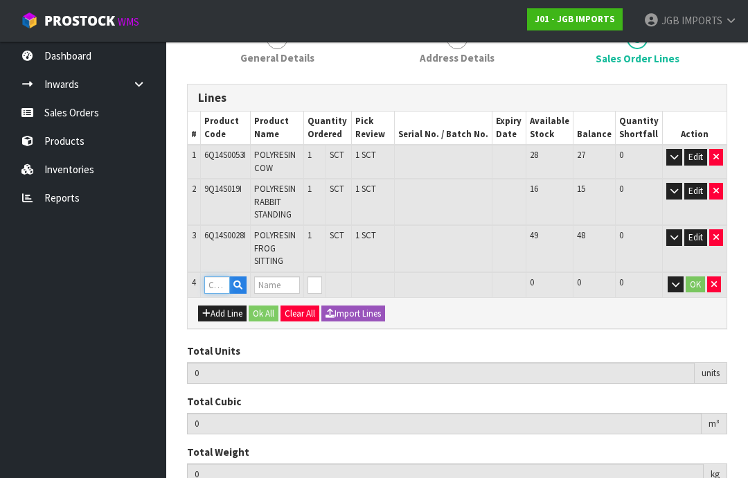
click at [220, 280] on input "text" at bounding box center [217, 284] width 26 height 17
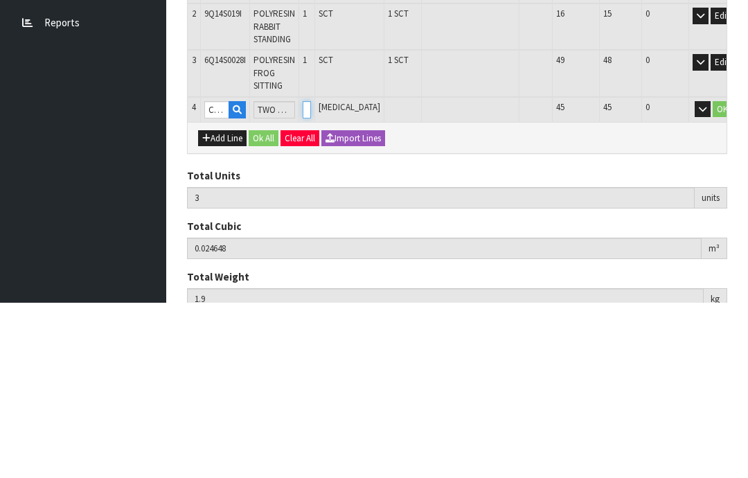
click at [311, 276] on input "0" at bounding box center [307, 284] width 8 height 17
click at [713, 276] on button "OK" at bounding box center [722, 284] width 19 height 17
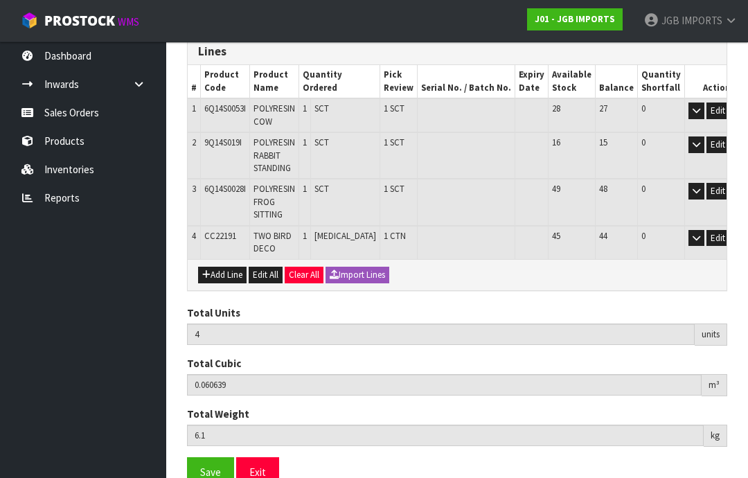
click at [227, 267] on button "Add Line" at bounding box center [222, 275] width 48 height 17
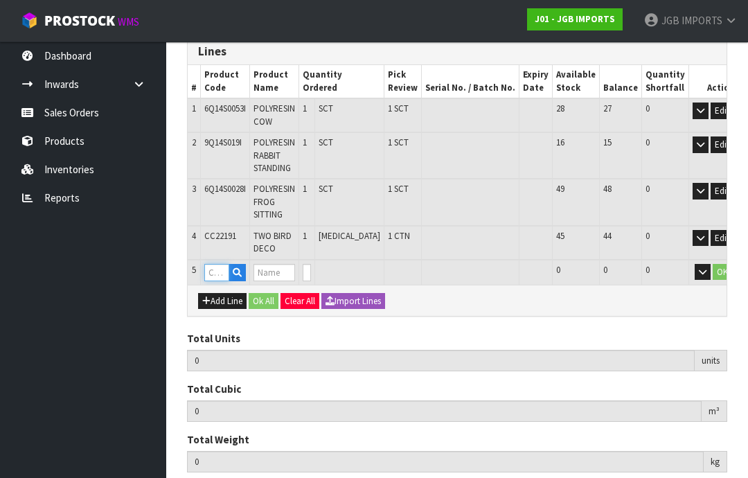
click at [217, 270] on input "text" at bounding box center [216, 272] width 25 height 17
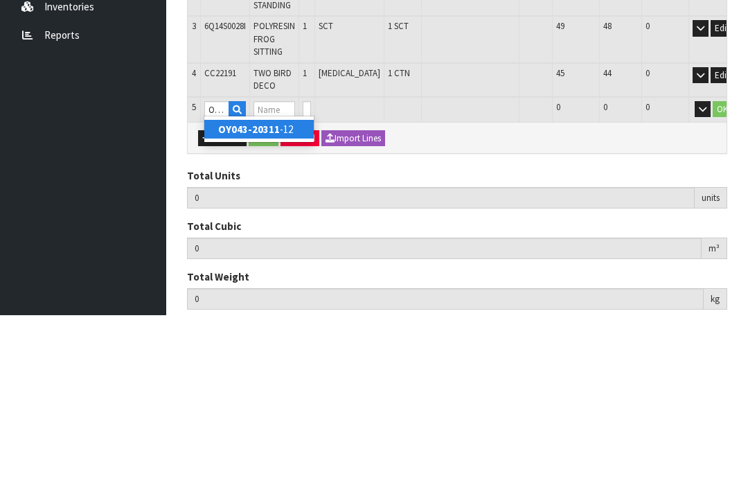
click at [276, 285] on strong "OY043-20311" at bounding box center [249, 291] width 62 height 13
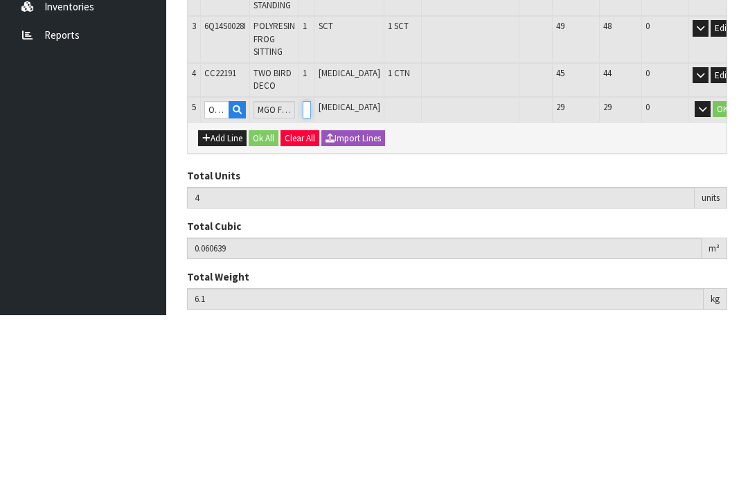
click at [311, 264] on input "0" at bounding box center [307, 272] width 8 height 17
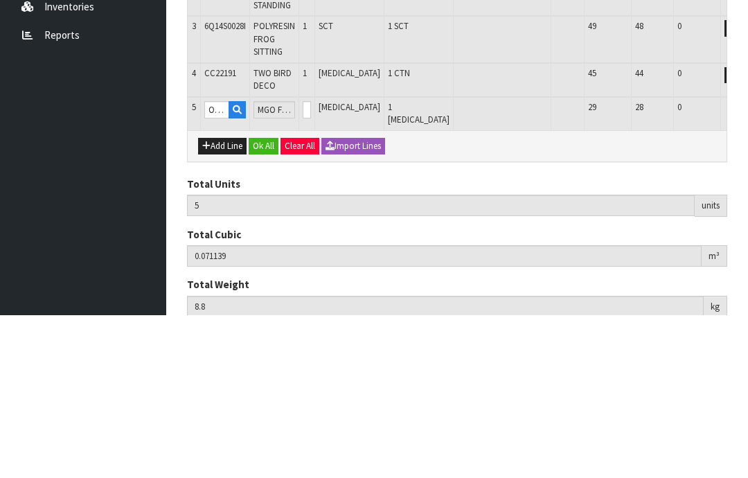
click at [745, 264] on button "OK" at bounding box center [754, 272] width 19 height 17
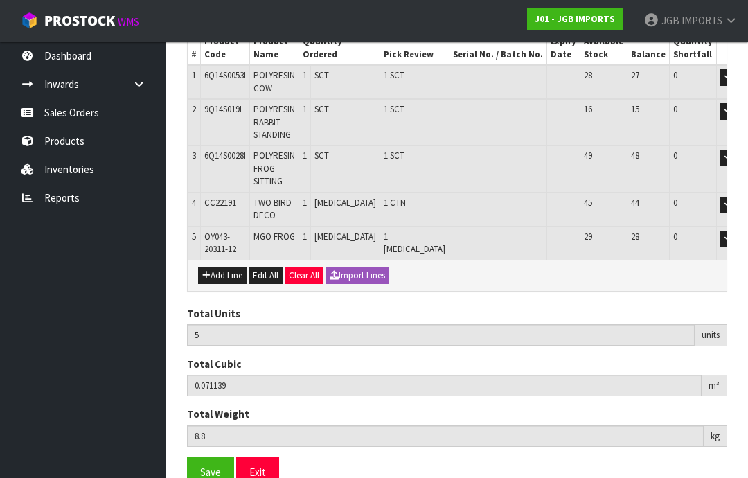
click at [224, 271] on button "Add Line" at bounding box center [222, 275] width 48 height 17
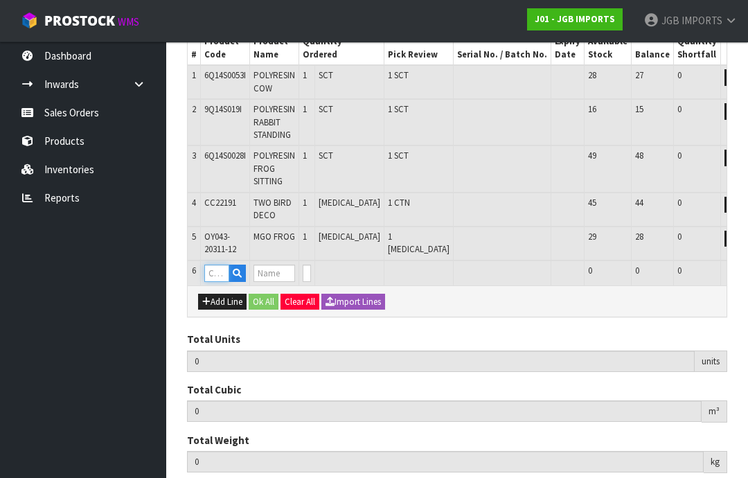
click at [218, 265] on input "text" at bounding box center [216, 273] width 25 height 17
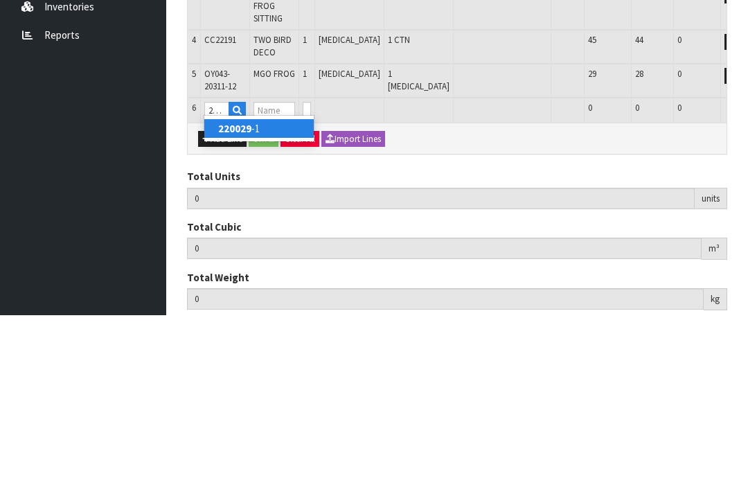
click at [268, 282] on link "220029 -1" at bounding box center [258, 291] width 109 height 19
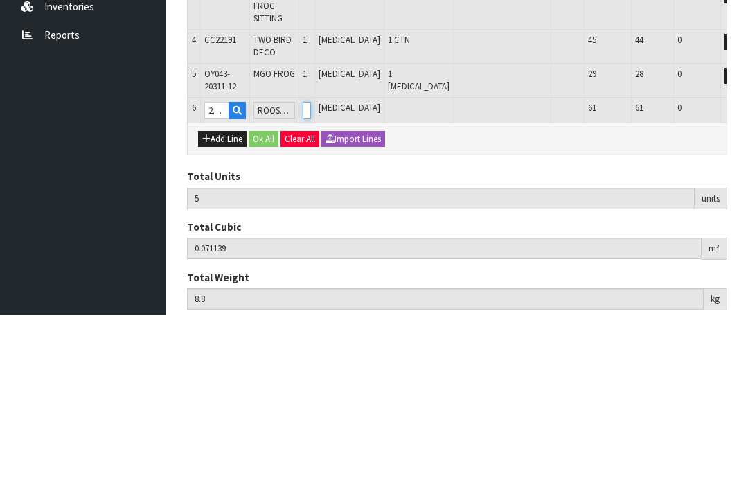
click at [311, 265] on input "0" at bounding box center [307, 273] width 8 height 17
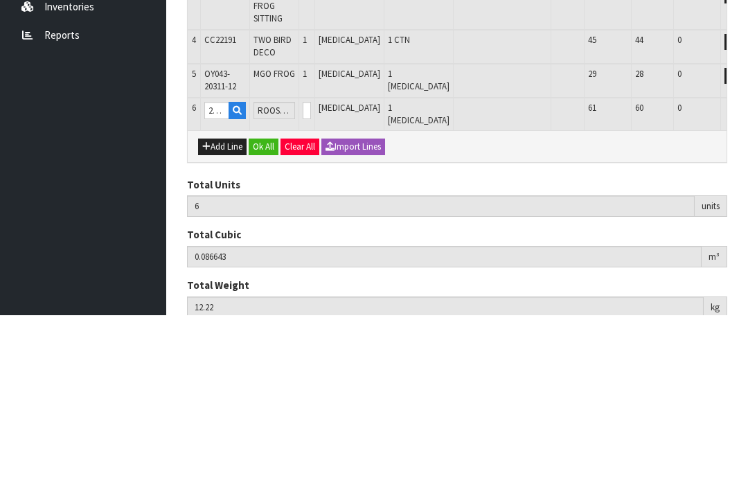
click at [745, 265] on button "OK" at bounding box center [754, 273] width 19 height 17
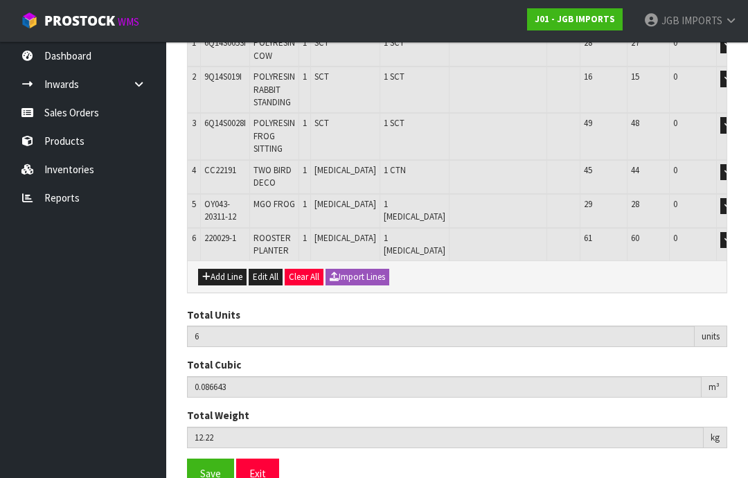
click at [225, 269] on button "Add Line" at bounding box center [222, 277] width 48 height 17
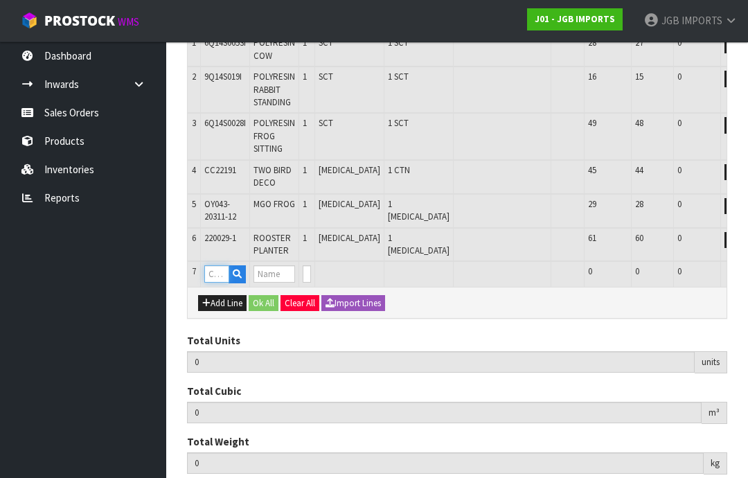
click at [220, 268] on input "text" at bounding box center [216, 273] width 25 height 17
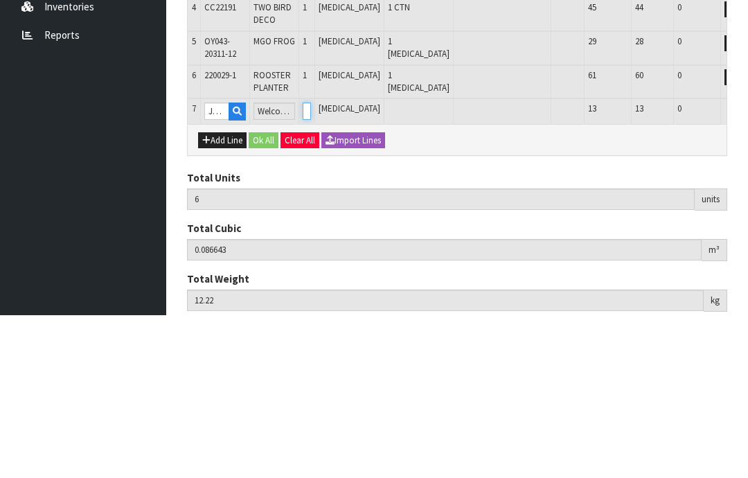
click at [311, 265] on input "0" at bounding box center [307, 273] width 8 height 17
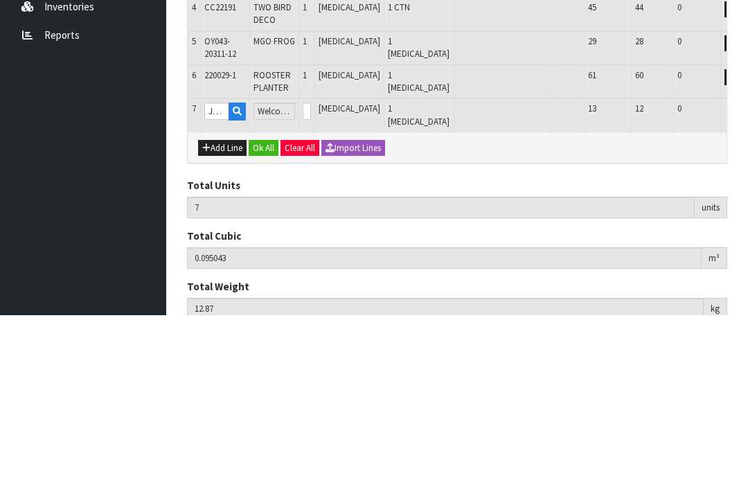
click at [745, 265] on button "OK" at bounding box center [754, 273] width 19 height 17
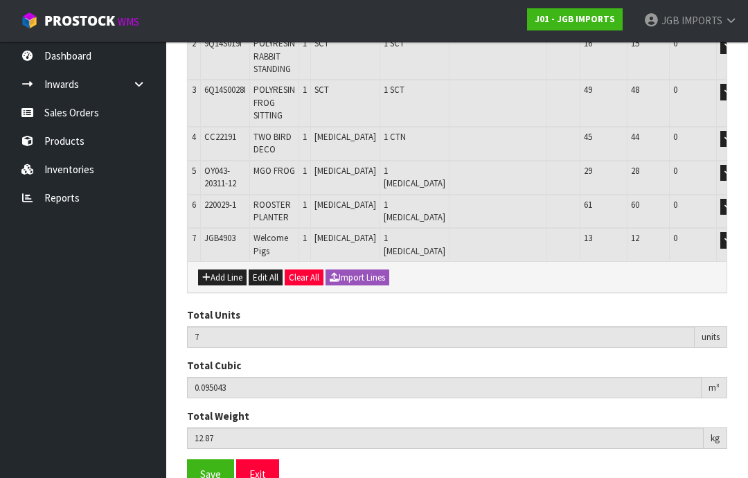
click at [218, 271] on button "Add Line" at bounding box center [222, 277] width 48 height 17
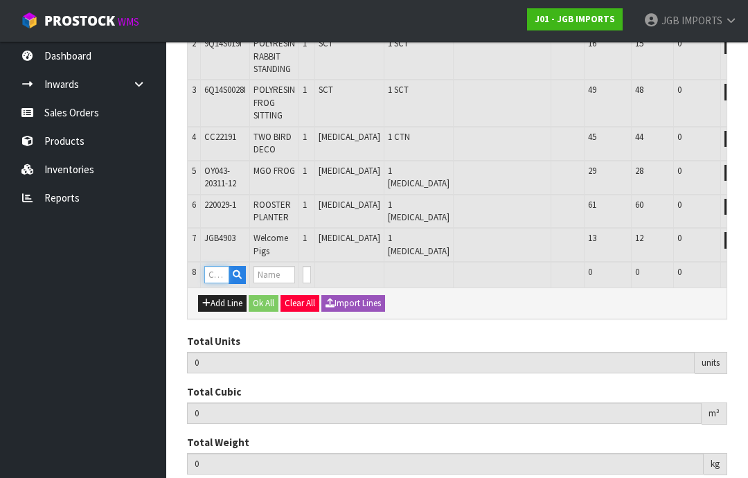
click at [217, 269] on input "text" at bounding box center [216, 274] width 25 height 17
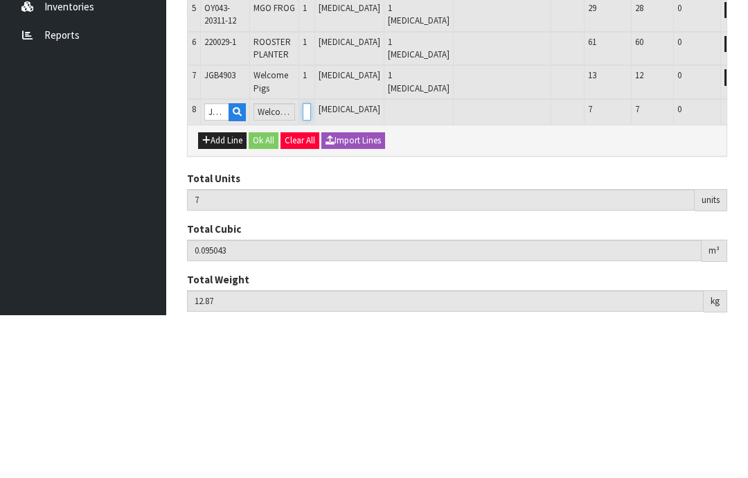
click at [311, 266] on input "0" at bounding box center [307, 274] width 8 height 17
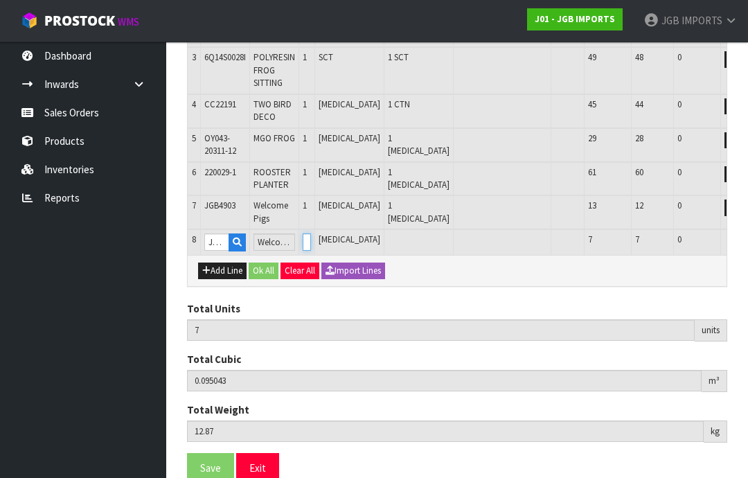
click at [311, 233] on input "0" at bounding box center [307, 241] width 8 height 17
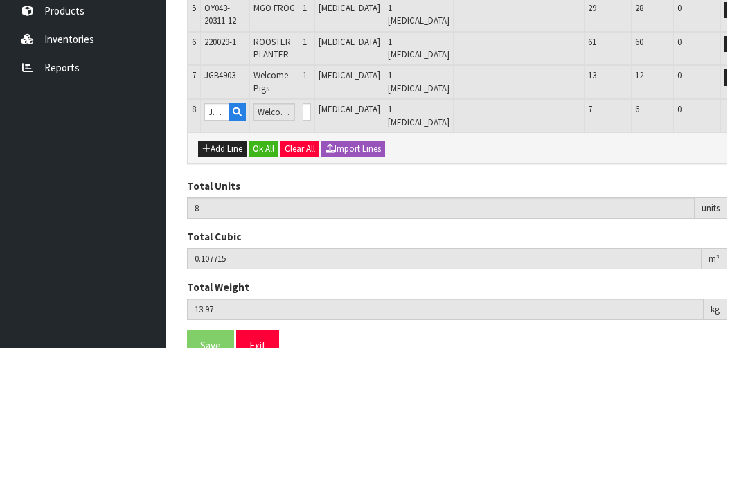
click at [745, 233] on button "OK" at bounding box center [754, 241] width 19 height 17
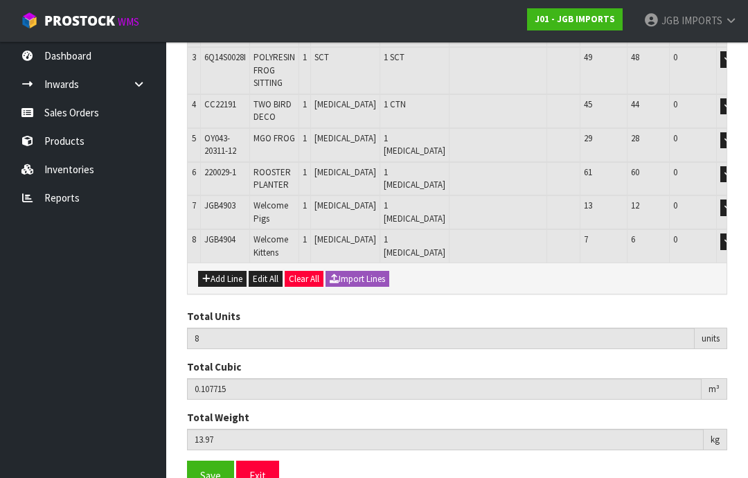
click at [222, 271] on button "Add Line" at bounding box center [222, 279] width 48 height 17
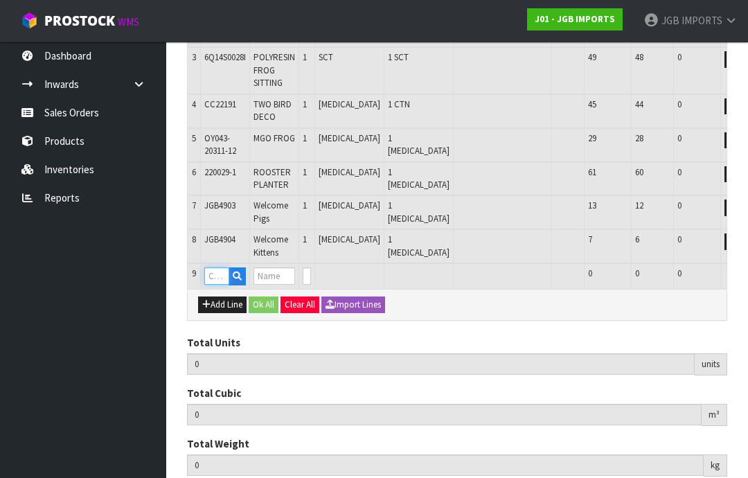
click at [215, 267] on input "text" at bounding box center [216, 275] width 25 height 17
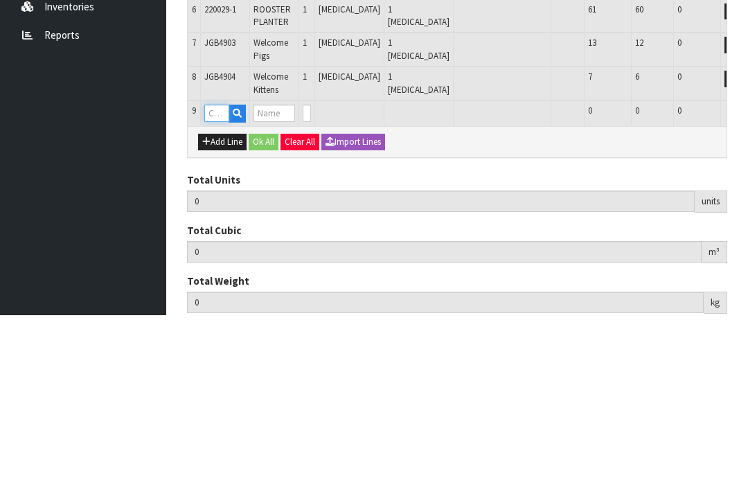
scroll to position [396, 0]
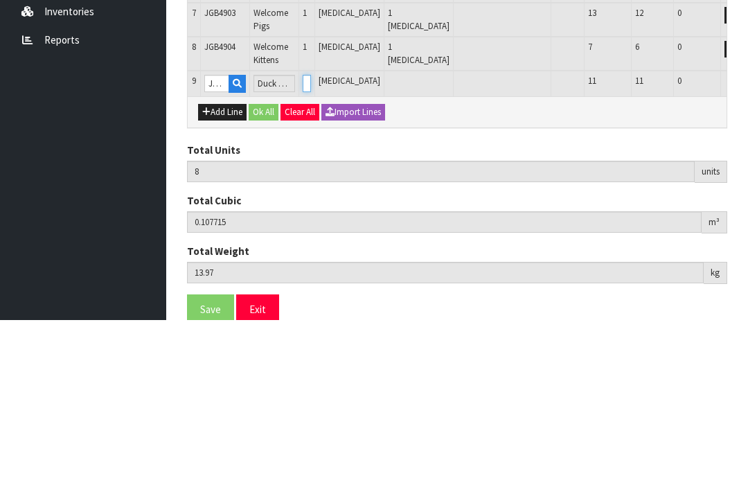
click at [311, 233] on input "0" at bounding box center [307, 241] width 8 height 17
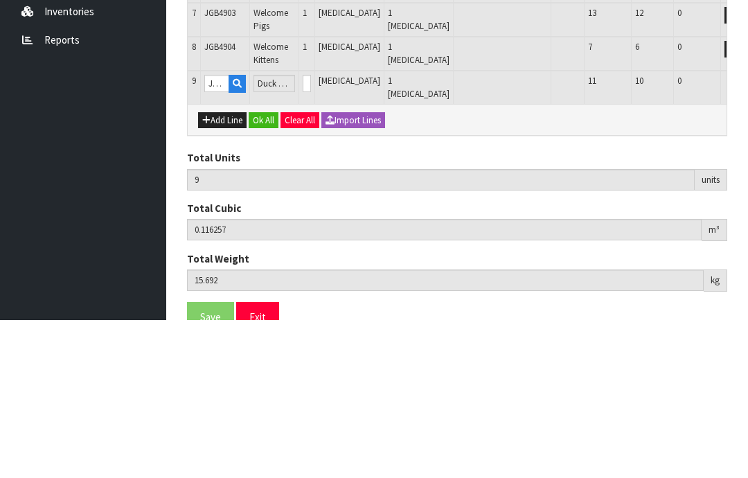
click at [745, 233] on button "OK" at bounding box center [754, 241] width 19 height 17
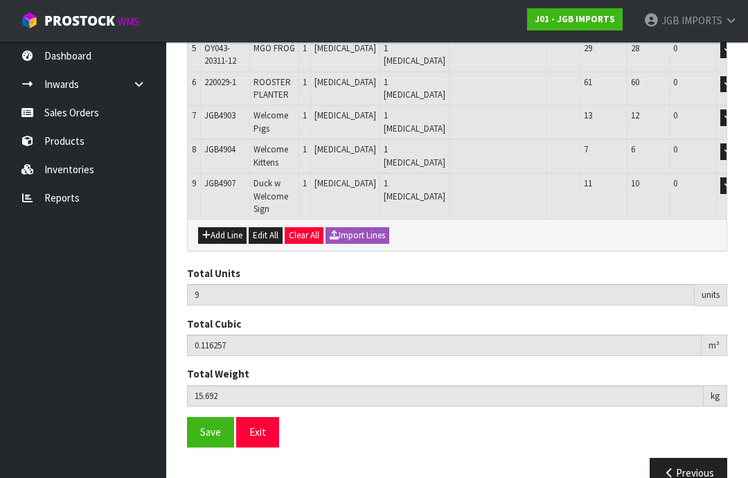
click at [220, 227] on button "Add Line" at bounding box center [222, 235] width 48 height 17
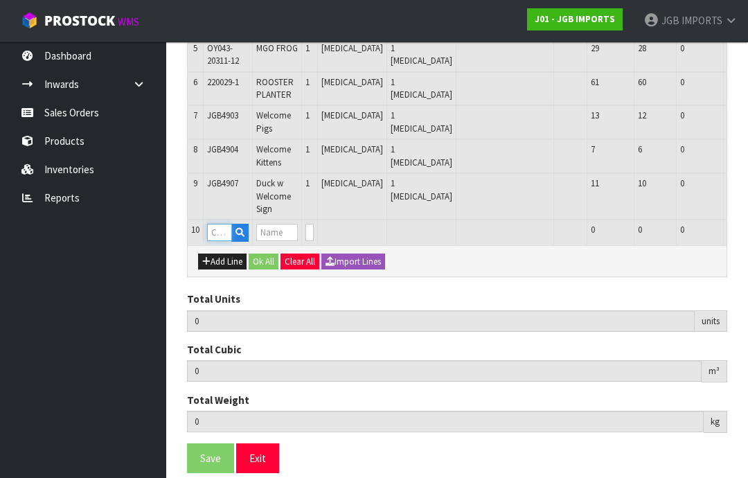
click at [223, 224] on input "text" at bounding box center [219, 232] width 25 height 17
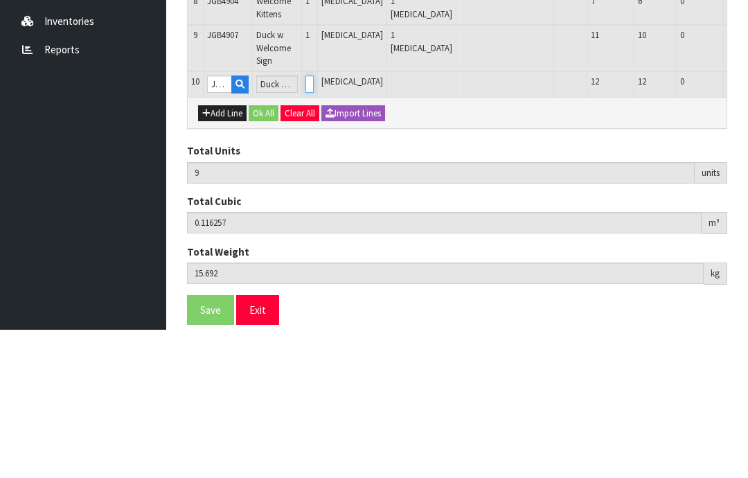
click at [314, 224] on input "0" at bounding box center [309, 232] width 8 height 17
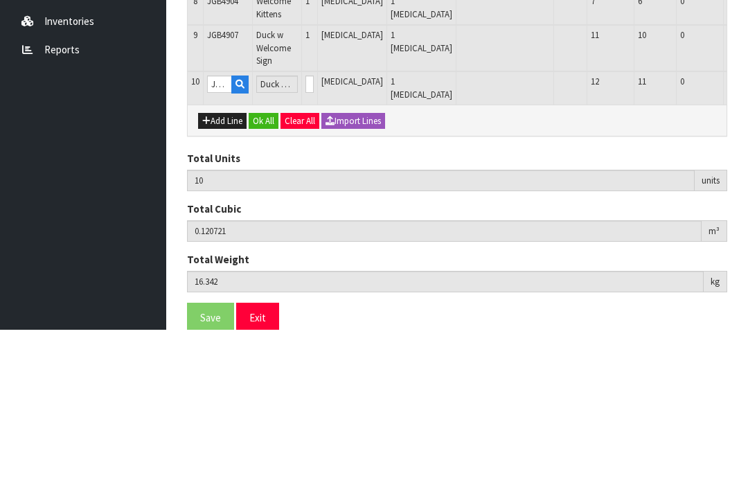
click at [747, 224] on button "OK" at bounding box center [756, 232] width 19 height 17
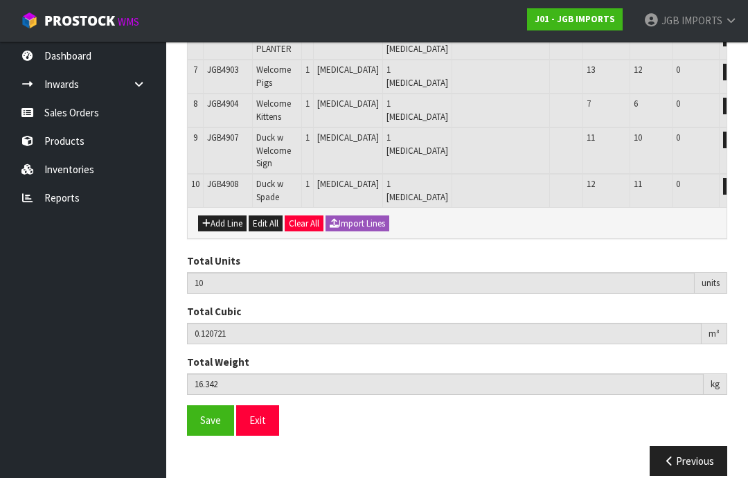
click at [226, 215] on button "Add Line" at bounding box center [222, 223] width 48 height 17
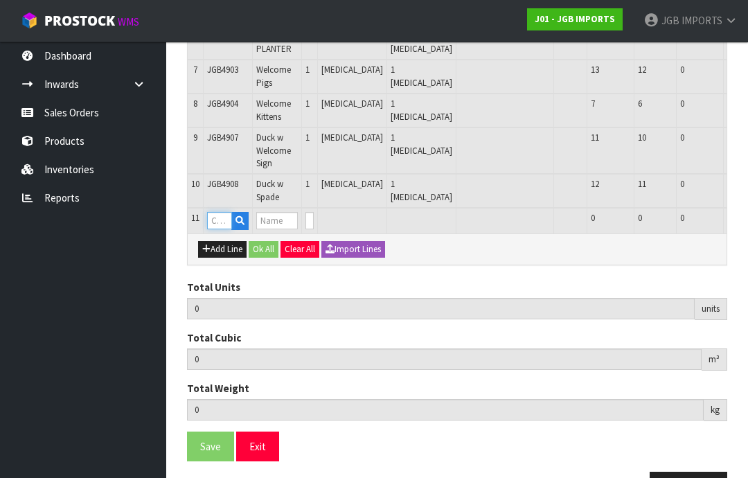
click at [222, 212] on input "text" at bounding box center [219, 220] width 25 height 17
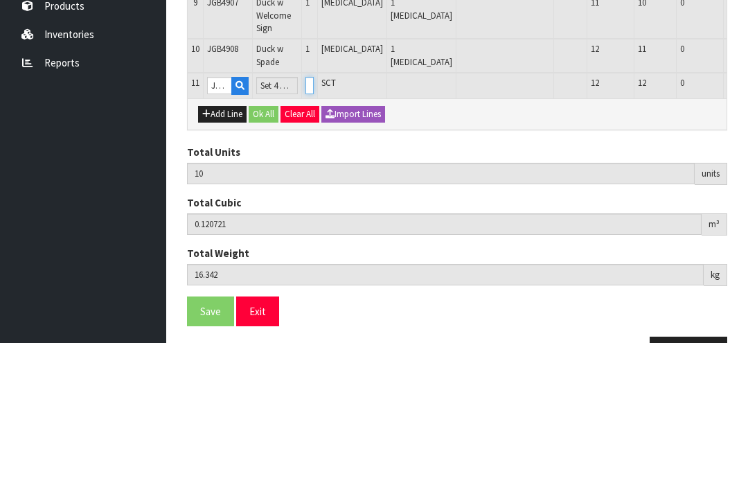
click at [314, 212] on input "0" at bounding box center [309, 220] width 8 height 17
click at [747, 212] on button "OK" at bounding box center [756, 220] width 19 height 17
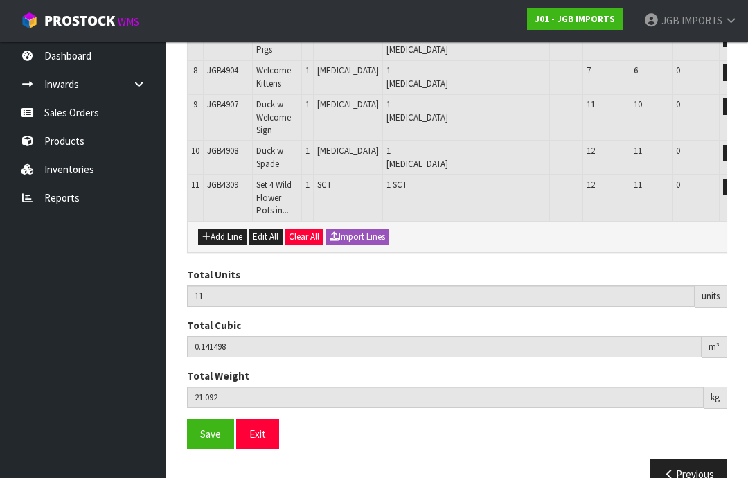
click at [223, 229] on button "Add Line" at bounding box center [222, 237] width 48 height 17
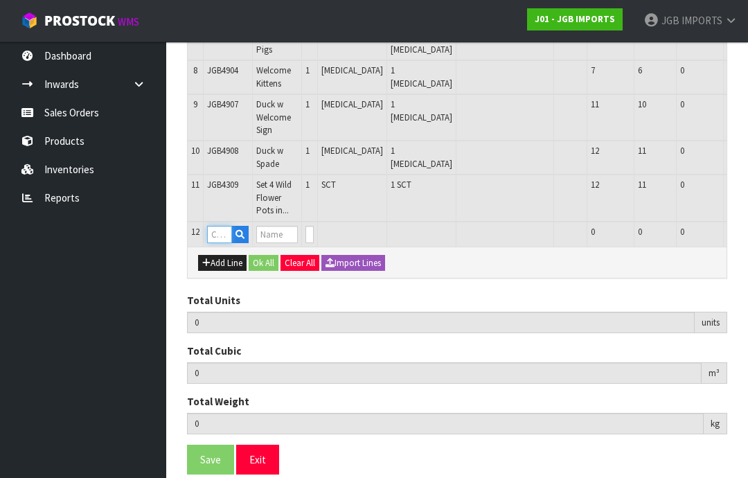
click at [223, 226] on input "text" at bounding box center [219, 234] width 25 height 17
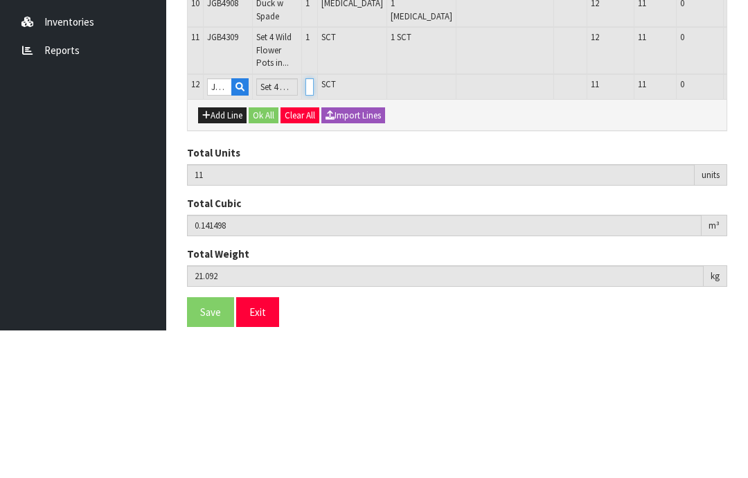
click at [314, 226] on input "0" at bounding box center [309, 234] width 8 height 17
click at [747, 226] on button "OK" at bounding box center [756, 234] width 19 height 17
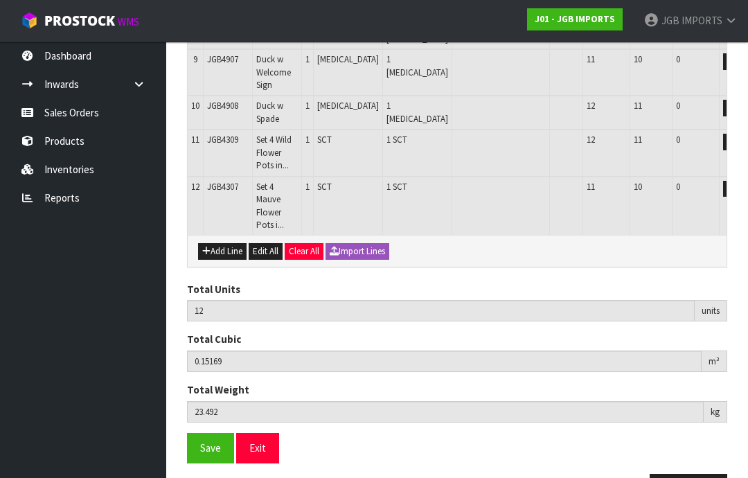
click at [226, 243] on button "Add Line" at bounding box center [222, 251] width 48 height 17
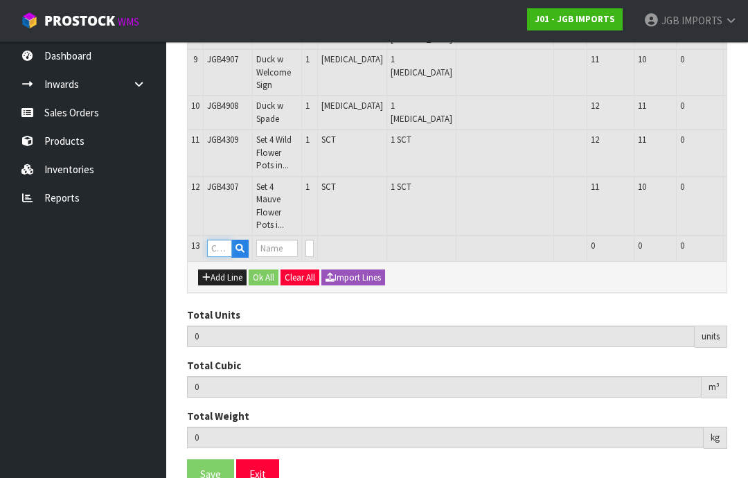
click at [221, 240] on input "text" at bounding box center [219, 248] width 25 height 17
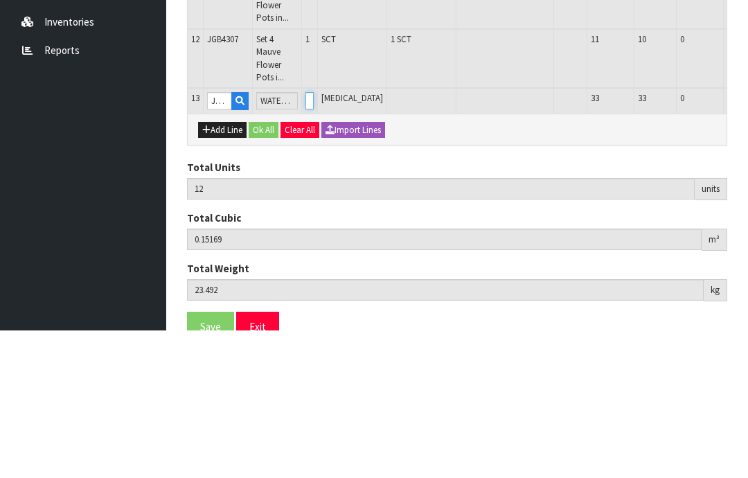
click at [314, 240] on input "0" at bounding box center [309, 248] width 8 height 17
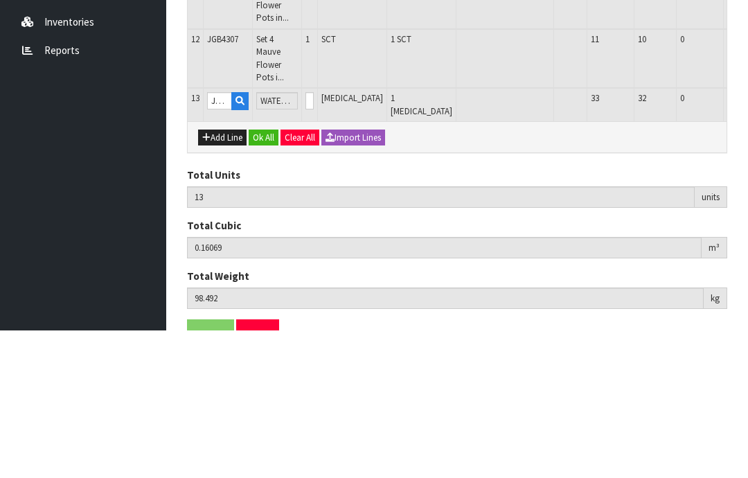
click at [747, 240] on button "OK" at bounding box center [756, 248] width 19 height 17
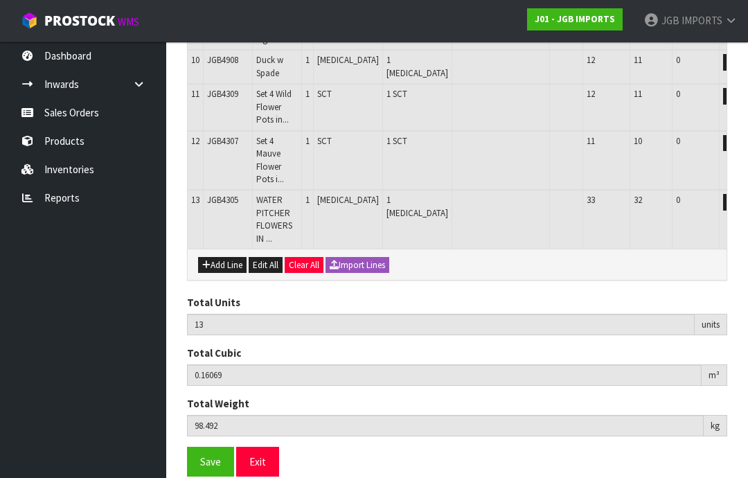
click at [220, 257] on button "Add Line" at bounding box center [222, 265] width 48 height 17
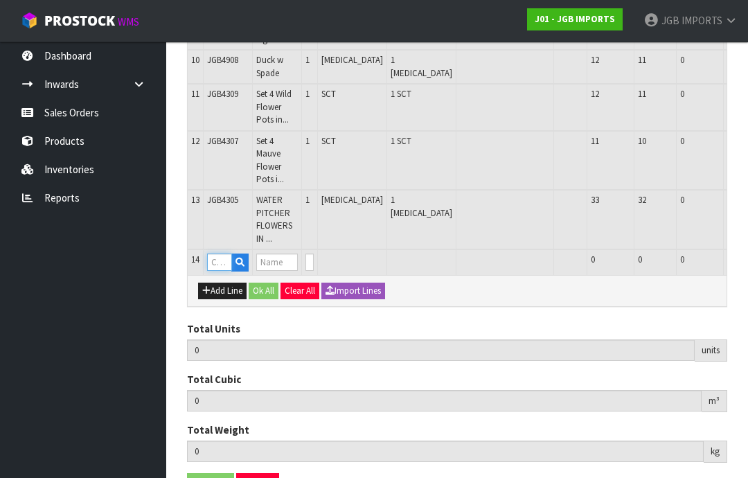
click at [222, 254] on input "text" at bounding box center [219, 262] width 25 height 17
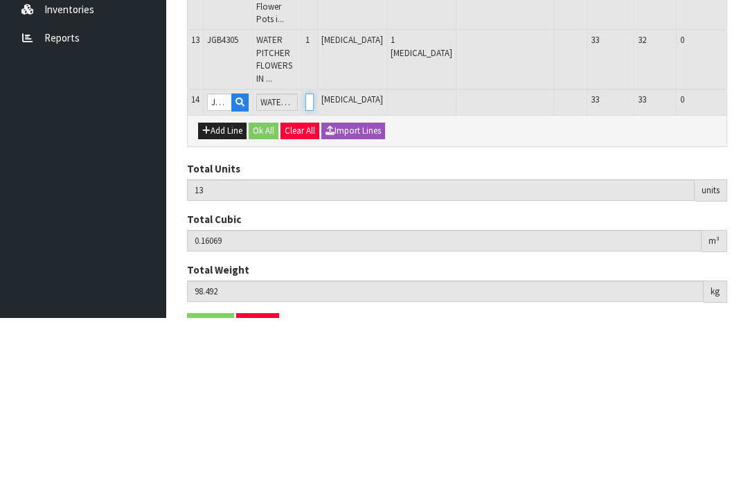
click at [314, 254] on input "0" at bounding box center [309, 262] width 8 height 17
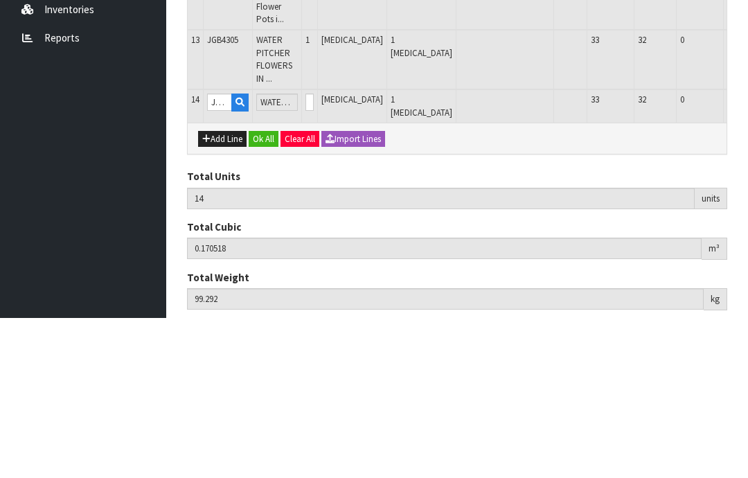
click at [747, 254] on button "OK" at bounding box center [756, 262] width 19 height 17
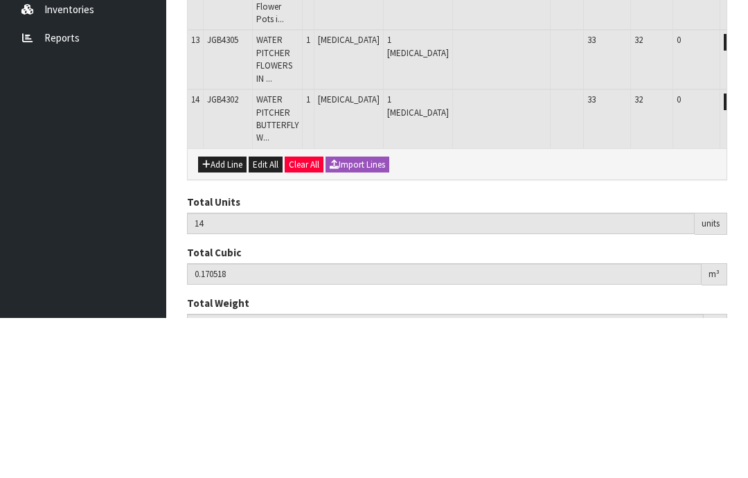
scroll to position [679, 0]
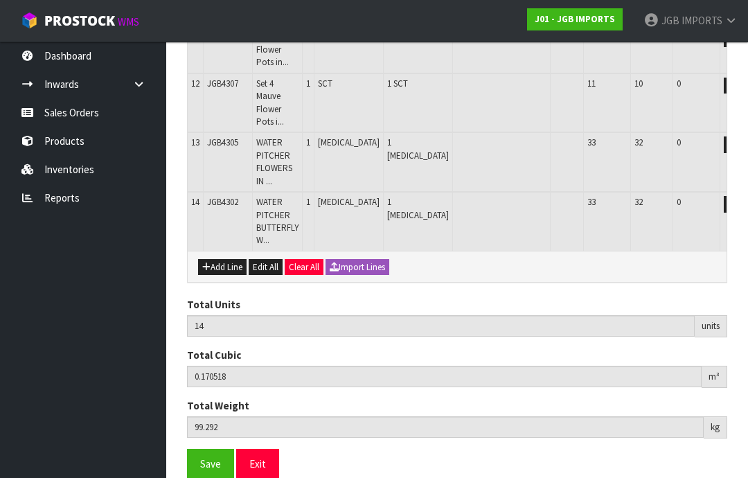
click at [222, 259] on button "Add Line" at bounding box center [222, 267] width 48 height 17
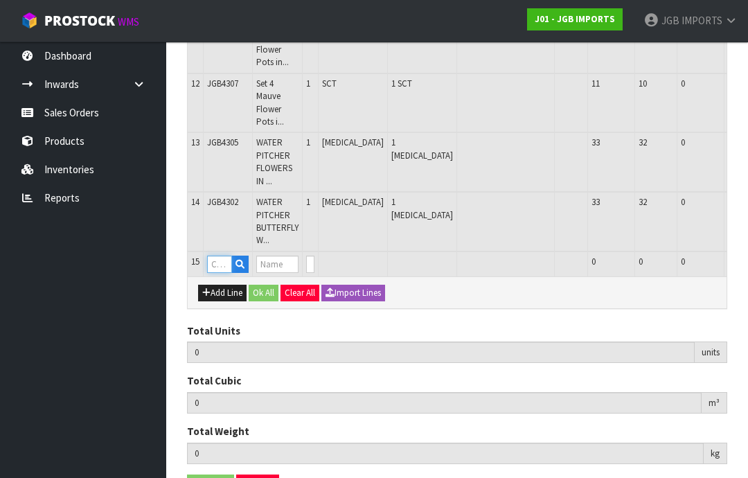
click at [225, 256] on input "text" at bounding box center [219, 264] width 25 height 17
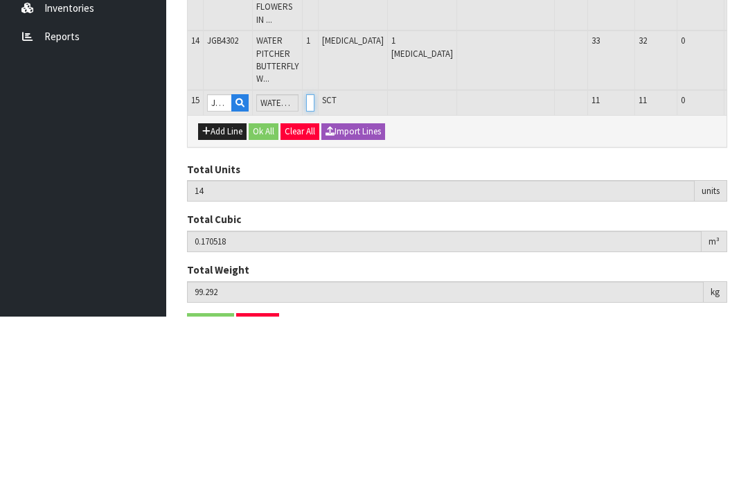
click at [314, 256] on input "0" at bounding box center [310, 264] width 8 height 17
click at [747, 256] on button "OK" at bounding box center [757, 264] width 19 height 17
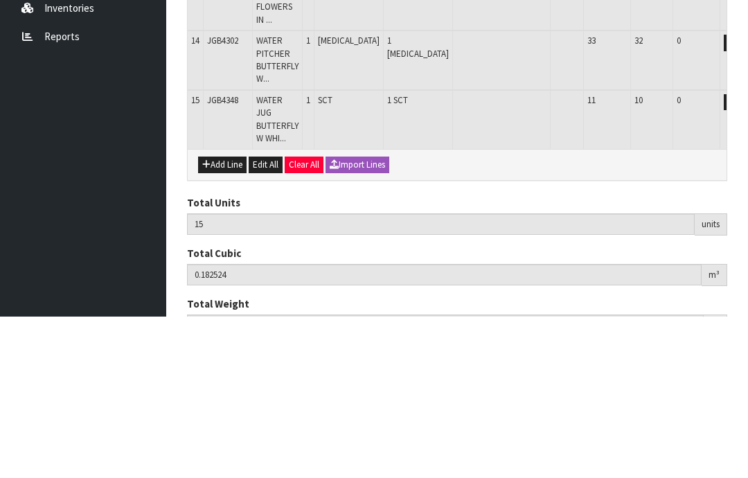
scroll to position [738, 0]
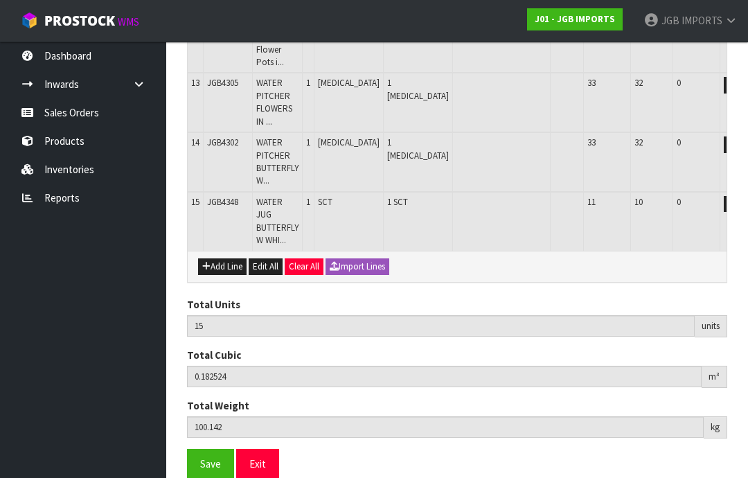
click at [218, 258] on button "Add Line" at bounding box center [222, 266] width 48 height 17
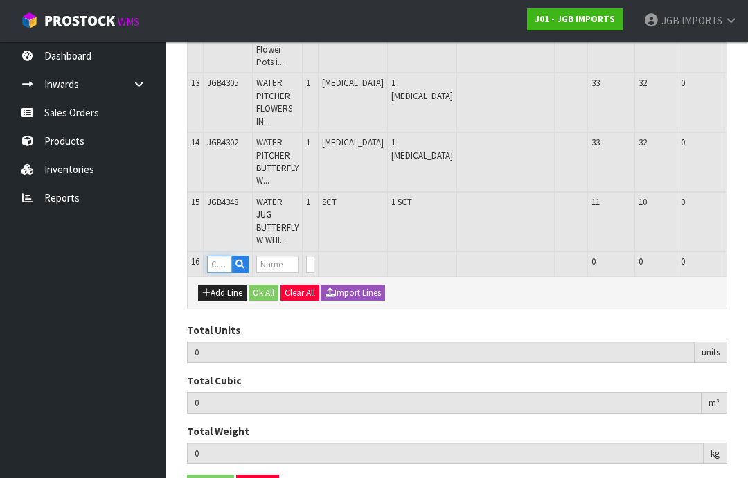
click at [220, 256] on input "text" at bounding box center [219, 264] width 25 height 17
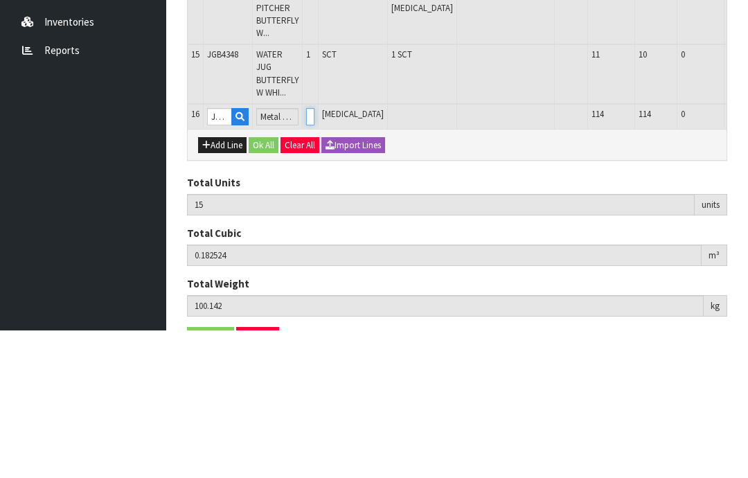
click at [314, 256] on input "0" at bounding box center [310, 264] width 8 height 17
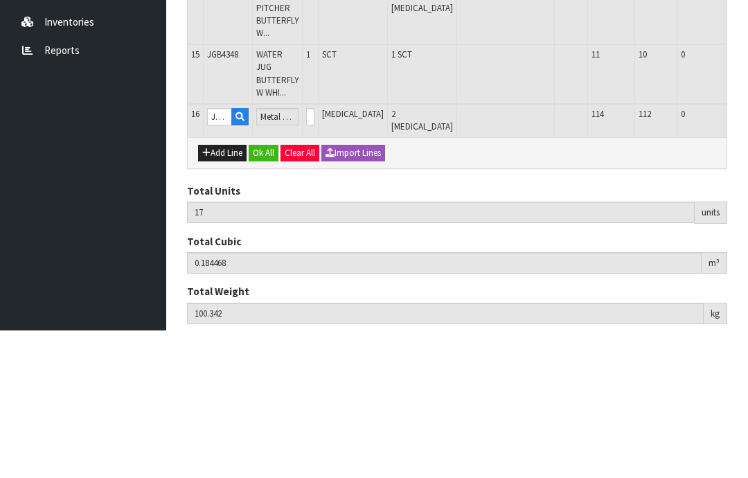
click at [747, 256] on button "OK" at bounding box center [757, 264] width 19 height 17
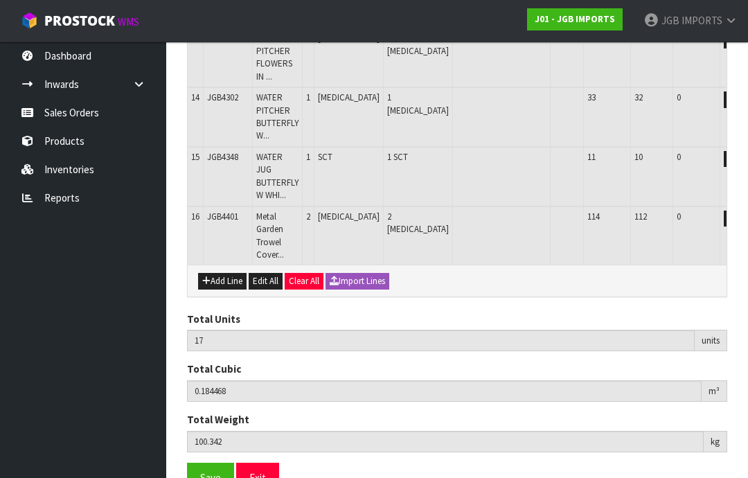
click at [215, 273] on button "Add Line" at bounding box center [222, 281] width 48 height 17
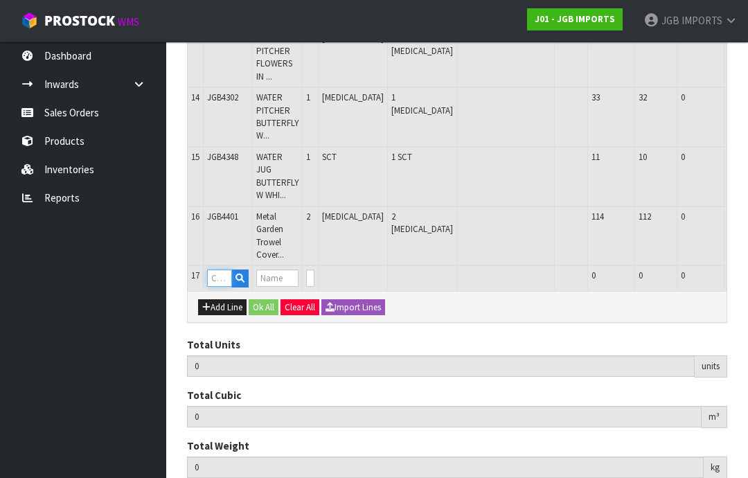
click at [220, 269] on input "text" at bounding box center [219, 277] width 25 height 17
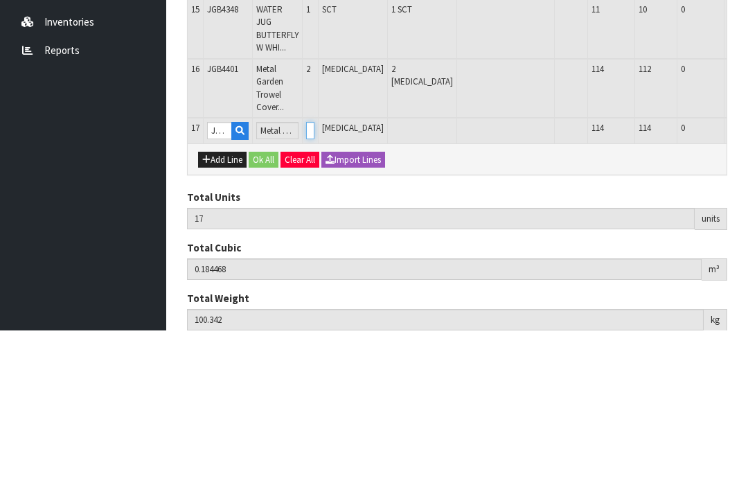
click at [314, 269] on input "0" at bounding box center [310, 277] width 8 height 17
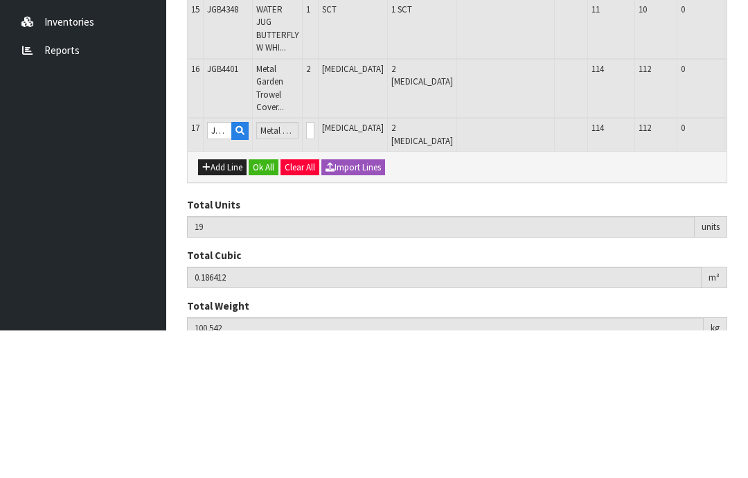
click at [747, 269] on button "OK" at bounding box center [757, 277] width 19 height 17
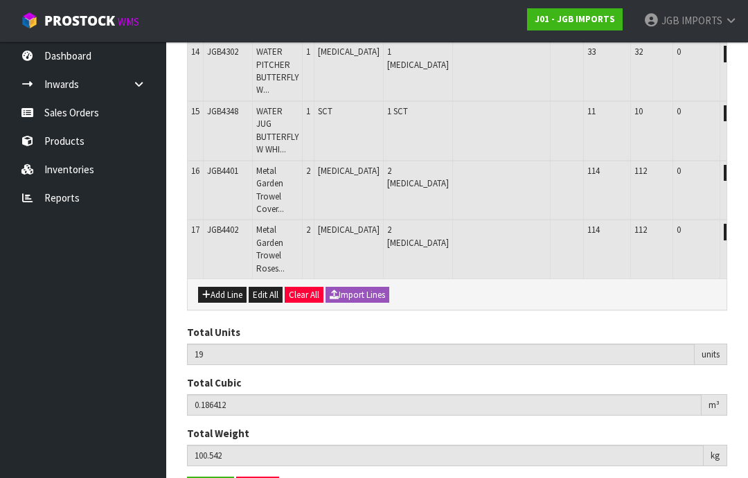
click at [222, 287] on button "Add Line" at bounding box center [222, 295] width 48 height 17
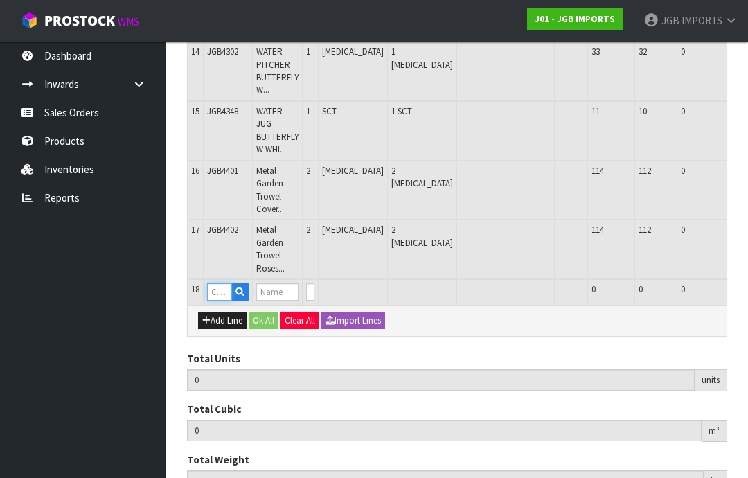
click at [223, 283] on input "text" at bounding box center [219, 291] width 25 height 17
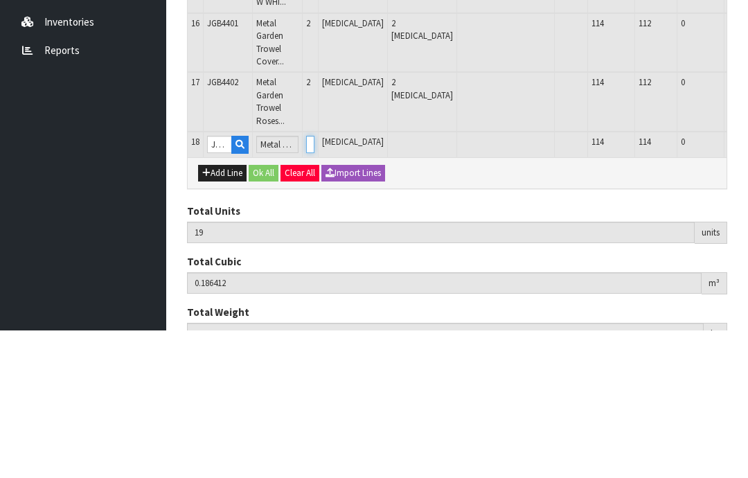
click at [314, 283] on input "0" at bounding box center [310, 291] width 8 height 17
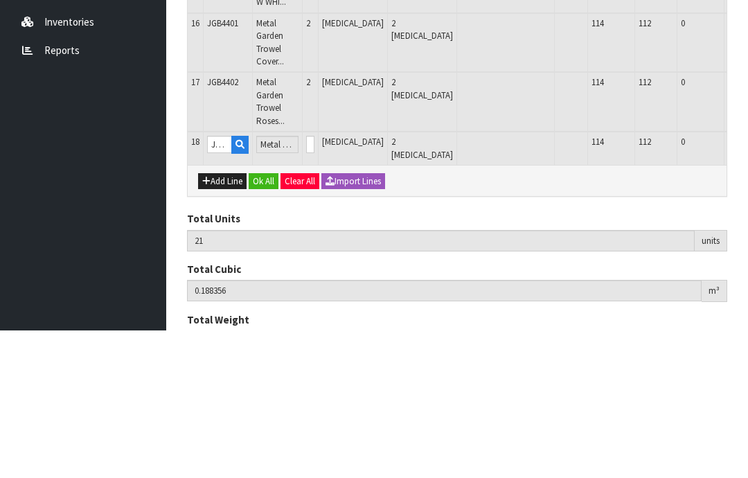
click at [747, 283] on button "OK" at bounding box center [757, 291] width 19 height 17
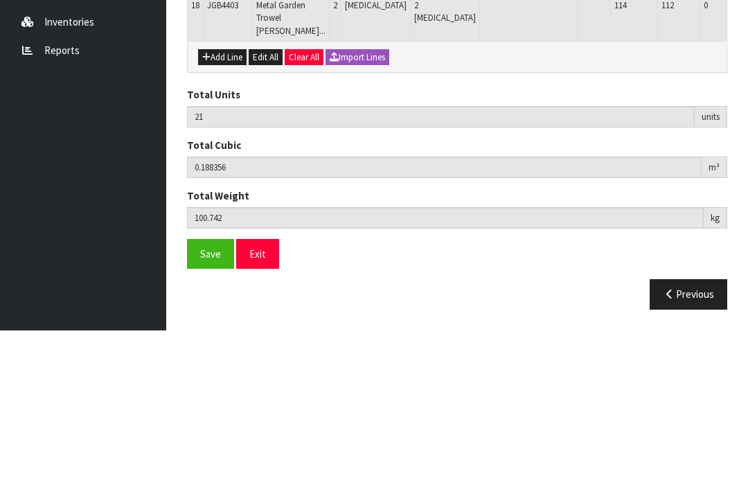
scroll to position [874, 0]
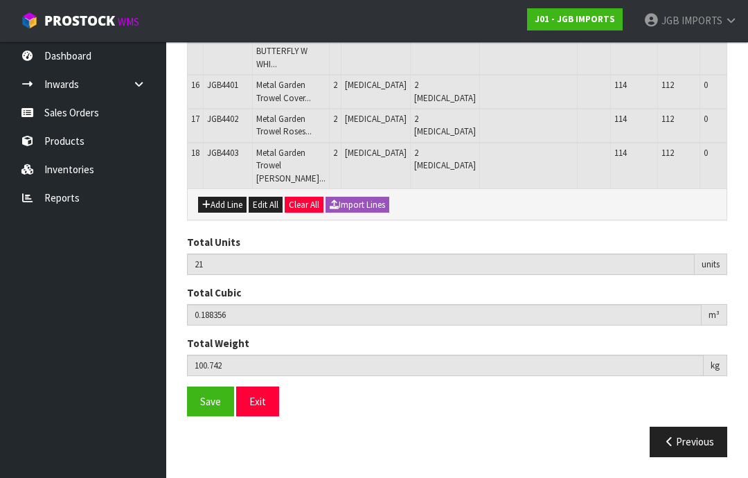
click at [222, 213] on button "Add Line" at bounding box center [222, 205] width 48 height 17
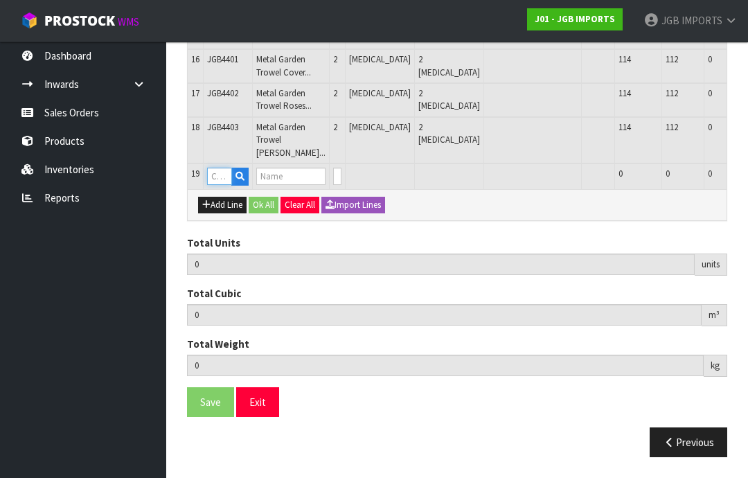
click at [222, 185] on input "text" at bounding box center [219, 176] width 25 height 17
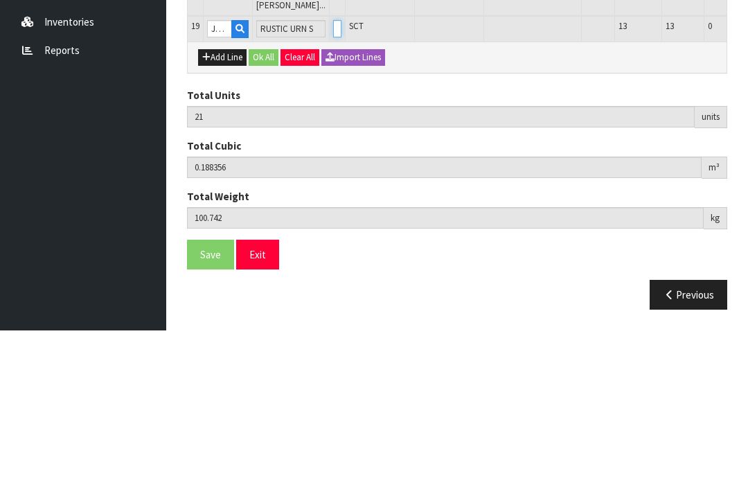
click at [333, 168] on input "0" at bounding box center [337, 176] width 8 height 17
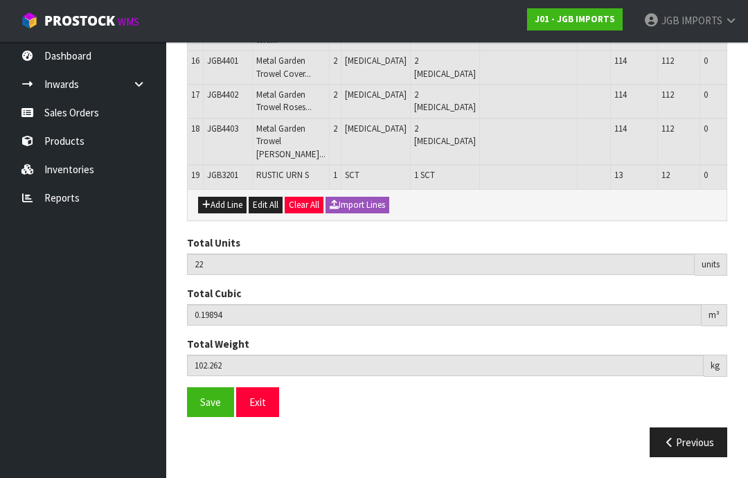
click at [220, 213] on button "Add Line" at bounding box center [222, 205] width 48 height 17
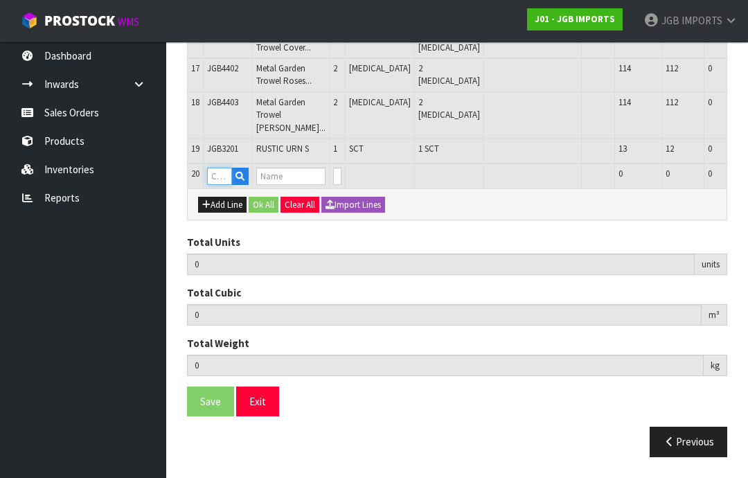
click at [224, 185] on input "text" at bounding box center [219, 176] width 25 height 17
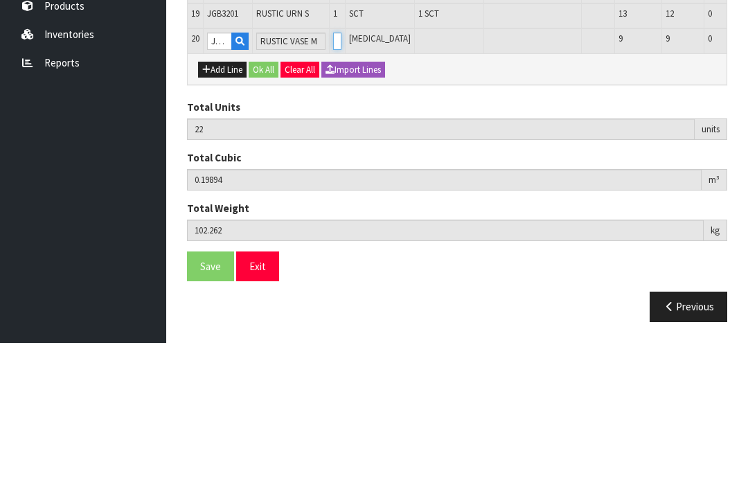
click at [333, 168] on input "0" at bounding box center [337, 176] width 8 height 17
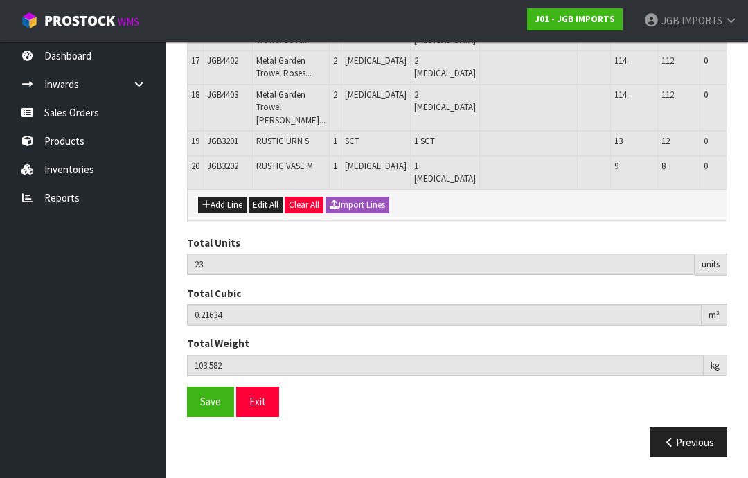
click at [215, 213] on button "Add Line" at bounding box center [222, 205] width 48 height 17
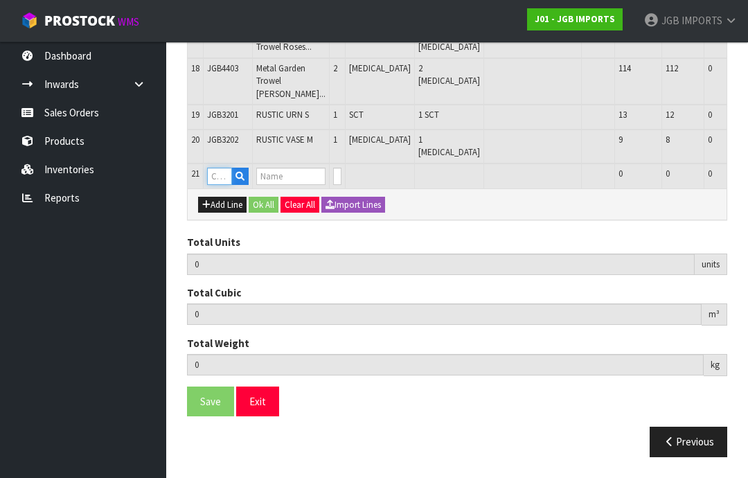
click at [218, 185] on input "text" at bounding box center [219, 176] width 25 height 17
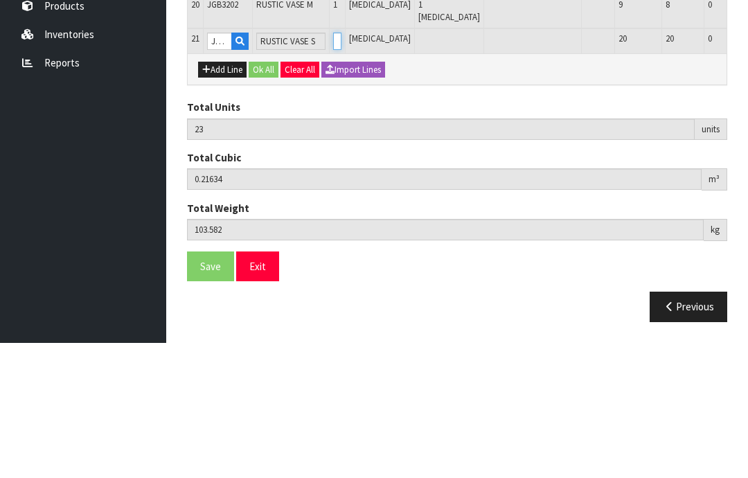
click at [333, 168] on input "0" at bounding box center [337, 176] width 8 height 17
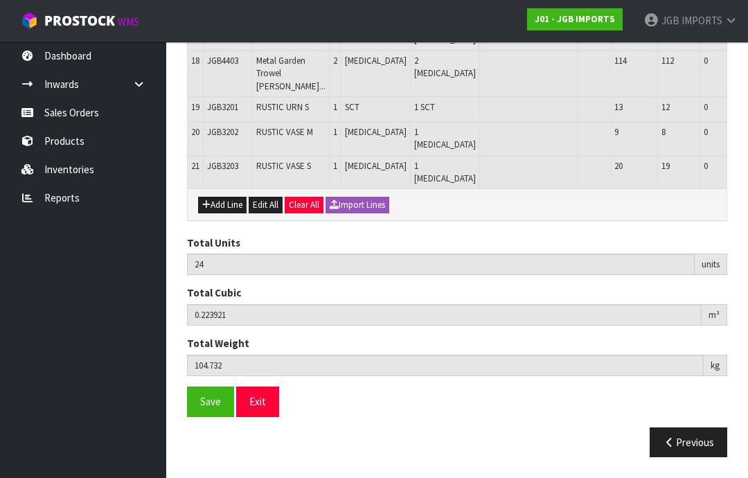
click at [218, 213] on button "Add Line" at bounding box center [222, 205] width 48 height 17
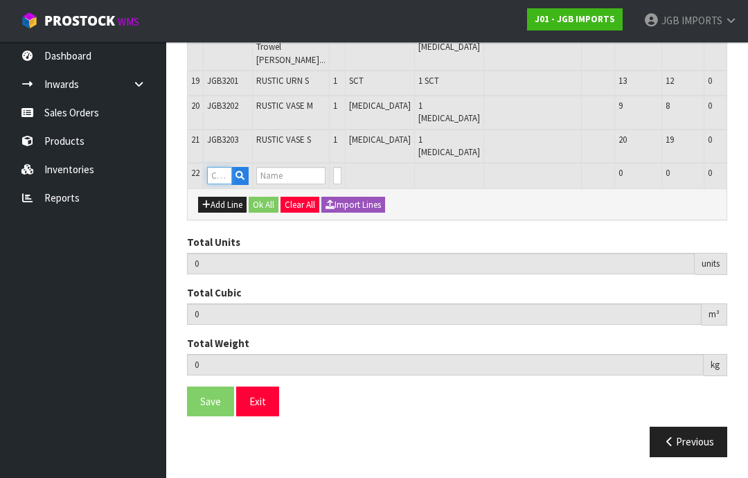
click at [220, 184] on input "text" at bounding box center [219, 175] width 25 height 17
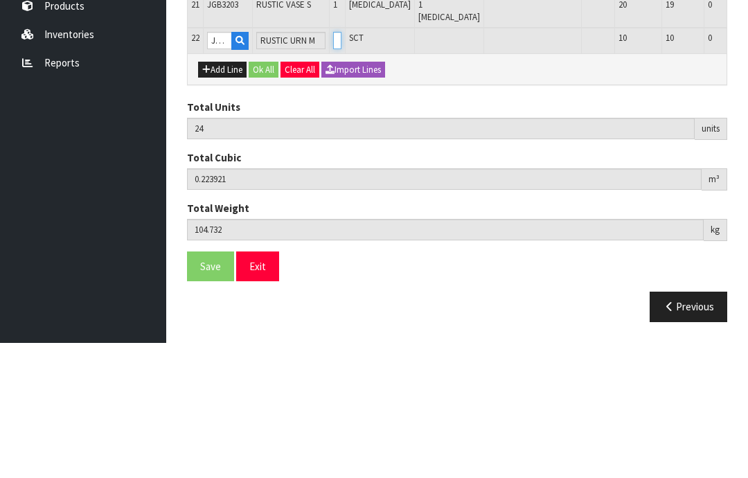
click at [333, 167] on input "0" at bounding box center [337, 175] width 8 height 17
click at [336, 167] on input "0" at bounding box center [337, 175] width 8 height 17
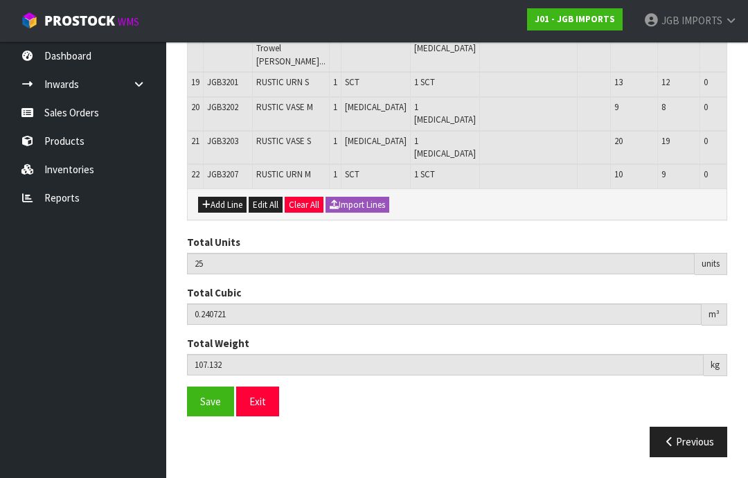
click at [222, 213] on button "Add Line" at bounding box center [222, 205] width 48 height 17
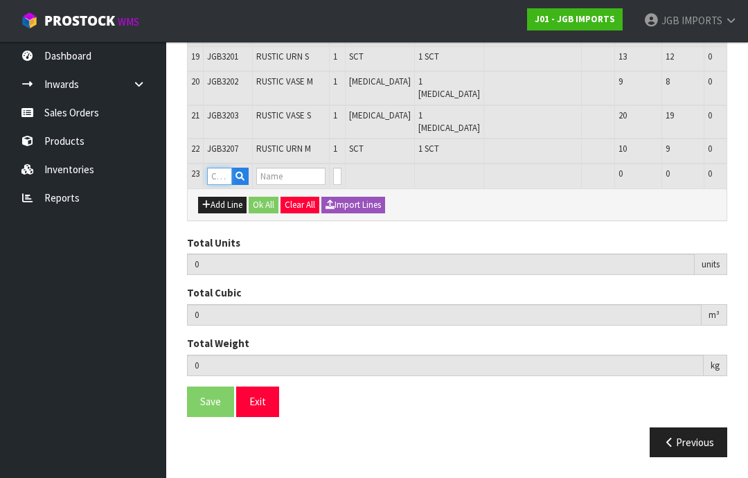
click at [224, 185] on input "text" at bounding box center [219, 176] width 25 height 17
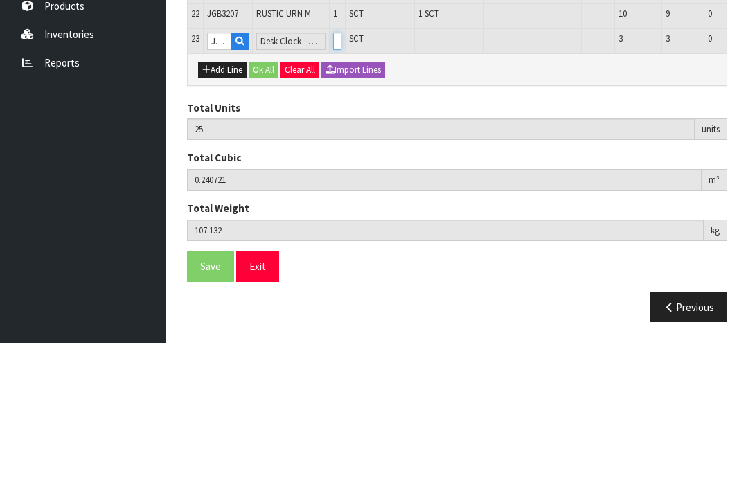
click at [333, 168] on input "0" at bounding box center [337, 176] width 8 height 17
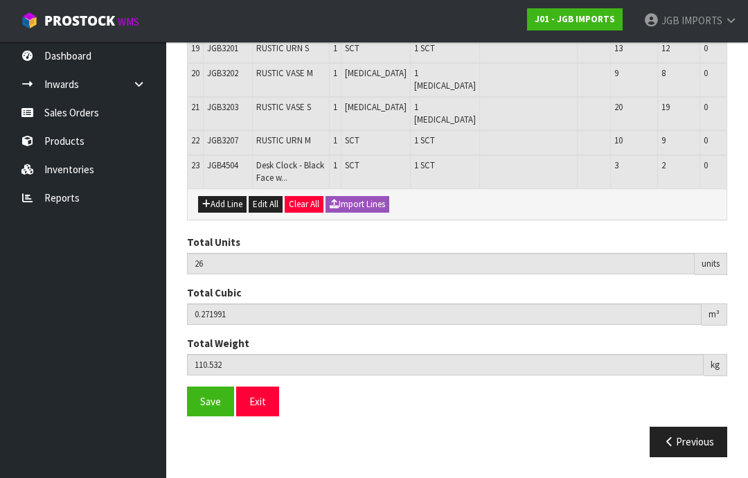
click at [227, 213] on button "Add Line" at bounding box center [222, 204] width 48 height 17
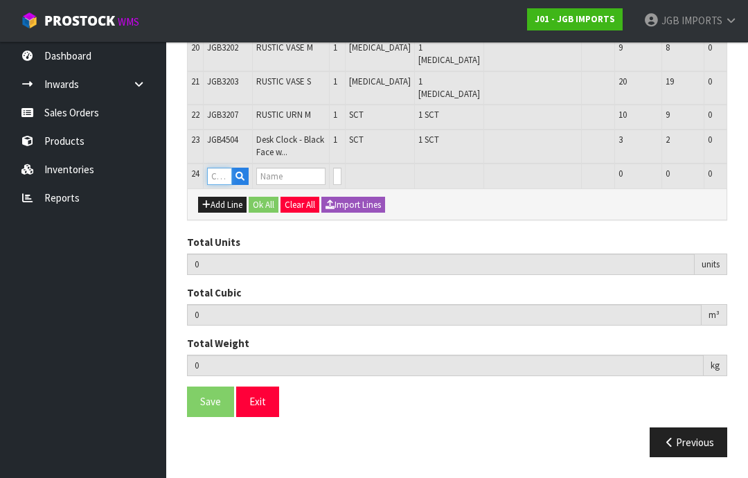
click at [220, 185] on input "text" at bounding box center [219, 176] width 25 height 17
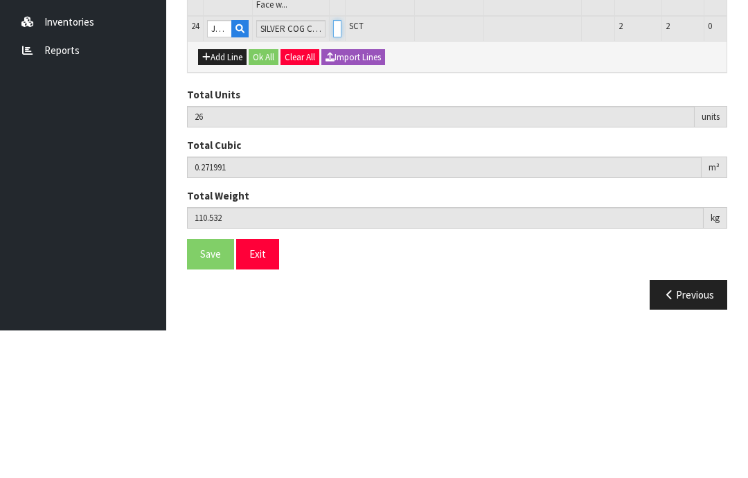
click at [337, 168] on input "0" at bounding box center [337, 176] width 8 height 17
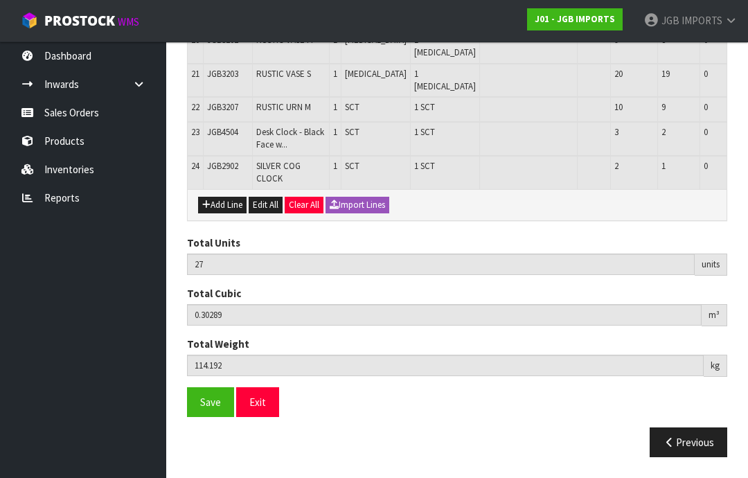
click at [220, 213] on button "Add Line" at bounding box center [222, 205] width 48 height 17
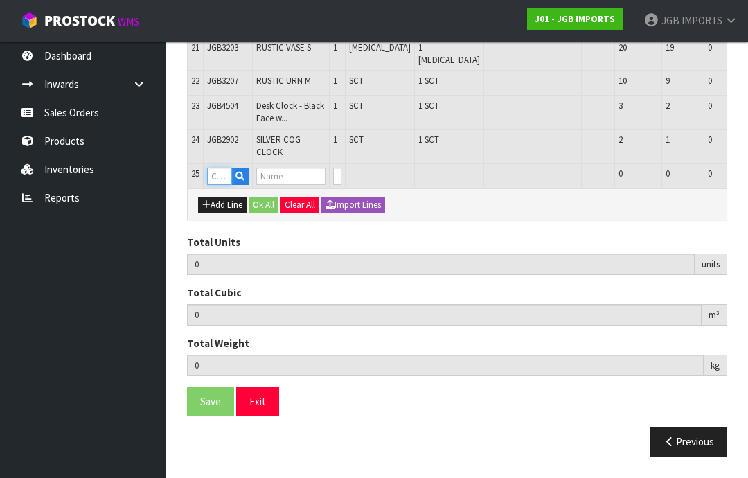
click at [224, 185] on input "text" at bounding box center [219, 176] width 25 height 17
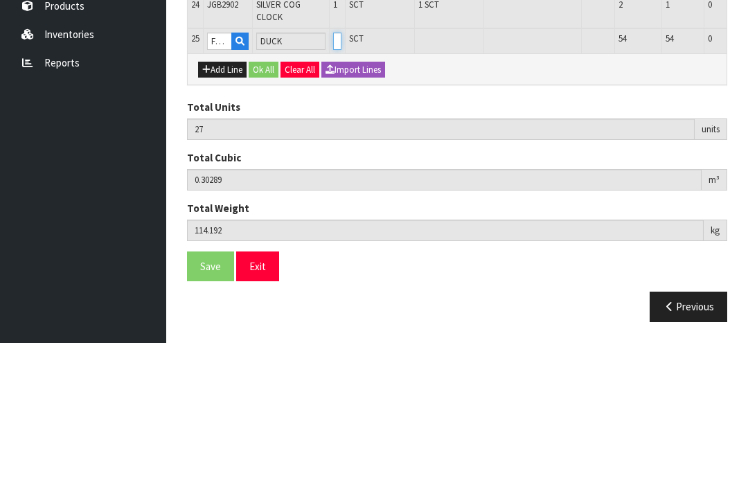
click at [333, 168] on input "0" at bounding box center [337, 176] width 8 height 17
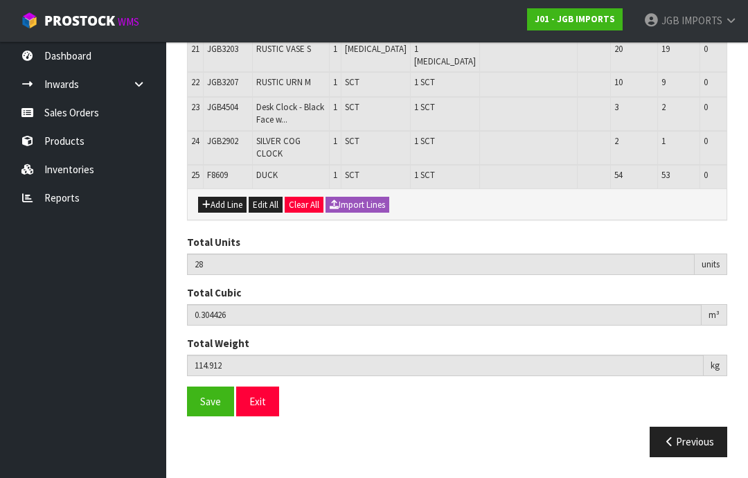
click at [227, 205] on button "Add Line" at bounding box center [222, 205] width 48 height 17
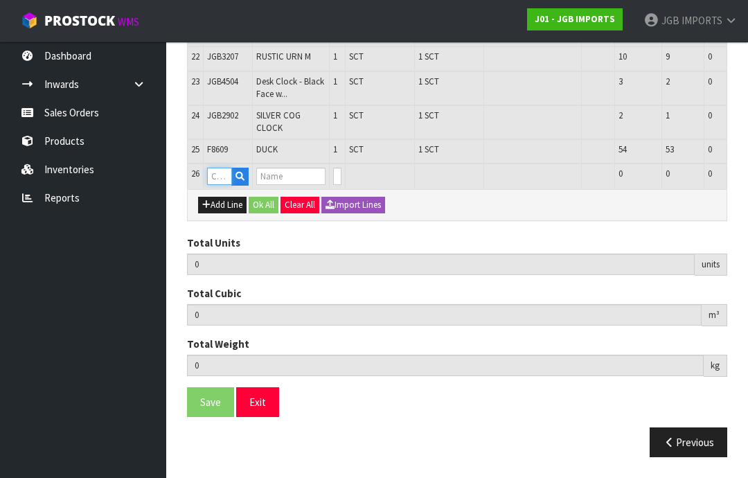
click at [223, 185] on input "text" at bounding box center [219, 176] width 25 height 17
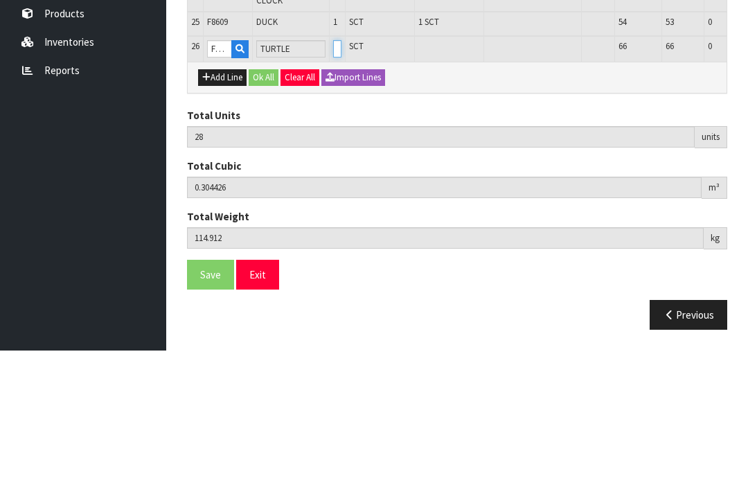
click at [333, 168] on input "0" at bounding box center [337, 176] width 8 height 17
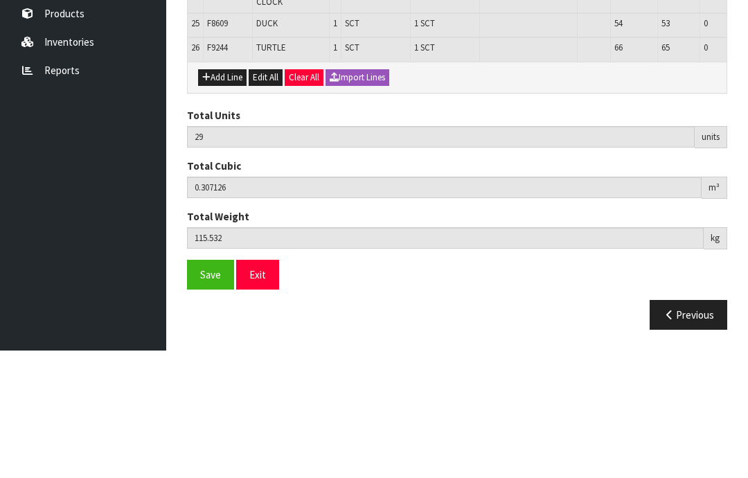
scroll to position [1153, 0]
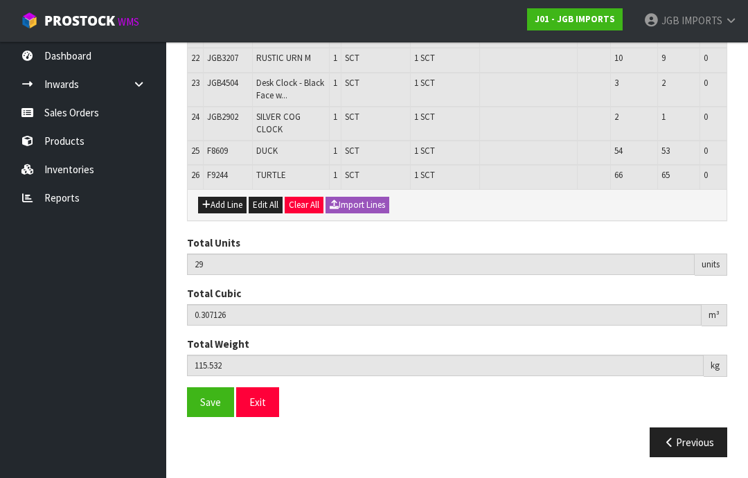
click at [221, 206] on button "Add Line" at bounding box center [222, 205] width 48 height 17
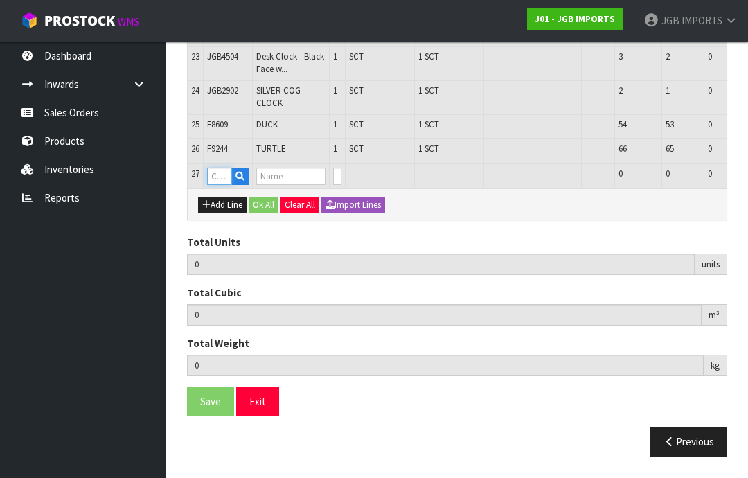
click at [223, 185] on input "text" at bounding box center [219, 176] width 25 height 17
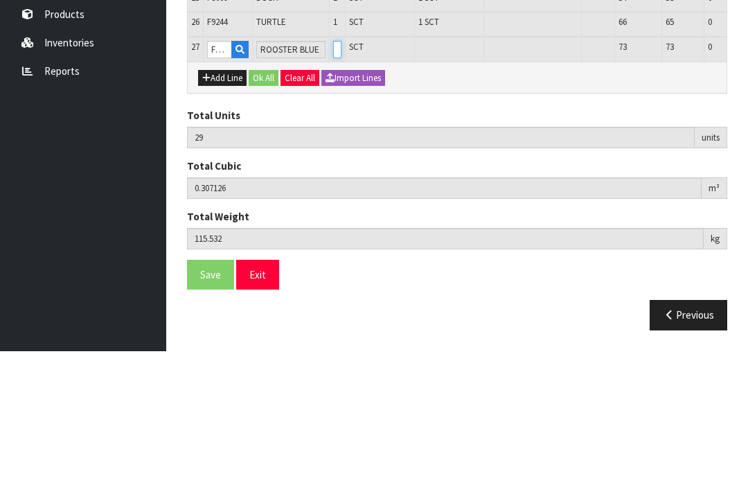
click at [333, 168] on input "0" at bounding box center [337, 176] width 8 height 17
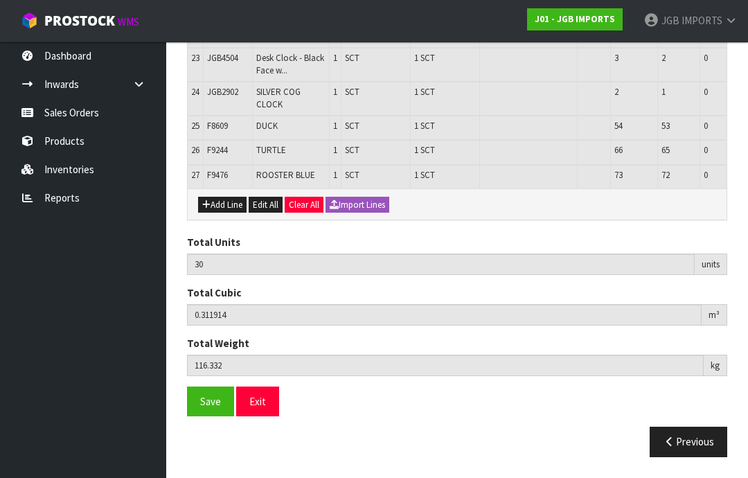
click at [222, 213] on button "Add Line" at bounding box center [222, 205] width 48 height 17
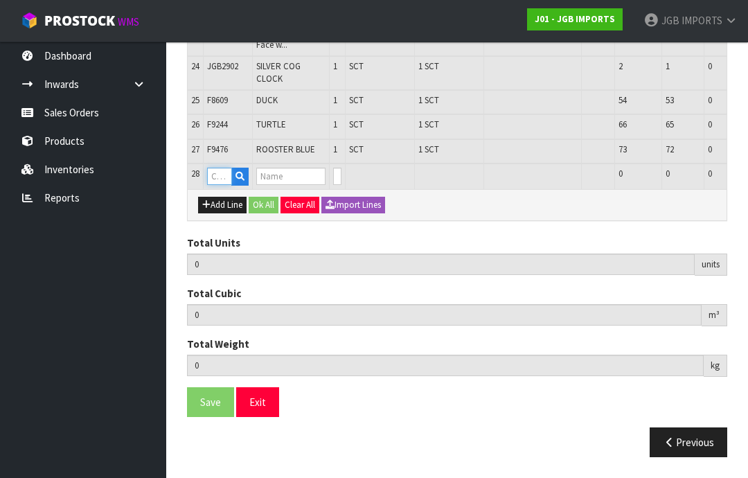
click at [222, 185] on input "text" at bounding box center [219, 176] width 25 height 17
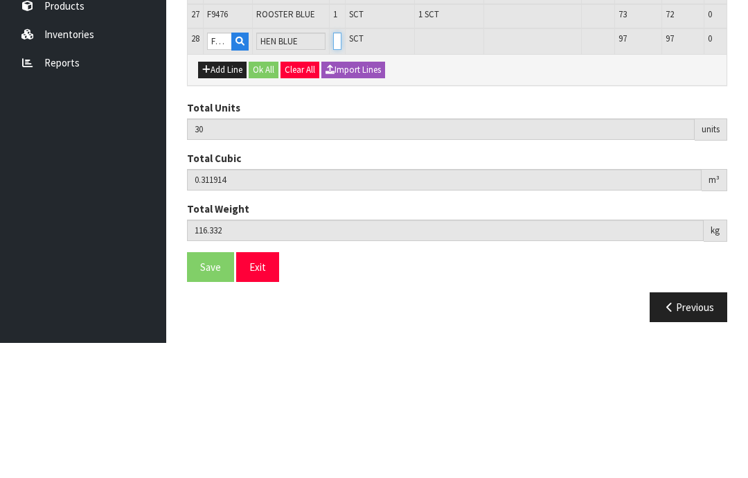
click at [333, 168] on input "0" at bounding box center [337, 176] width 8 height 17
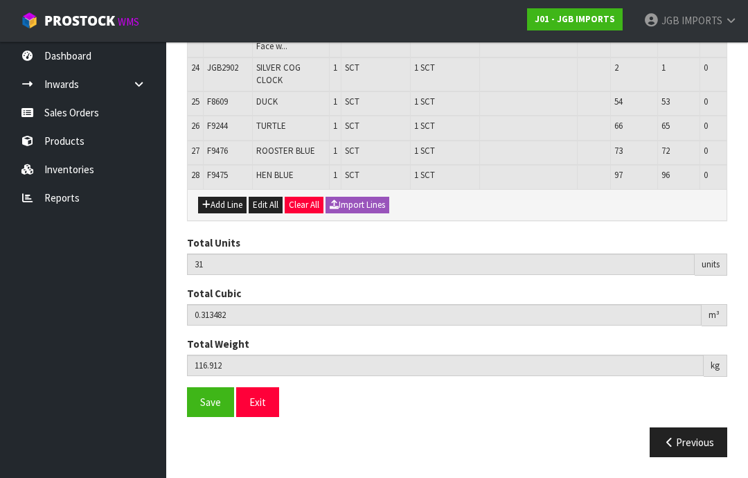
click at [223, 211] on button "Add Line" at bounding box center [222, 205] width 48 height 17
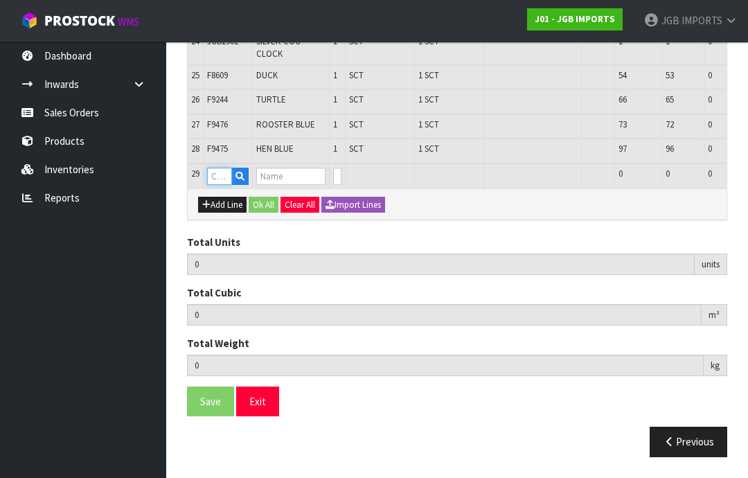
click at [223, 185] on input "text" at bounding box center [219, 176] width 25 height 17
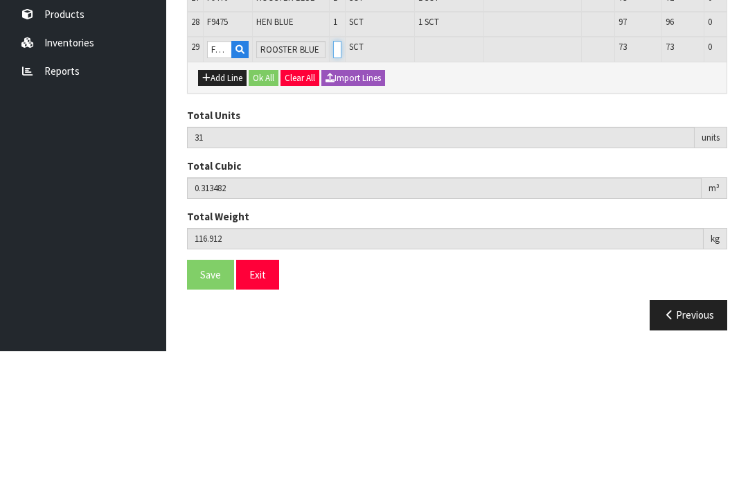
click at [333, 168] on input "0" at bounding box center [337, 176] width 8 height 17
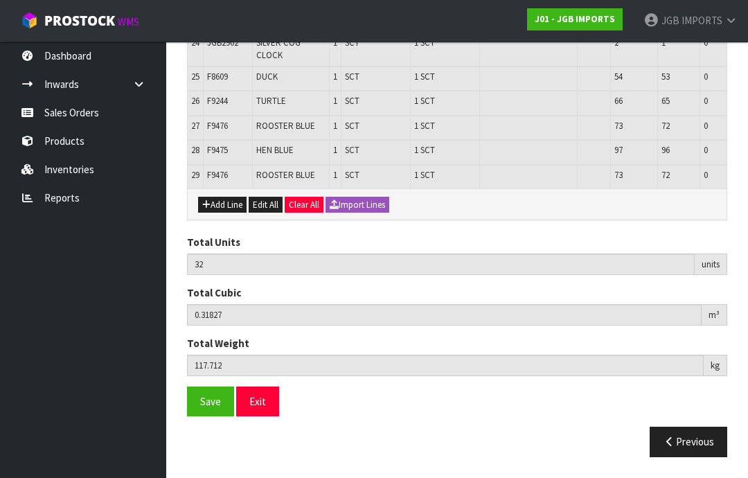
click at [227, 213] on button "Add Line" at bounding box center [222, 205] width 48 height 17
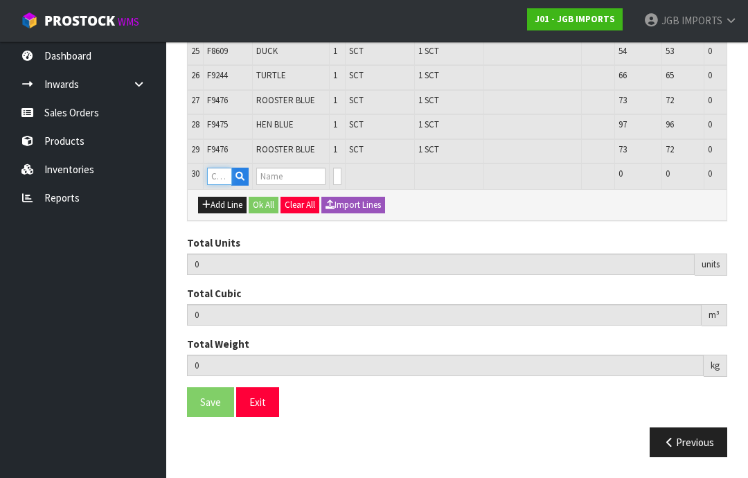
click at [224, 185] on input "text" at bounding box center [219, 176] width 25 height 17
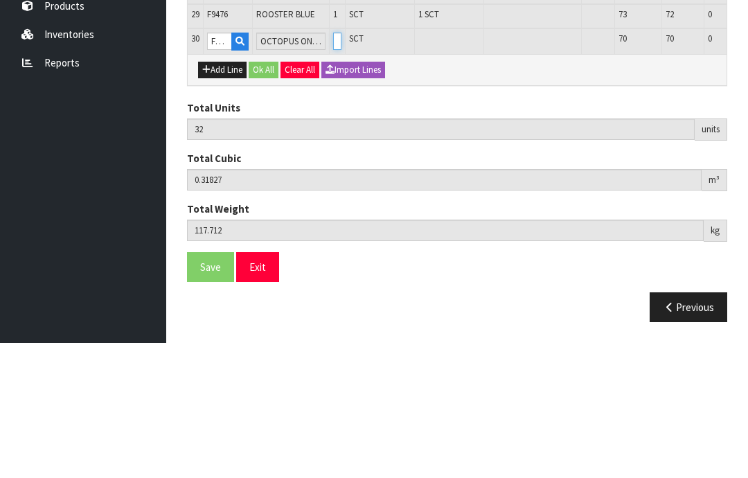
click at [333, 168] on input "0" at bounding box center [337, 176] width 8 height 17
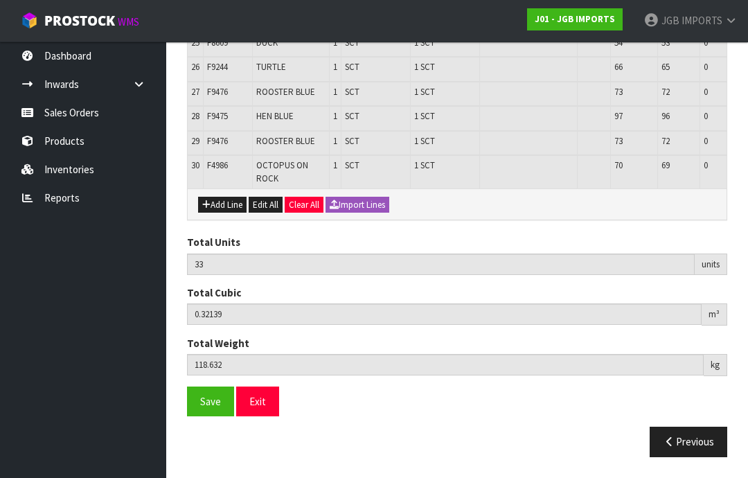
click at [223, 213] on button "Add Line" at bounding box center [222, 205] width 48 height 17
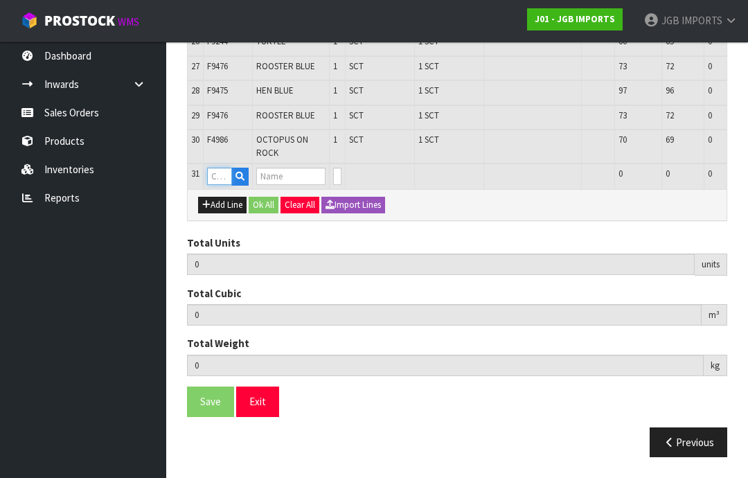
click at [224, 185] on input "text" at bounding box center [219, 176] width 25 height 17
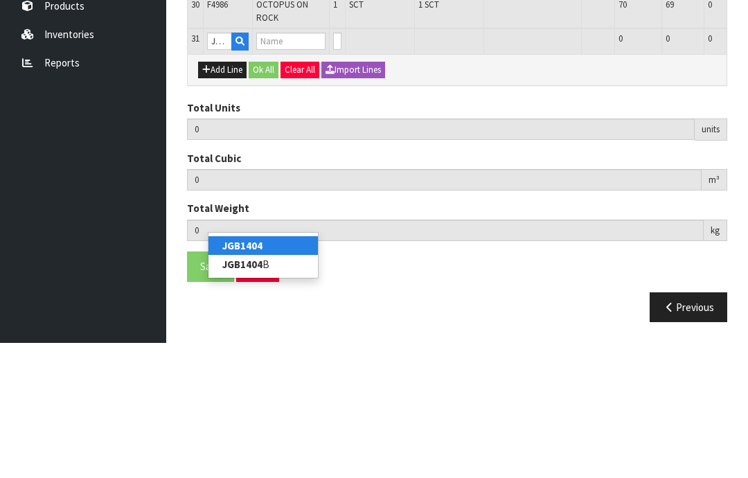
click at [264, 371] on link "JGB1404" at bounding box center [262, 380] width 109 height 19
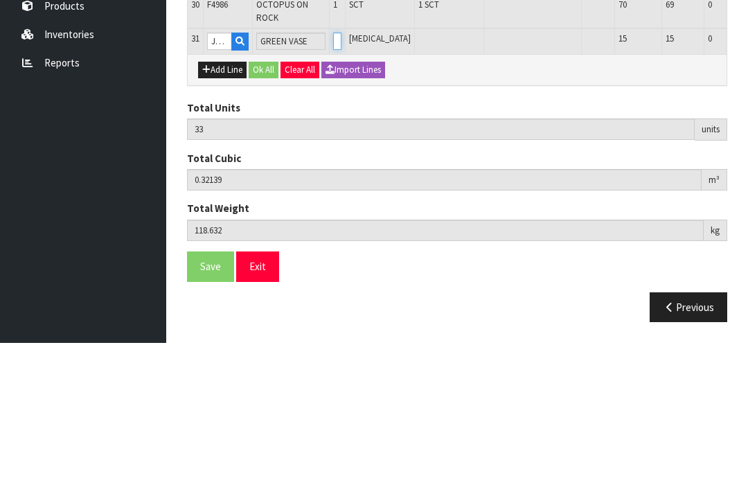
click at [333, 168] on input "0" at bounding box center [337, 176] width 8 height 17
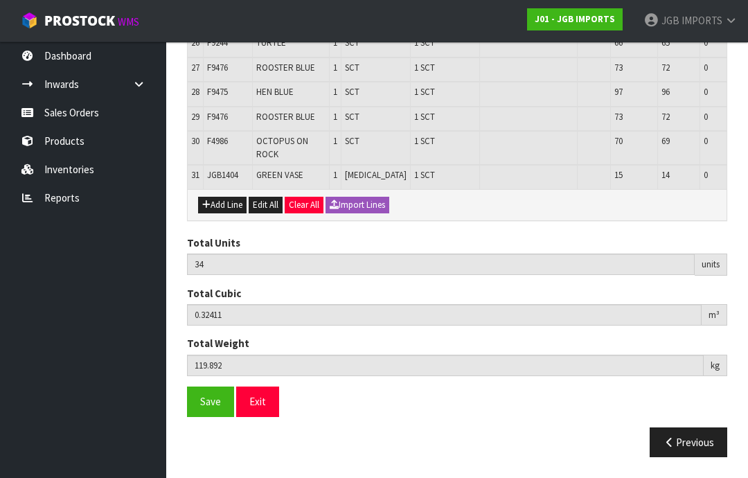
click at [225, 205] on button "Add Line" at bounding box center [222, 205] width 48 height 17
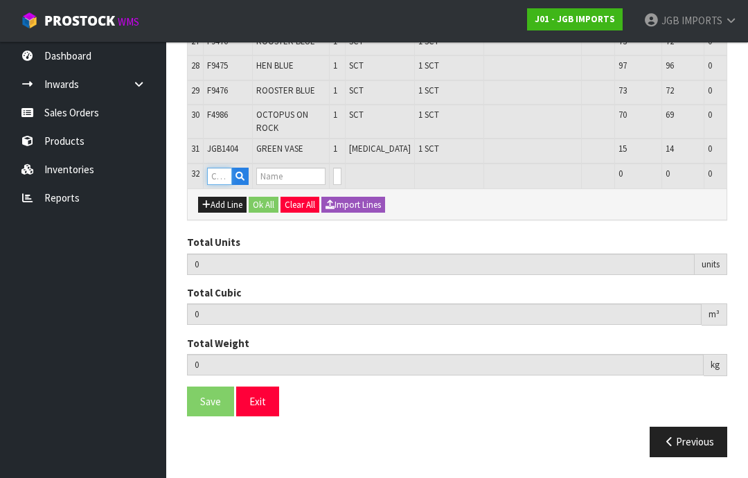
click at [226, 185] on input "text" at bounding box center [219, 176] width 25 height 17
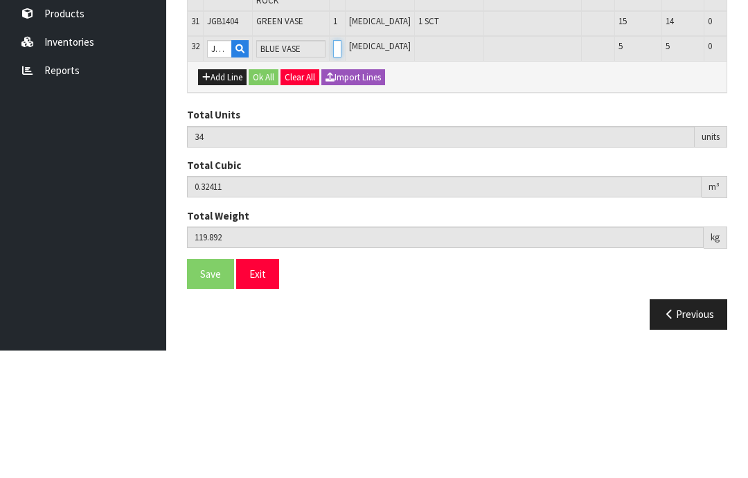
click at [333, 168] on input "0" at bounding box center [337, 176] width 8 height 17
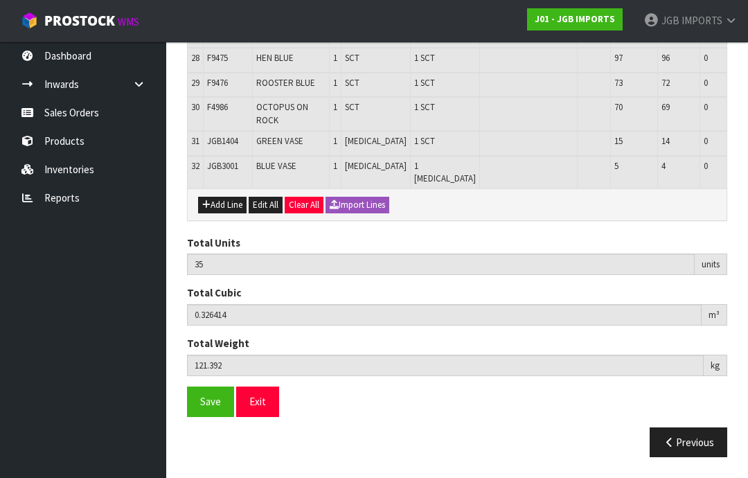
click at [222, 210] on button "Add Line" at bounding box center [222, 205] width 48 height 17
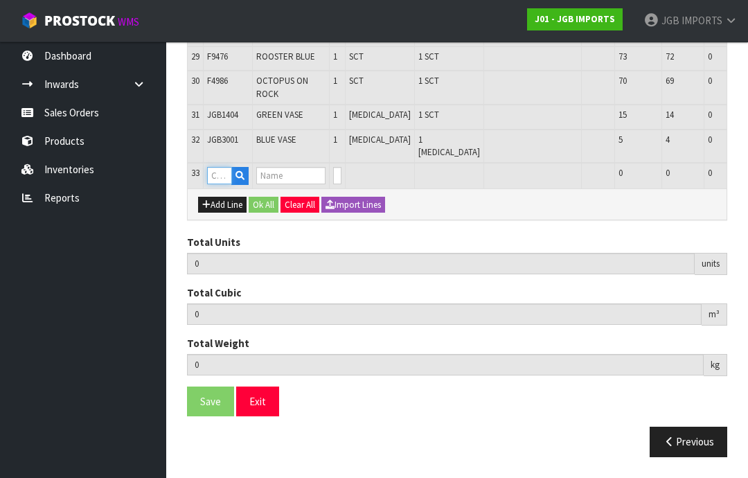
click at [225, 184] on input "text" at bounding box center [219, 175] width 25 height 17
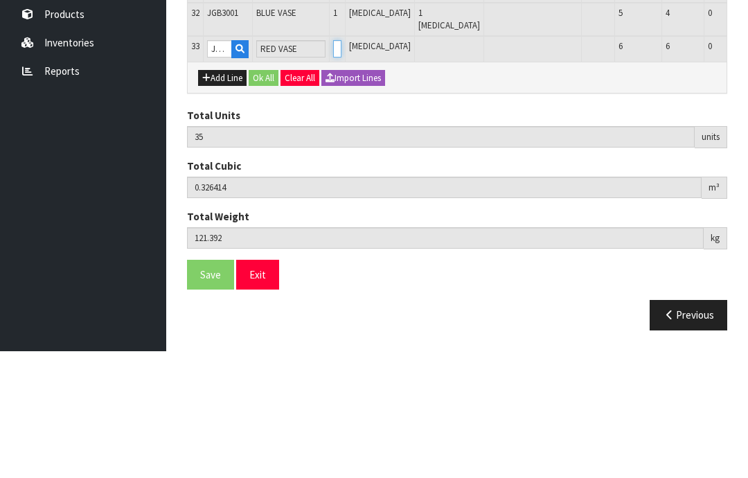
click at [333, 167] on input "0" at bounding box center [337, 175] width 8 height 17
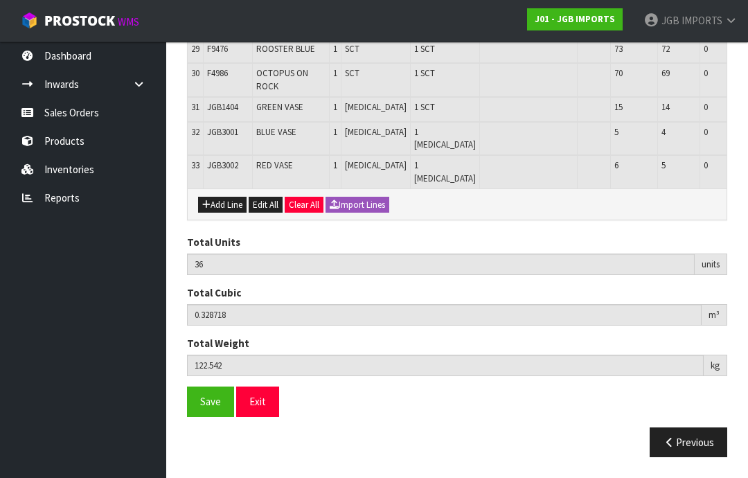
click at [211, 404] on span "Save" at bounding box center [210, 401] width 21 height 13
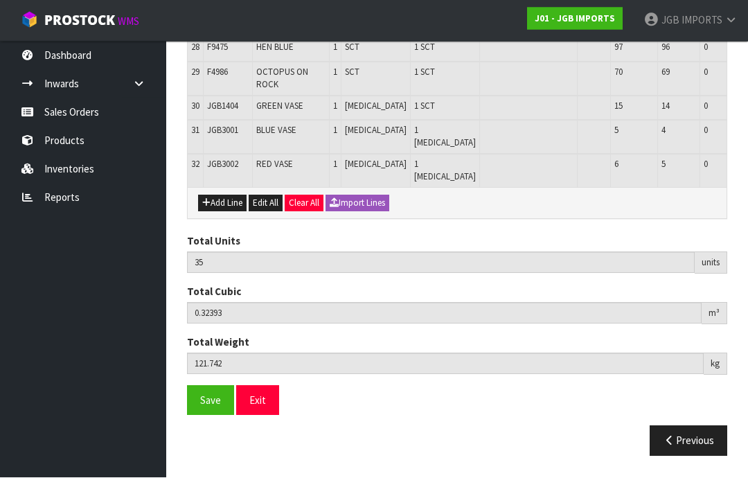
scroll to position [1258, 0]
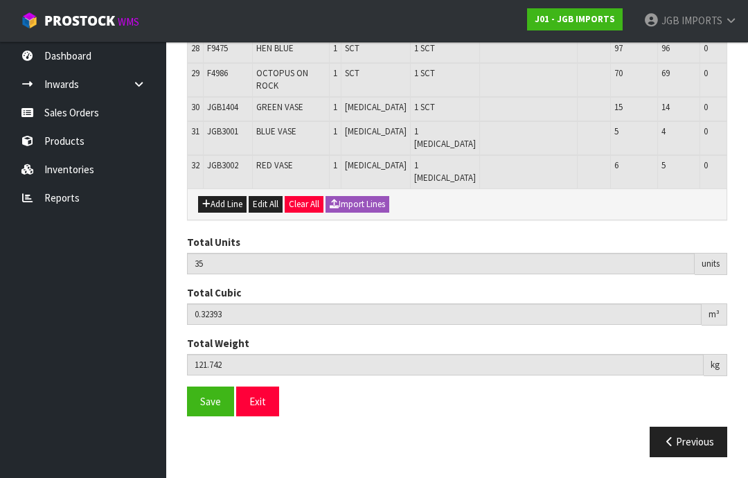
click at [205, 408] on span "Save" at bounding box center [210, 401] width 21 height 13
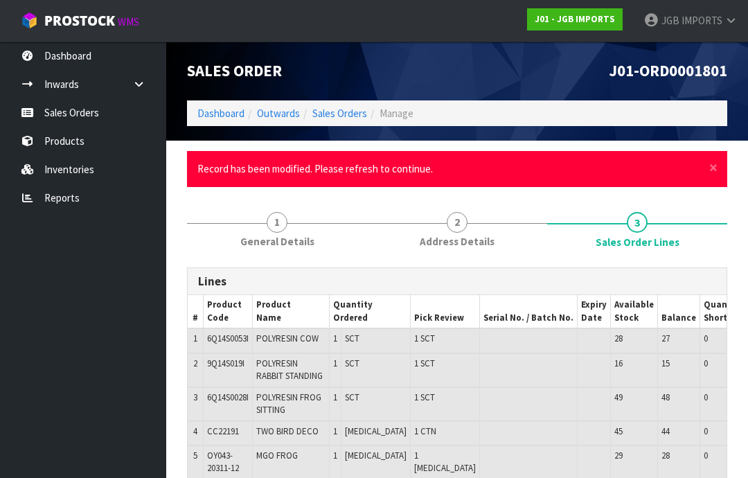
click at [713, 163] on span "×" at bounding box center [713, 167] width 8 height 19
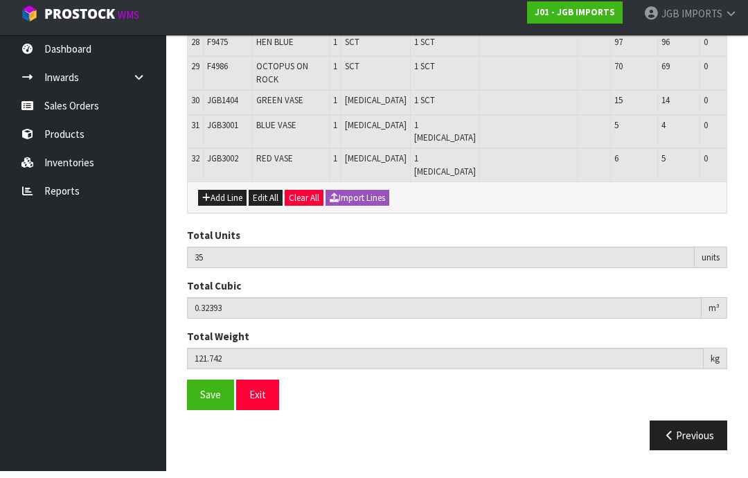
scroll to position [1209, 0]
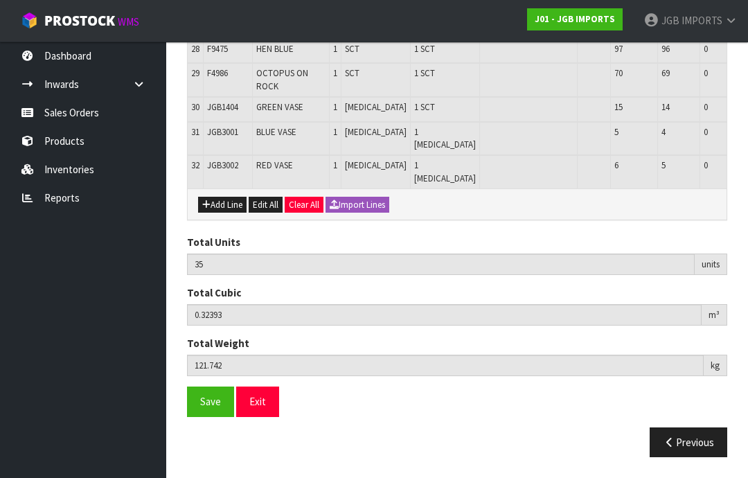
click at [210, 408] on span "Save" at bounding box center [210, 401] width 21 height 13
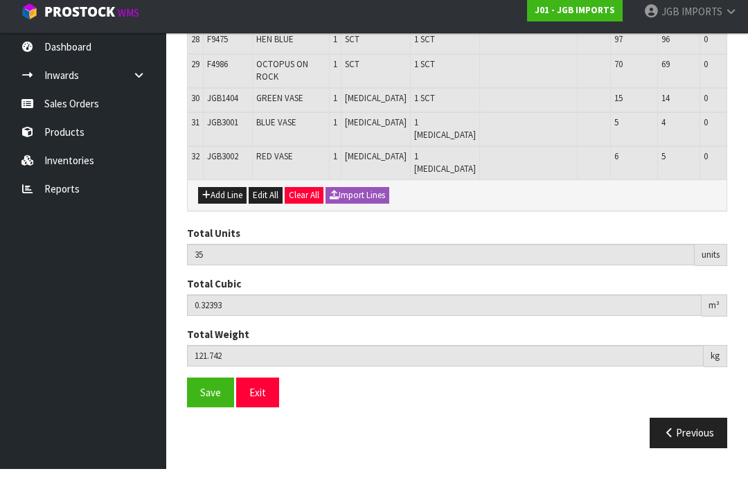
scroll to position [1258, 0]
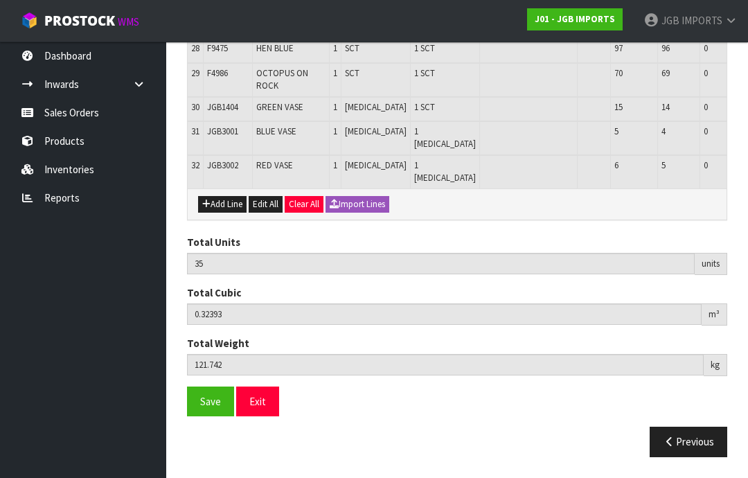
click at [258, 416] on button "Exit" at bounding box center [257, 401] width 43 height 30
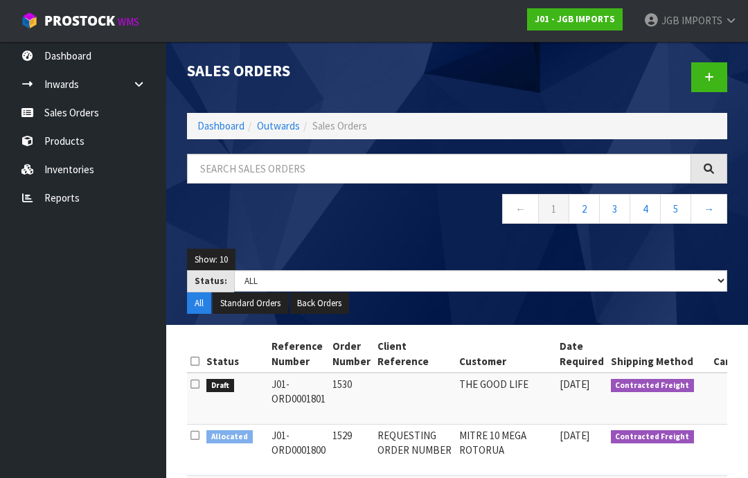
click at [697, 24] on span "IMPORTS" at bounding box center [702, 20] width 41 height 13
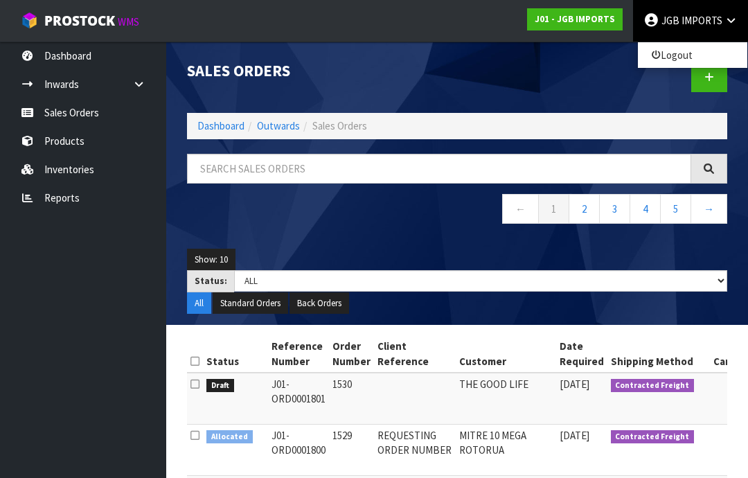
click at [680, 55] on link "Logout" at bounding box center [692, 55] width 109 height 19
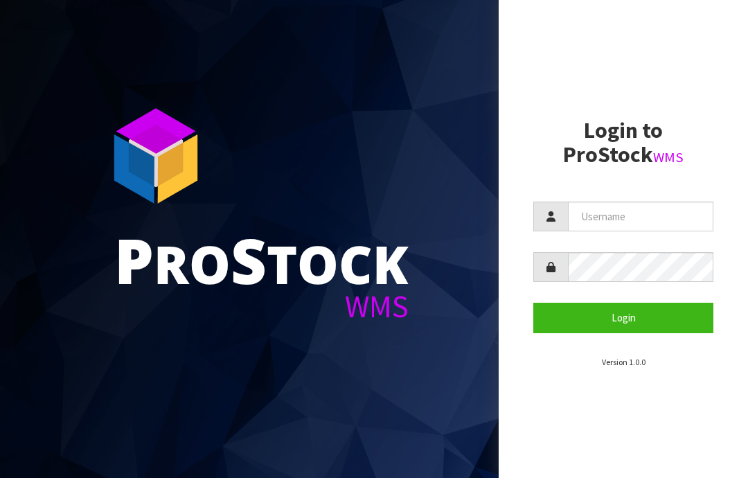
click at [609, 219] on input "text" at bounding box center [640, 217] width 145 height 30
type input "JGBIMPORTS"
click at [633, 321] on button "Login" at bounding box center [623, 318] width 180 height 30
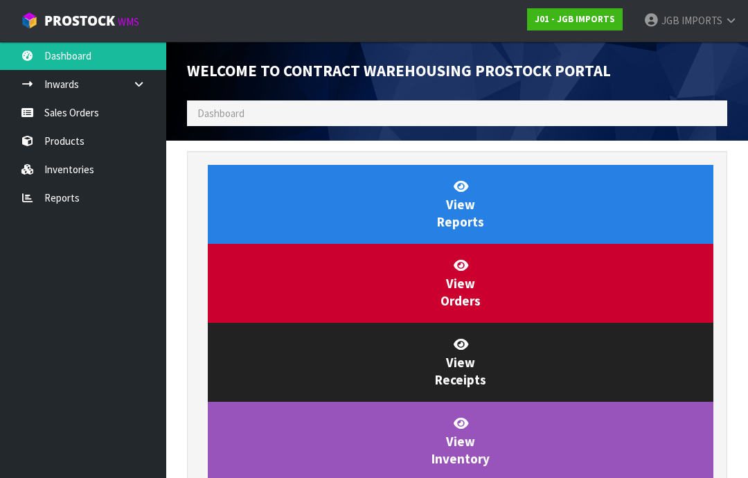
scroll to position [816, 561]
click at [73, 125] on link "Sales Orders" at bounding box center [83, 112] width 166 height 28
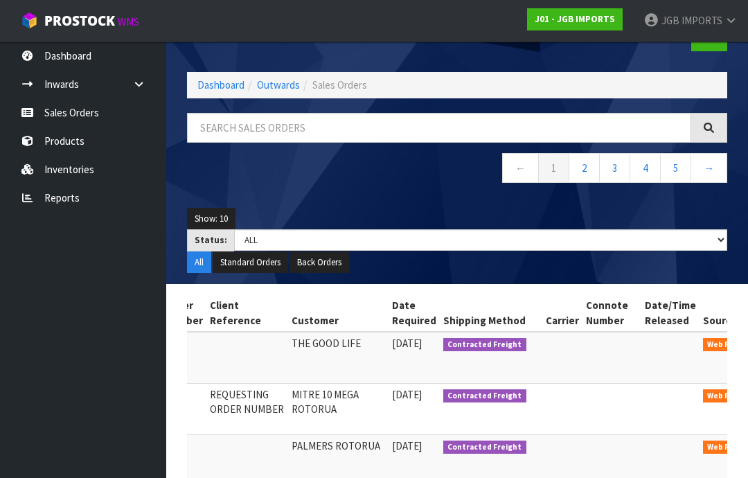
scroll to position [0, 166]
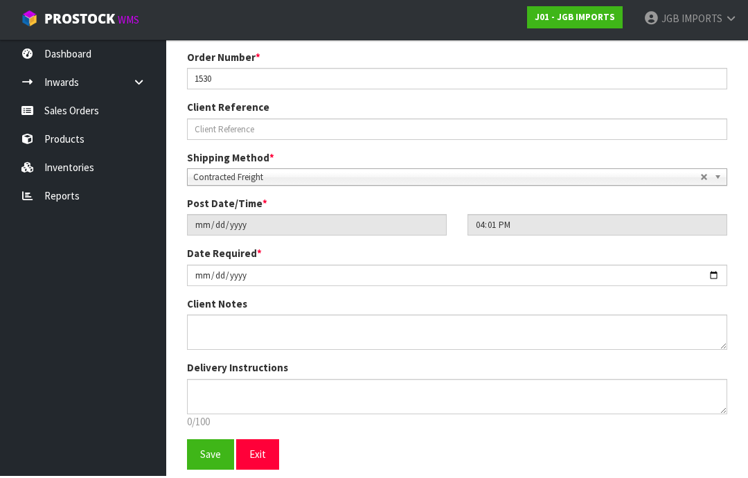
scroll to position [193, 0]
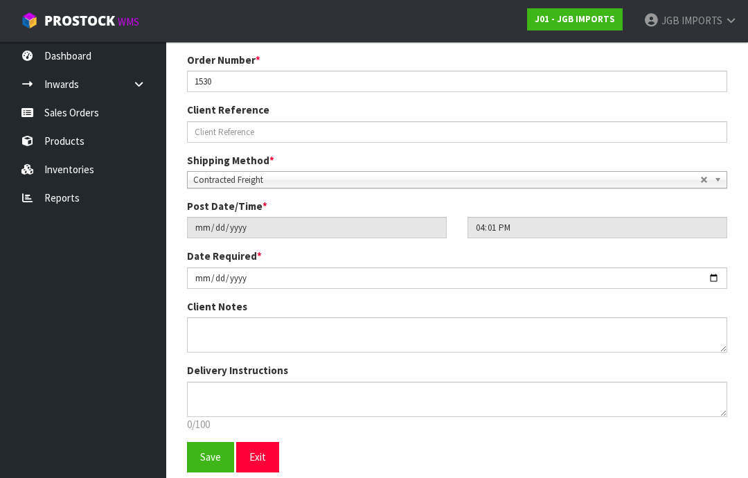
click at [213, 459] on span "Save" at bounding box center [210, 456] width 21 height 13
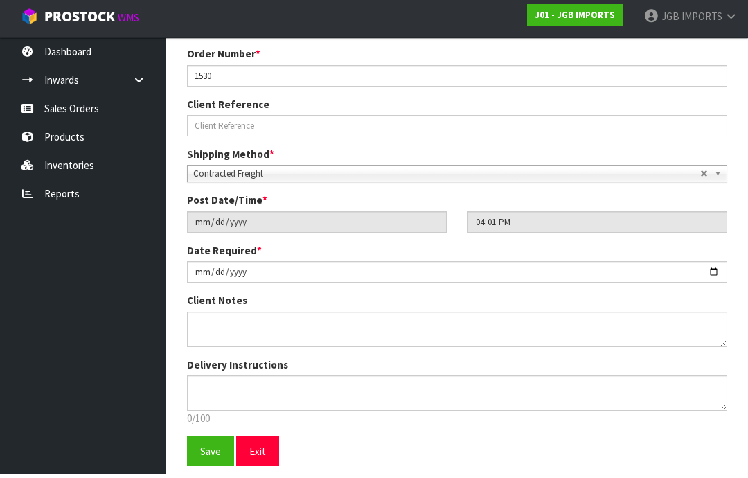
scroll to position [243, 0]
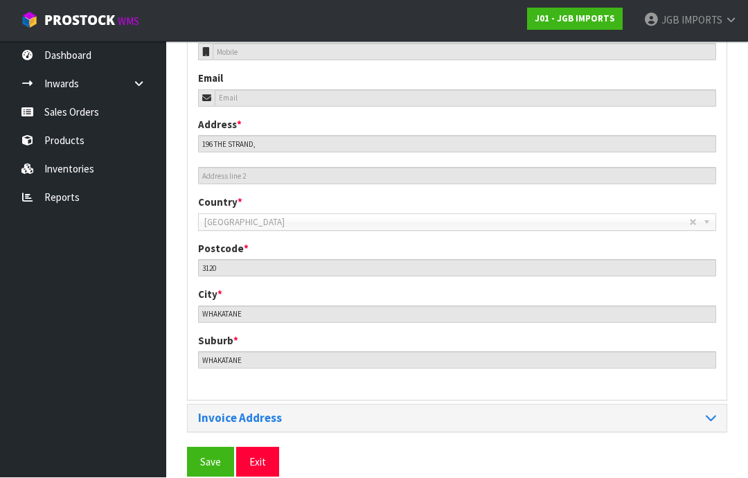
scroll to position [673, 0]
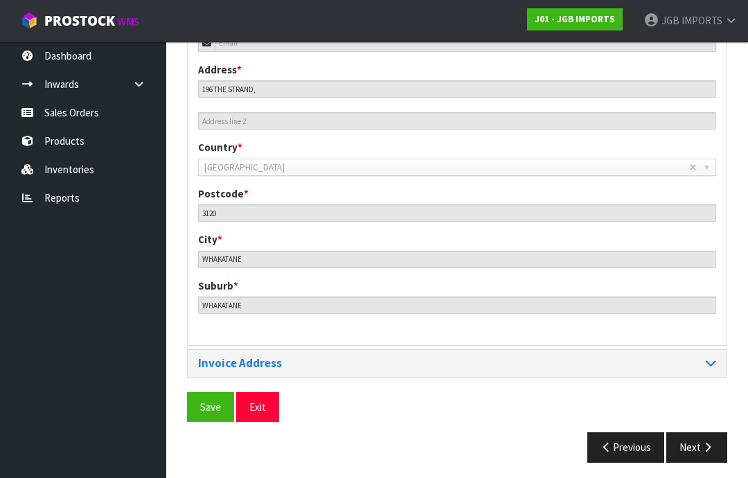
click at [709, 447] on button "Next" at bounding box center [696, 447] width 61 height 30
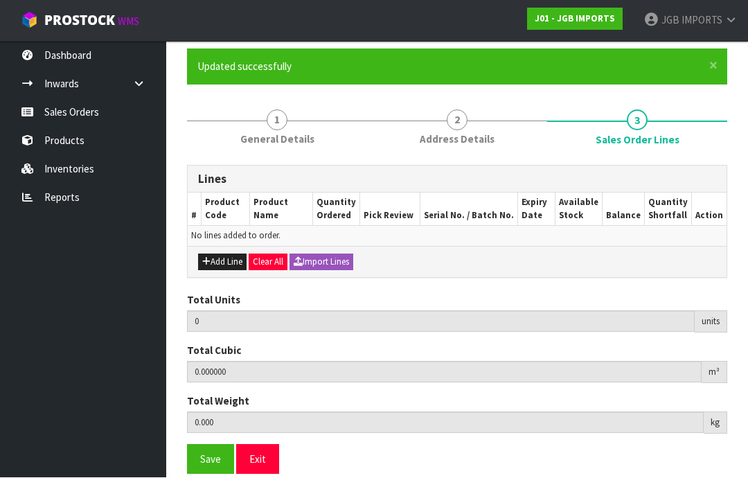
scroll to position [100, 0]
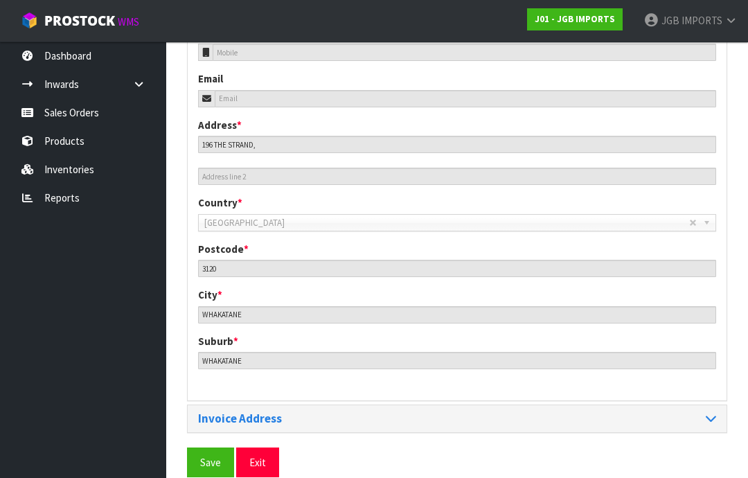
scroll to position [673, 0]
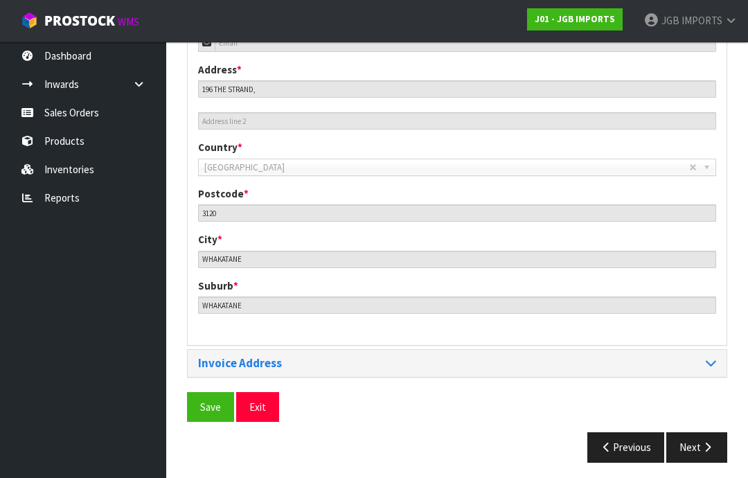
click at [207, 400] on span "Save" at bounding box center [210, 406] width 21 height 13
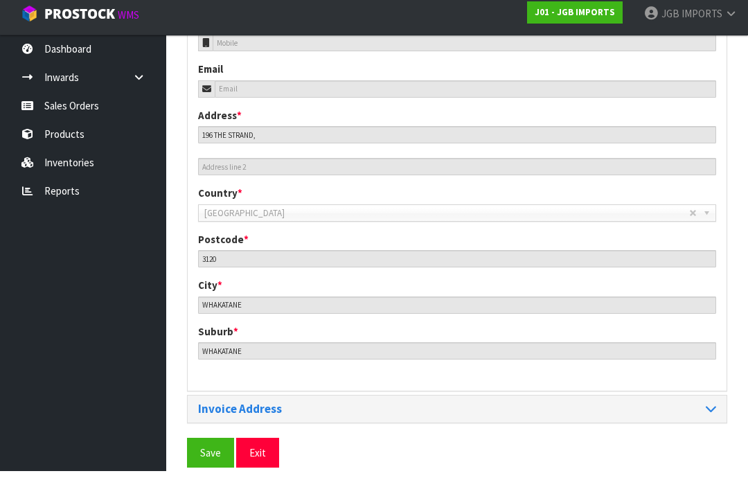
scroll to position [617, 0]
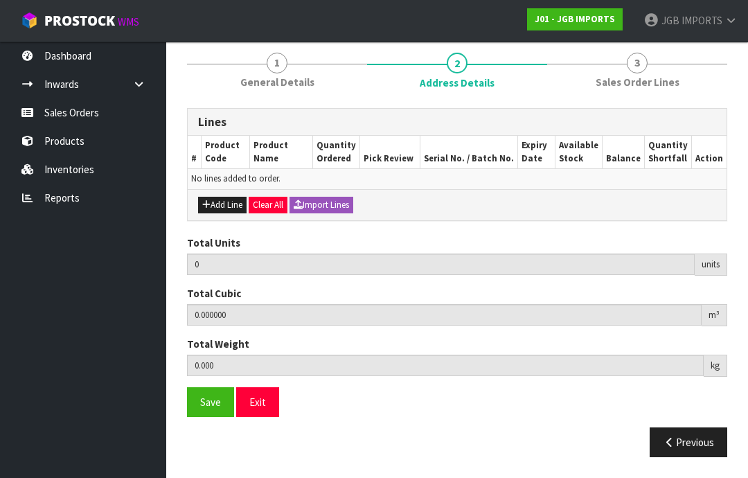
scroll to position [100, 0]
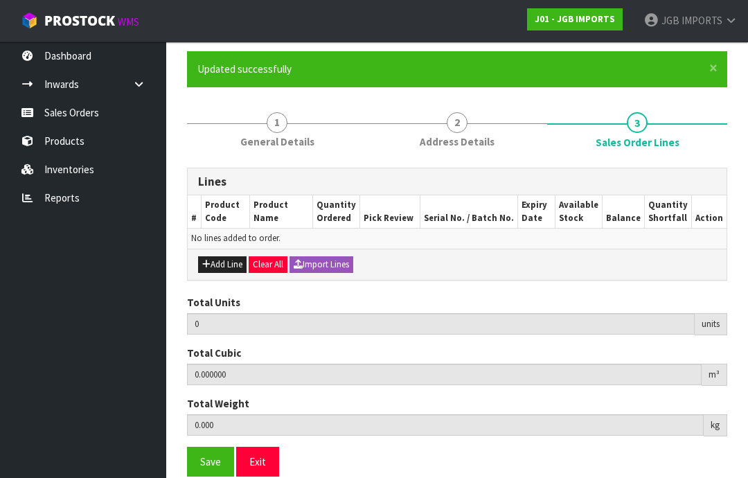
click at [224, 267] on button "Add Line" at bounding box center [222, 264] width 48 height 17
type input "0"
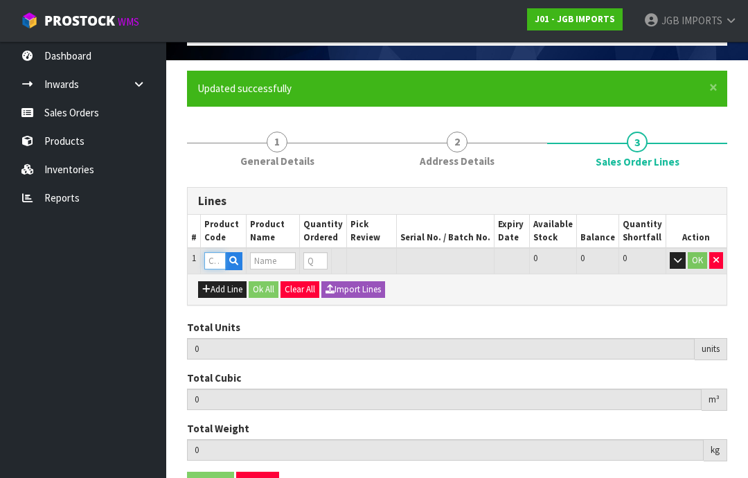
click at [217, 257] on input "text" at bounding box center [214, 260] width 21 height 17
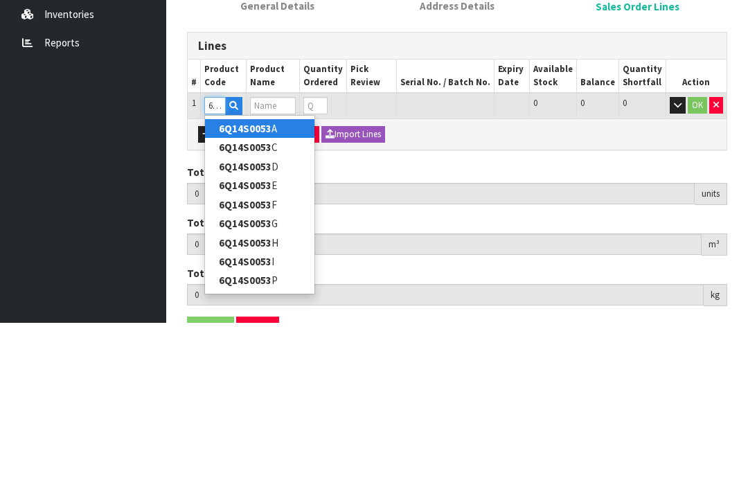
type input "6Q14S0053I"
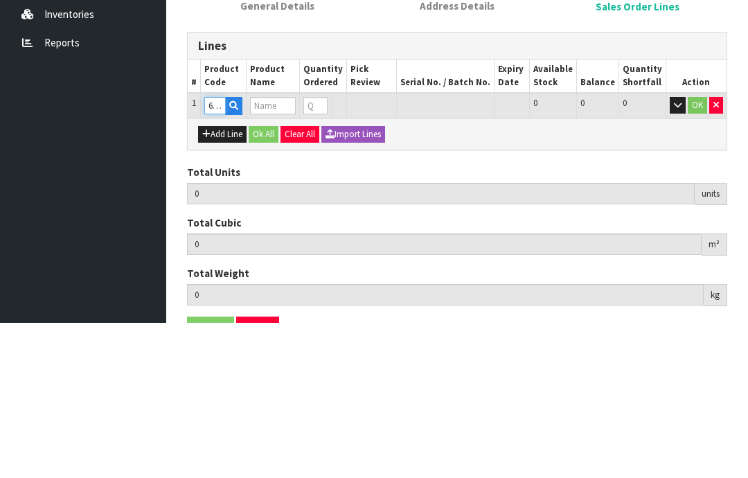
type input "0.000000"
type input "0.000"
type input "POLYRESIN COW"
type input "0"
click at [319, 252] on input "0" at bounding box center [311, 260] width 16 height 17
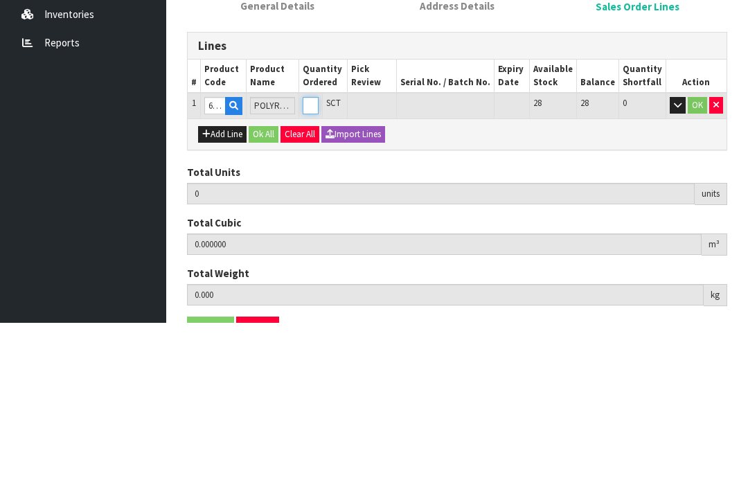
type input "0"
type input "1"
type input "0.01056"
type input "0.92"
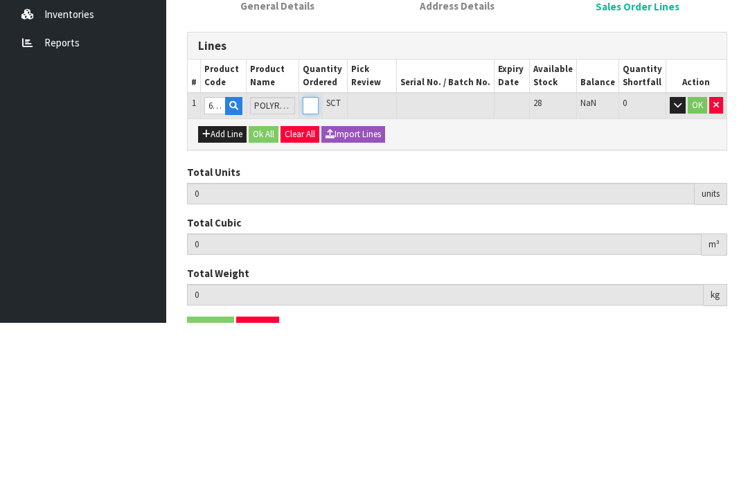
type input "1"
click at [698, 252] on button "OK" at bounding box center [697, 260] width 19 height 17
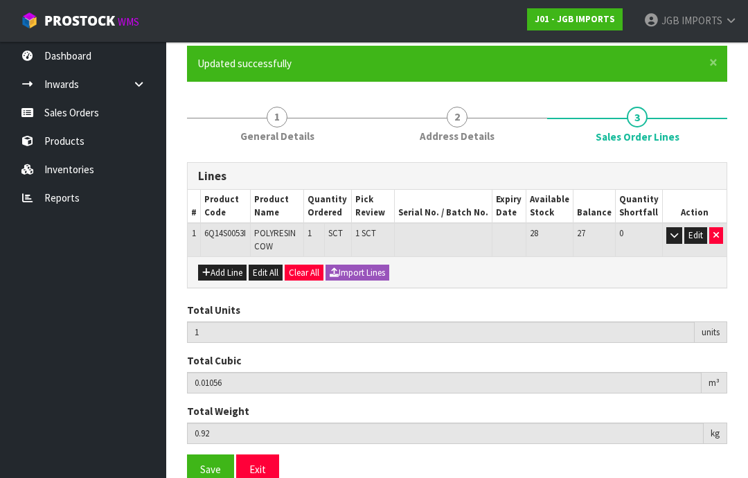
click at [220, 273] on button "Add Line" at bounding box center [222, 273] width 48 height 17
type input "0"
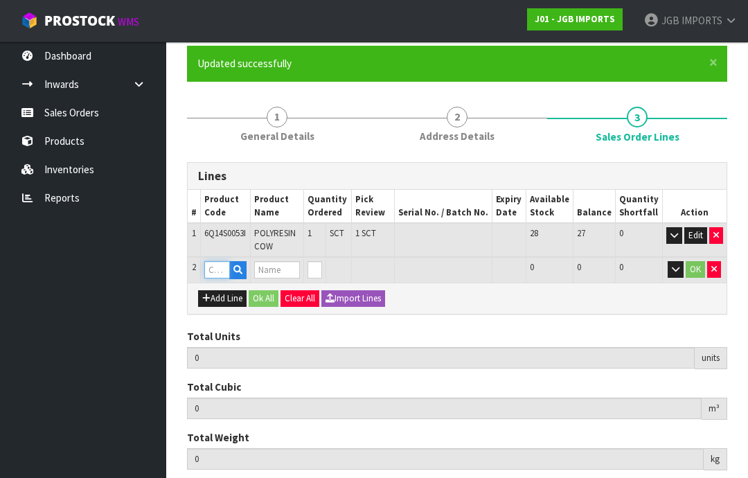
click at [217, 267] on input "text" at bounding box center [217, 269] width 26 height 17
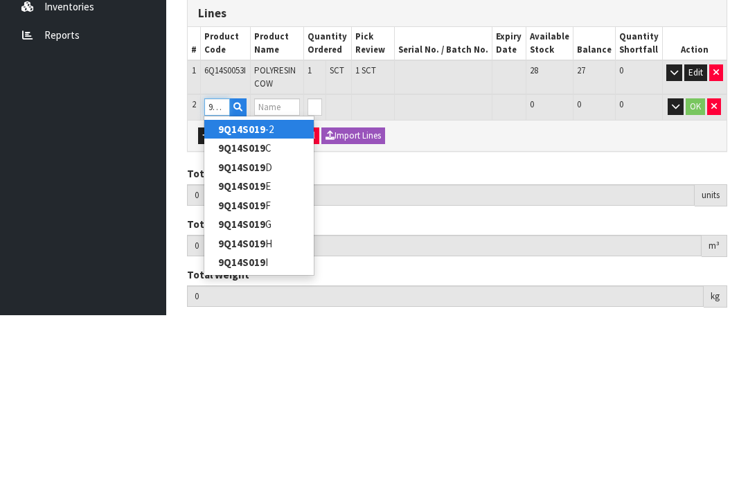
type input "9Q14S019I"
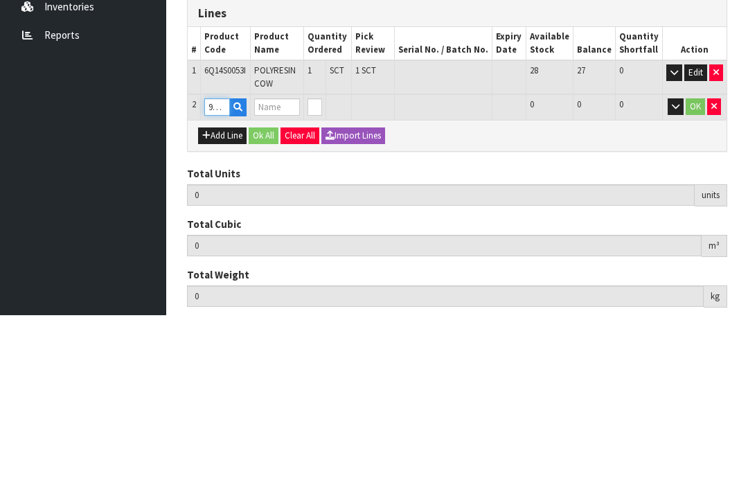
type input "1"
type input "0.01056"
type input "0.92"
type input "POLYRESIN RABBIT STANDING"
type input "0"
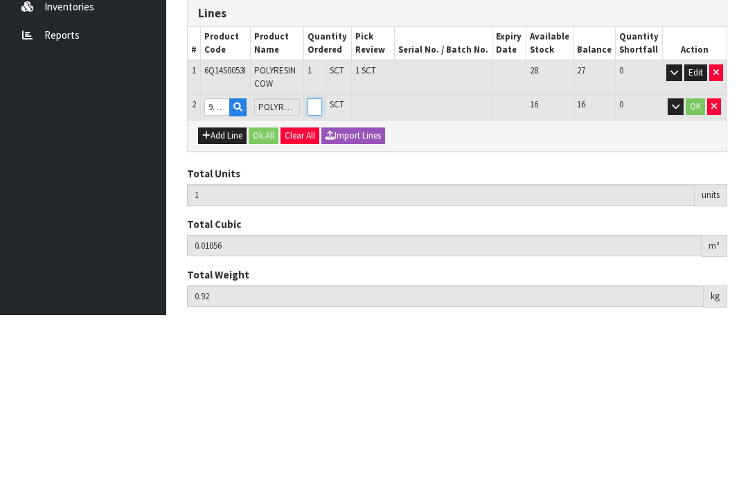
click at [323, 261] on input "0" at bounding box center [315, 269] width 15 height 17
type input "0"
type input "2"
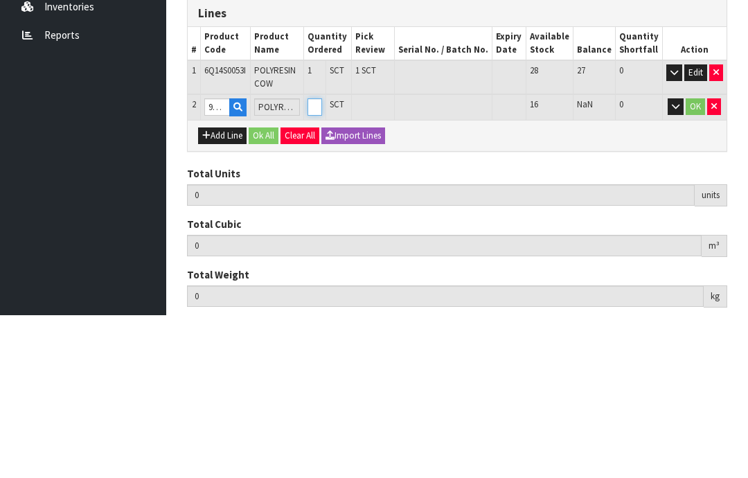
type input "0.01644"
type input "1.28"
type input "1"
click at [696, 261] on button "OK" at bounding box center [695, 269] width 19 height 17
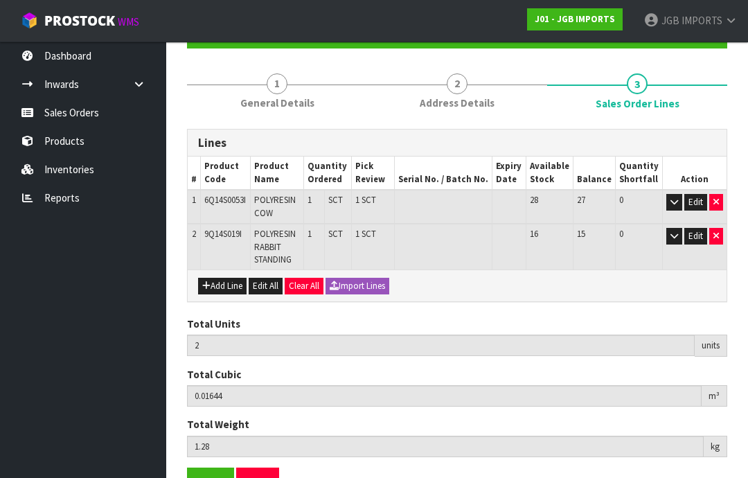
click at [224, 281] on button "Add Line" at bounding box center [222, 286] width 48 height 17
type input "0"
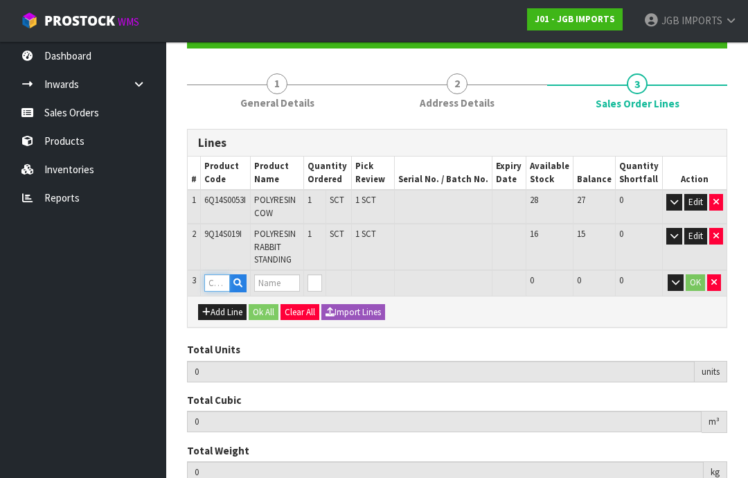
click at [214, 284] on input "text" at bounding box center [217, 282] width 26 height 17
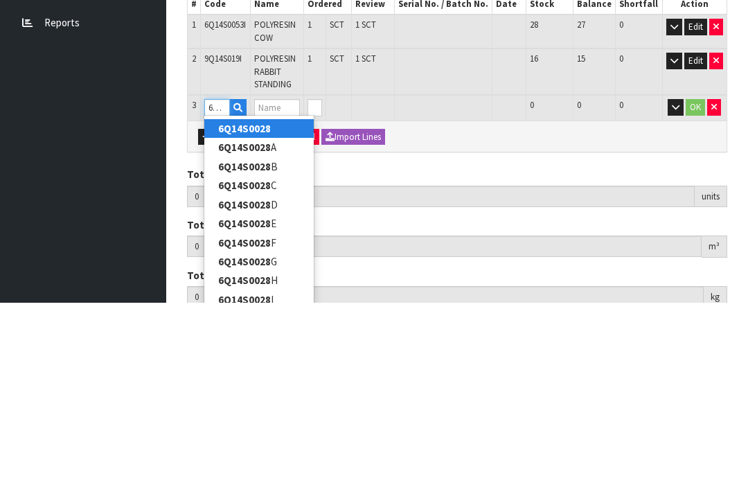
type input "6Q14S0028I"
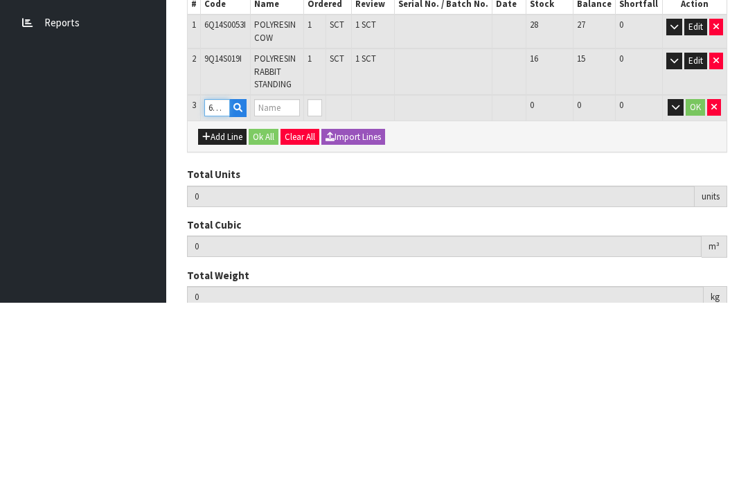
type input "2"
type input "0.01644"
type input "1.28"
type input "POLYRESIN FROG SITTING"
type input "0"
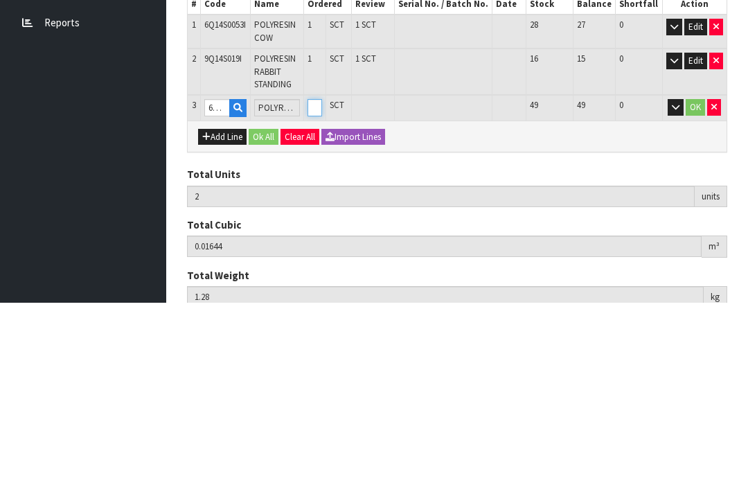
click at [323, 274] on input "0" at bounding box center [315, 282] width 15 height 17
type input "0"
type input "3"
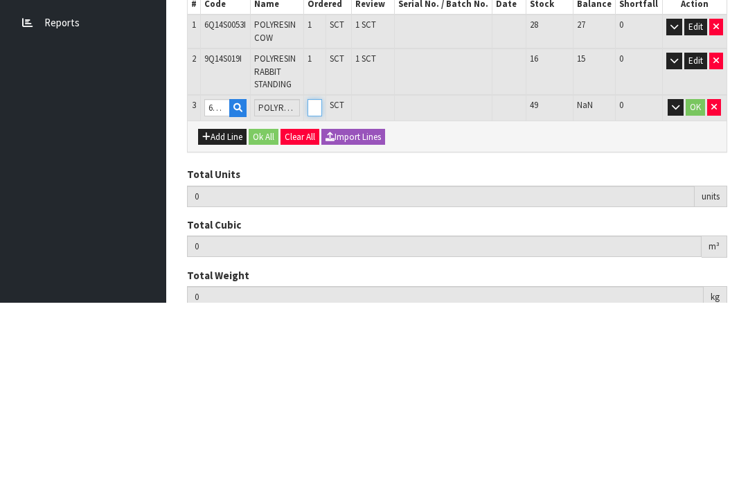
type input "0.024648"
type input "1.9"
type input "1"
click at [691, 274] on button "OK" at bounding box center [695, 282] width 19 height 17
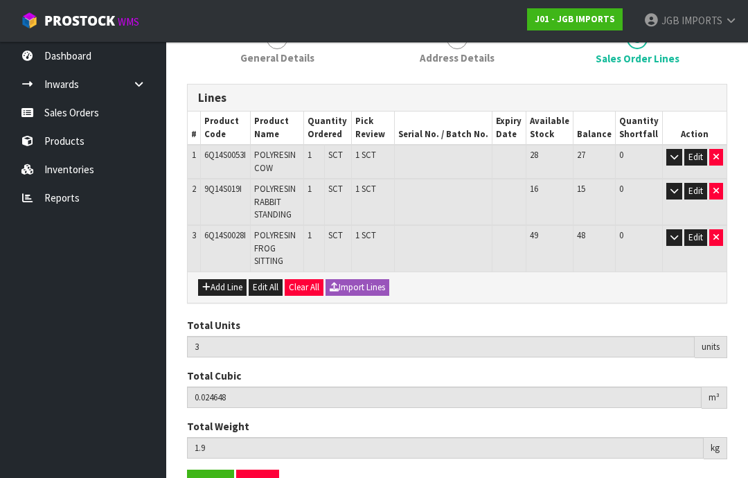
click at [228, 287] on button "Add Line" at bounding box center [222, 287] width 48 height 17
type input "0"
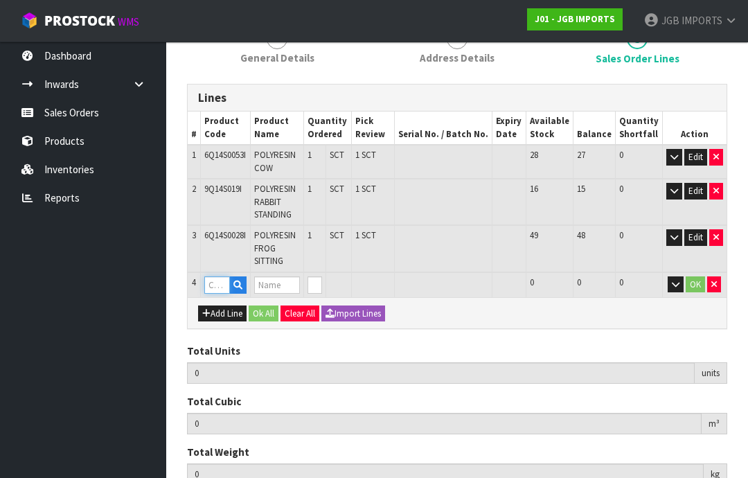
click at [220, 278] on input "text" at bounding box center [217, 284] width 26 height 17
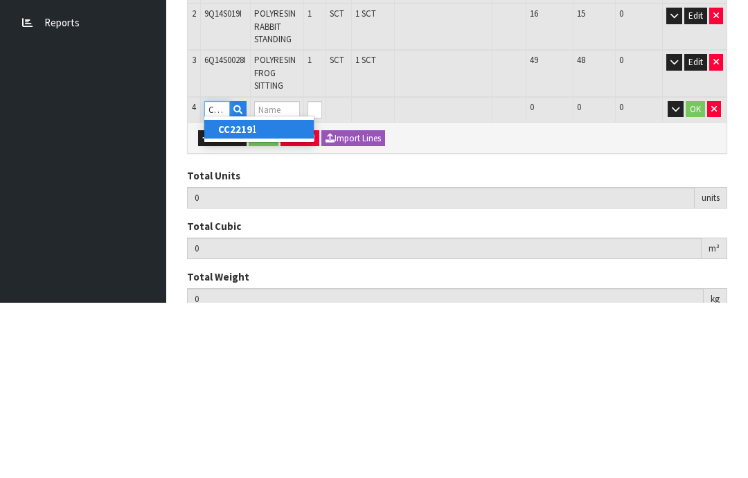
type input "CC22191"
type input "3"
type input "0.024648"
type input "1.9"
type input "TWO BIRD DECO"
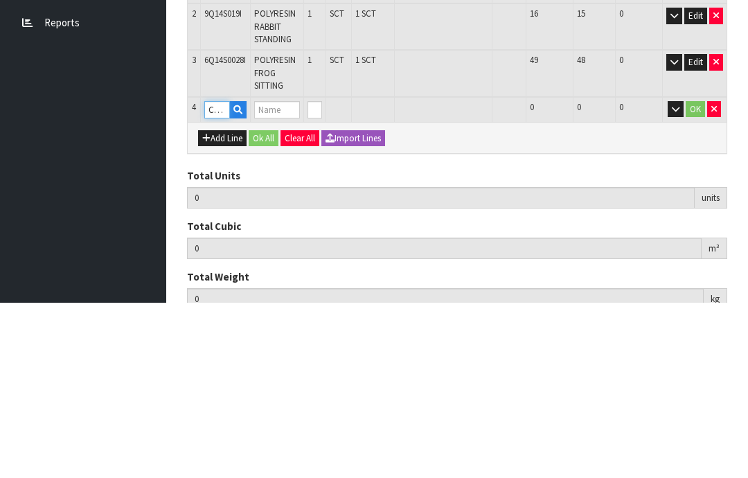
type input "0"
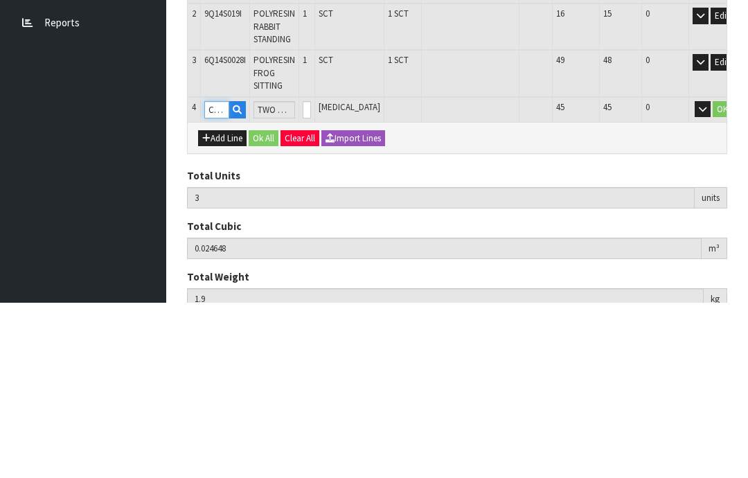
type input "CC22191"
click at [311, 276] on input "0" at bounding box center [307, 284] width 8 height 17
type input "0"
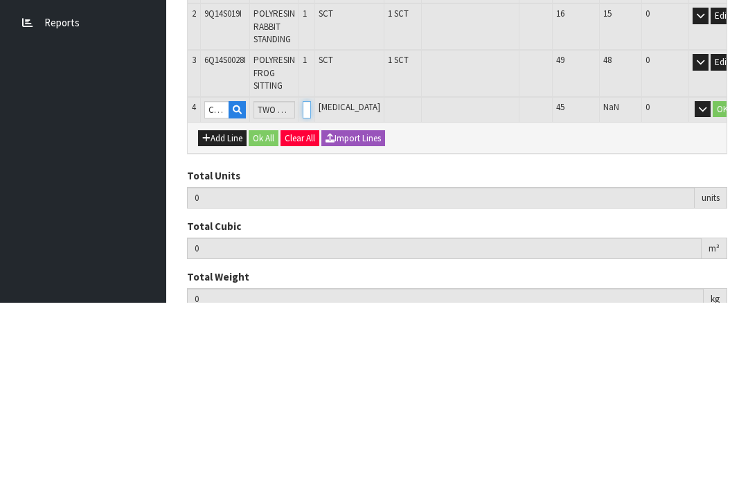
type input "4"
type input "0.060639"
type input "6.1"
type input "1"
click at [713, 276] on button "OK" at bounding box center [722, 284] width 19 height 17
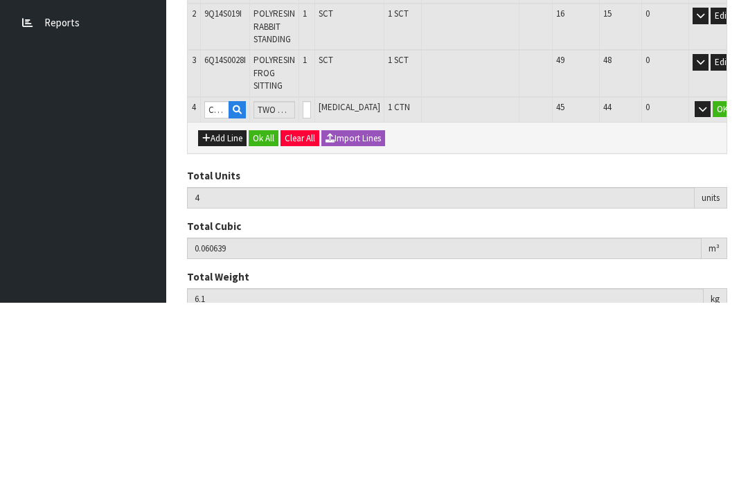
scroll to position [230, 0]
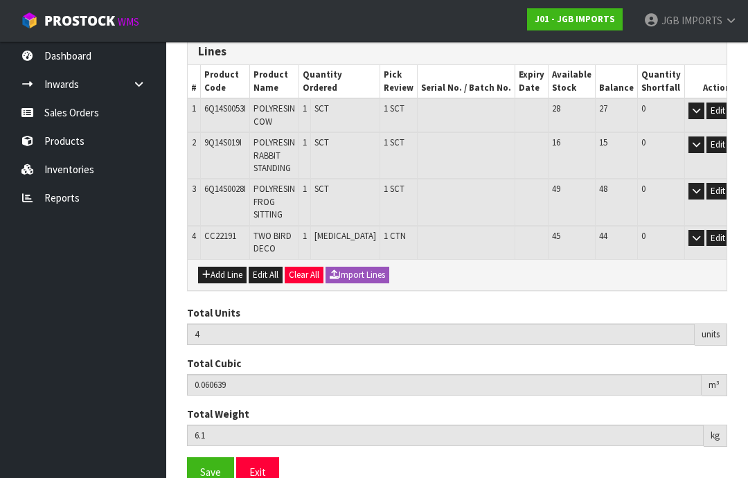
click at [229, 274] on button "Add Line" at bounding box center [222, 275] width 48 height 17
type input "0"
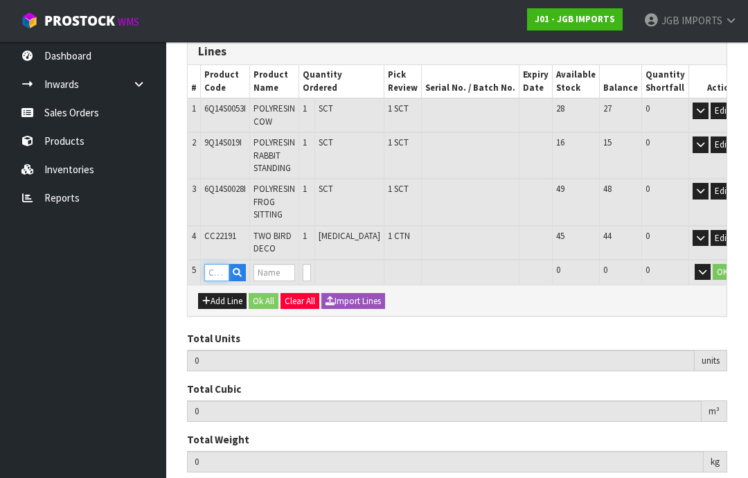
click at [219, 269] on input "text" at bounding box center [216, 272] width 25 height 17
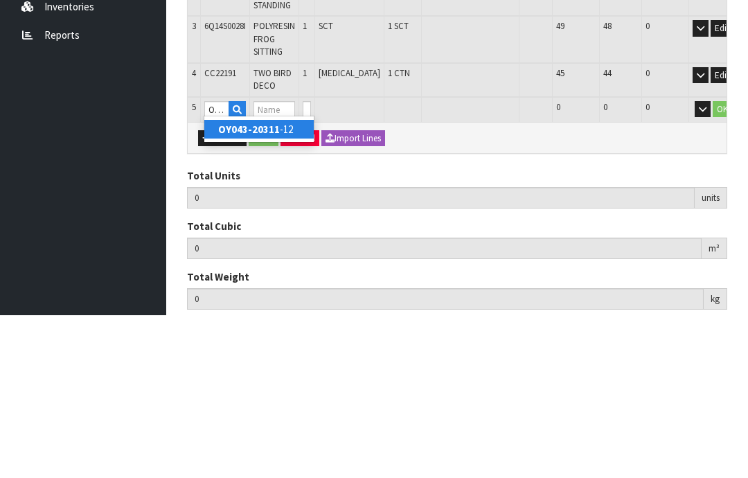
click at [274, 283] on link "OY043-20311 -12" at bounding box center [258, 292] width 109 height 19
type input "OY043-20311-12"
type input "4"
type input "0.060639"
type input "6.1"
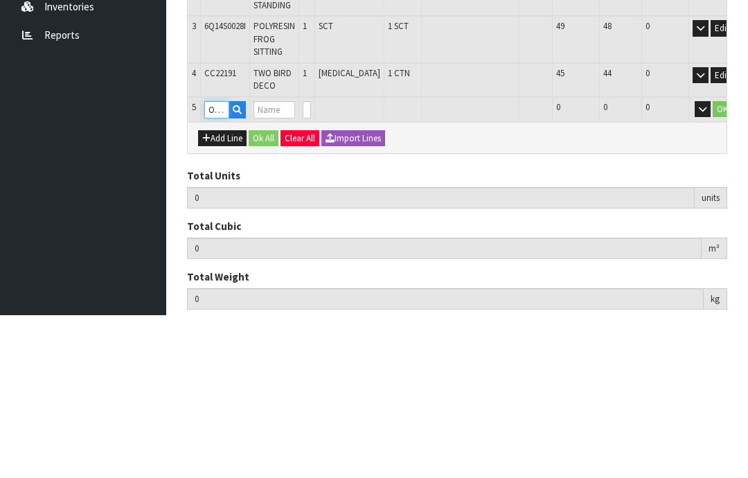
type input "MGO FROG"
type input "0"
click at [311, 264] on input "0" at bounding box center [307, 272] width 8 height 17
type input "0"
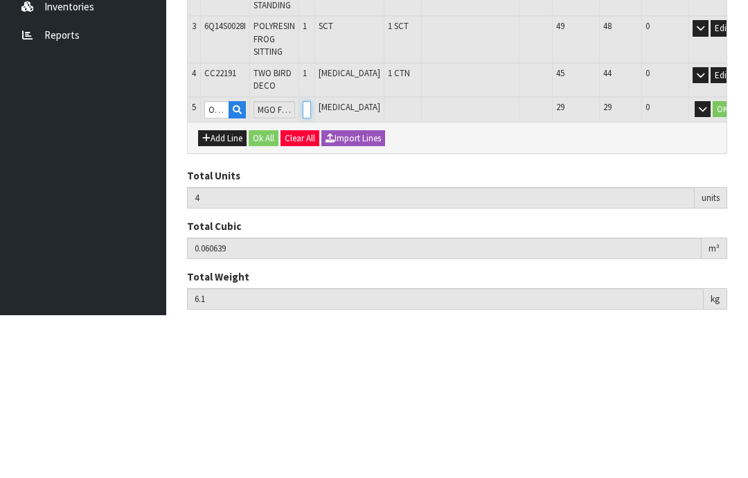
type input "0"
type input "5"
type input "0.071139"
type input "8.8"
type input "1"
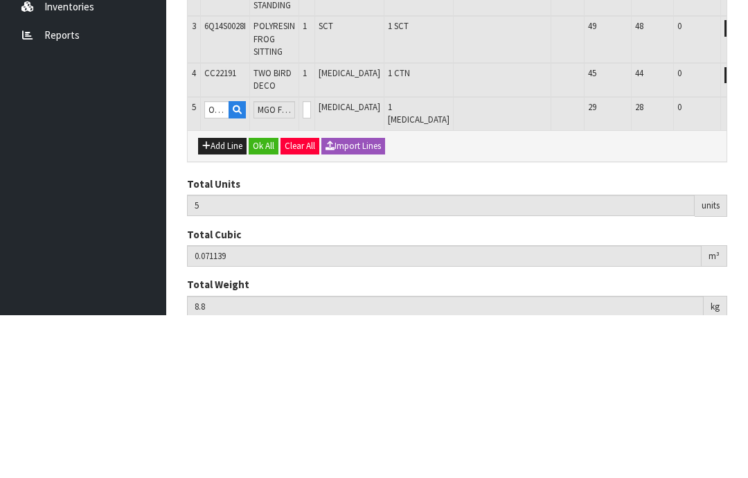
click at [745, 264] on button "OK" at bounding box center [754, 272] width 19 height 17
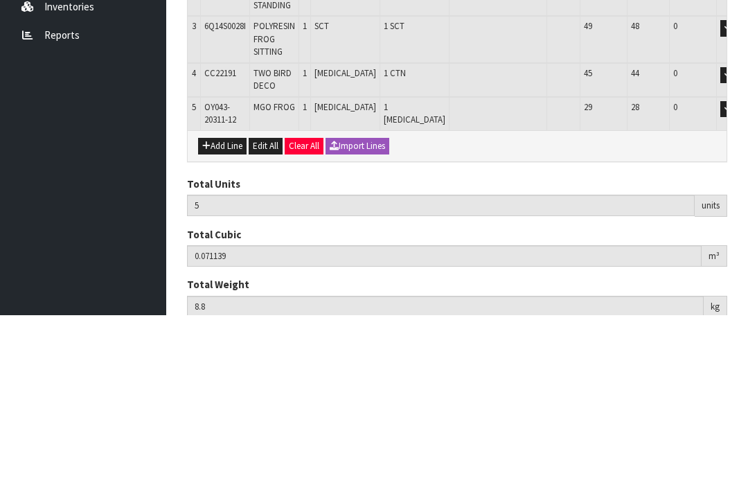
scroll to position [263, 0]
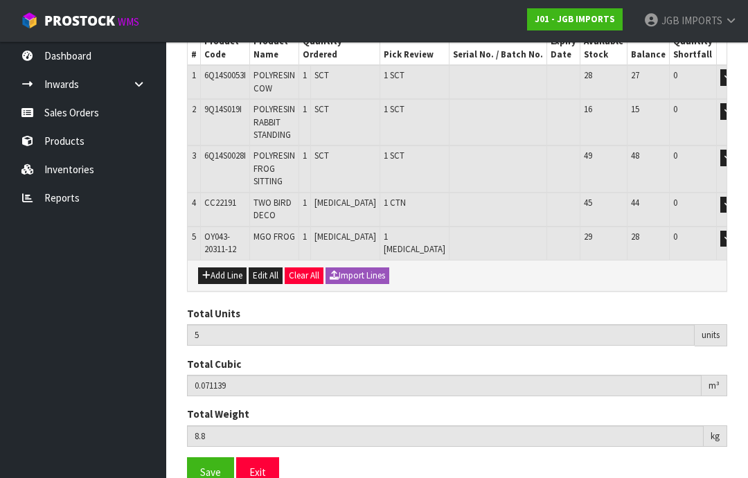
click at [229, 269] on button "Add Line" at bounding box center [222, 275] width 48 height 17
type input "0"
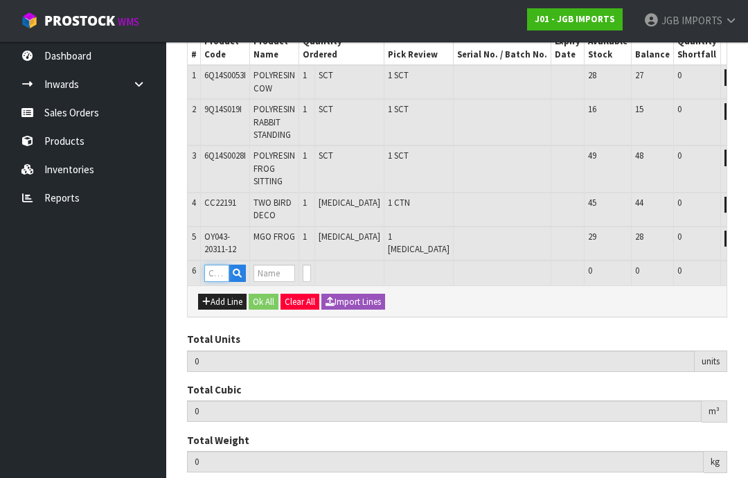
click at [222, 267] on input "text" at bounding box center [216, 273] width 25 height 17
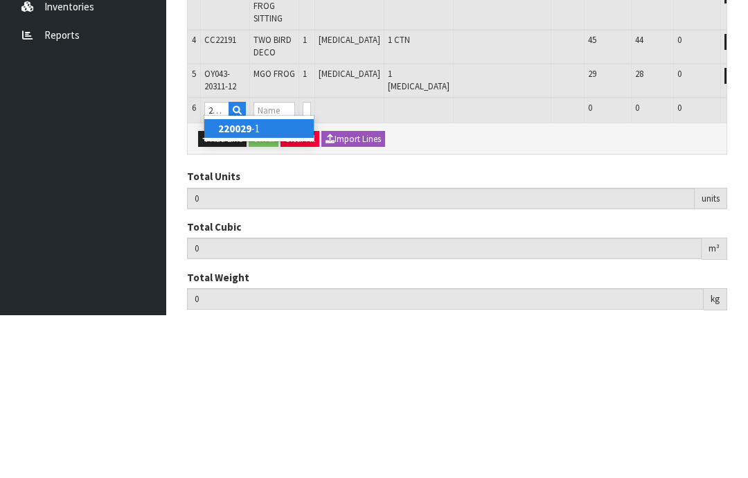
click at [263, 282] on link "220029 -1" at bounding box center [258, 291] width 109 height 19
type input "220029-1"
type input "5"
type input "0.071139"
type input "8.8"
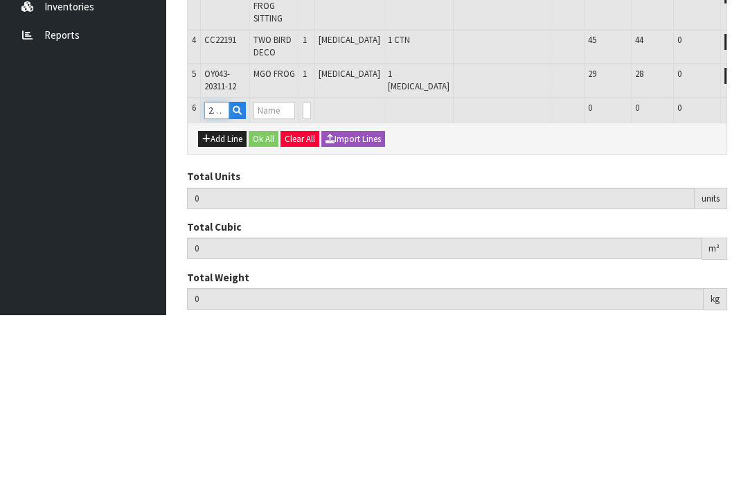
type input "ROOSTER PLANTER"
type input "0"
click at [311, 265] on input "0" at bounding box center [307, 273] width 8 height 17
type input "0"
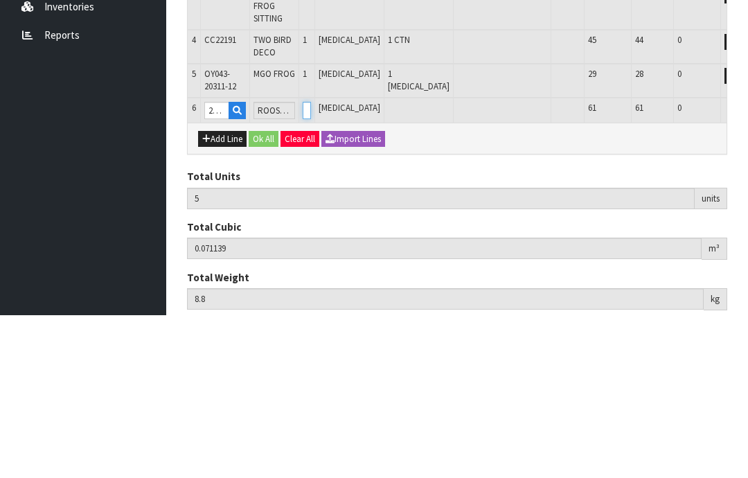
type input "0"
type input "6"
type input "0.086643"
type input "12.22"
type input "1"
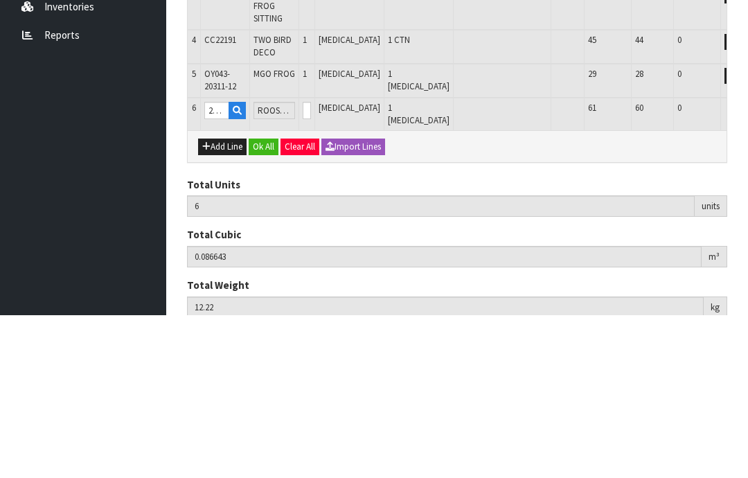
click at [745, 265] on button "OK" at bounding box center [754, 273] width 19 height 17
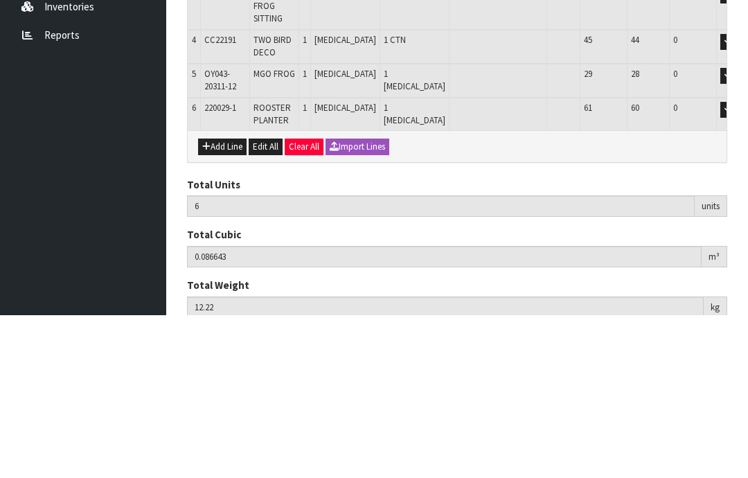
scroll to position [296, 0]
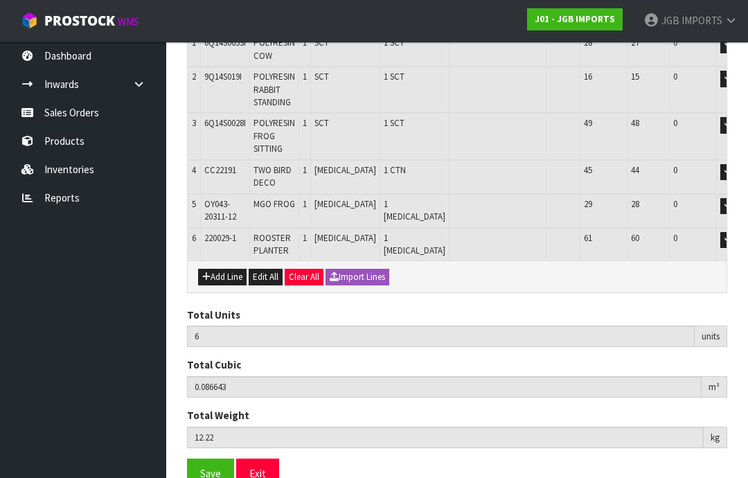
click at [228, 273] on button "Add Line" at bounding box center [222, 277] width 48 height 17
type input "0"
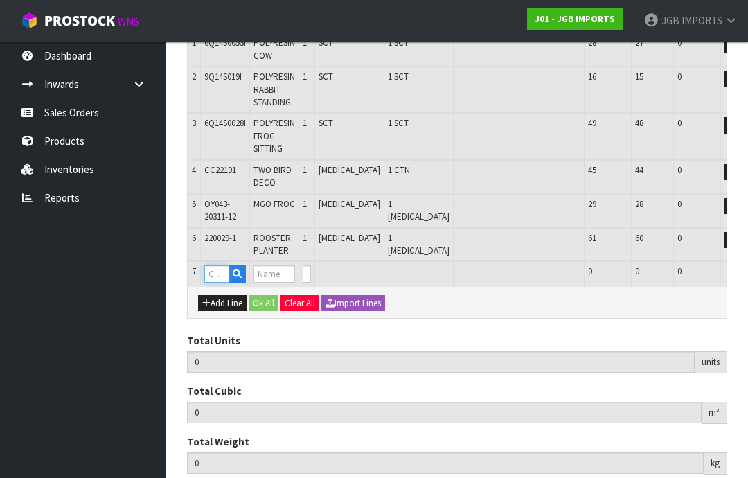
click at [224, 267] on input "text" at bounding box center [216, 273] width 25 height 17
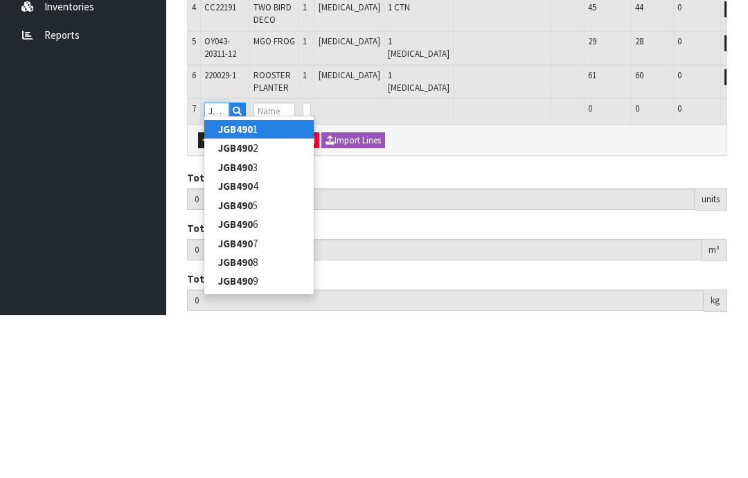
type input "JGB4903"
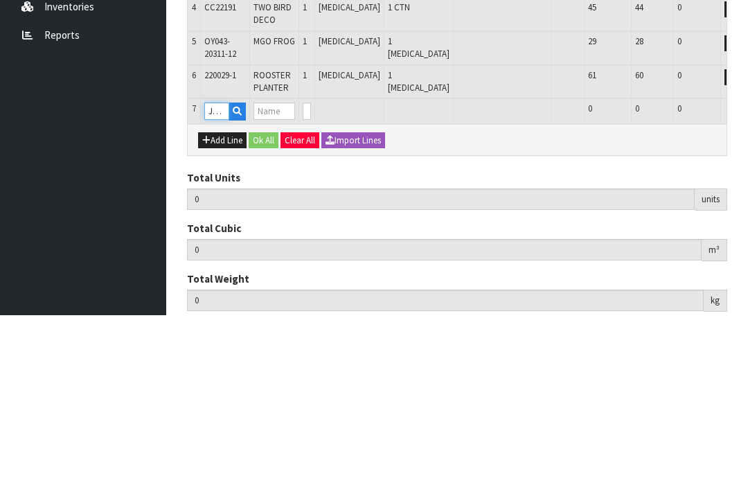
type input "6"
type input "0.086643"
type input "12.22"
type input "Welcome Pigs"
type input "0"
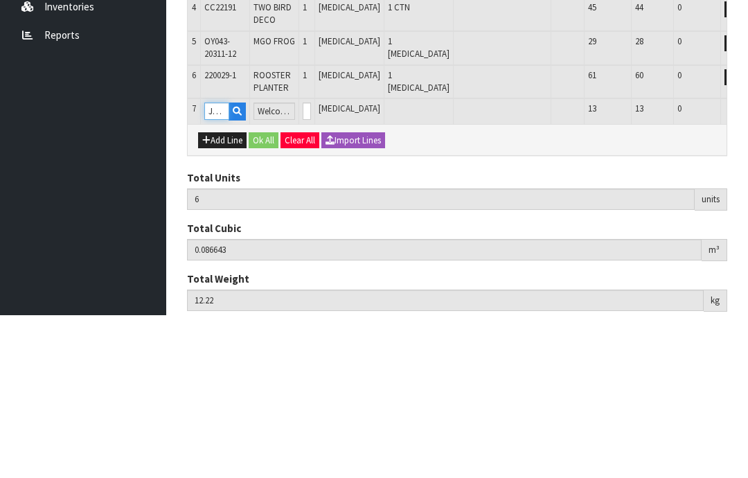
type input "JGB4903"
click at [311, 265] on input "0" at bounding box center [307, 273] width 8 height 17
type input "0"
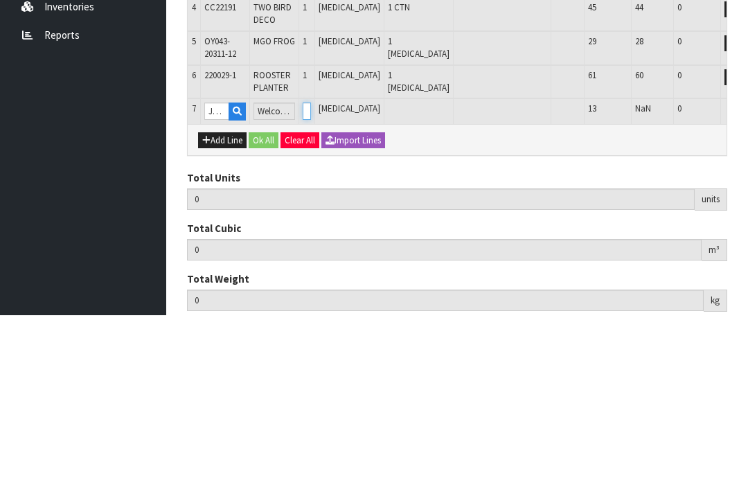
type input "7"
type input "0.095043"
type input "12.87"
type input "1"
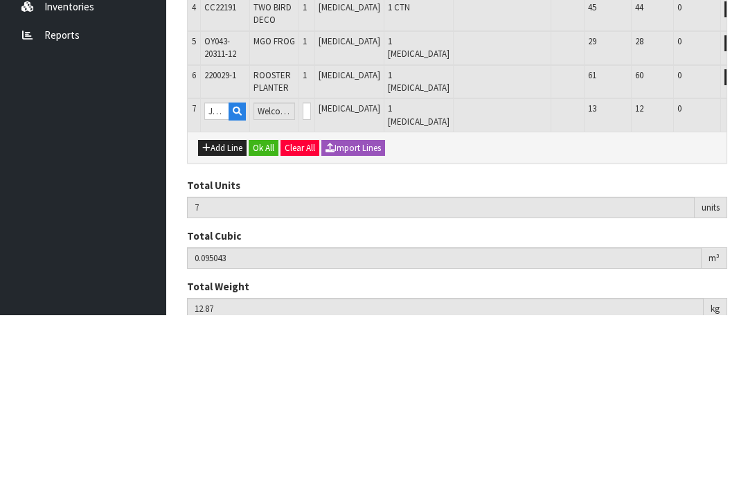
click at [745, 265] on button "OK" at bounding box center [754, 273] width 19 height 17
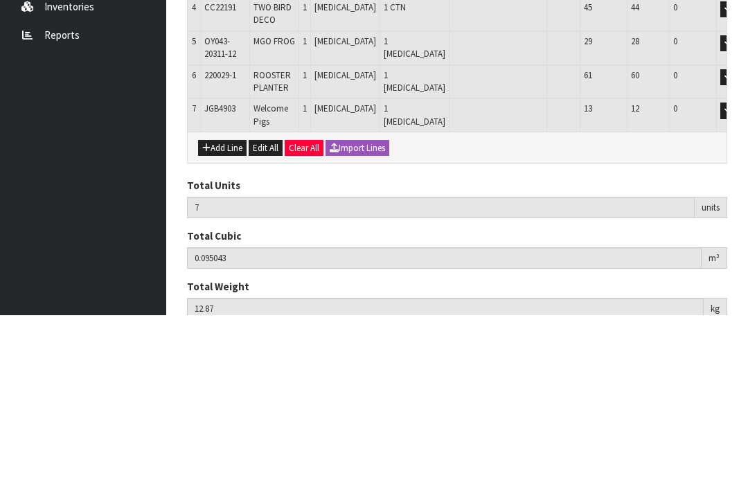
scroll to position [329, 0]
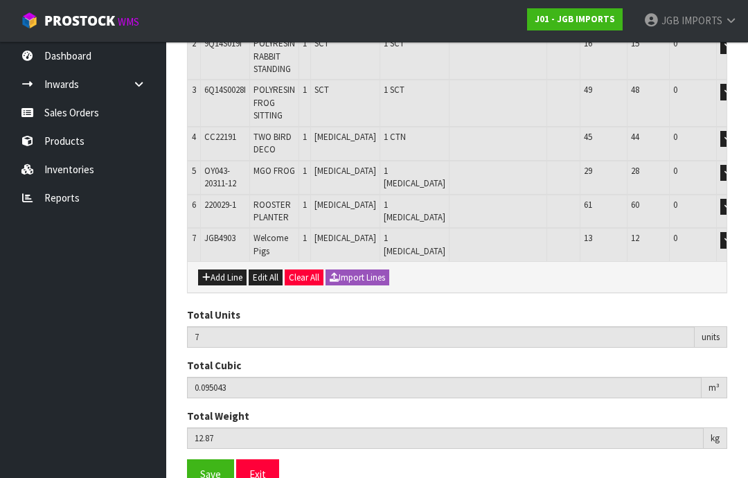
click at [226, 274] on button "Add Line" at bounding box center [222, 277] width 48 height 17
type input "0"
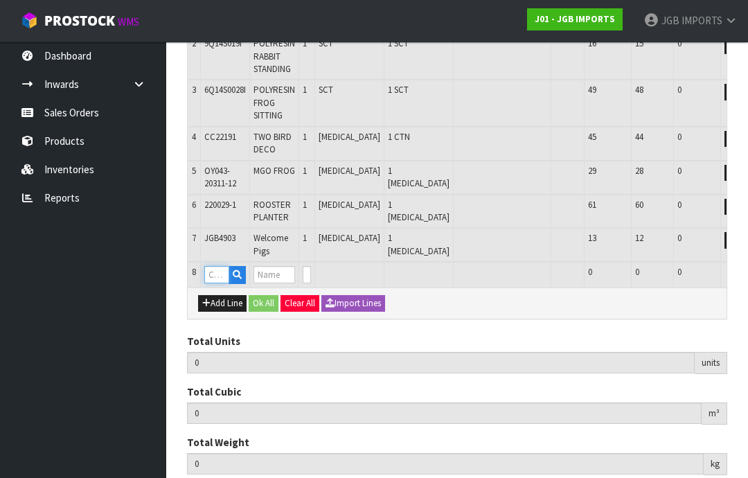
click at [220, 269] on input "text" at bounding box center [216, 274] width 25 height 17
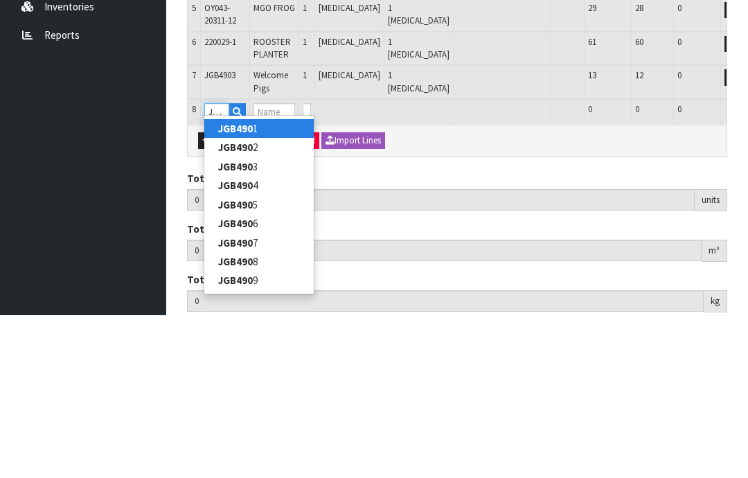
type input "JGB4904"
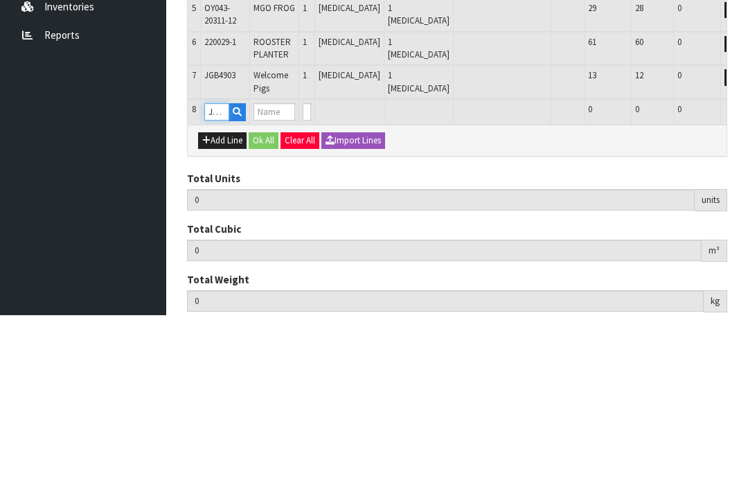
type input "7"
type input "0.095043"
type input "12.87"
type input "Welcome Kittens"
type input "0"
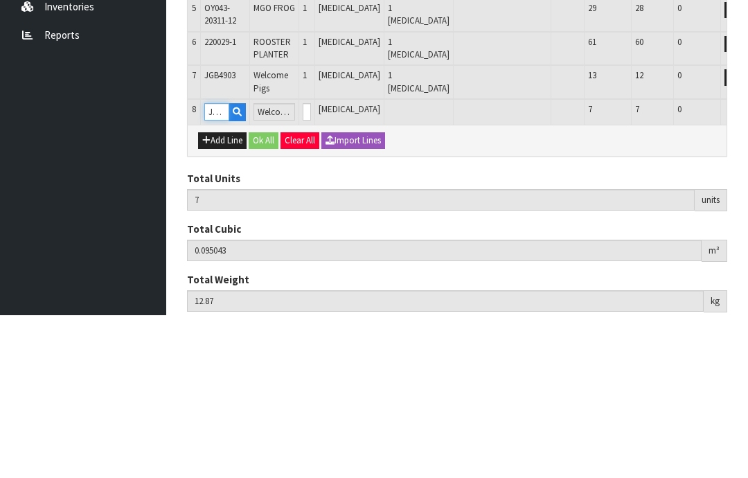
type input "JGB4904"
click at [311, 266] on input "0" at bounding box center [307, 274] width 8 height 17
type input "0"
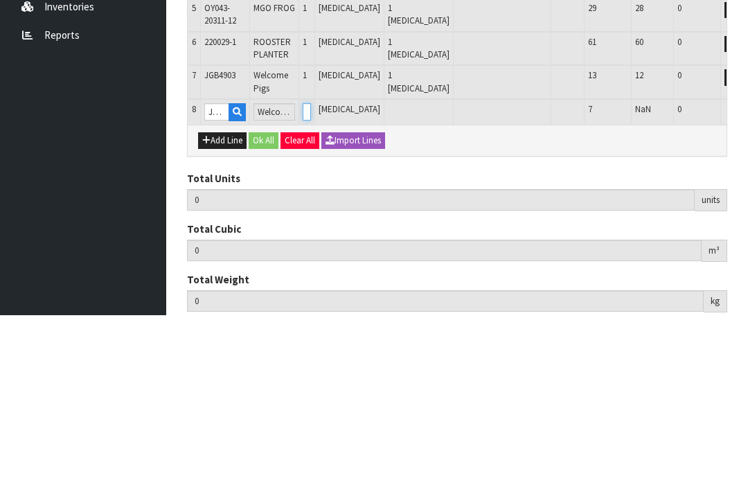
type input "8"
type input "0.107715"
type input "13.97"
type input "1"
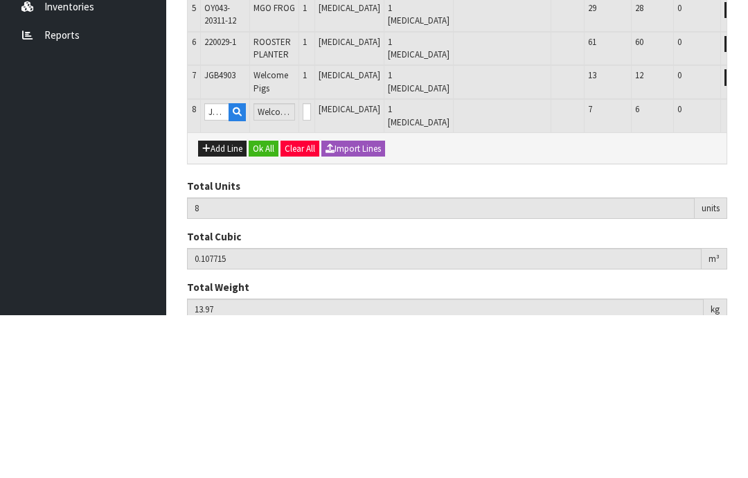
click at [745, 266] on button "OK" at bounding box center [754, 274] width 19 height 17
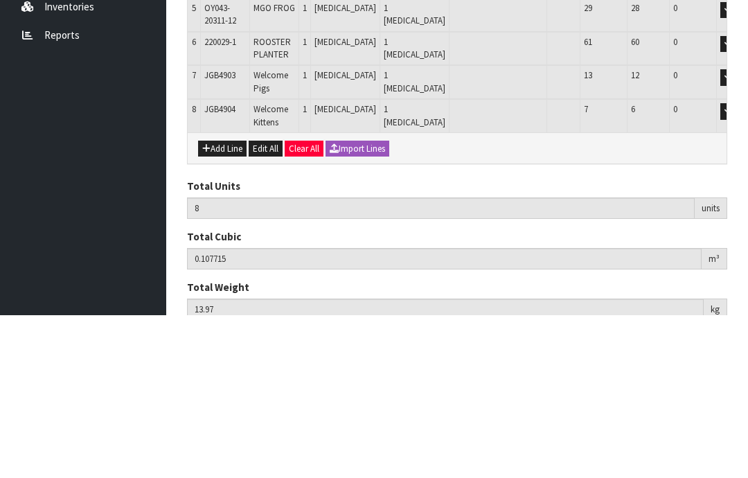
scroll to position [362, 0]
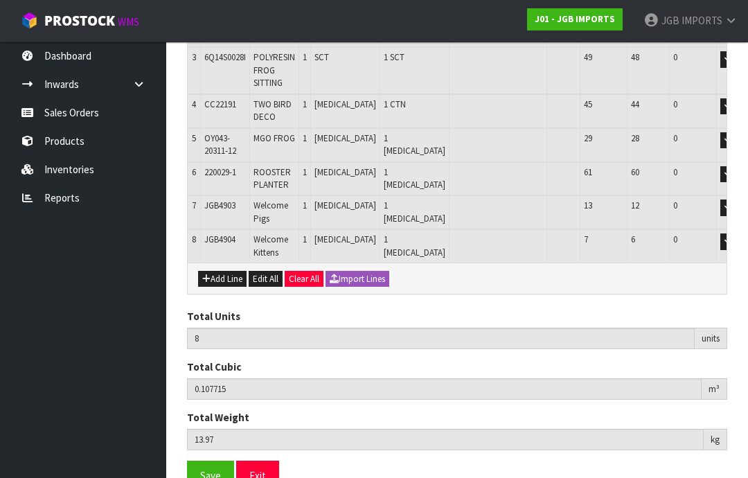
click at [232, 271] on button "Add Line" at bounding box center [222, 279] width 48 height 17
type input "0"
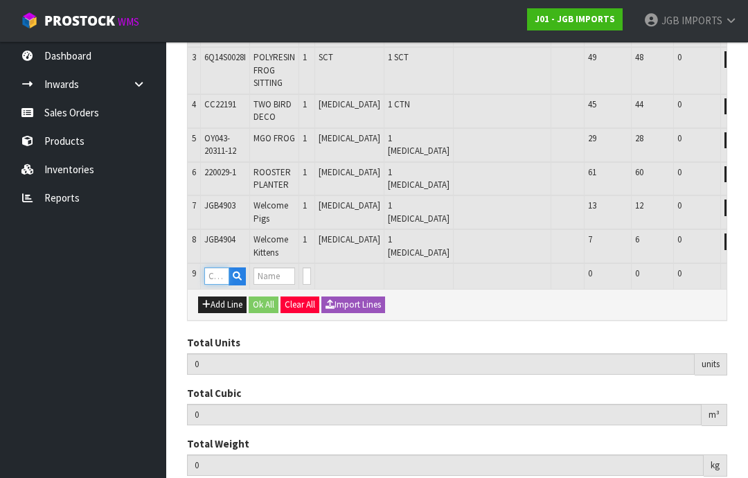
click at [223, 269] on input "text" at bounding box center [216, 275] width 25 height 17
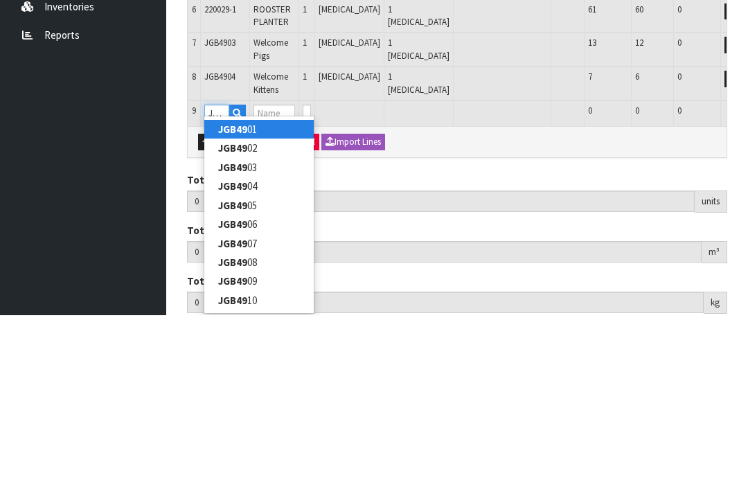
type input "JGB4907"
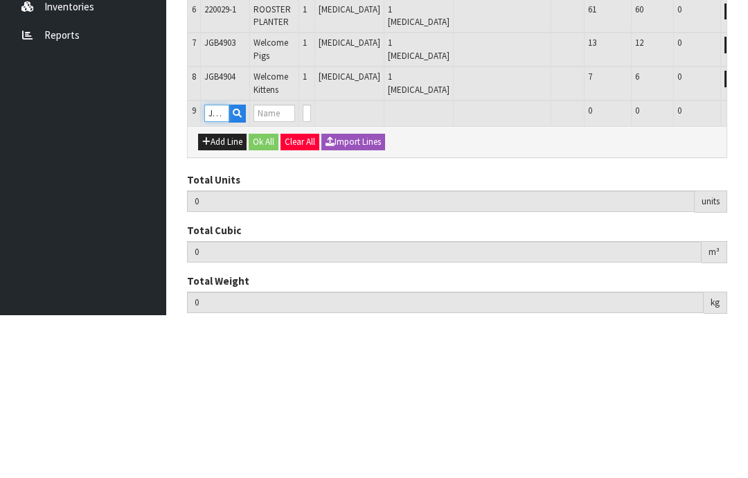
type input "8"
type input "0.107715"
type input "13.97"
type input "Duck w Welcome Sign"
type input "0"
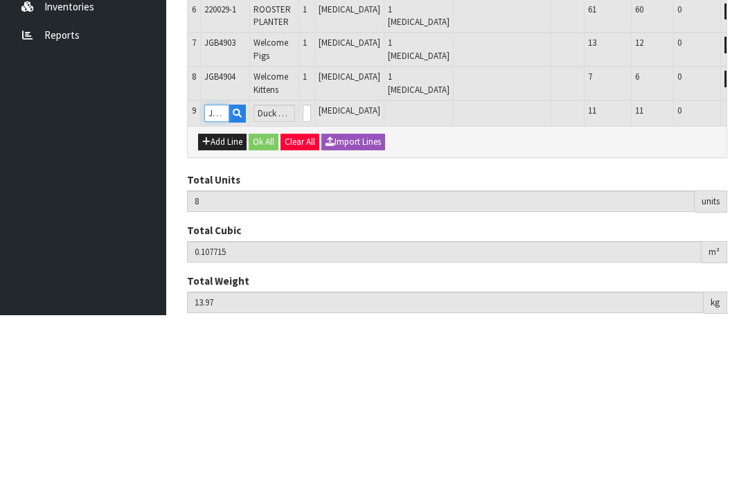
type input "JGB4907"
click at [311, 267] on input "0" at bounding box center [307, 275] width 8 height 17
type input "0"
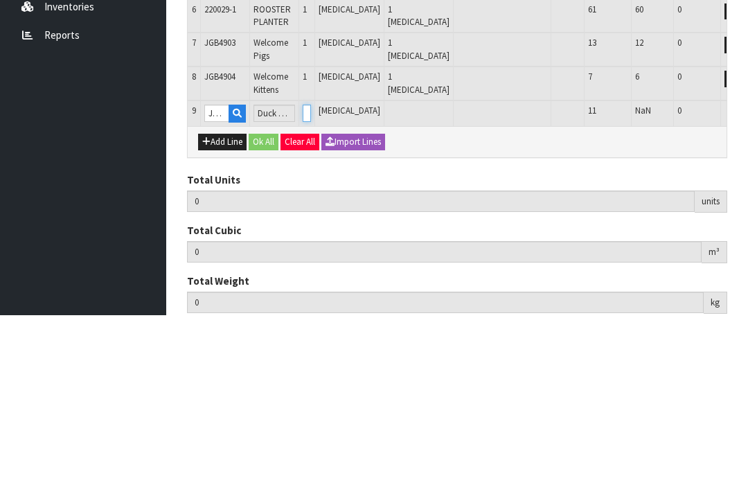
type input "9"
type input "0.116257"
type input "15.692"
type input "1"
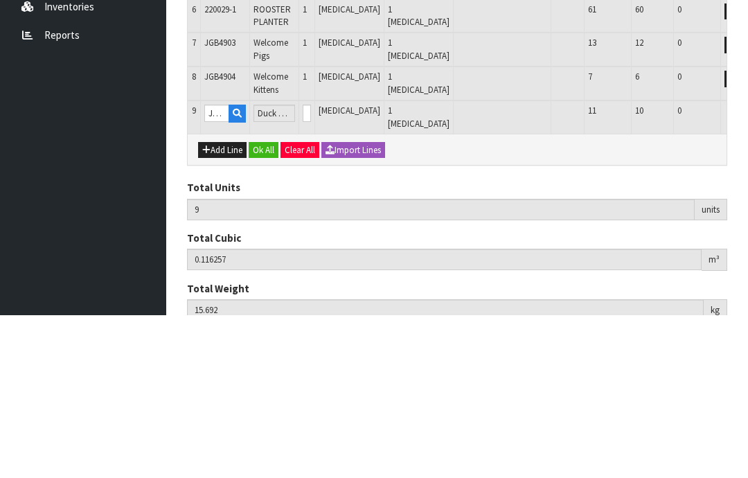
click at [745, 267] on button "OK" at bounding box center [754, 275] width 19 height 17
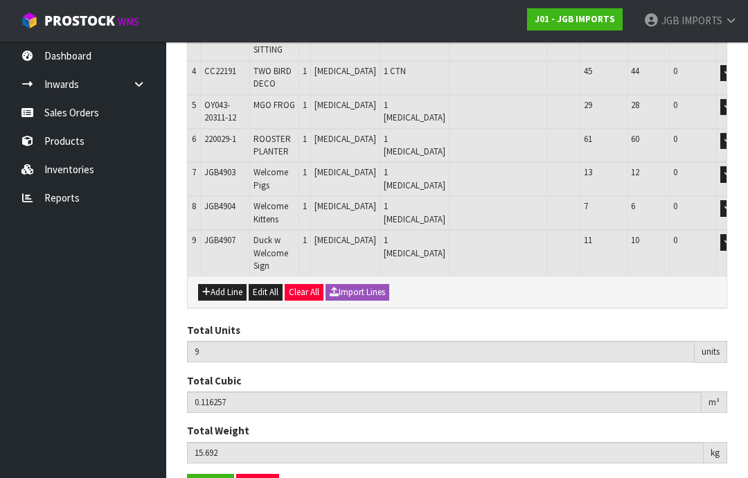
click at [226, 287] on button "Add Line" at bounding box center [222, 292] width 48 height 17
type input "0"
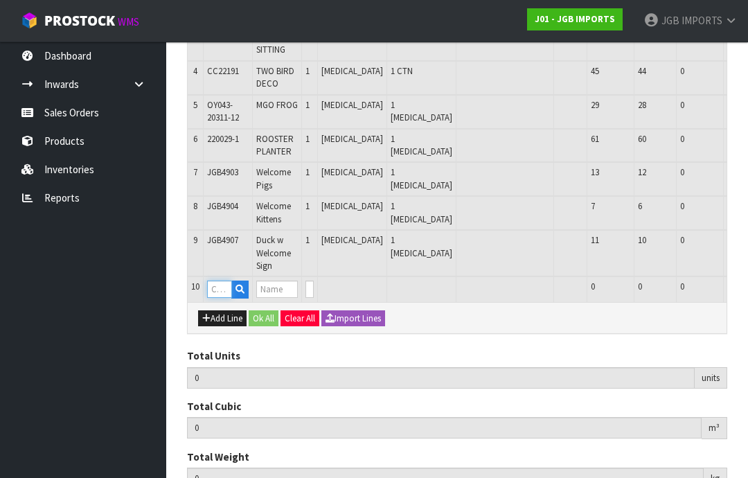
click at [224, 283] on input "text" at bounding box center [219, 289] width 25 height 17
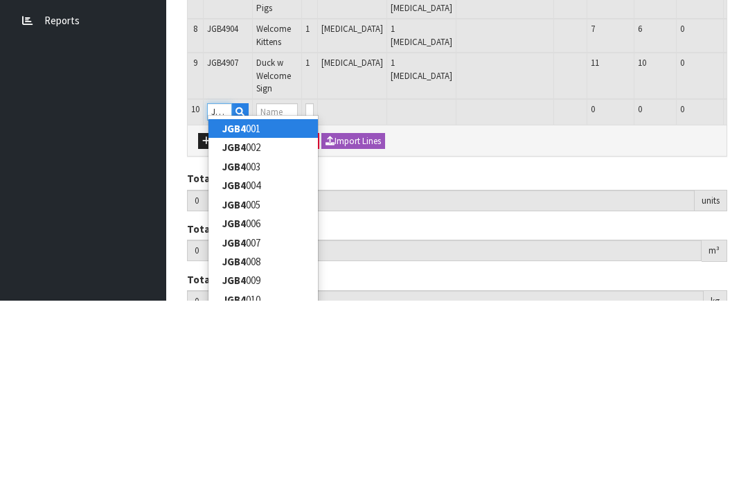
type input "JGB4908"
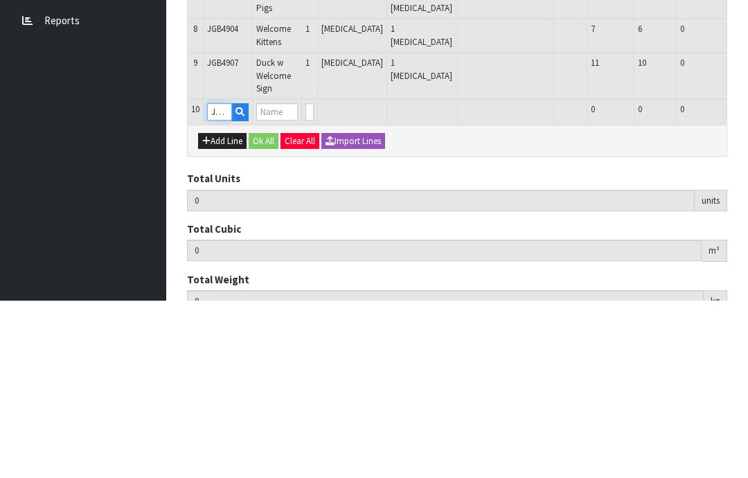
type input "9"
type input "0.116257"
type input "15.692"
type input "Duck w Spade"
type input "0"
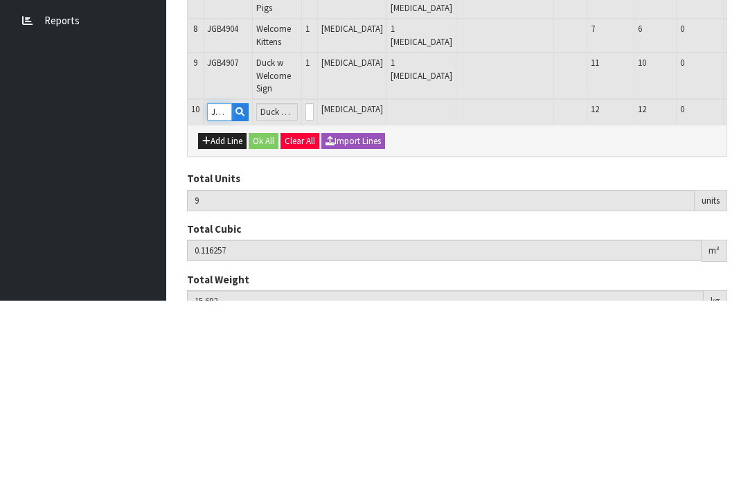
type input "JGB4908"
click at [314, 281] on input "0" at bounding box center [309, 289] width 8 height 17
type input "0"
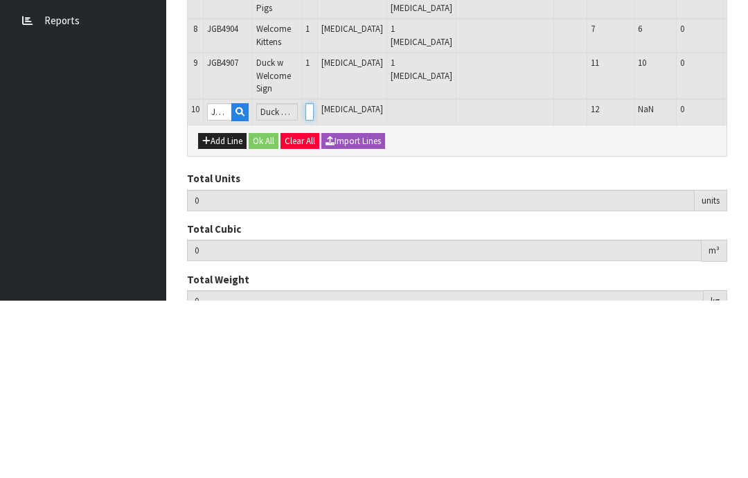
type input "10"
type input "0.120721"
type input "16.342"
type input "1"
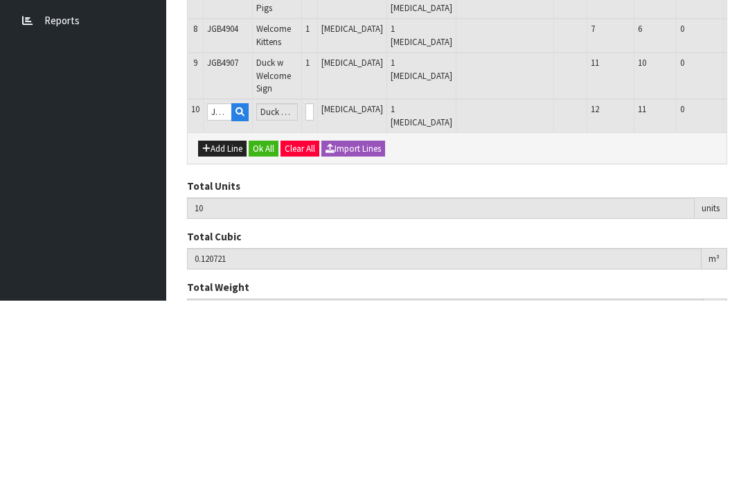
click at [747, 281] on button "OK" at bounding box center [756, 289] width 19 height 17
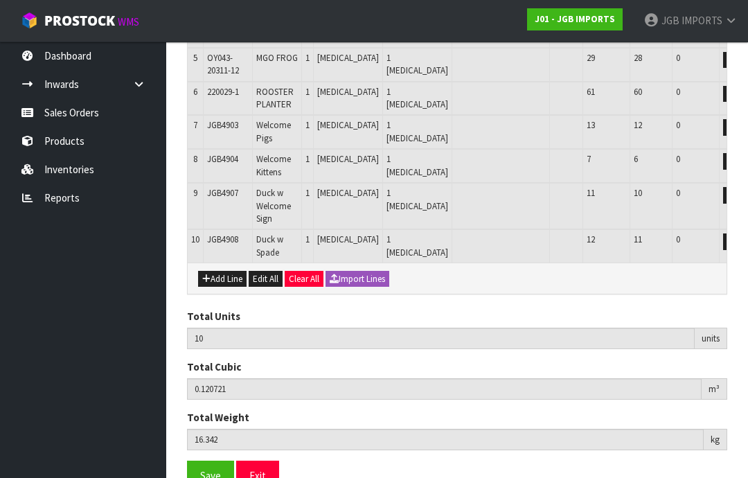
click at [224, 271] on button "Add Line" at bounding box center [222, 279] width 48 height 17
type input "0"
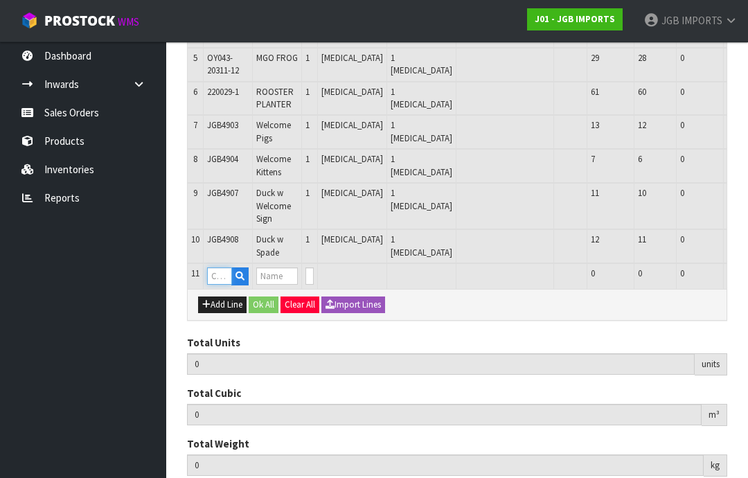
click at [224, 271] on input "text" at bounding box center [219, 275] width 25 height 17
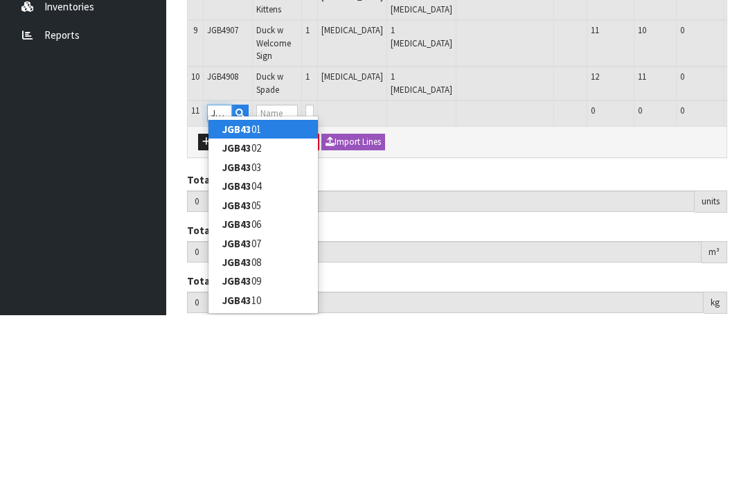
type input "JGB4309"
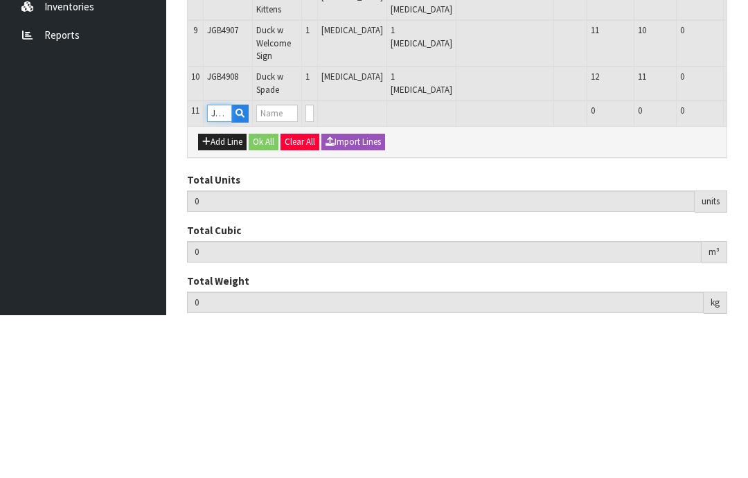
type input "10"
type input "0.120721"
type input "16.342"
type input "Set 4 Wild Flower Pots in Display Unit"
type input "0"
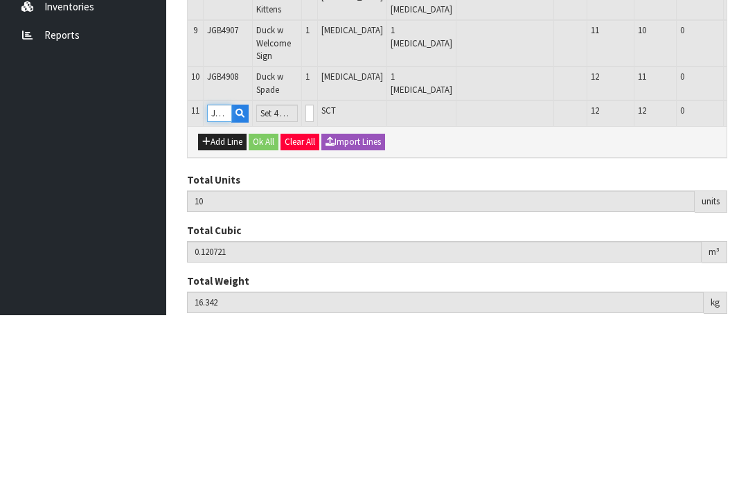
type input "JGB4309"
click at [314, 267] on input "0" at bounding box center [309, 275] width 8 height 17
type input "0"
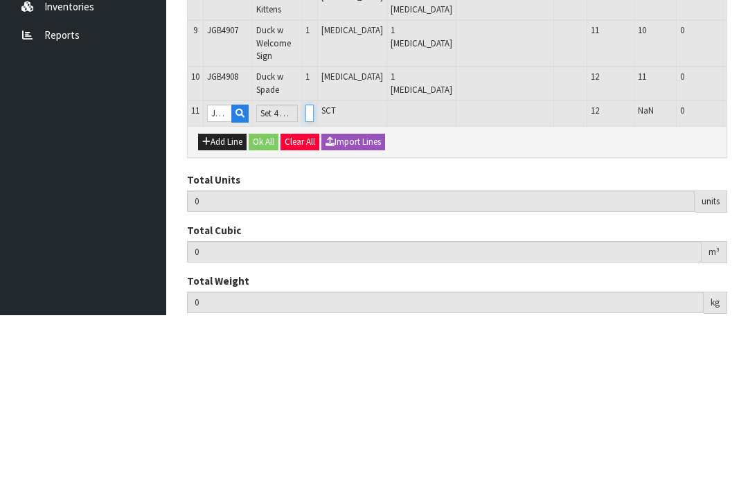
type input "11"
type input "0.141498"
type input "21.092"
type input "1"
click at [747, 267] on button "OK" at bounding box center [756, 275] width 19 height 17
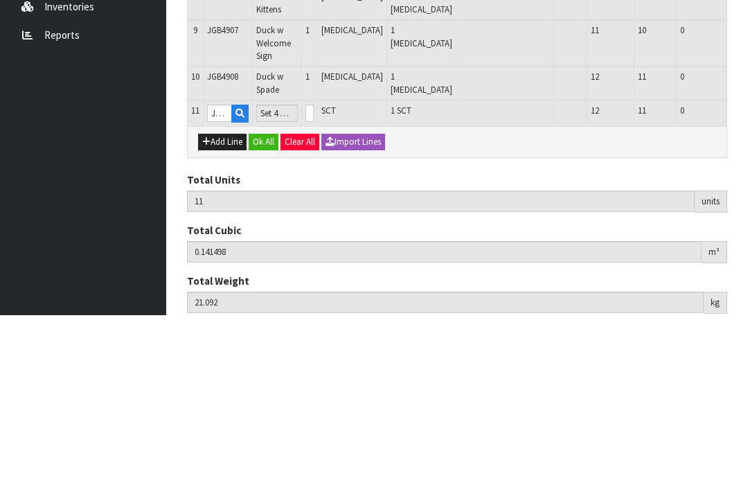
scroll to position [475, 0]
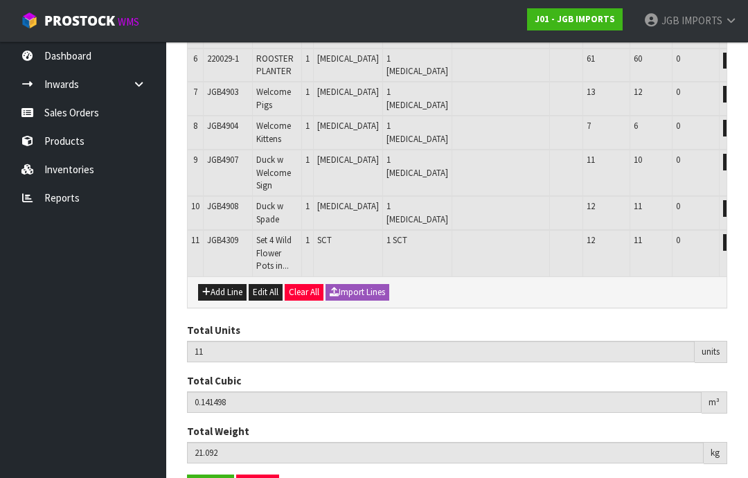
click at [224, 284] on button "Add Line" at bounding box center [222, 292] width 48 height 17
type input "0"
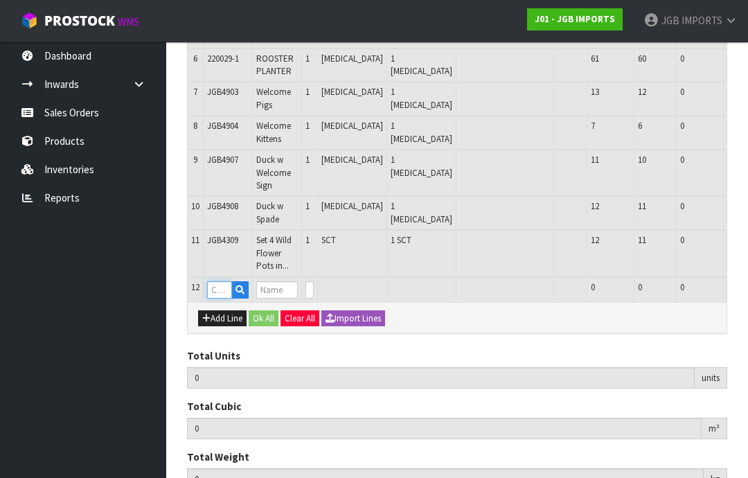
click at [222, 282] on input "text" at bounding box center [219, 289] width 25 height 17
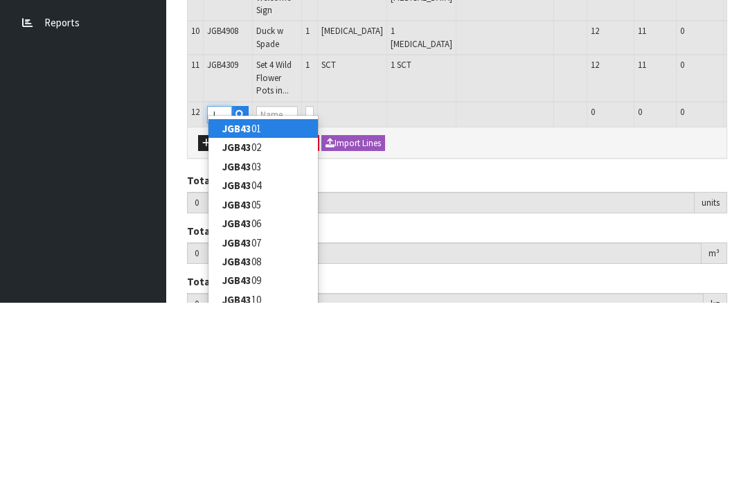
type input "JGB4307"
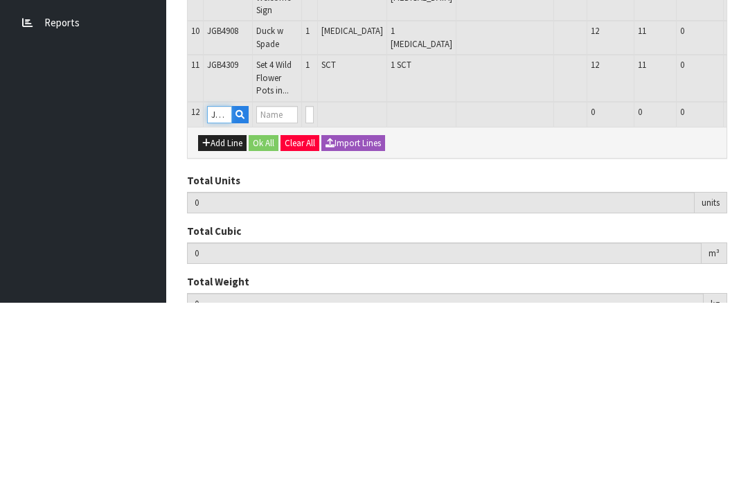
type input "11"
type input "0.141498"
type input "21.092"
type input "Set 4 Mauve Flower Pots in Display Unit"
type input "0"
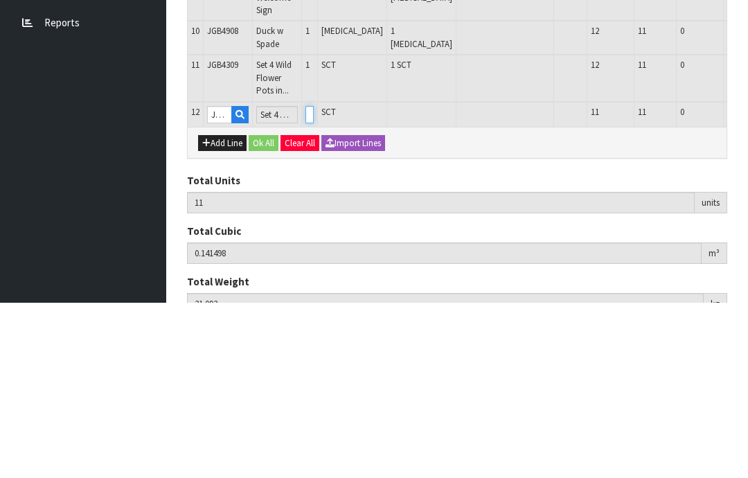
click at [314, 281] on input "0" at bounding box center [309, 289] width 8 height 17
click at [747, 281] on button "OK" at bounding box center [756, 289] width 19 height 17
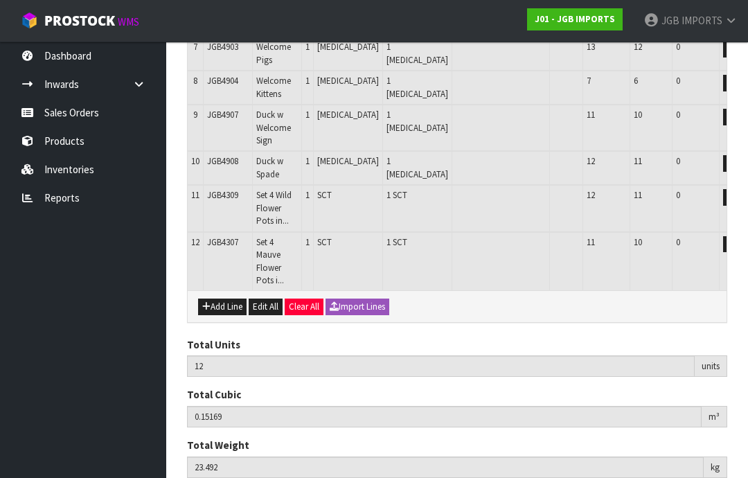
click at [233, 299] on button "Add Line" at bounding box center [222, 307] width 48 height 17
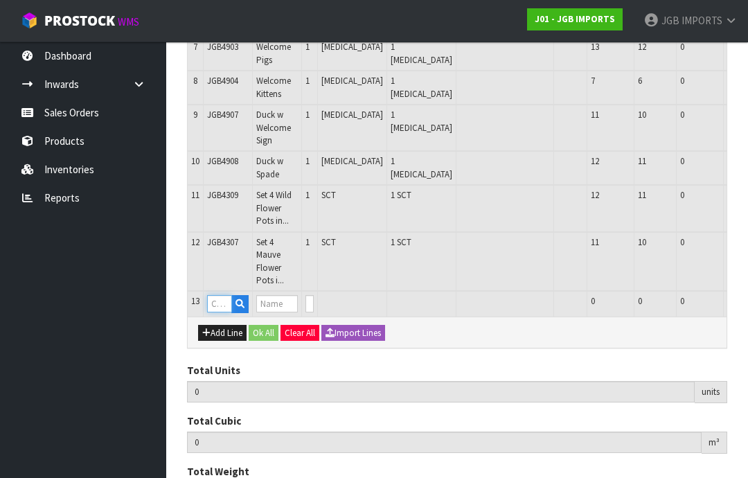
click at [224, 295] on input "text" at bounding box center [219, 303] width 25 height 17
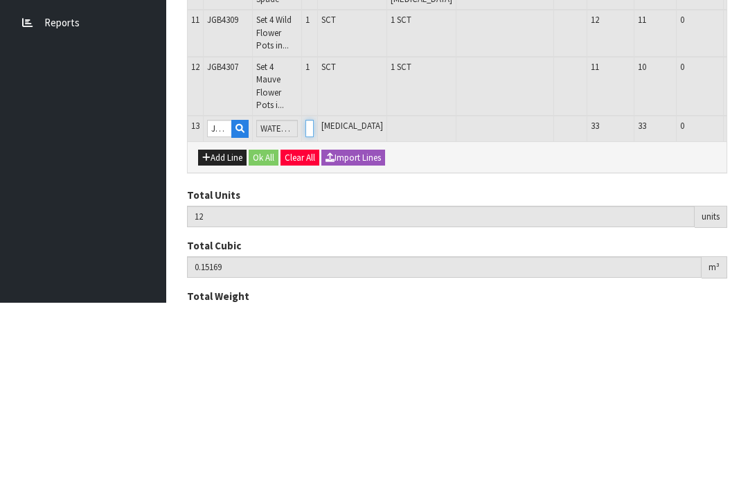
click at [314, 295] on input "0" at bounding box center [309, 303] width 8 height 17
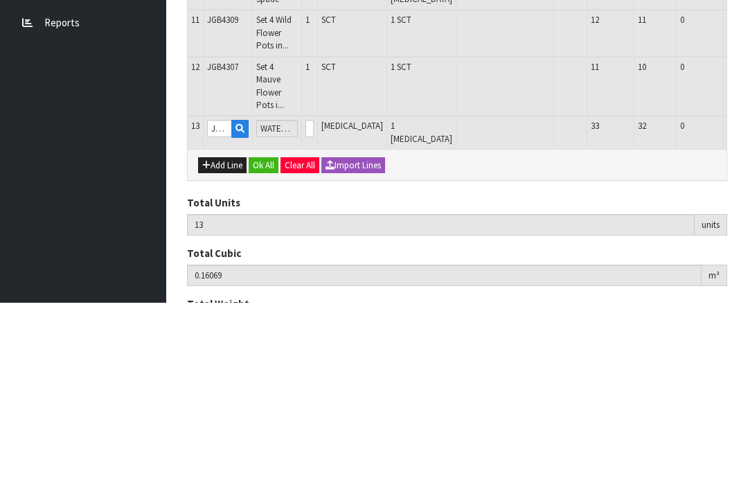
click at [747, 295] on button "OK" at bounding box center [756, 303] width 19 height 17
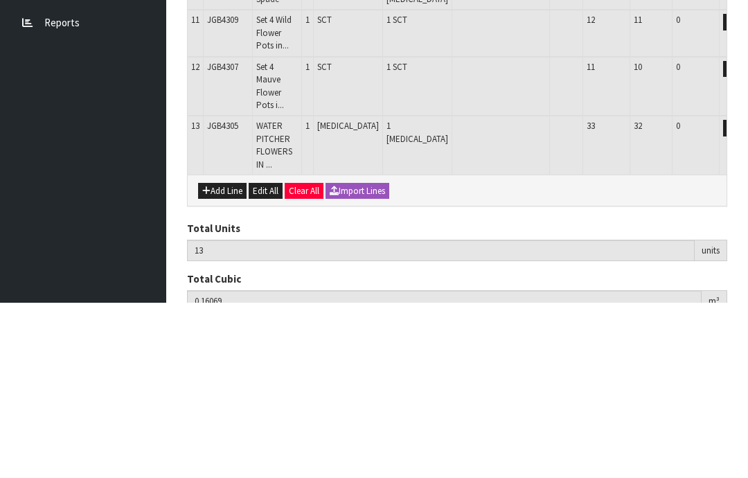
scroll to position [566, 0]
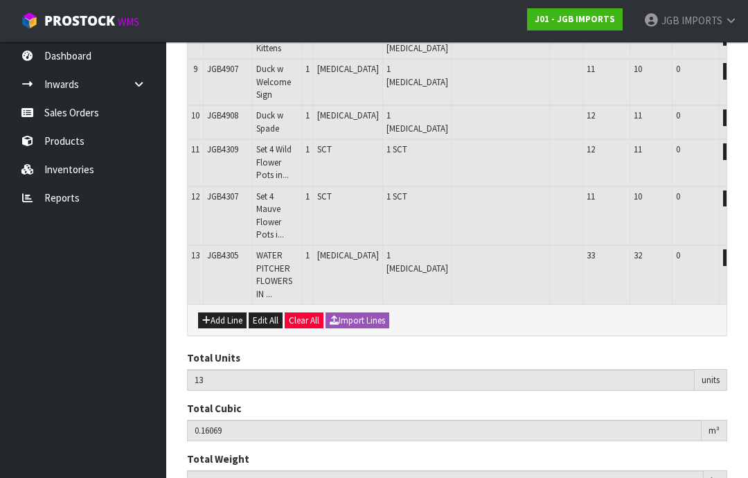
click at [229, 312] on button "Add Line" at bounding box center [222, 320] width 48 height 17
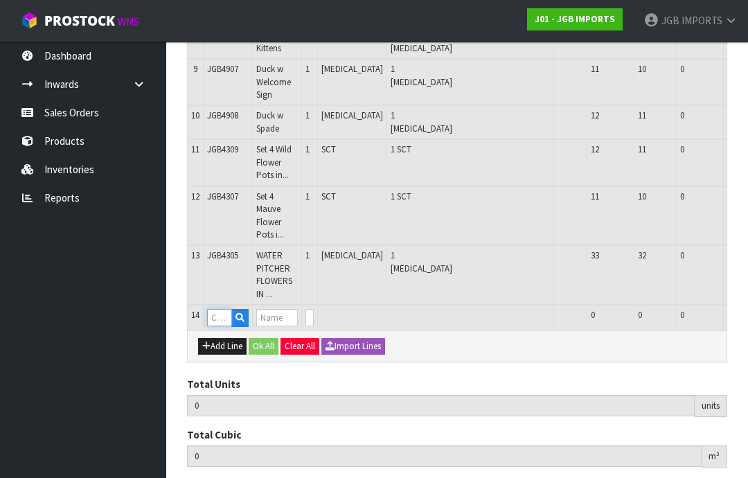
click at [224, 309] on input "text" at bounding box center [219, 317] width 25 height 17
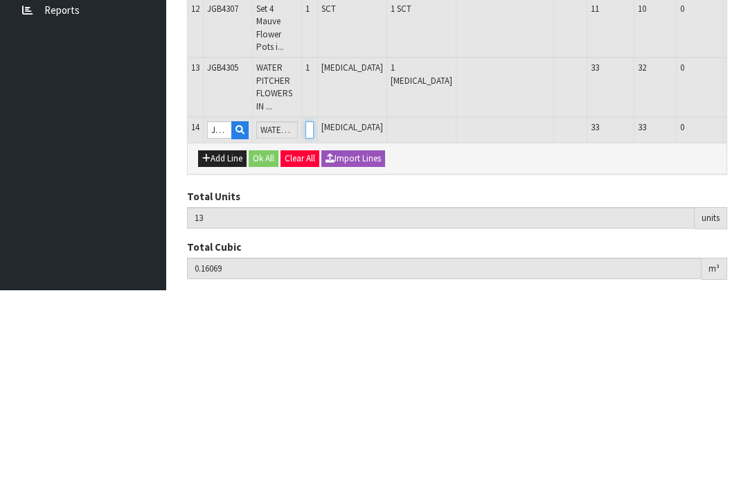
click at [314, 309] on input "0" at bounding box center [309, 317] width 8 height 17
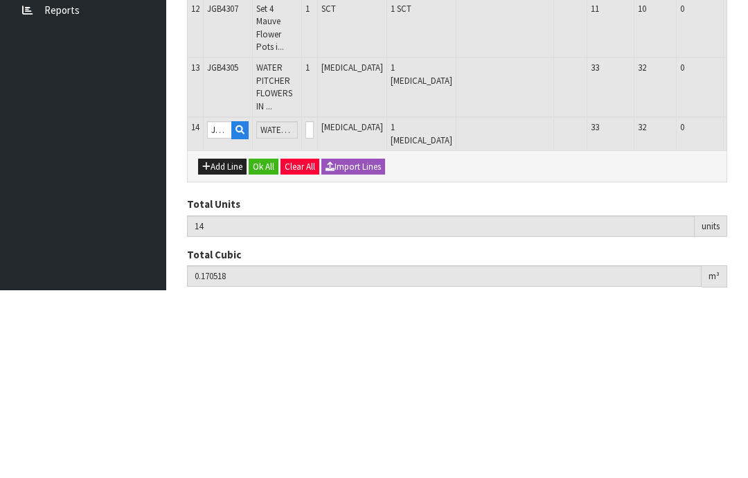
click at [747, 309] on button "OK" at bounding box center [756, 317] width 19 height 17
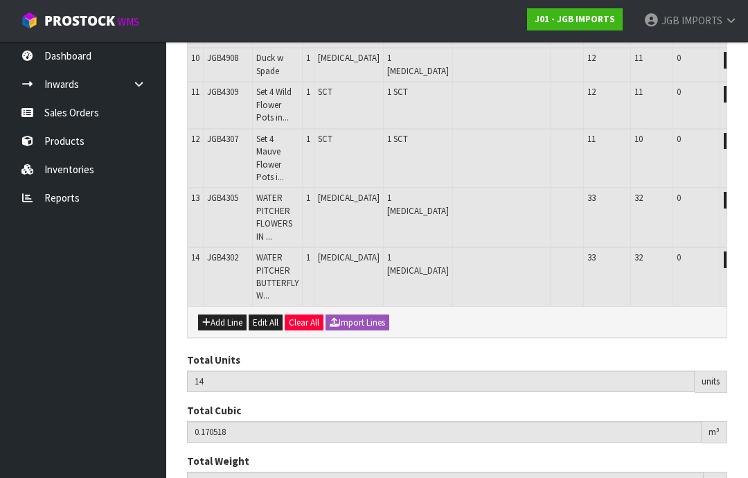
click at [229, 314] on button "Add Line" at bounding box center [222, 322] width 48 height 17
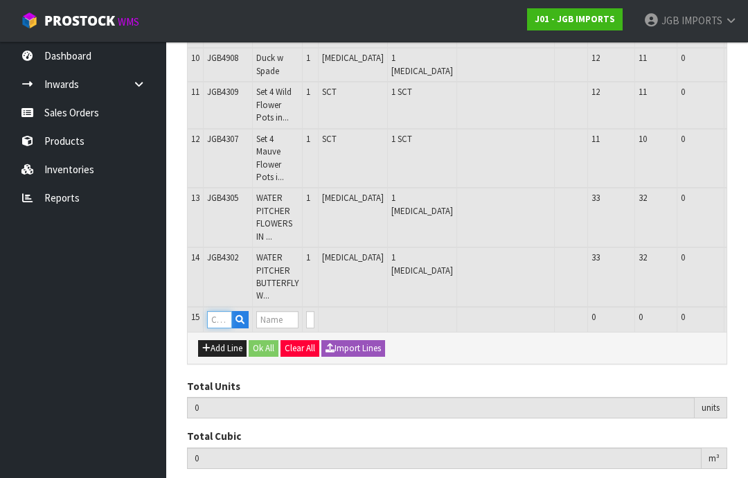
click at [226, 311] on input "text" at bounding box center [219, 319] width 25 height 17
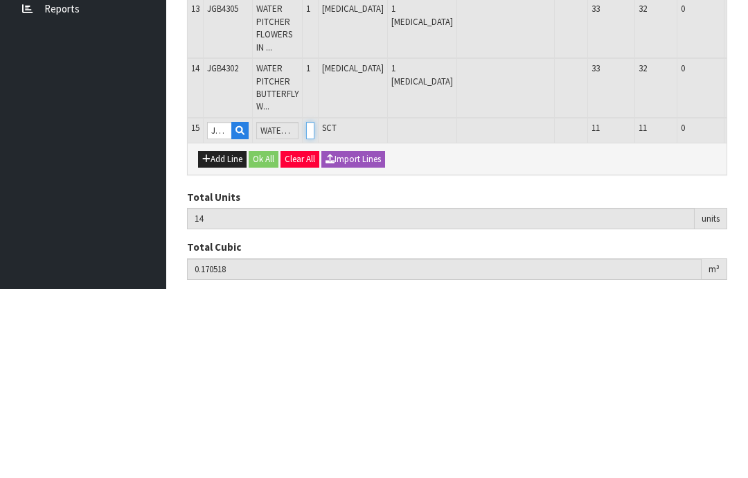
click at [314, 311] on input "0" at bounding box center [310, 319] width 8 height 17
click at [747, 311] on button "OK" at bounding box center [757, 319] width 19 height 17
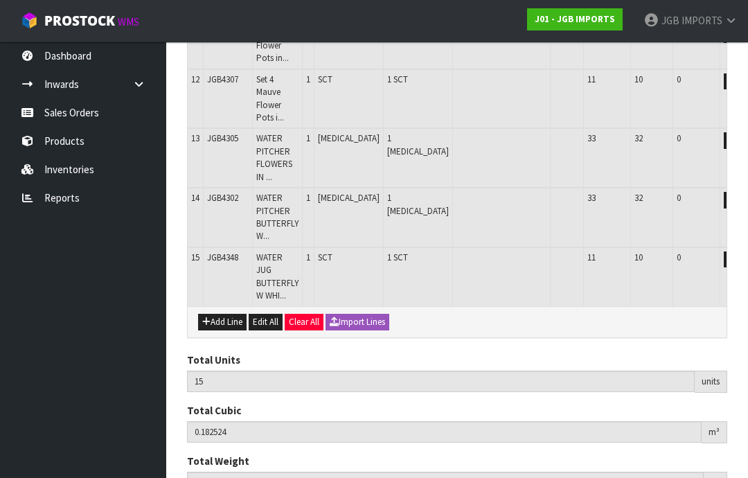
click at [226, 314] on button "Add Line" at bounding box center [222, 322] width 48 height 17
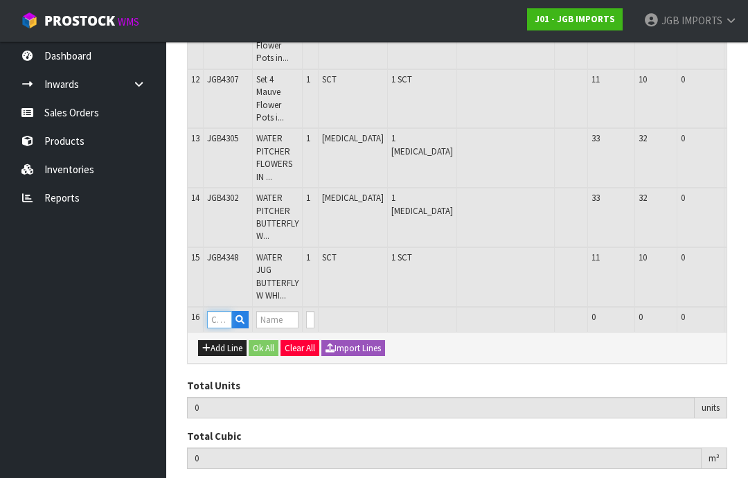
click at [227, 311] on input "text" at bounding box center [219, 319] width 25 height 17
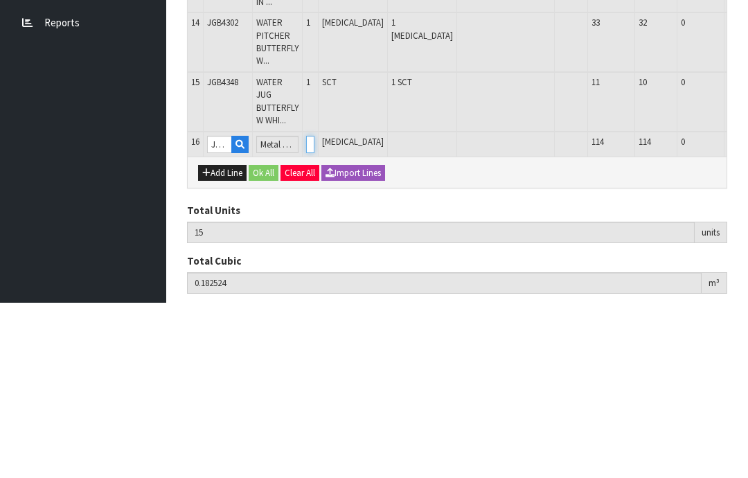
click at [314, 311] on input "0" at bounding box center [310, 319] width 8 height 17
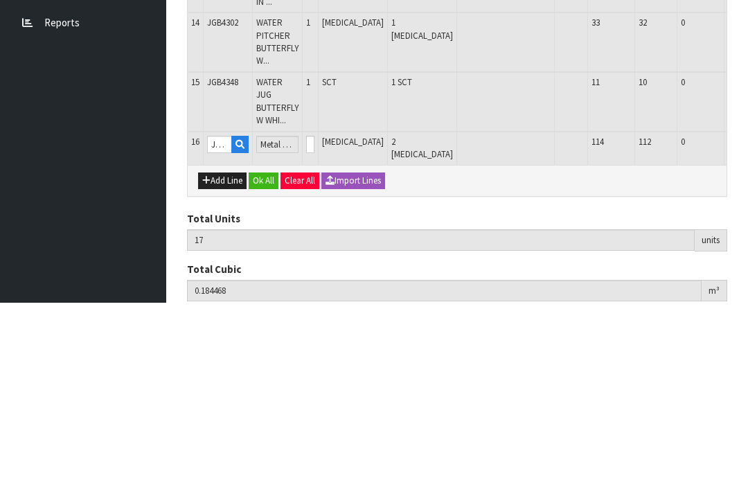
click at [747, 311] on button "OK" at bounding box center [757, 319] width 19 height 17
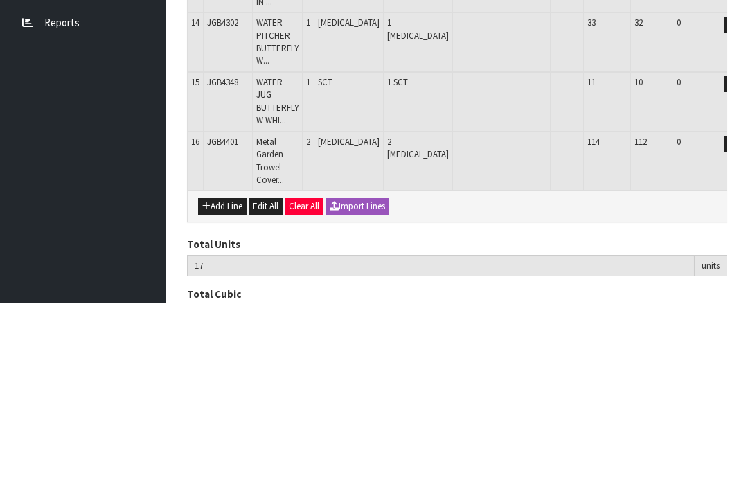
scroll to position [728, 0]
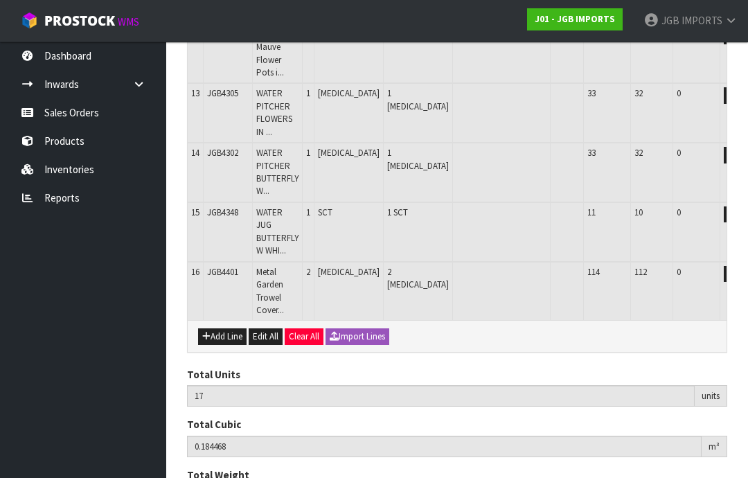
click at [228, 328] on button "Add Line" at bounding box center [222, 336] width 48 height 17
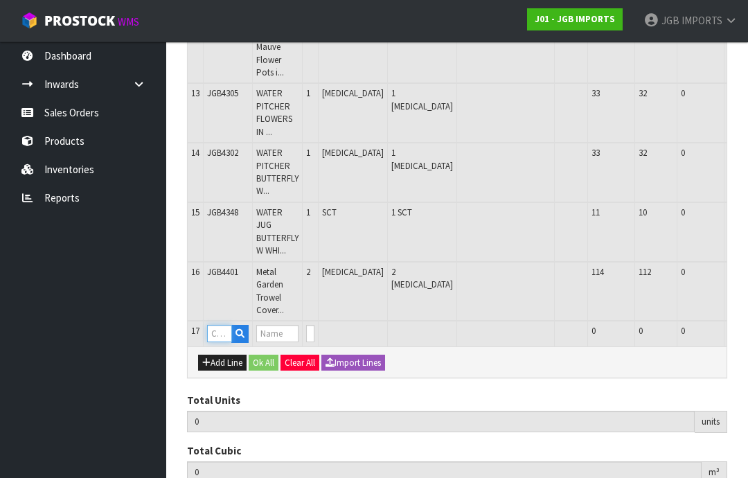
click at [228, 325] on input "text" at bounding box center [219, 333] width 25 height 17
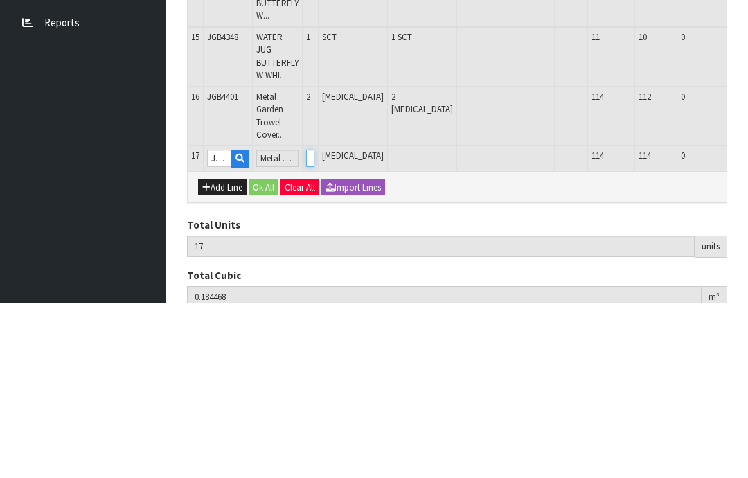
click at [314, 325] on input "0" at bounding box center [310, 333] width 8 height 17
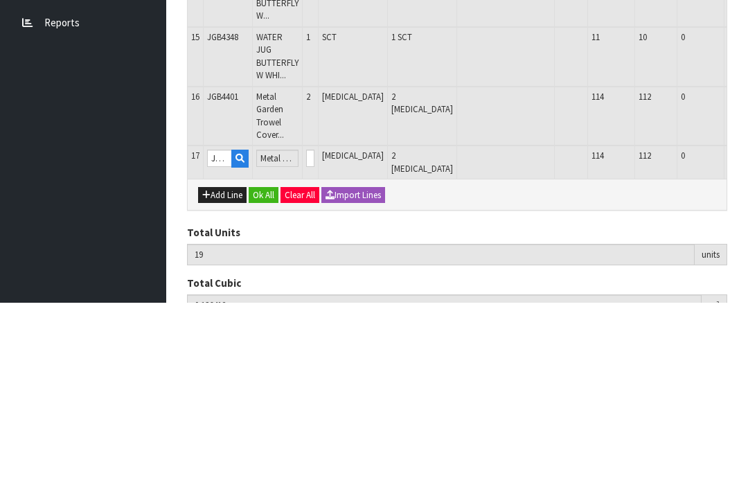
click at [747, 325] on button "OK" at bounding box center [757, 333] width 19 height 17
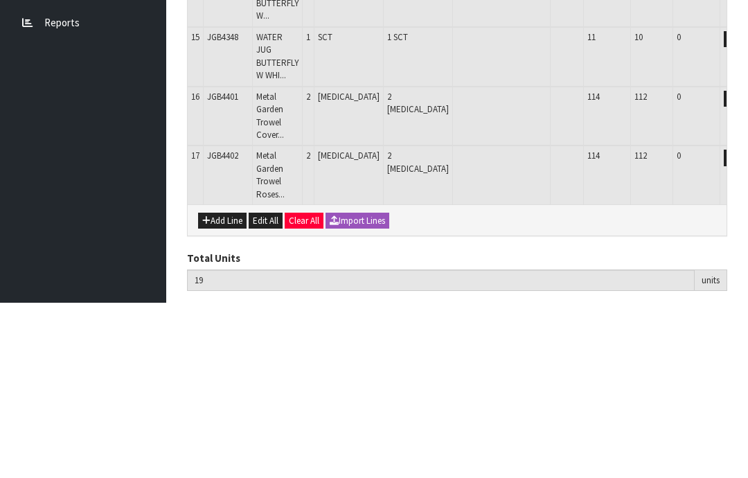
scroll to position [774, 0]
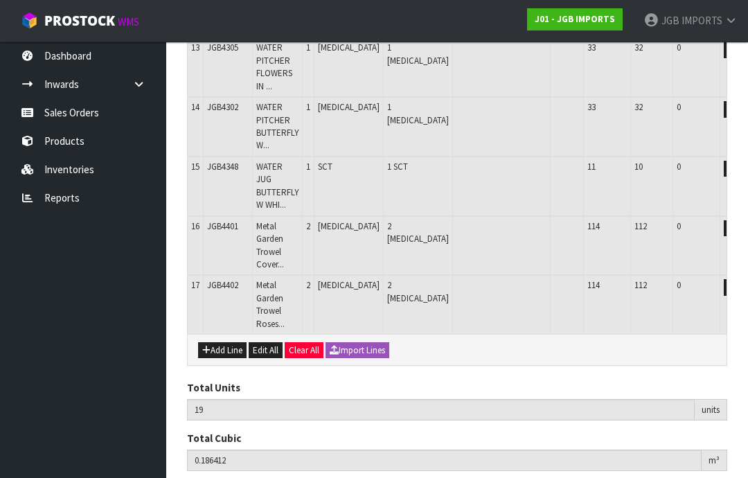
click at [229, 342] on button "Add Line" at bounding box center [222, 350] width 48 height 17
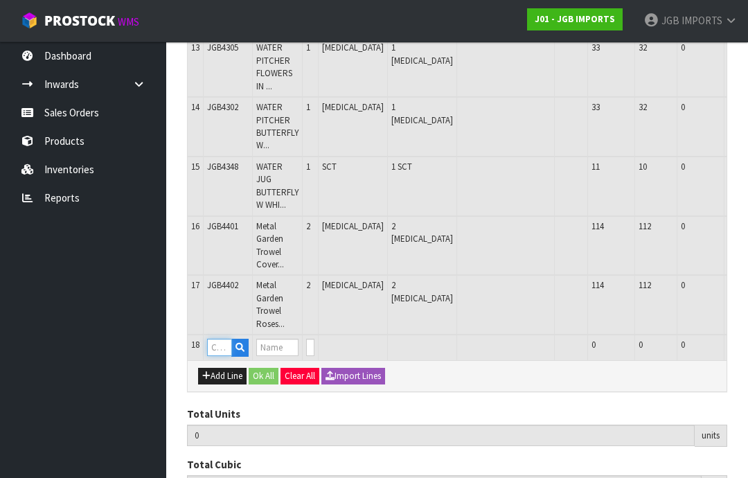
click at [225, 339] on input "text" at bounding box center [219, 347] width 25 height 17
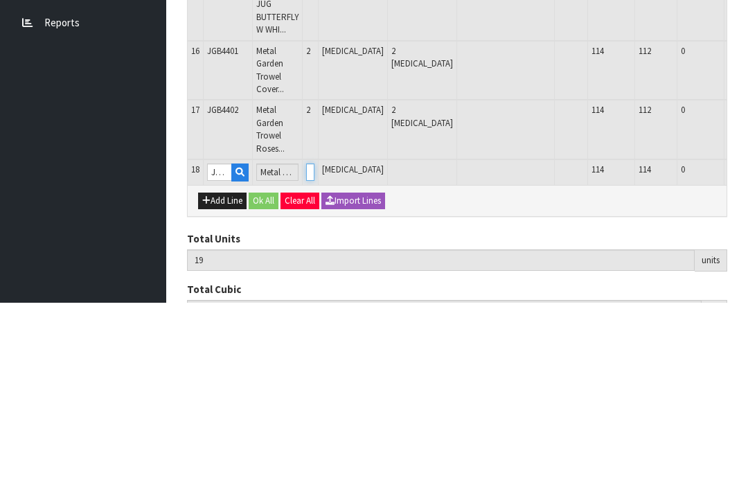
click at [314, 339] on input "0" at bounding box center [310, 347] width 8 height 17
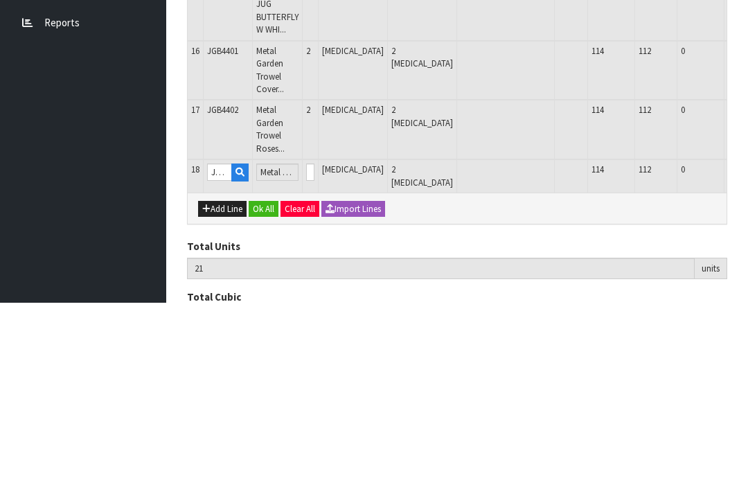
click at [747, 339] on button "OK" at bounding box center [757, 347] width 19 height 17
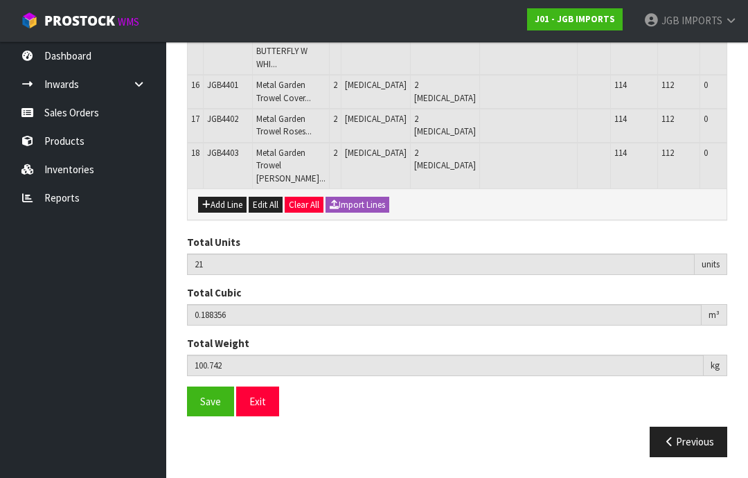
click at [233, 213] on button "Add Line" at bounding box center [222, 205] width 48 height 17
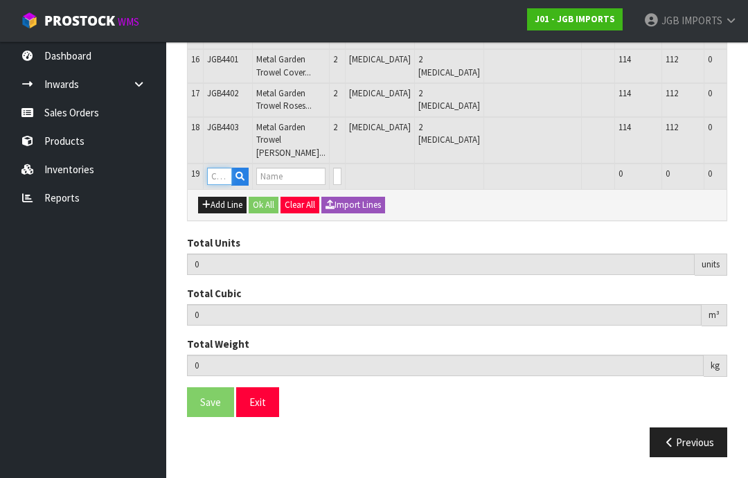
click at [229, 185] on input "text" at bounding box center [219, 176] width 25 height 17
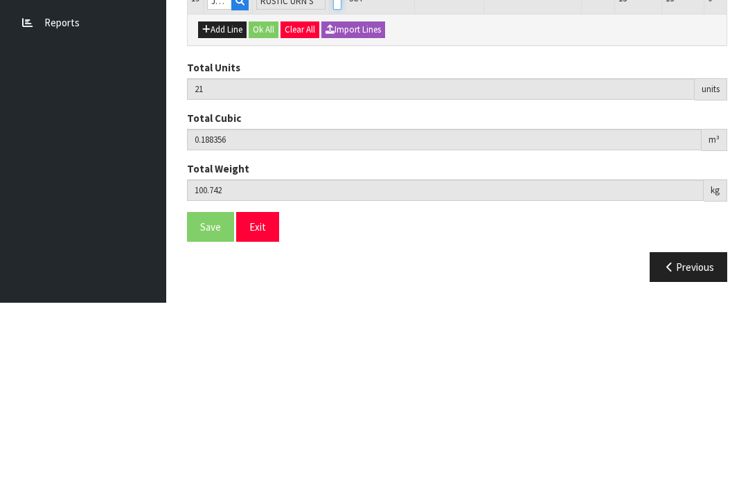
click at [333, 168] on input "0" at bounding box center [337, 176] width 8 height 17
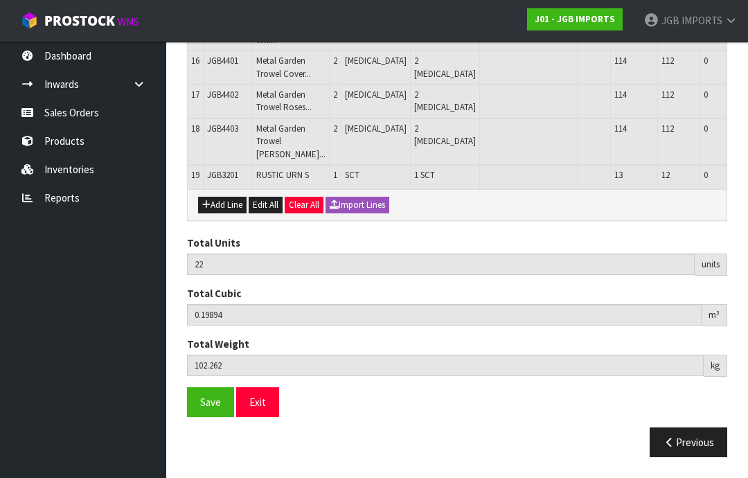
click at [226, 213] on button "Add Line" at bounding box center [222, 205] width 48 height 17
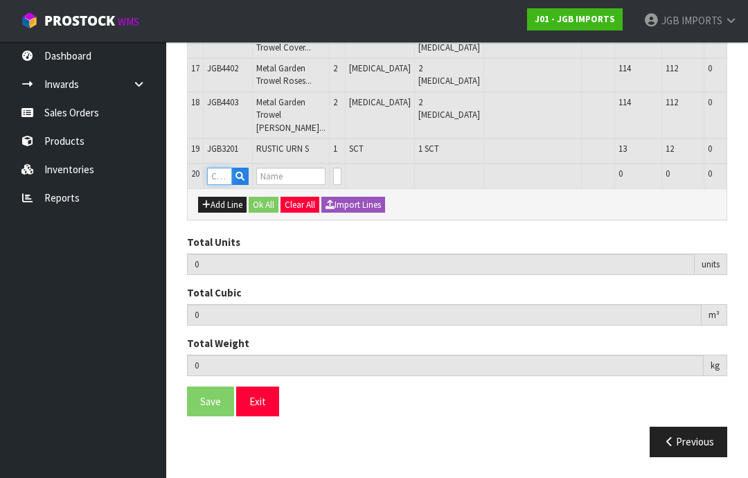
click at [226, 185] on input "text" at bounding box center [219, 176] width 25 height 17
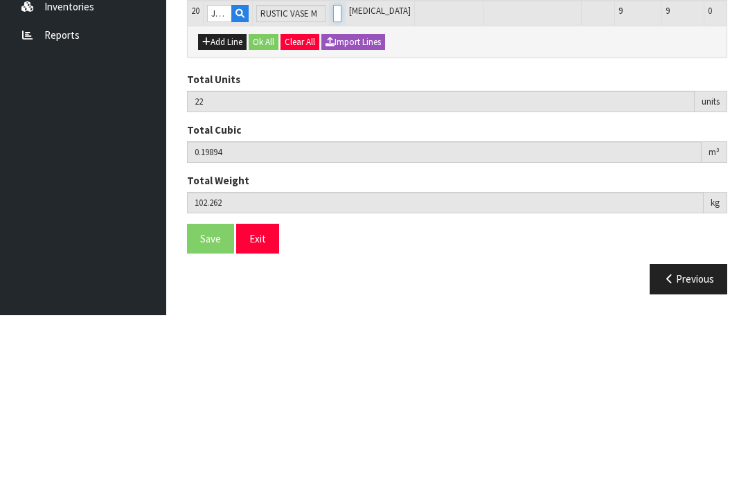
click at [333, 168] on input "0" at bounding box center [337, 176] width 8 height 17
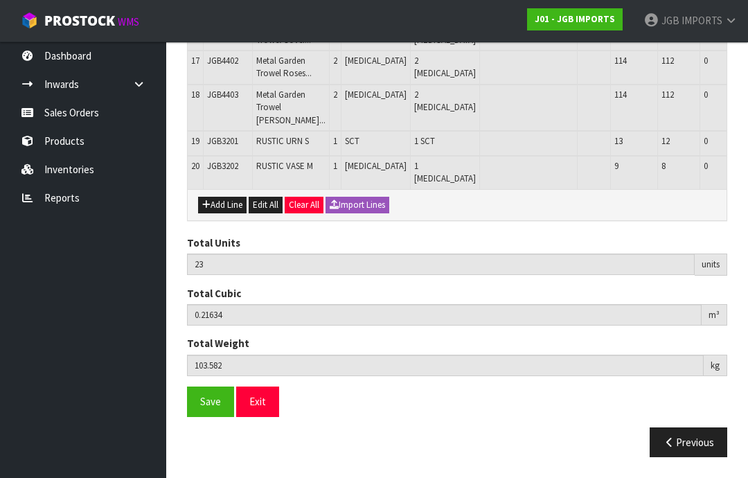
click at [227, 213] on button "Add Line" at bounding box center [222, 205] width 48 height 17
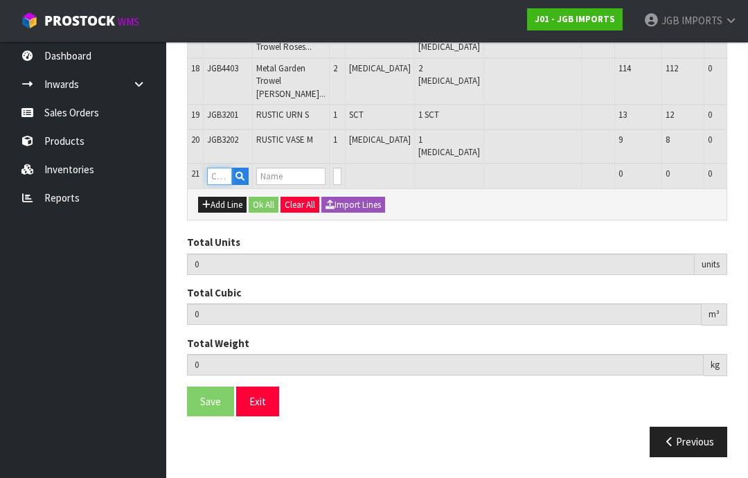
click at [230, 185] on input "text" at bounding box center [219, 176] width 25 height 17
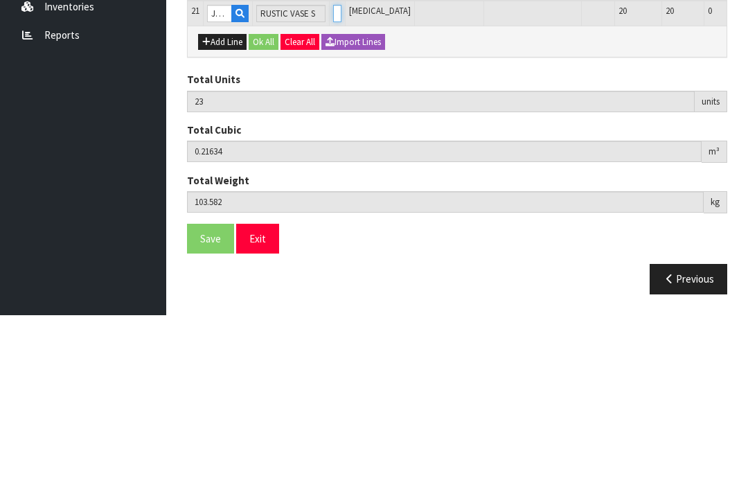
click at [333, 168] on input "0" at bounding box center [337, 176] width 8 height 17
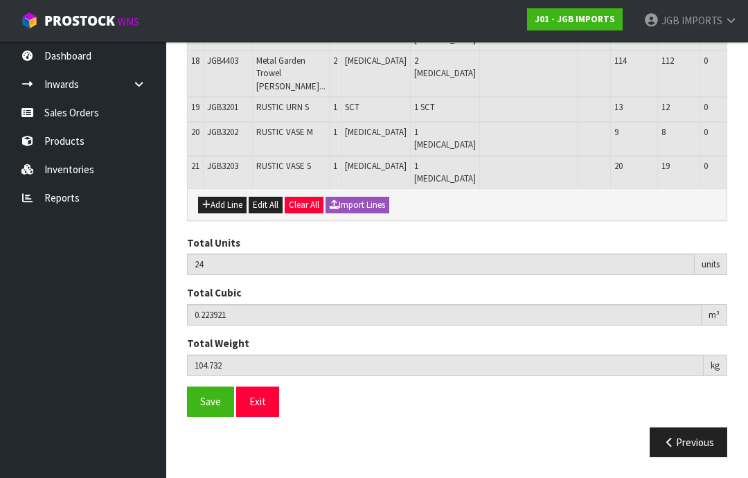
click at [228, 213] on button "Add Line" at bounding box center [222, 205] width 48 height 17
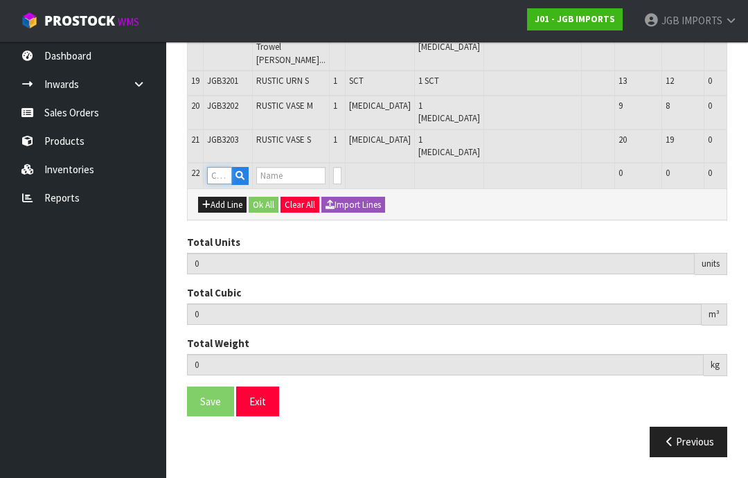
click at [228, 184] on input "text" at bounding box center [219, 175] width 25 height 17
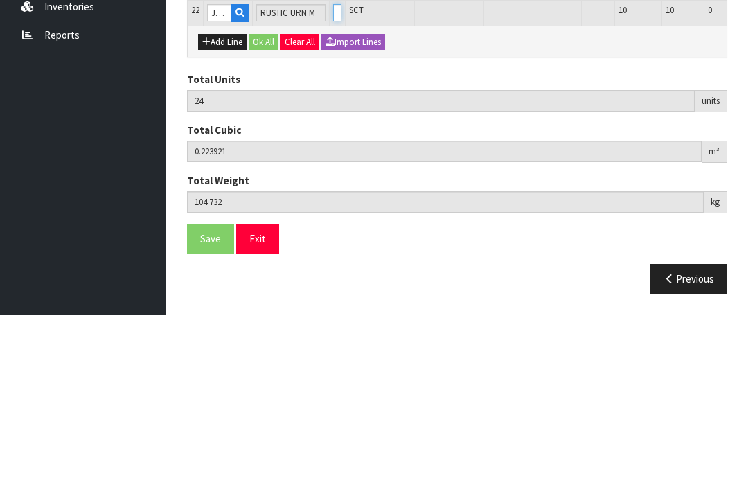
click at [333, 167] on input "0" at bounding box center [337, 175] width 8 height 17
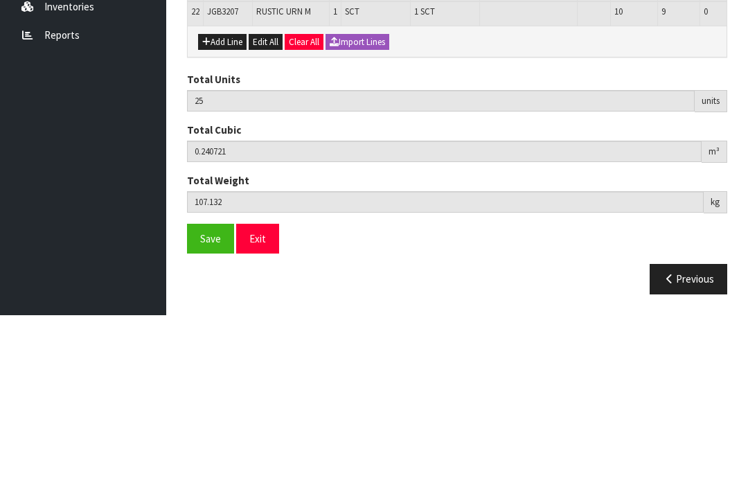
scroll to position [963, 0]
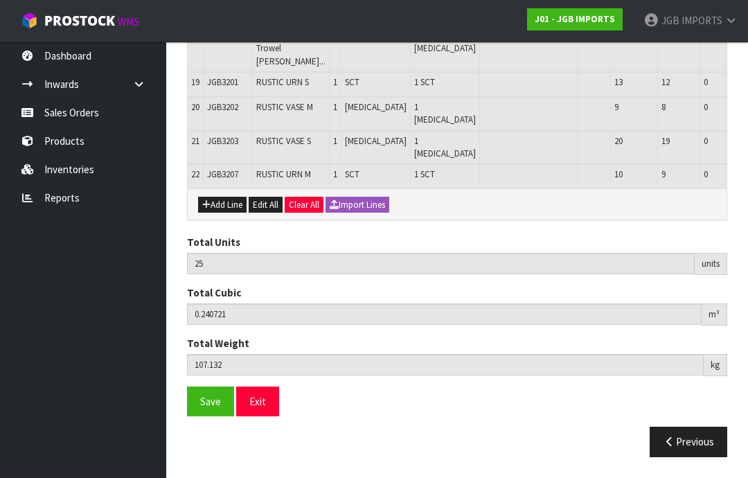
click at [228, 213] on button "Add Line" at bounding box center [222, 205] width 48 height 17
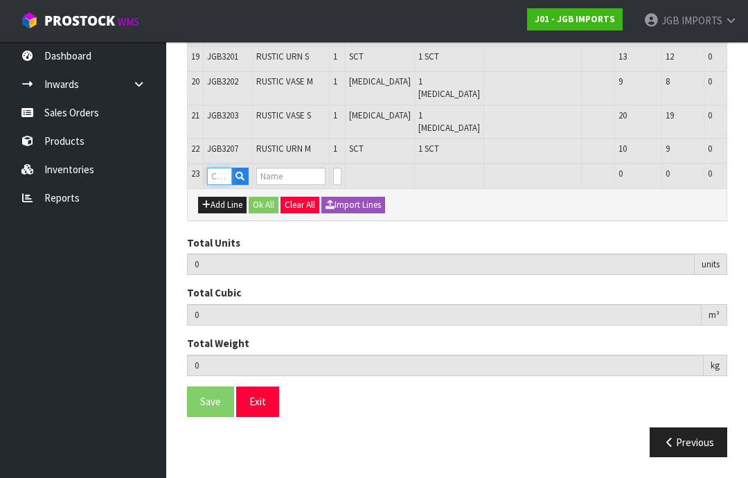
click at [229, 185] on input "text" at bounding box center [219, 176] width 25 height 17
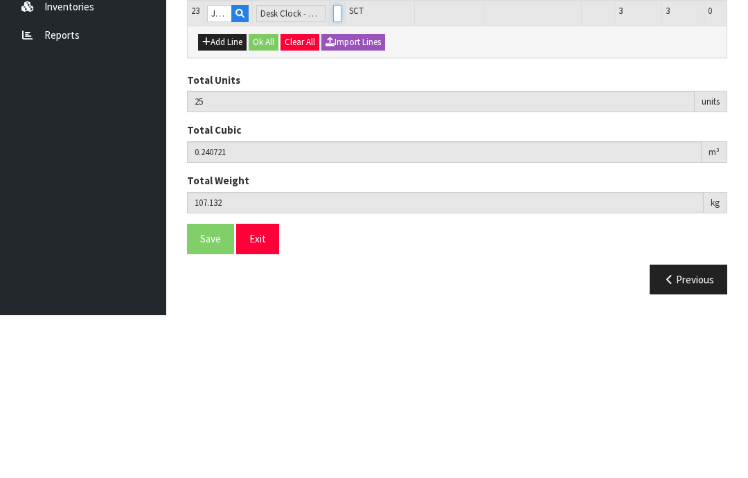
click at [333, 168] on input "0" at bounding box center [337, 176] width 8 height 17
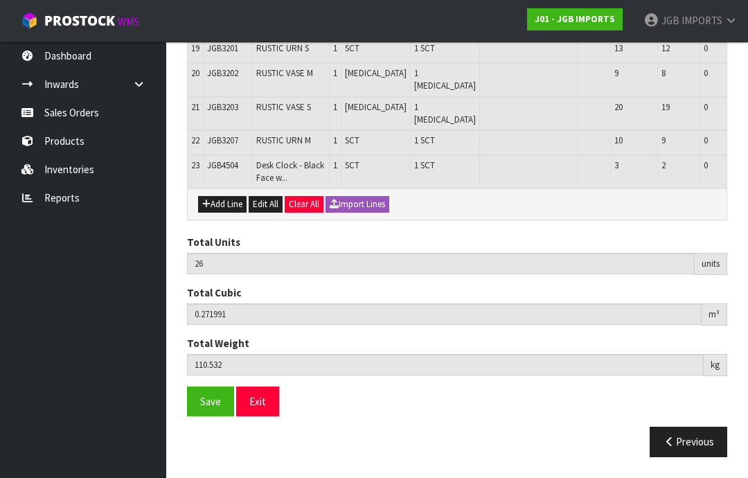
click at [225, 213] on button "Add Line" at bounding box center [222, 204] width 48 height 17
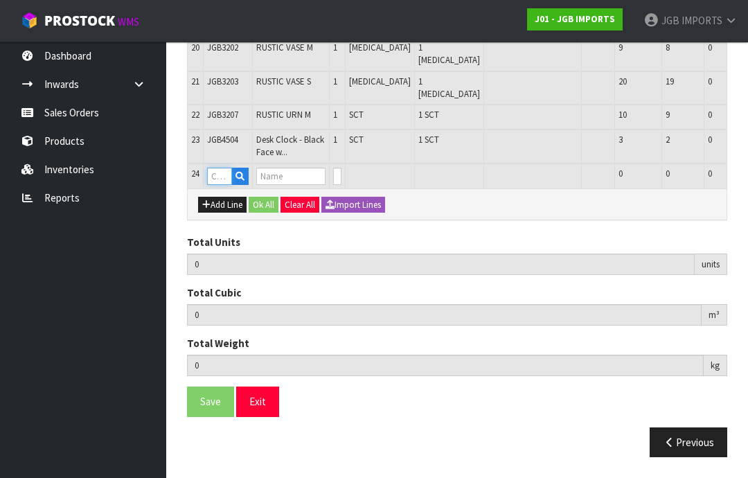
click at [226, 185] on input "text" at bounding box center [219, 176] width 25 height 17
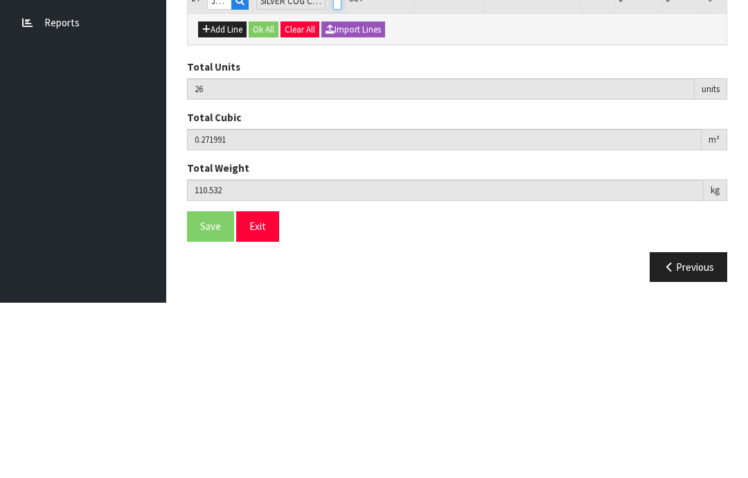
click at [333, 168] on input "0" at bounding box center [337, 176] width 8 height 17
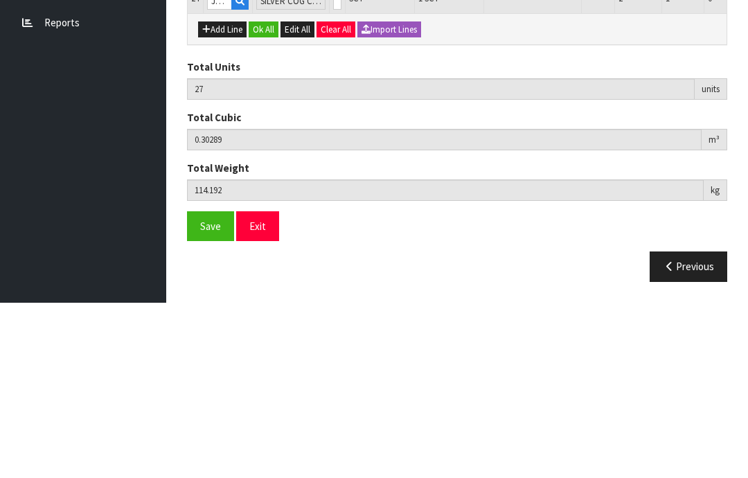
scroll to position [1041, 0]
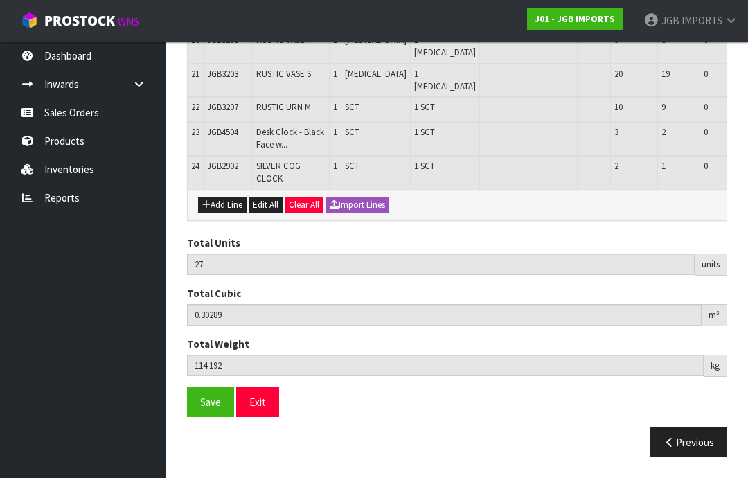
click at [232, 213] on button "Add Line" at bounding box center [222, 205] width 48 height 17
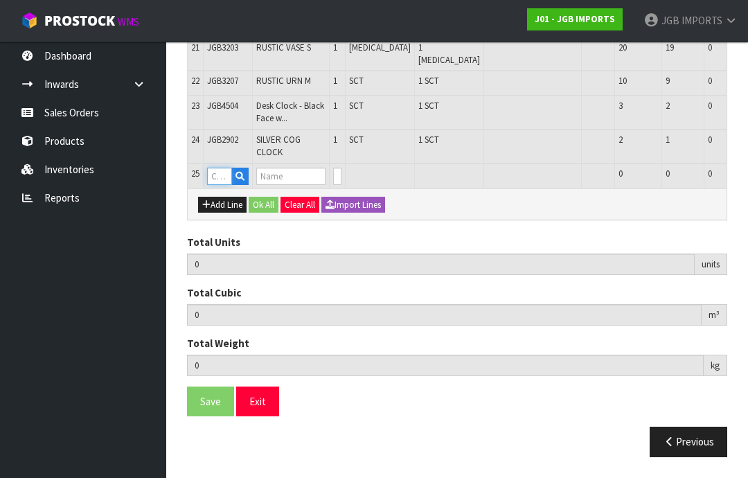
click at [226, 185] on input "text" at bounding box center [219, 176] width 25 height 17
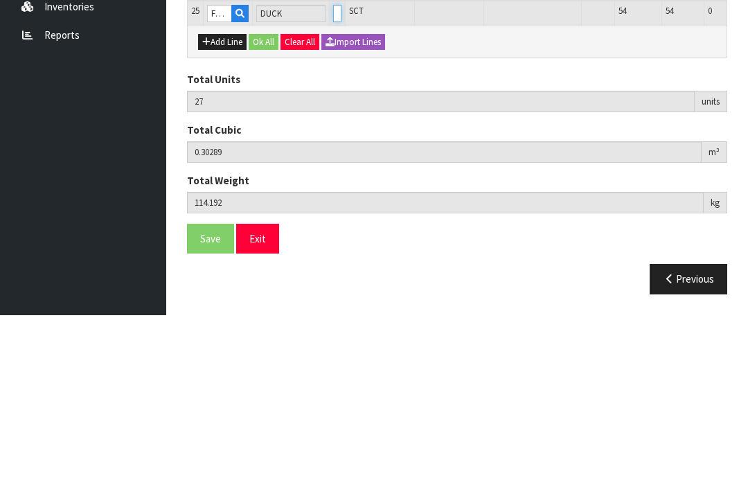
click at [333, 168] on input "0" at bounding box center [337, 176] width 8 height 17
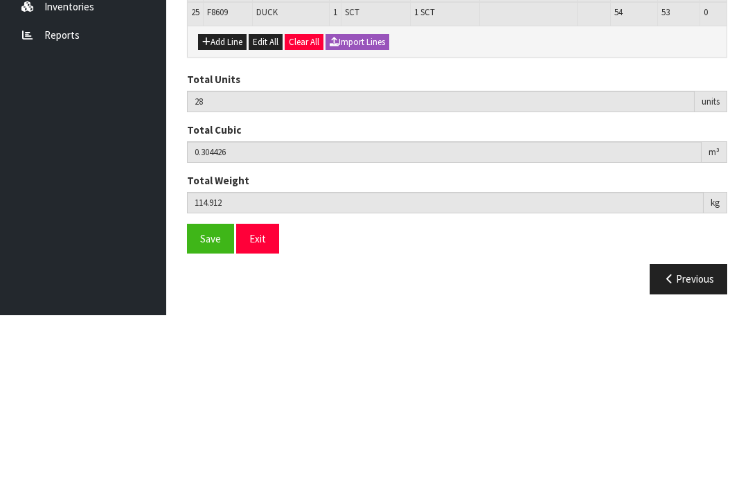
scroll to position [1073, 0]
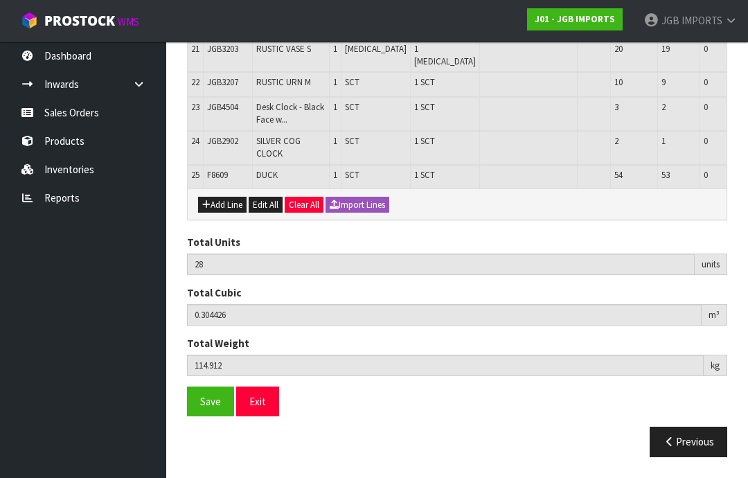
click at [230, 213] on button "Add Line" at bounding box center [222, 205] width 48 height 17
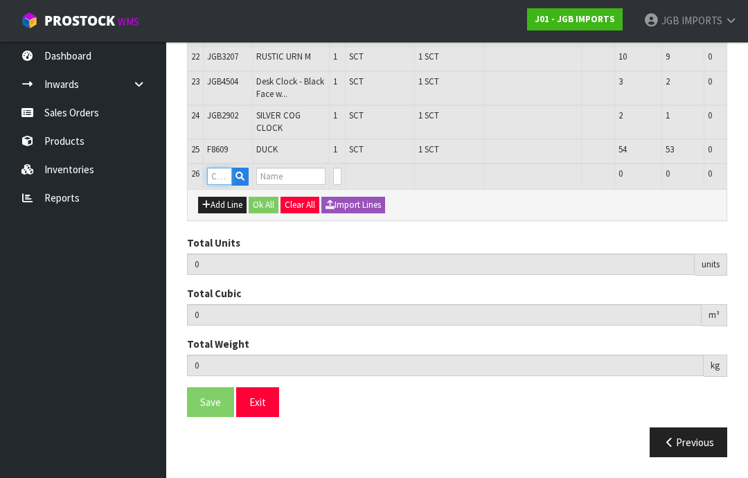
click at [227, 185] on input "text" at bounding box center [219, 176] width 25 height 17
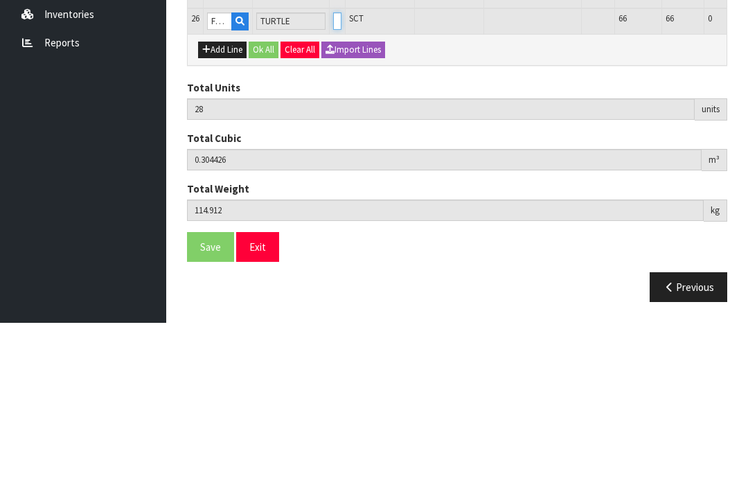
click at [333, 168] on input "0" at bounding box center [337, 176] width 8 height 17
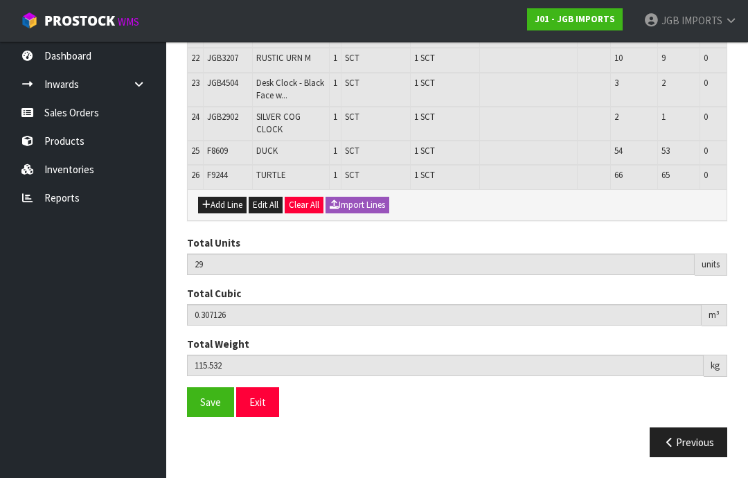
click at [229, 213] on button "Add Line" at bounding box center [222, 205] width 48 height 17
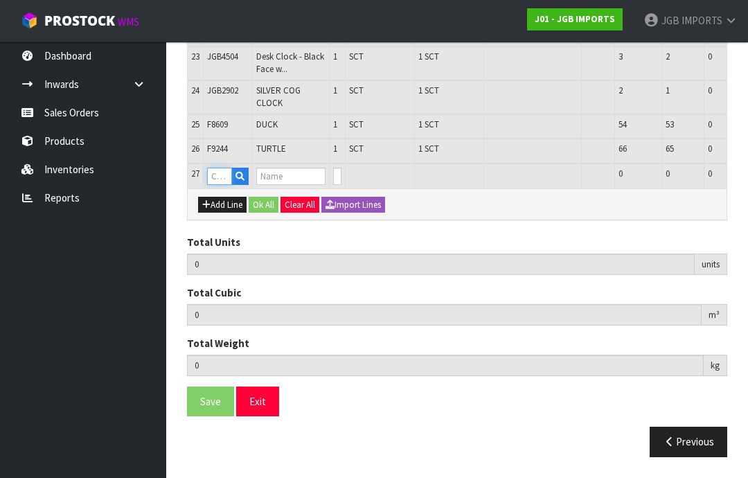
click at [228, 185] on input "text" at bounding box center [219, 176] width 25 height 17
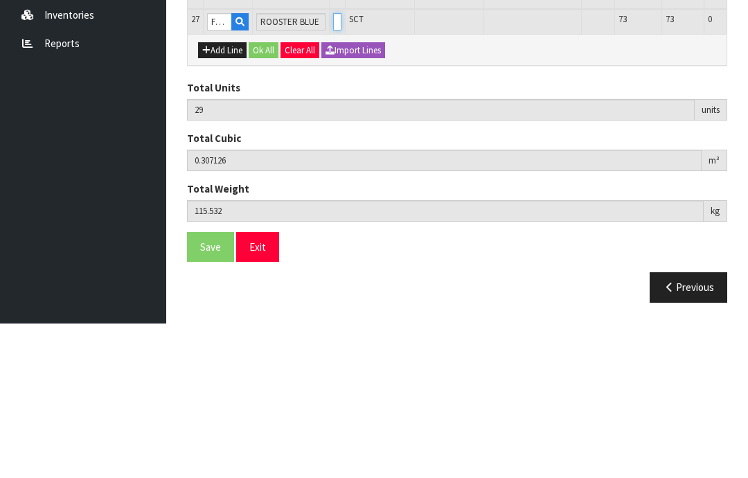
click at [333, 168] on input "0" at bounding box center [337, 176] width 8 height 17
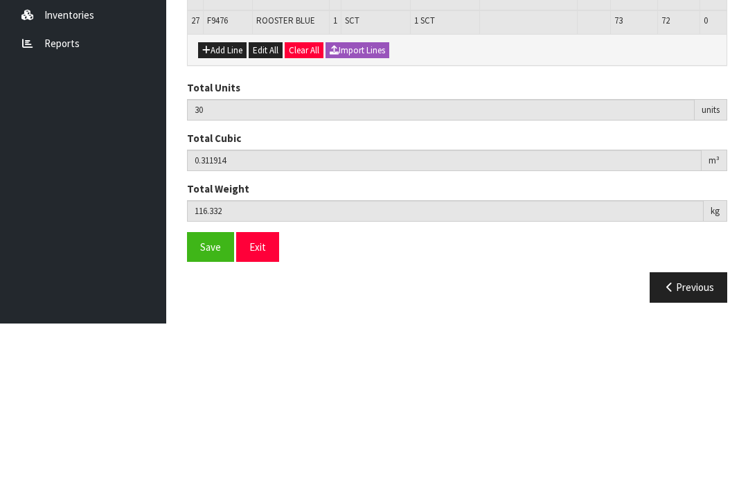
scroll to position [1122, 0]
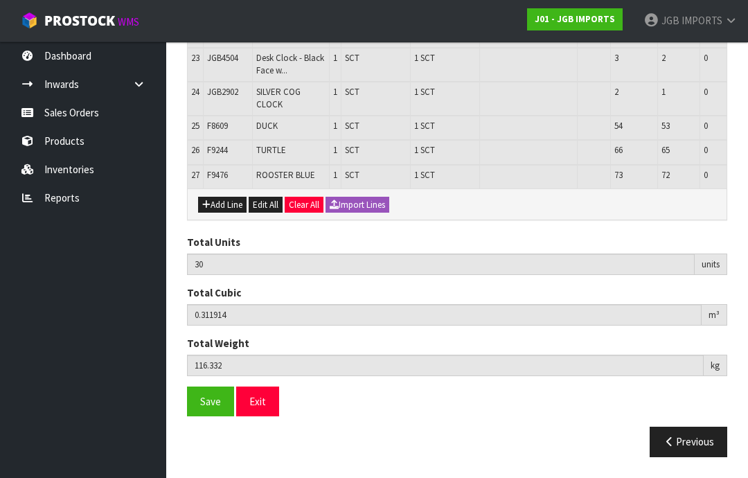
click at [235, 213] on button "Add Line" at bounding box center [222, 205] width 48 height 17
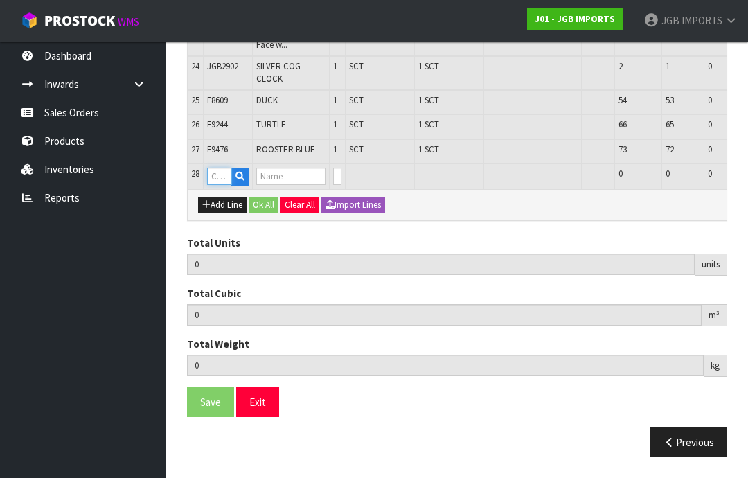
click at [228, 185] on input "text" at bounding box center [219, 176] width 25 height 17
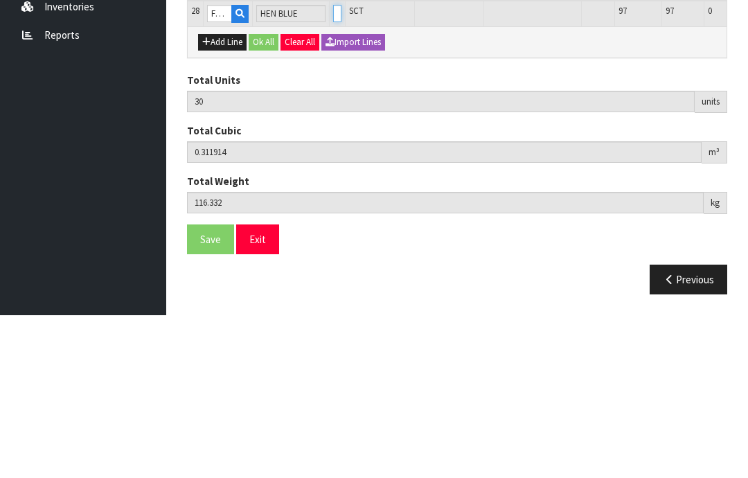
click at [333, 168] on input "0" at bounding box center [337, 176] width 8 height 17
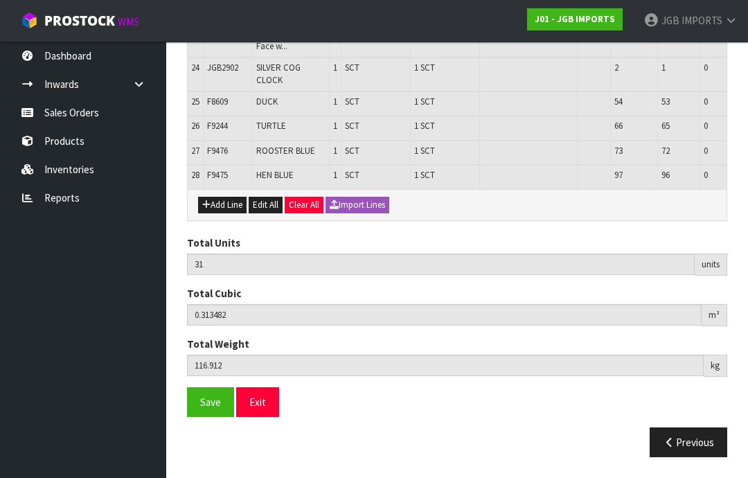
click at [233, 213] on button "Add Line" at bounding box center [222, 205] width 48 height 17
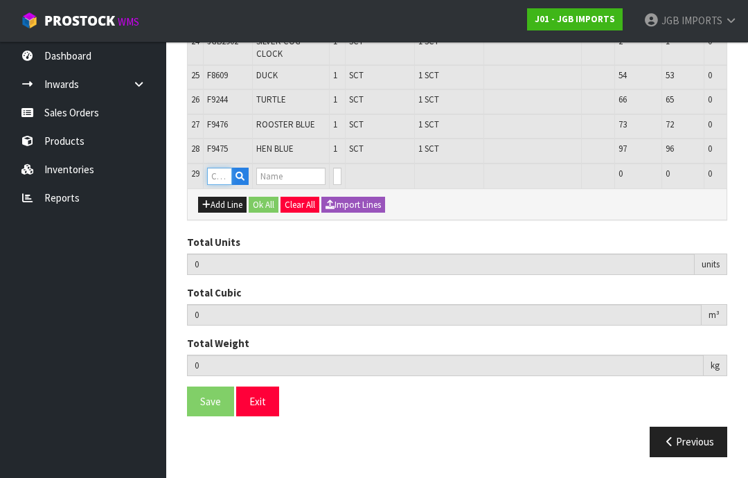
click at [227, 185] on input "text" at bounding box center [219, 176] width 25 height 17
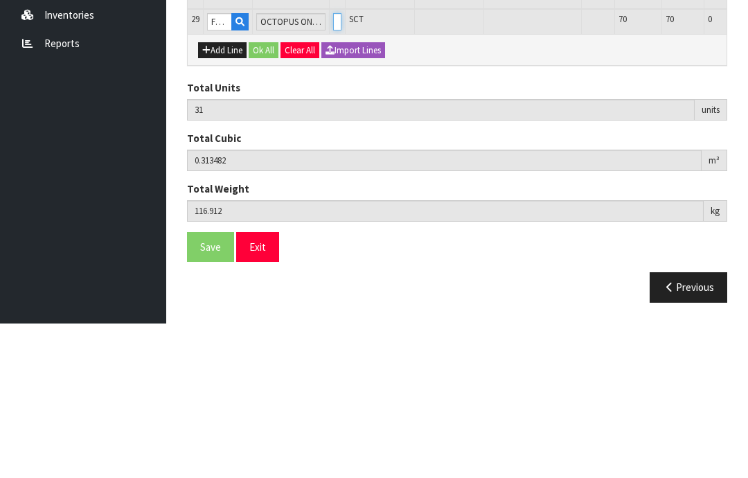
click at [333, 168] on input "0" at bounding box center [337, 176] width 8 height 17
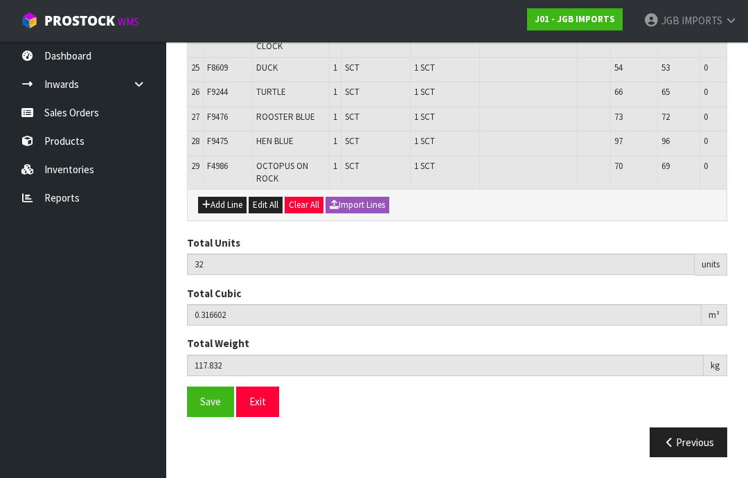
click at [232, 213] on button "Add Line" at bounding box center [222, 205] width 48 height 17
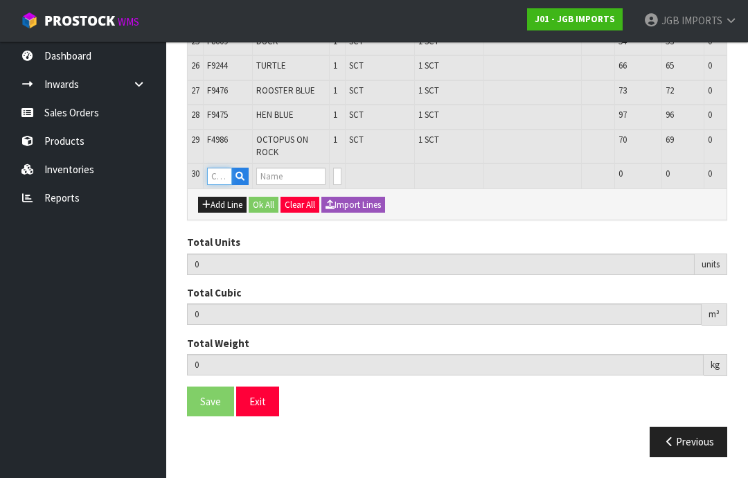
click at [228, 185] on input "text" at bounding box center [219, 176] width 25 height 17
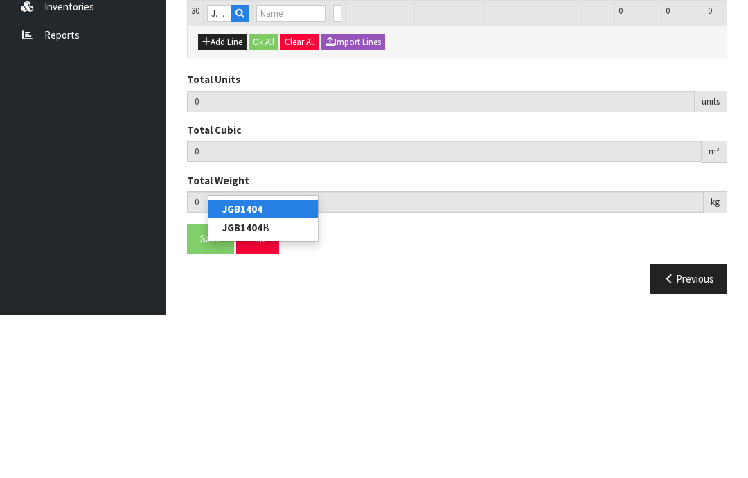
click at [268, 362] on link "JGB1404" at bounding box center [262, 371] width 109 height 19
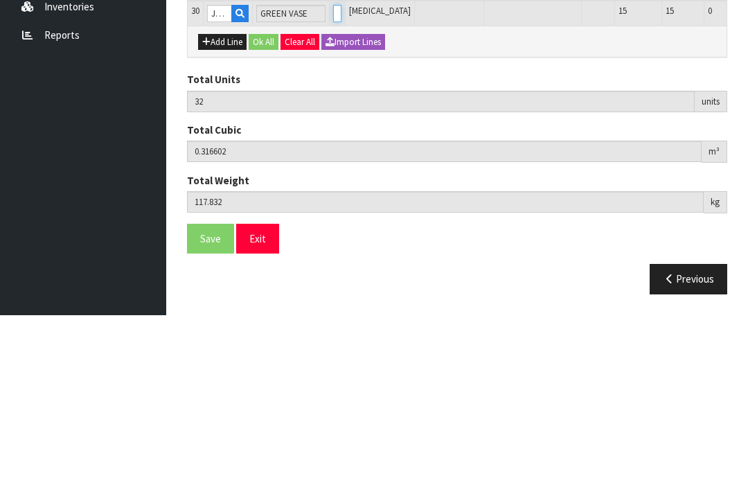
click at [333, 168] on input "0" at bounding box center [337, 176] width 8 height 17
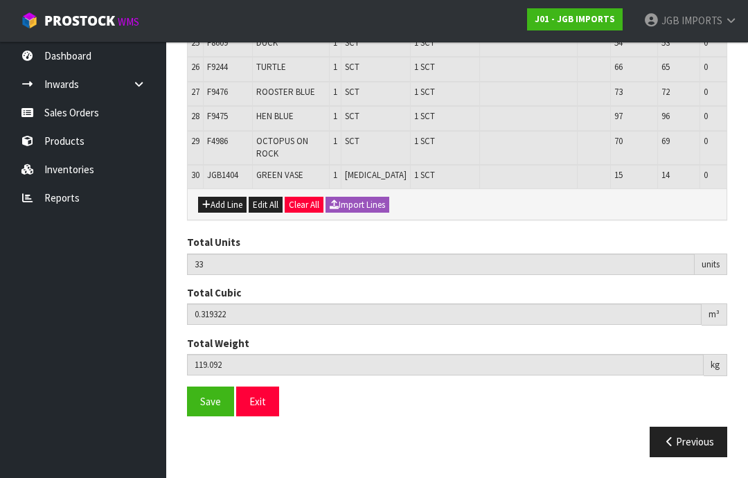
click at [232, 213] on button "Add Line" at bounding box center [222, 205] width 48 height 17
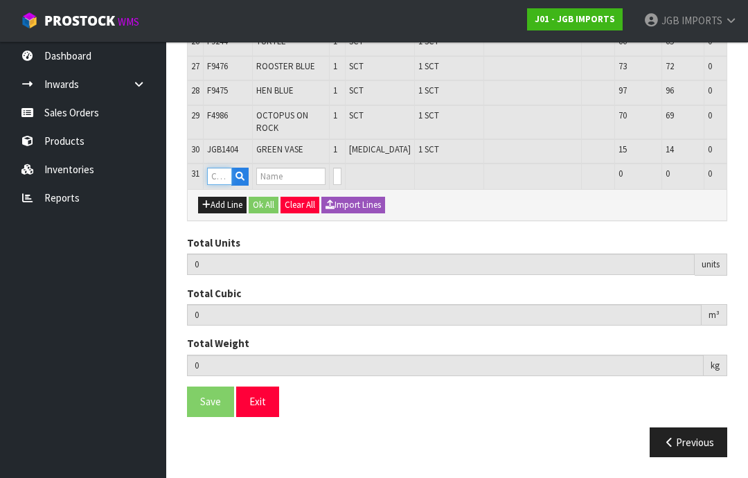
click at [225, 185] on input "text" at bounding box center [219, 176] width 25 height 17
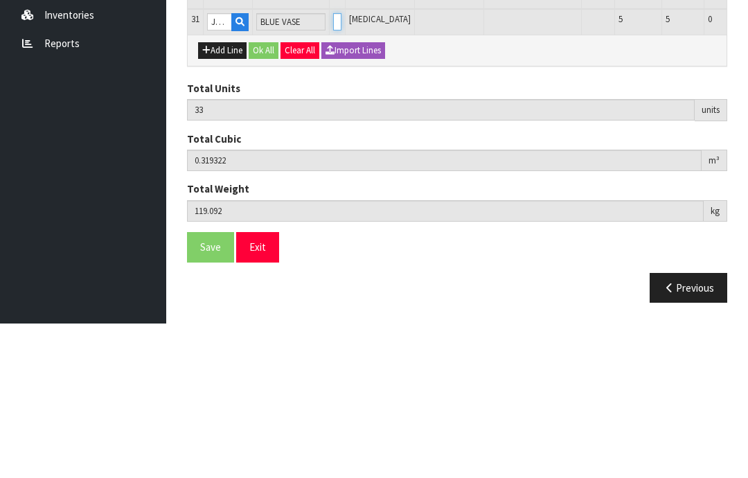
click at [333, 168] on input "0" at bounding box center [337, 176] width 8 height 17
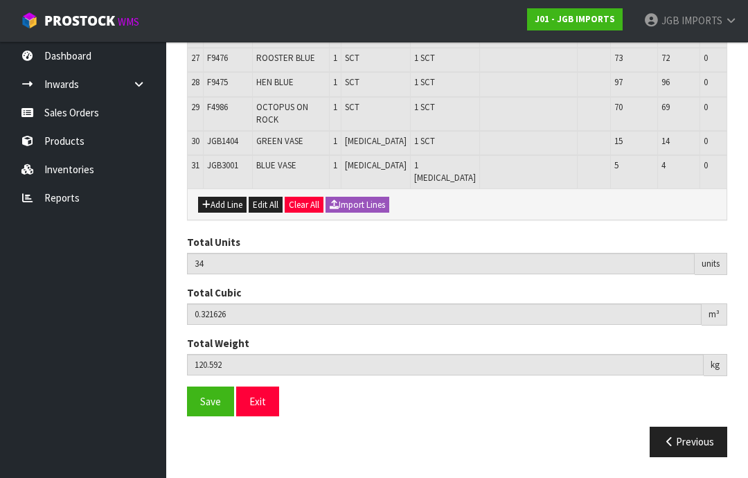
click at [231, 213] on button "Add Line" at bounding box center [222, 205] width 48 height 17
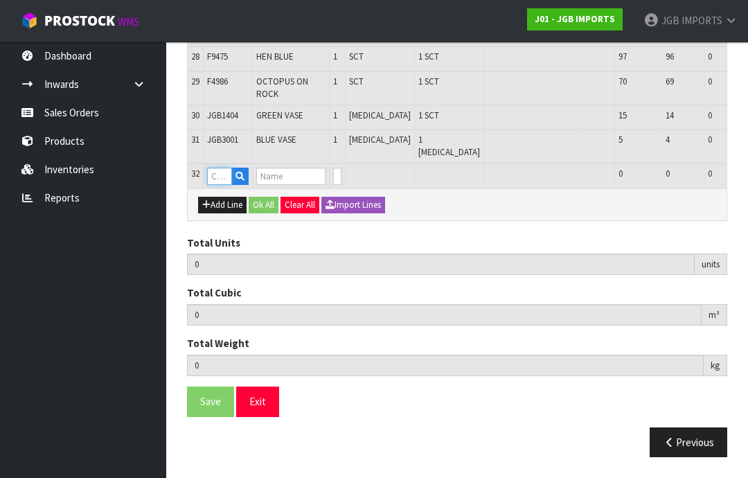
click at [230, 185] on input "text" at bounding box center [219, 176] width 25 height 17
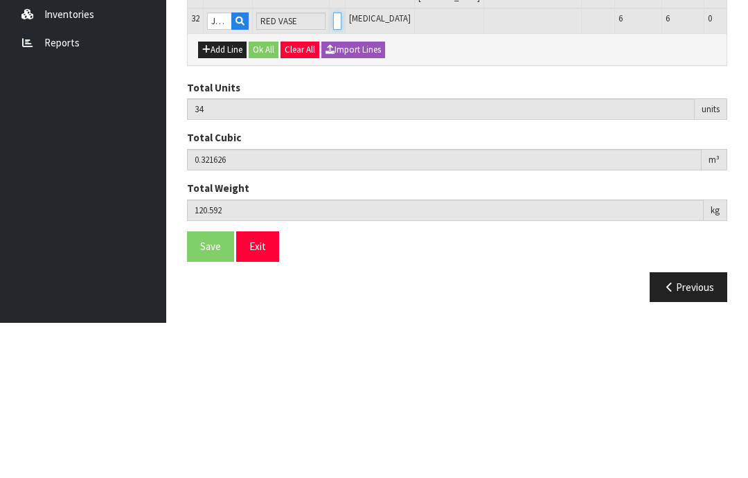
click at [333, 168] on input "0" at bounding box center [337, 176] width 8 height 17
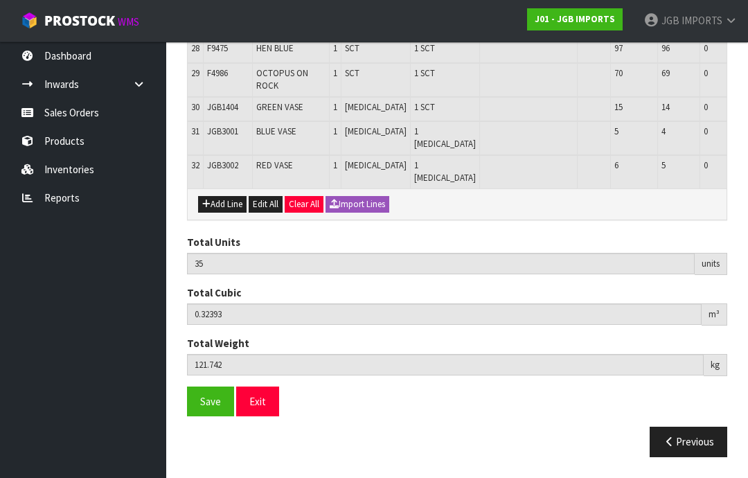
click at [233, 213] on button "Add Line" at bounding box center [222, 204] width 48 height 17
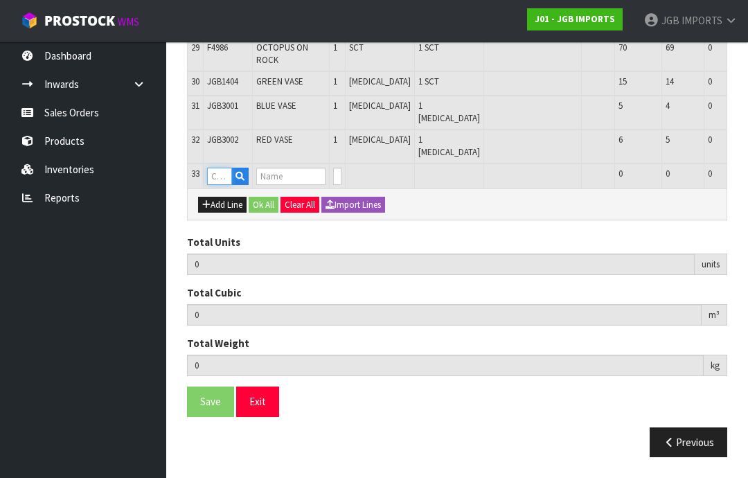
click at [222, 185] on input "text" at bounding box center [219, 176] width 25 height 17
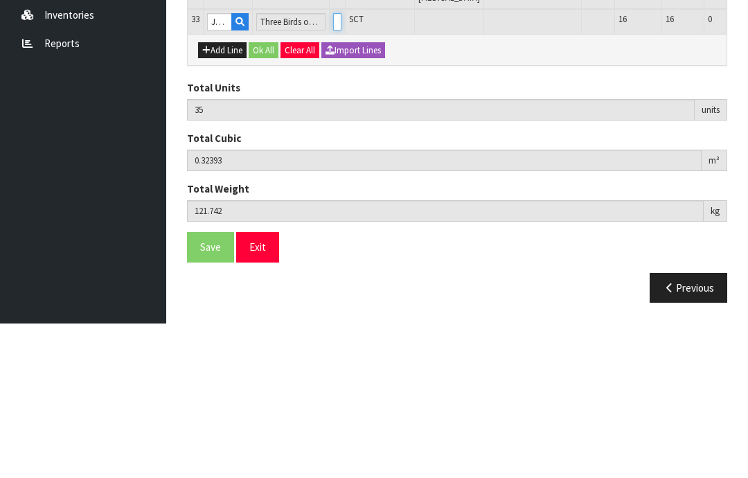
click at [333, 168] on input "0" at bounding box center [337, 176] width 8 height 17
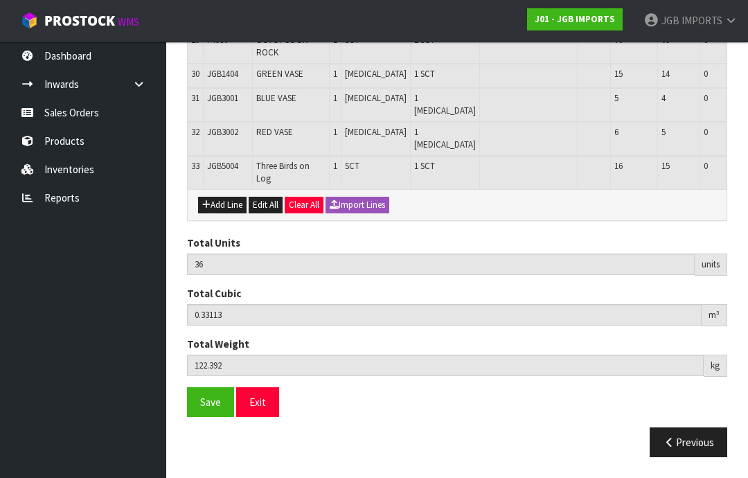
click at [229, 213] on button "Add Line" at bounding box center [222, 205] width 48 height 17
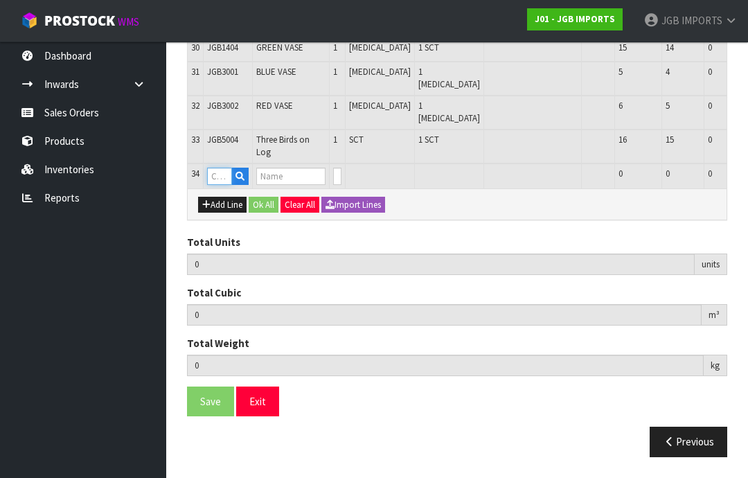
click at [224, 185] on input "text" at bounding box center [219, 176] width 25 height 17
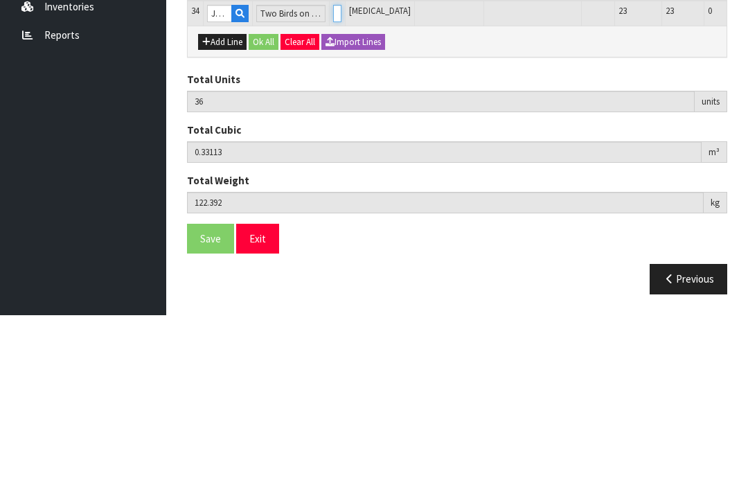
click at [333, 168] on input "0" at bounding box center [337, 176] width 8 height 17
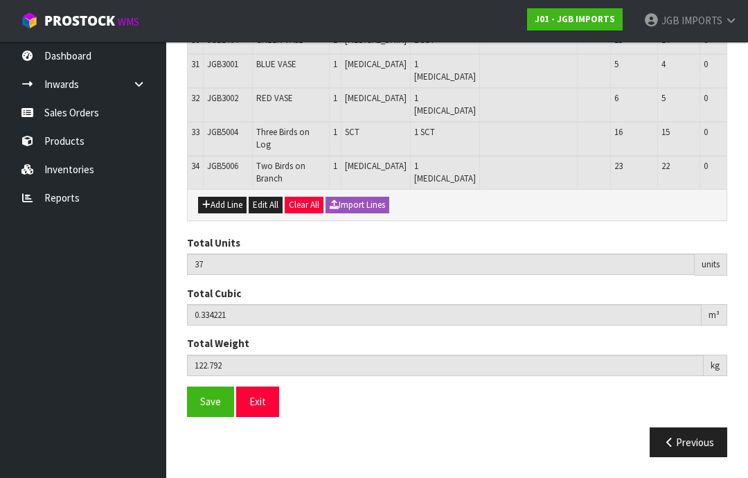
click at [236, 213] on button "Add Line" at bounding box center [222, 205] width 48 height 17
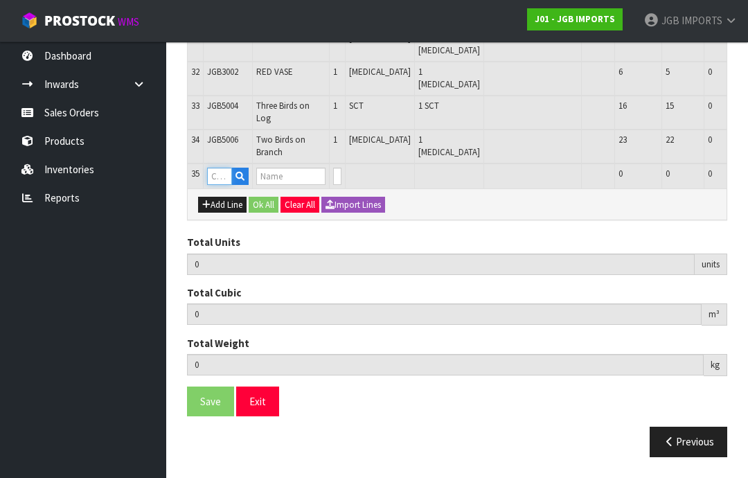
click at [228, 185] on input "text" at bounding box center [219, 176] width 25 height 17
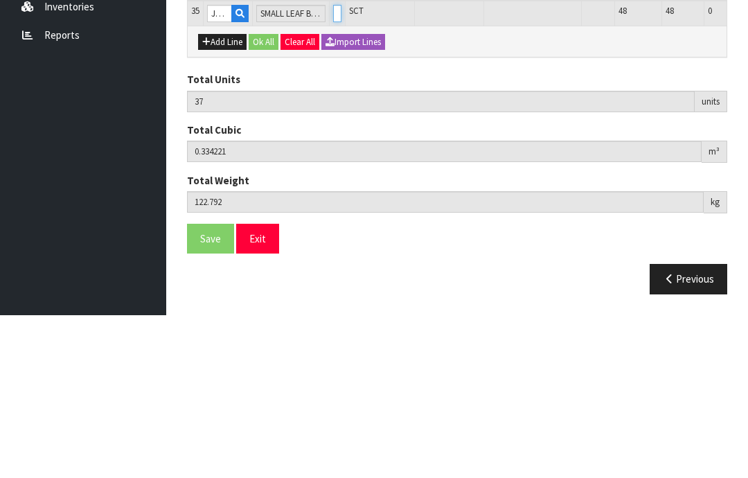
click at [333, 168] on input "0" at bounding box center [337, 176] width 8 height 17
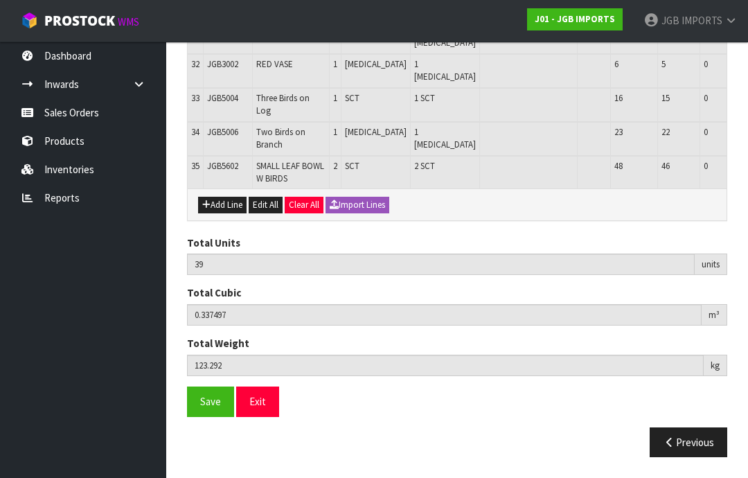
click at [228, 213] on button "Add Line" at bounding box center [222, 205] width 48 height 17
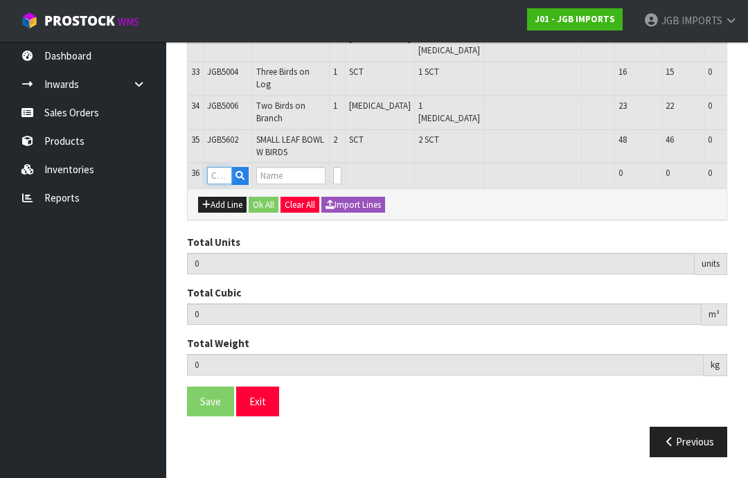
click at [222, 184] on input "text" at bounding box center [219, 175] width 25 height 17
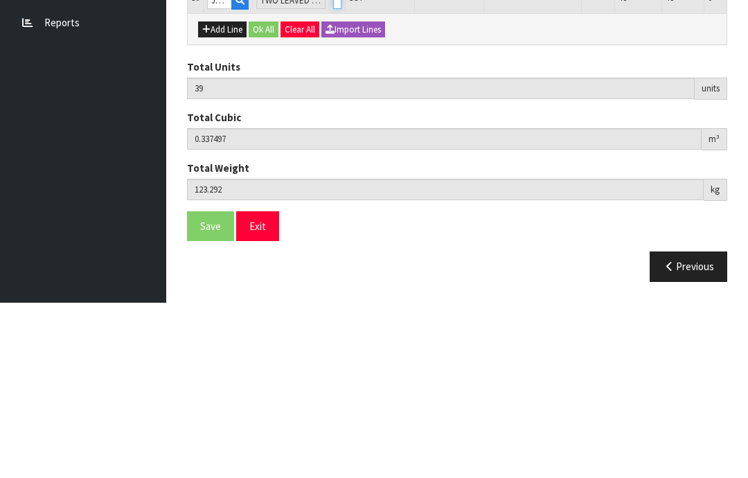
click at [335, 167] on input "0" at bounding box center [337, 175] width 8 height 17
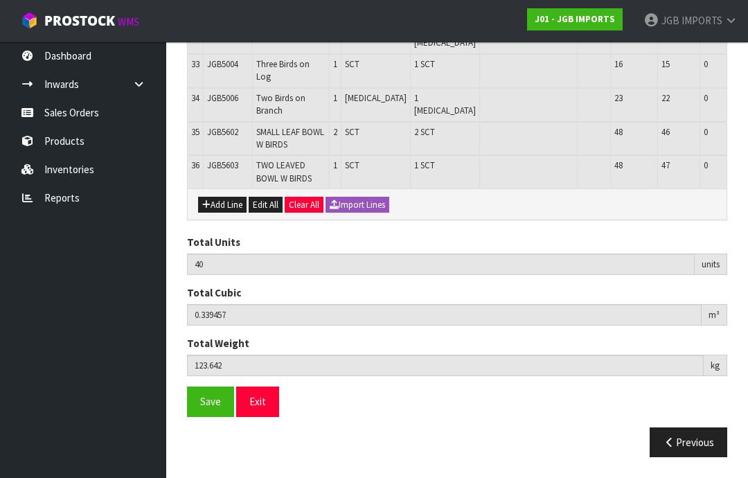
click at [231, 213] on button "Add Line" at bounding box center [222, 205] width 48 height 17
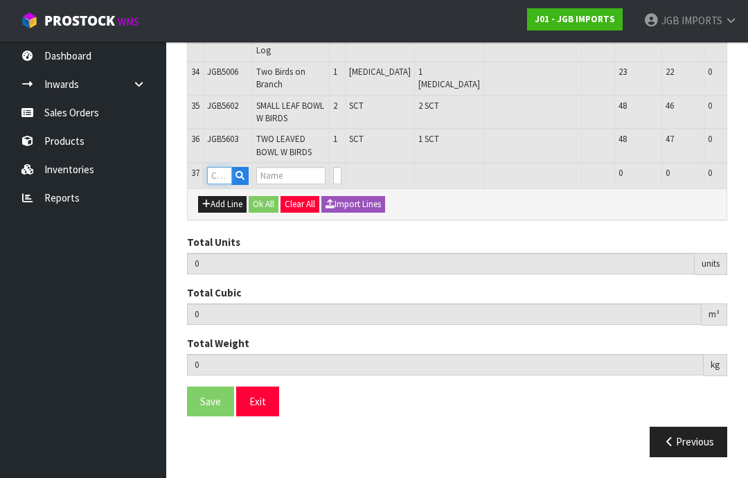
click at [225, 184] on input "text" at bounding box center [219, 175] width 25 height 17
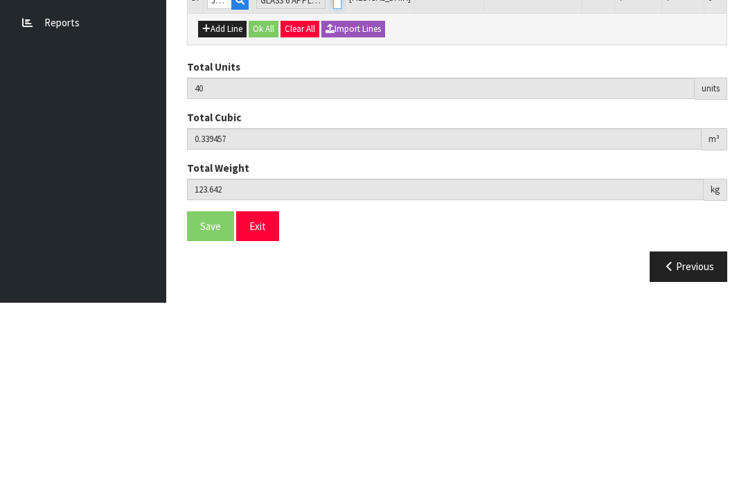
click at [334, 167] on input "0" at bounding box center [337, 175] width 8 height 17
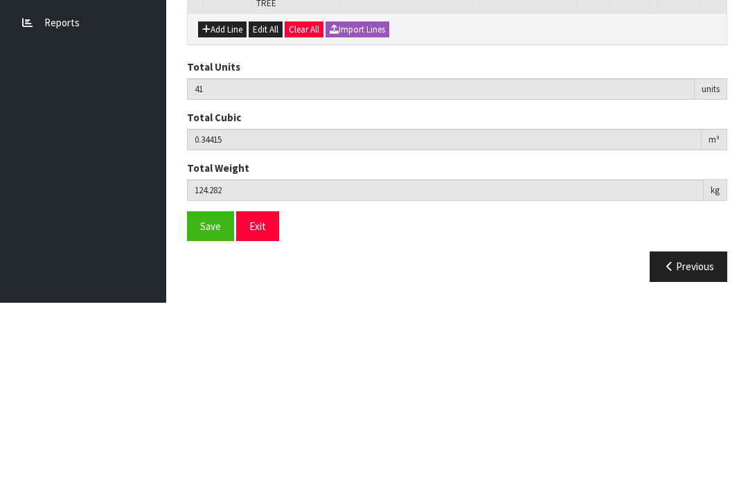
scroll to position [1440, 0]
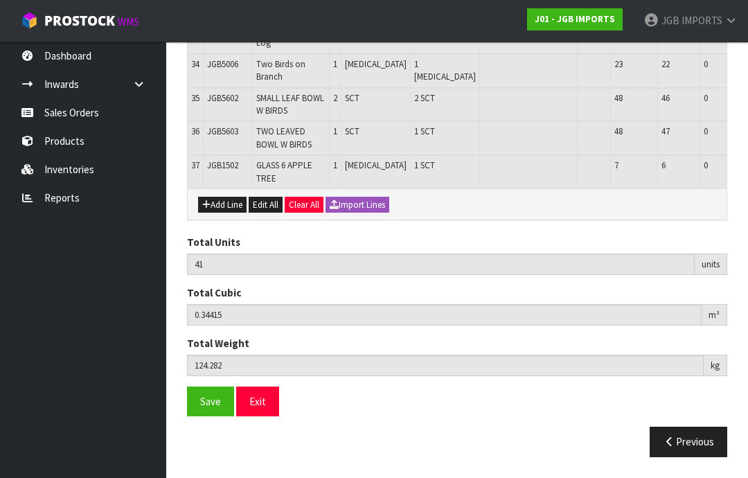
click at [229, 213] on button "Add Line" at bounding box center [222, 205] width 48 height 17
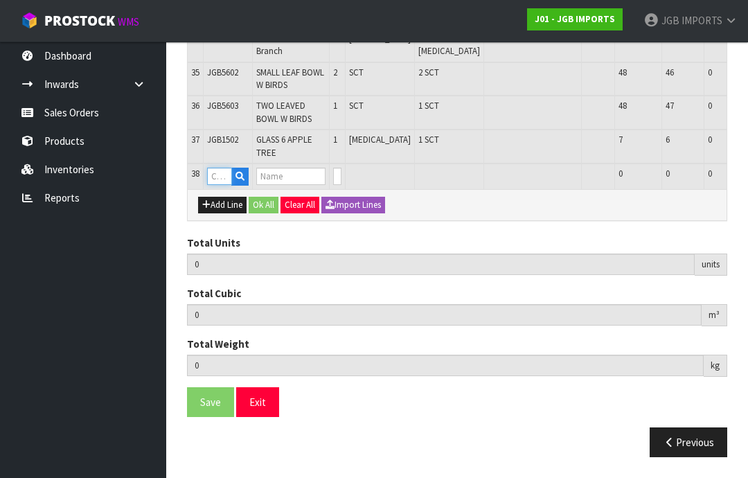
click at [225, 185] on input "text" at bounding box center [219, 176] width 25 height 17
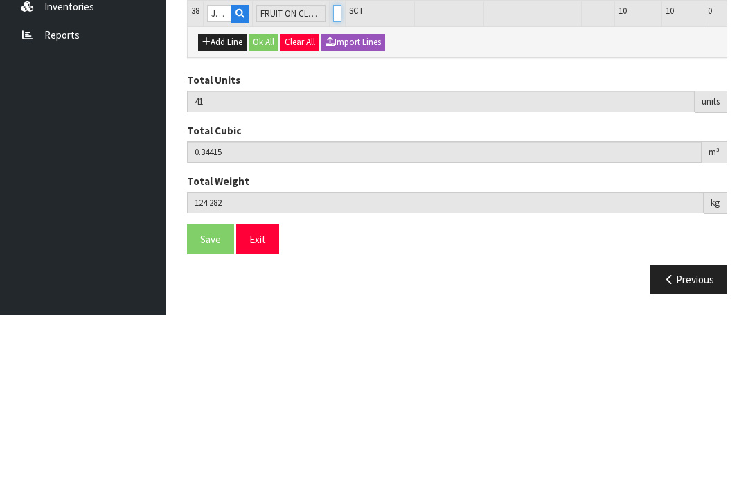
click at [333, 168] on input "0" at bounding box center [337, 176] width 8 height 17
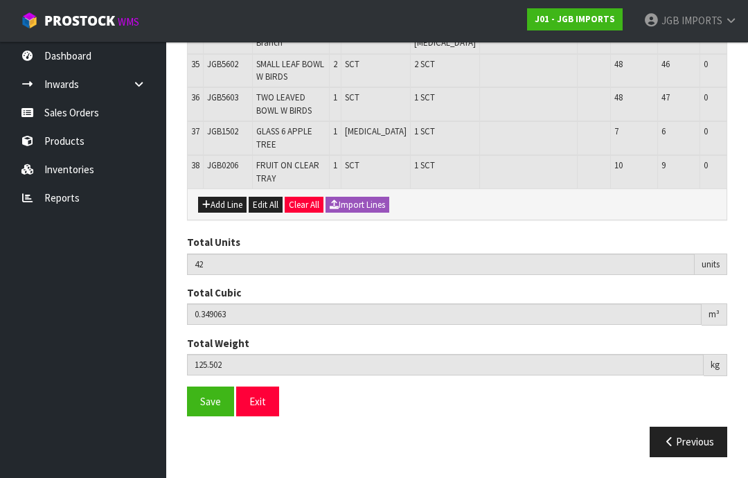
click at [228, 213] on button "Add Line" at bounding box center [222, 205] width 48 height 17
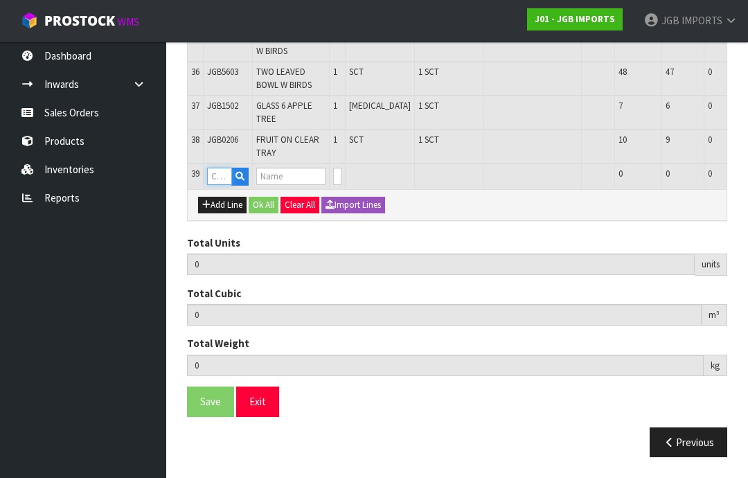
click at [226, 185] on input "text" at bounding box center [219, 176] width 25 height 17
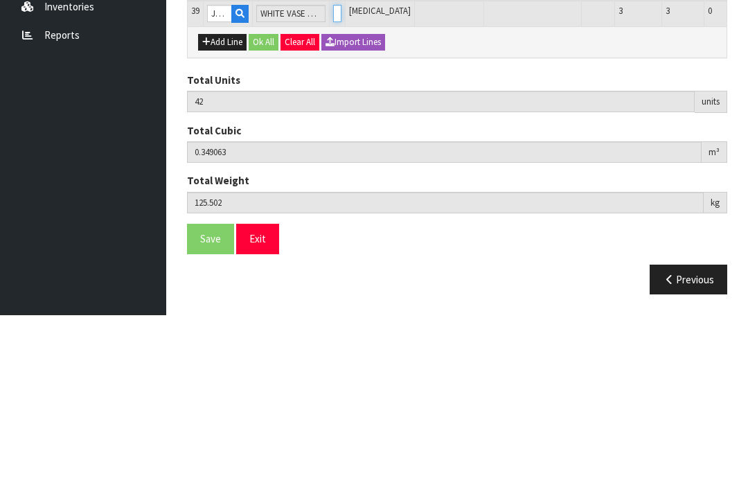
click at [333, 168] on input "0" at bounding box center [337, 176] width 8 height 17
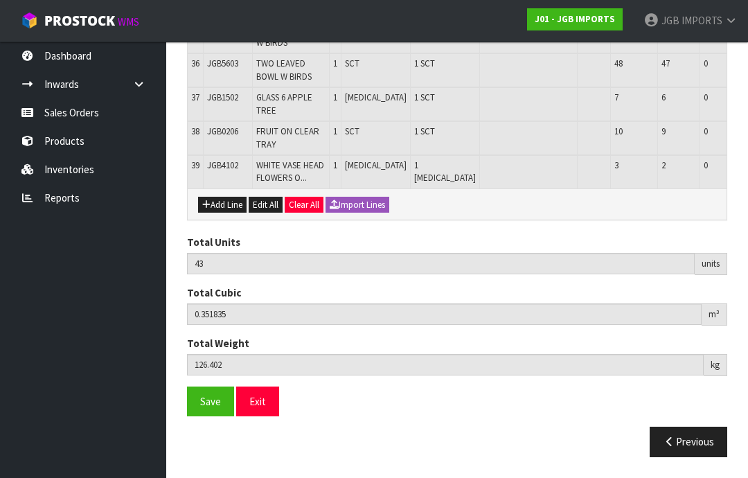
click at [229, 213] on button "Add Line" at bounding box center [222, 205] width 48 height 17
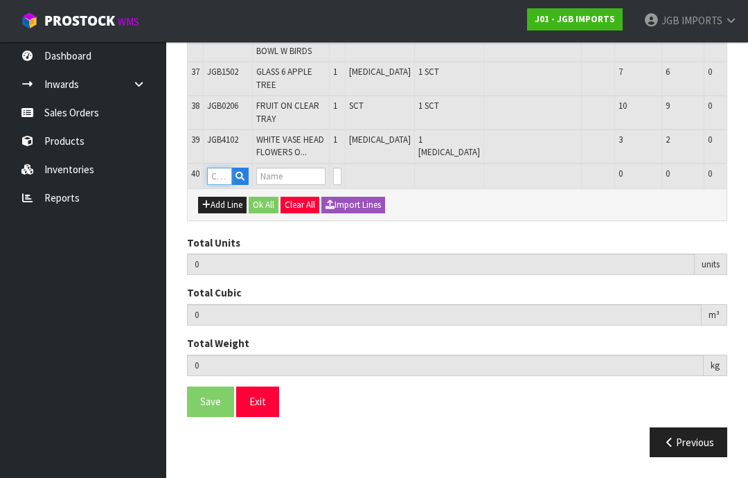
click at [228, 185] on input "text" at bounding box center [219, 176] width 25 height 17
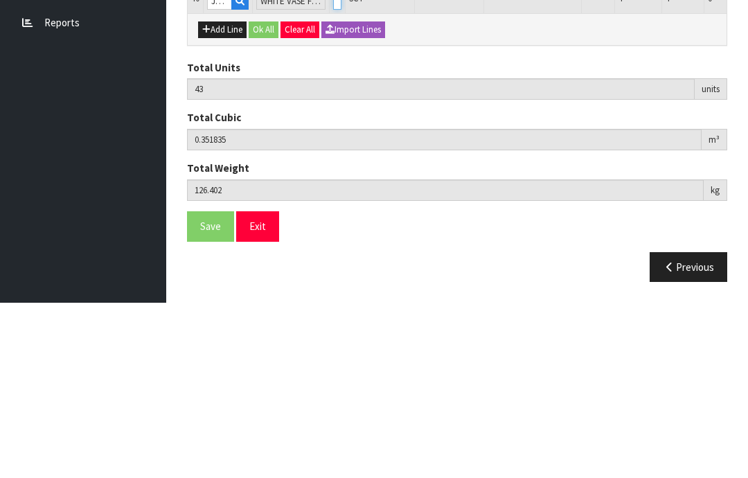
click at [335, 168] on input "0" at bounding box center [337, 176] width 8 height 17
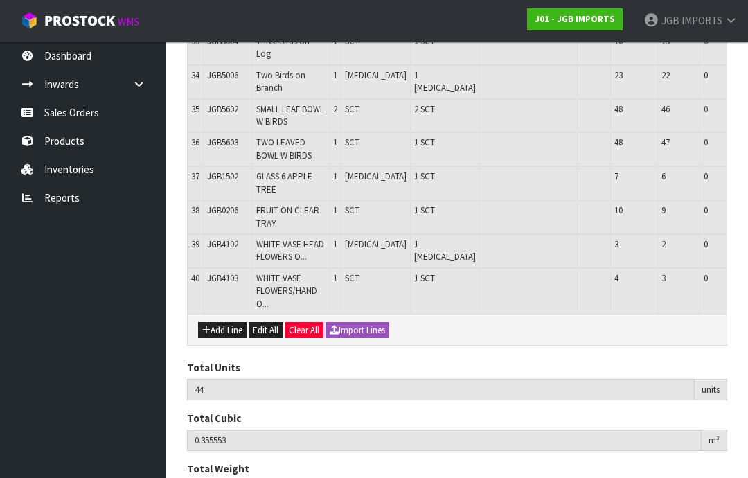
click at [229, 322] on button "Add Line" at bounding box center [222, 330] width 48 height 17
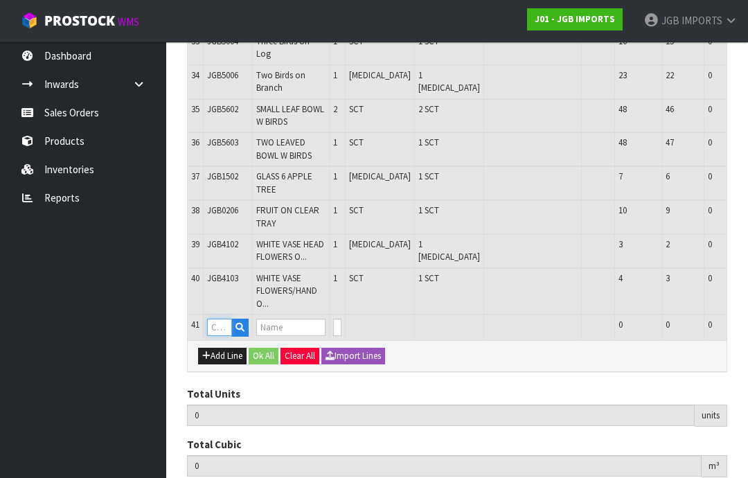
click at [226, 319] on input "text" at bounding box center [219, 327] width 25 height 17
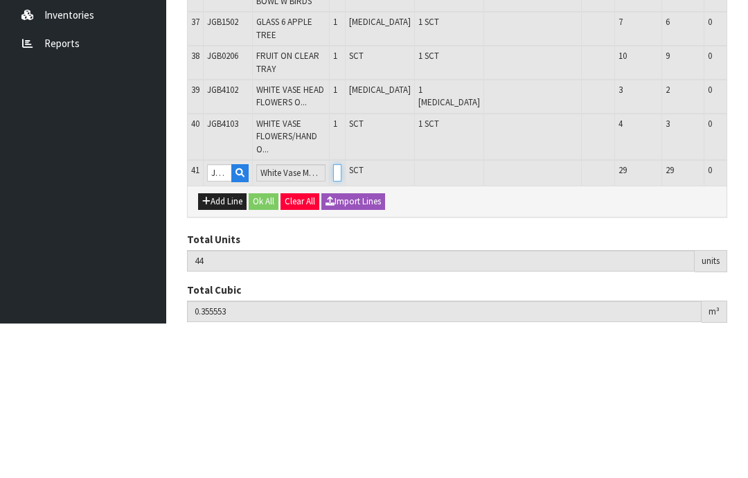
click at [340, 319] on input "0" at bounding box center [337, 327] width 8 height 17
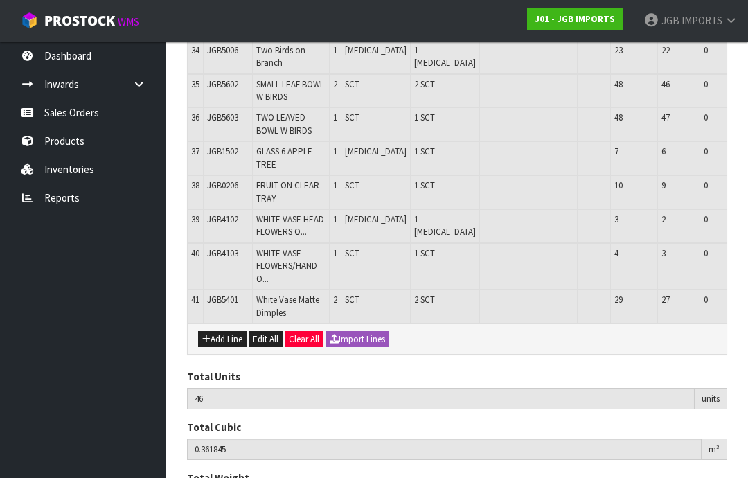
click at [231, 331] on button "Add Line" at bounding box center [222, 339] width 48 height 17
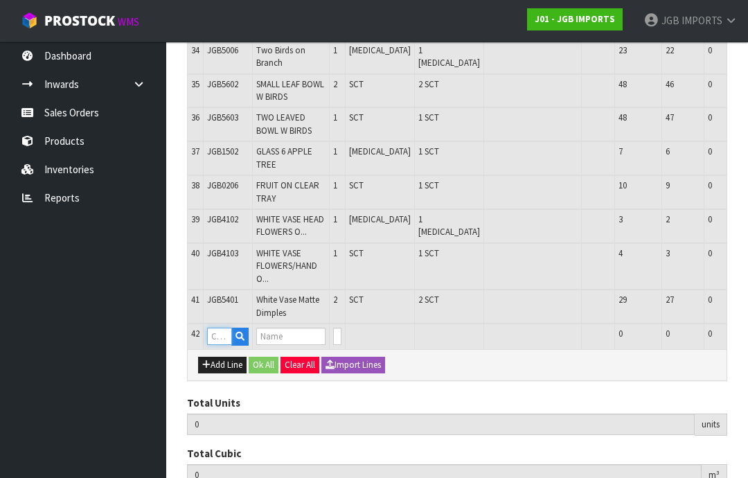
click at [230, 328] on input "text" at bounding box center [219, 336] width 25 height 17
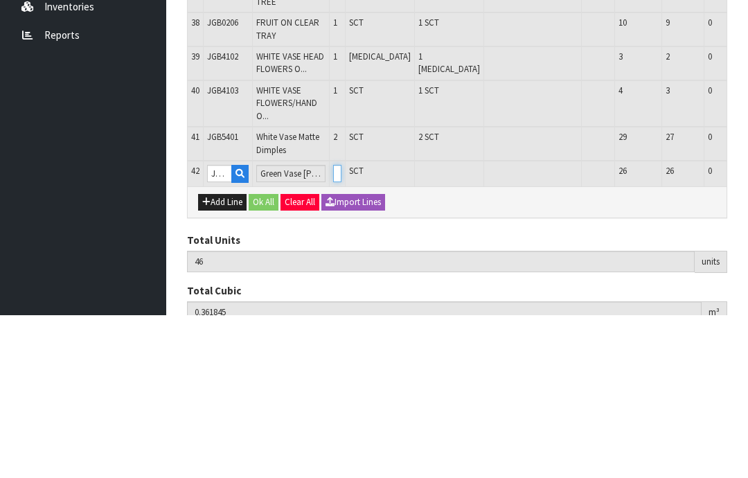
click at [341, 328] on input "0" at bounding box center [337, 336] width 8 height 17
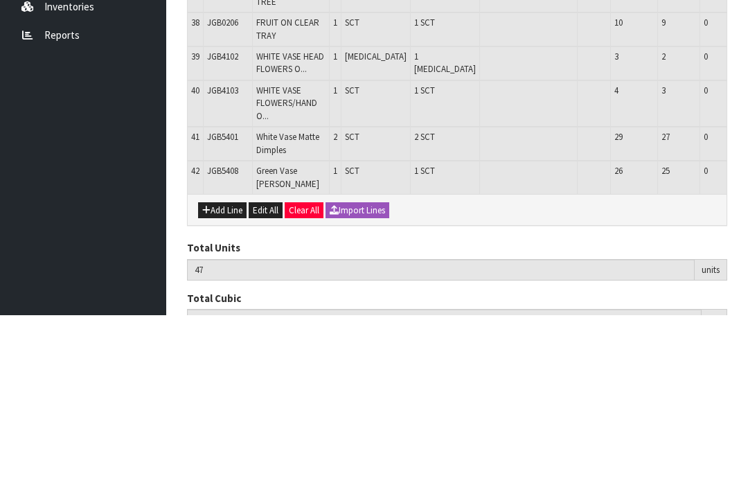
scroll to position [1380, 0]
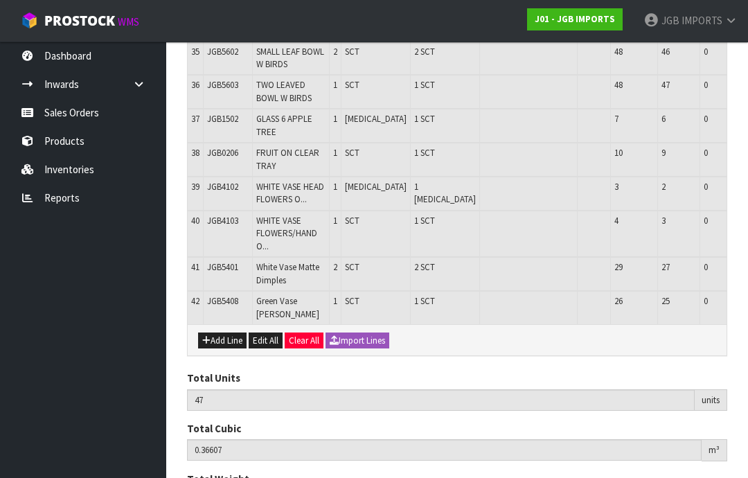
click at [229, 332] on button "Add Line" at bounding box center [222, 340] width 48 height 17
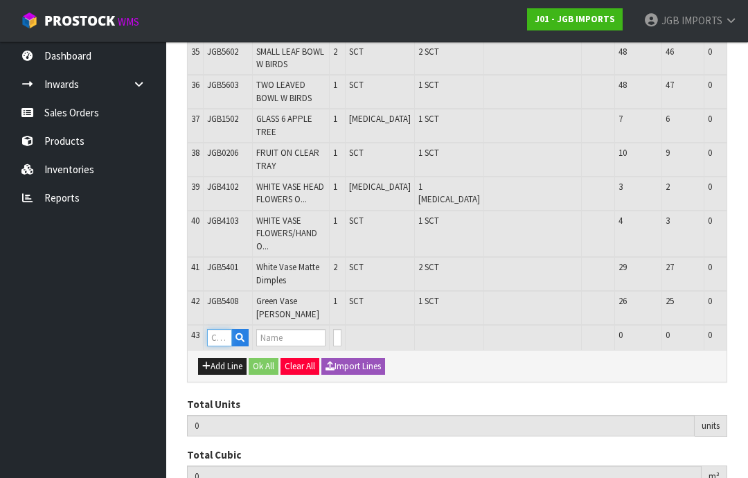
click at [225, 329] on input "text" at bounding box center [219, 337] width 25 height 17
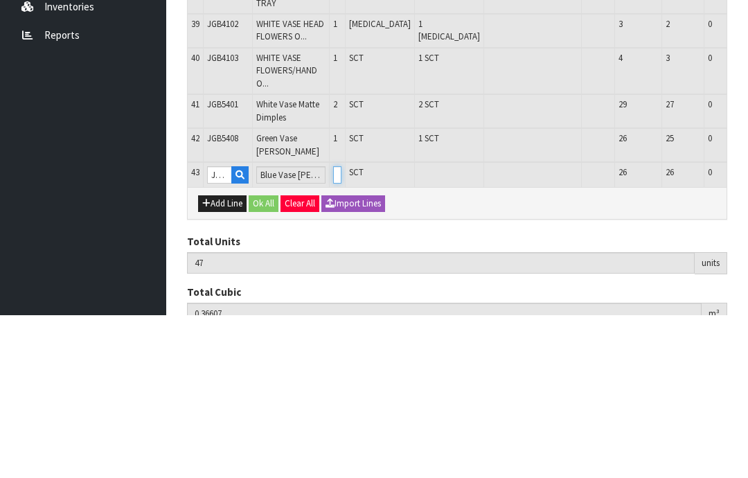
click at [341, 329] on input "0" at bounding box center [337, 337] width 8 height 17
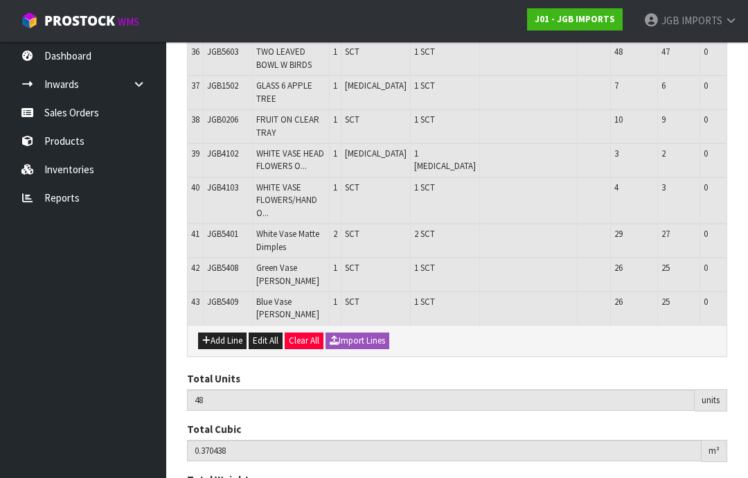
click at [229, 332] on button "Add Line" at bounding box center [222, 340] width 48 height 17
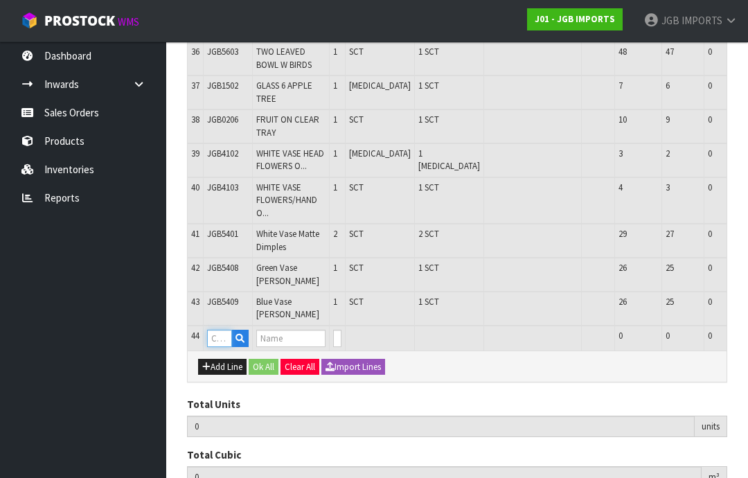
click at [229, 330] on input "text" at bounding box center [219, 338] width 25 height 17
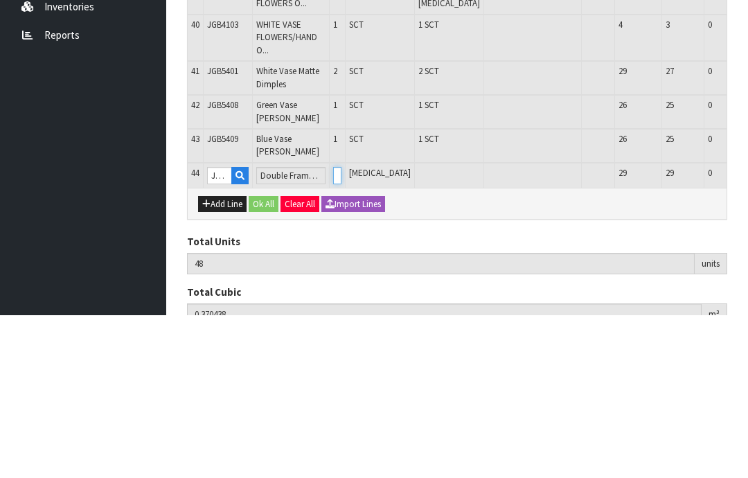
click at [341, 330] on input "0" at bounding box center [337, 338] width 8 height 17
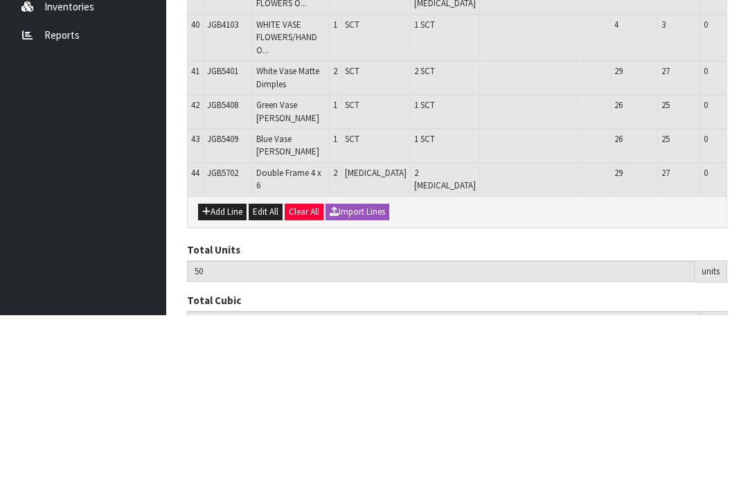
scroll to position [1446, 0]
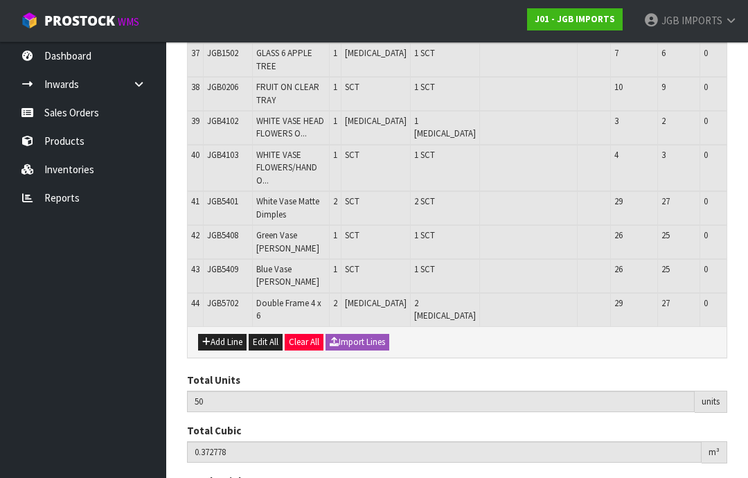
click at [223, 334] on button "Add Line" at bounding box center [222, 342] width 48 height 17
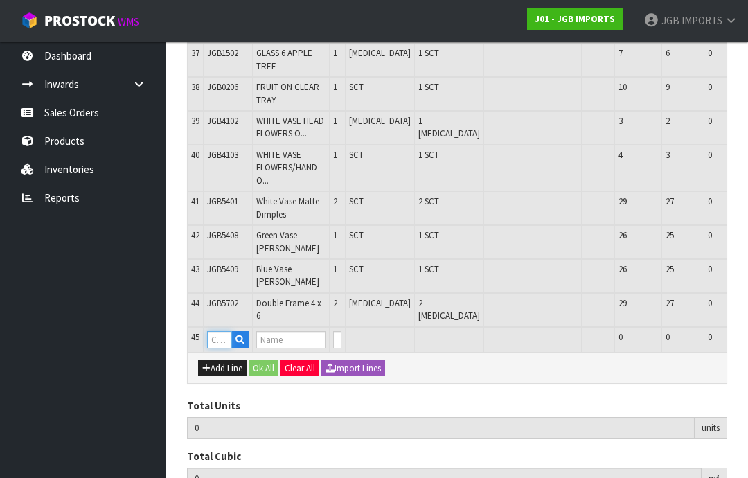
click at [228, 331] on input "text" at bounding box center [219, 339] width 25 height 17
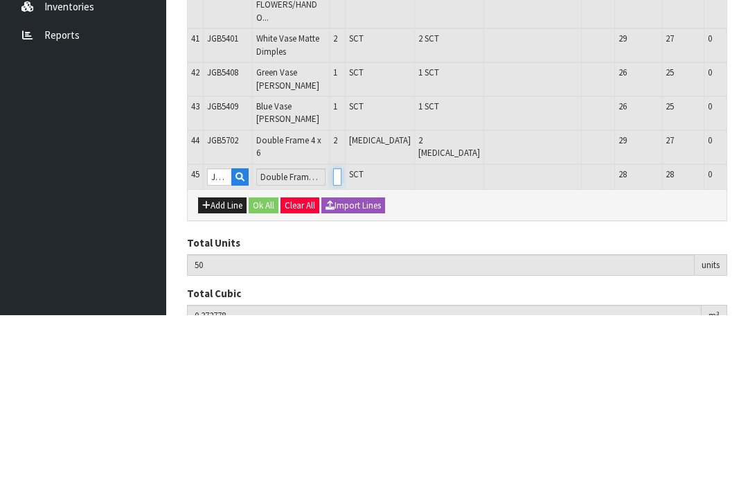
click at [341, 331] on input "0" at bounding box center [337, 339] width 8 height 17
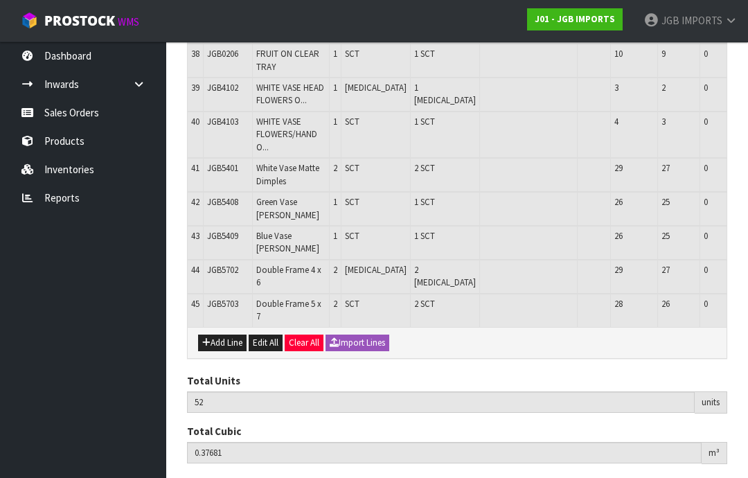
click at [228, 335] on button "Add Line" at bounding box center [222, 343] width 48 height 17
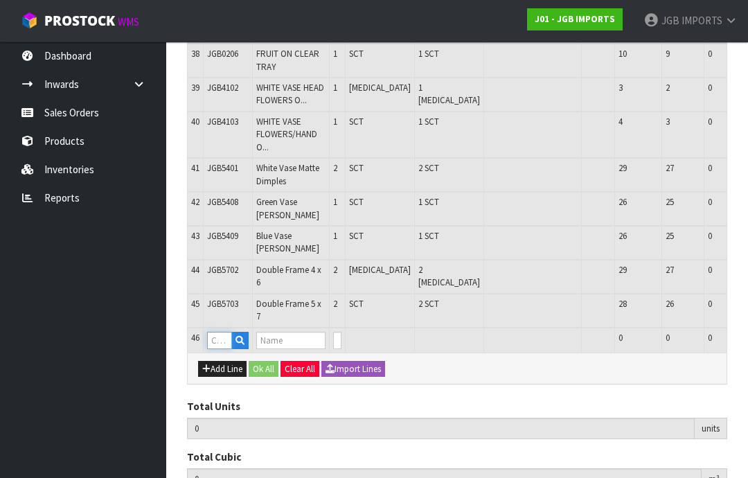
click at [226, 332] on input "text" at bounding box center [219, 340] width 25 height 17
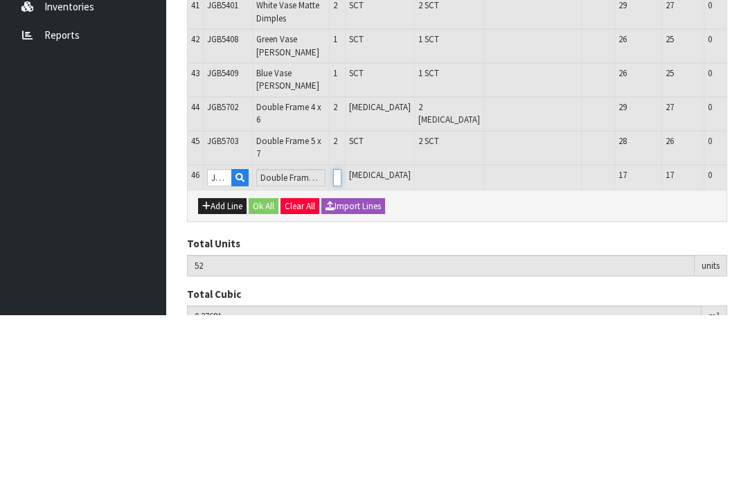
click at [341, 332] on input "0" at bounding box center [337, 340] width 8 height 17
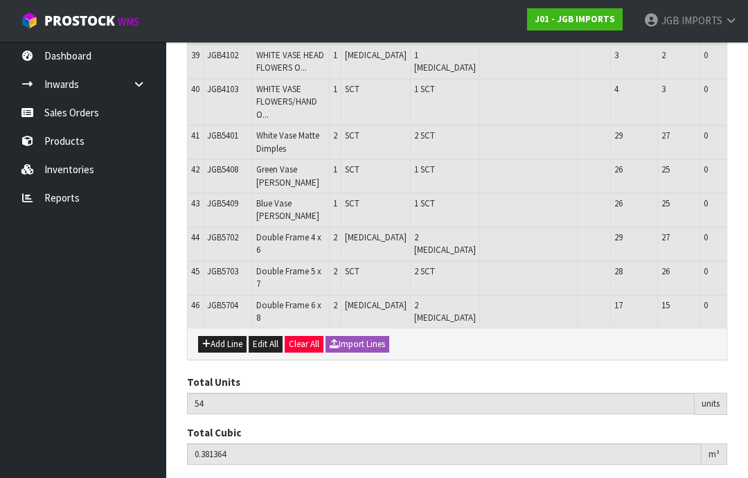
click at [235, 336] on button "Add Line" at bounding box center [222, 344] width 48 height 17
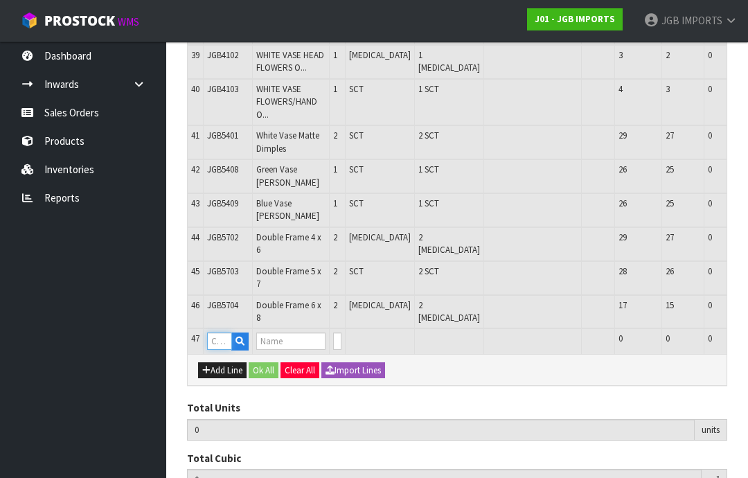
click at [230, 332] on input "text" at bounding box center [219, 340] width 25 height 17
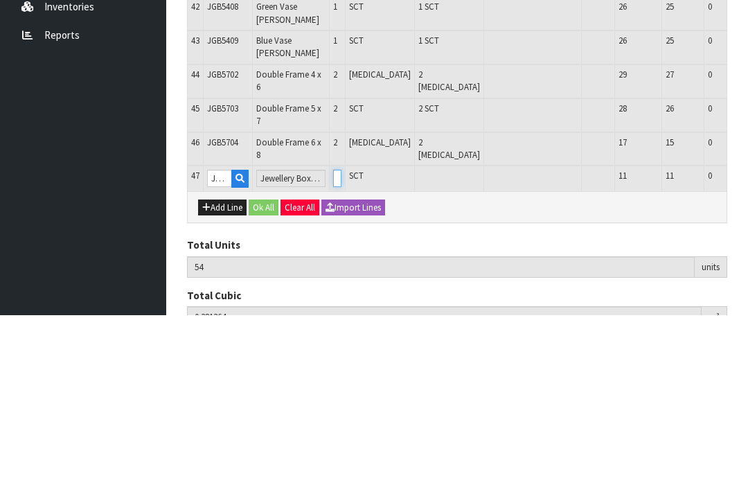
click at [341, 332] on input "0" at bounding box center [337, 340] width 8 height 17
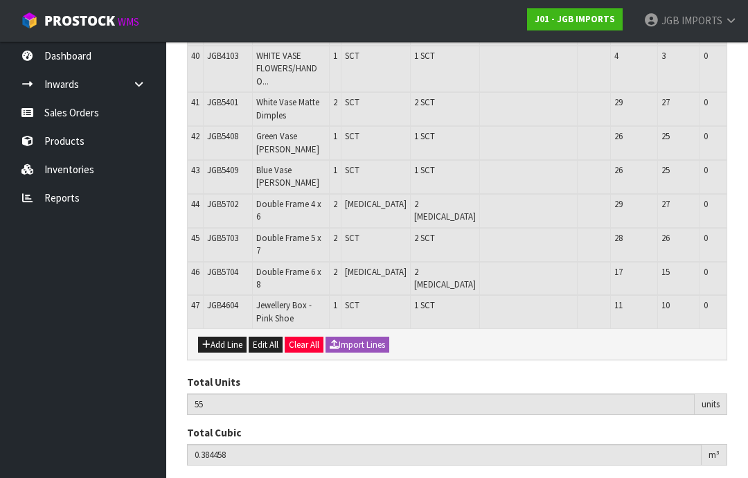
click at [228, 337] on button "Add Line" at bounding box center [222, 345] width 48 height 17
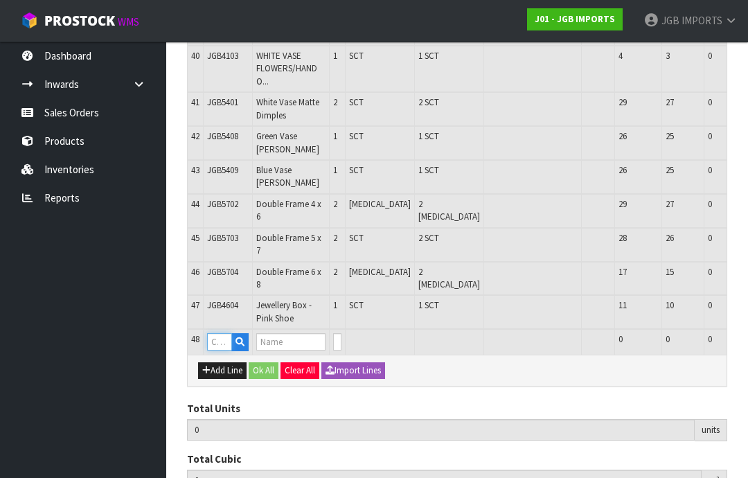
click at [226, 333] on input "text" at bounding box center [219, 341] width 25 height 17
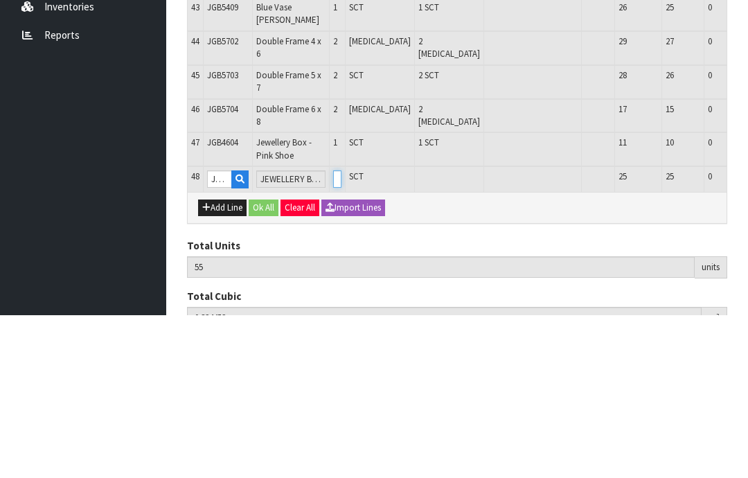
click at [341, 333] on input "0" at bounding box center [337, 341] width 8 height 17
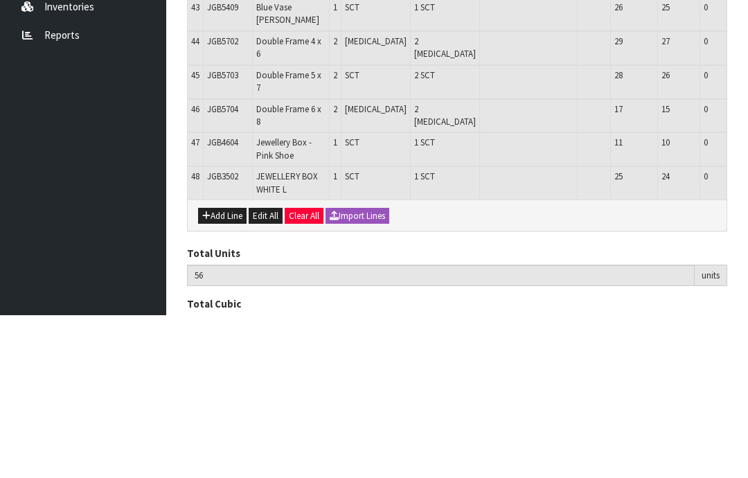
scroll to position [1578, 0]
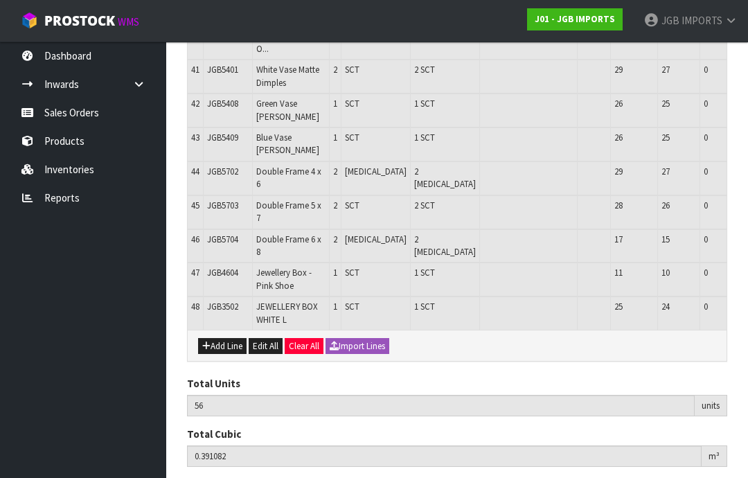
click at [229, 338] on button "Add Line" at bounding box center [222, 346] width 48 height 17
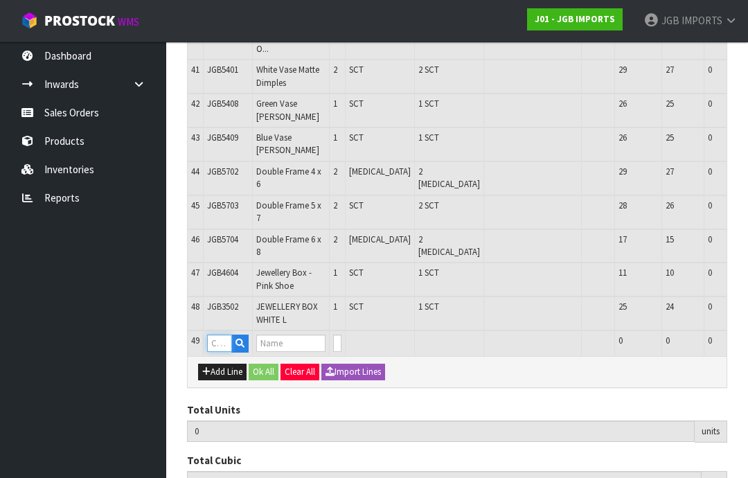
click at [229, 335] on input "text" at bounding box center [219, 343] width 25 height 17
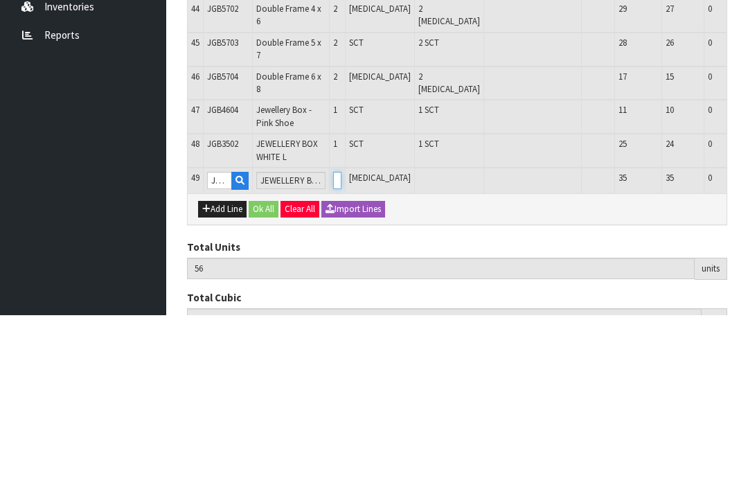
click at [341, 335] on input "0" at bounding box center [337, 343] width 8 height 17
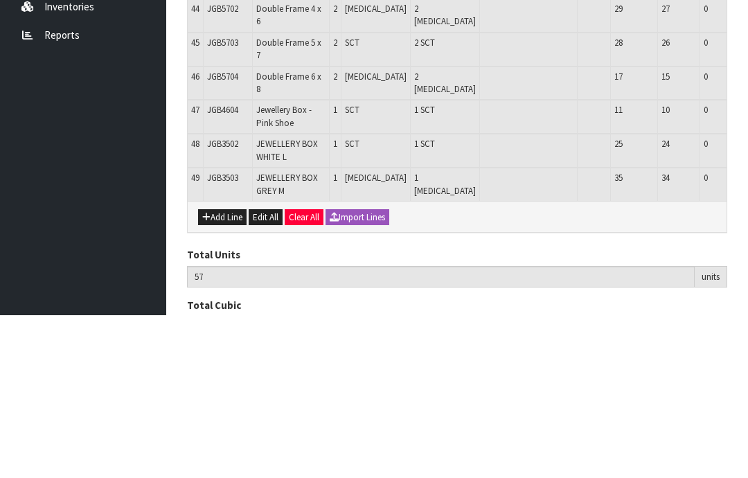
scroll to position [1611, 0]
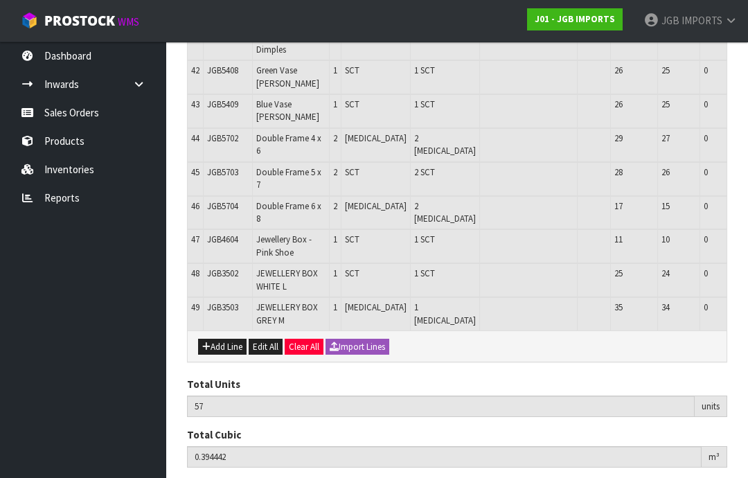
click at [231, 339] on button "Add Line" at bounding box center [222, 347] width 48 height 17
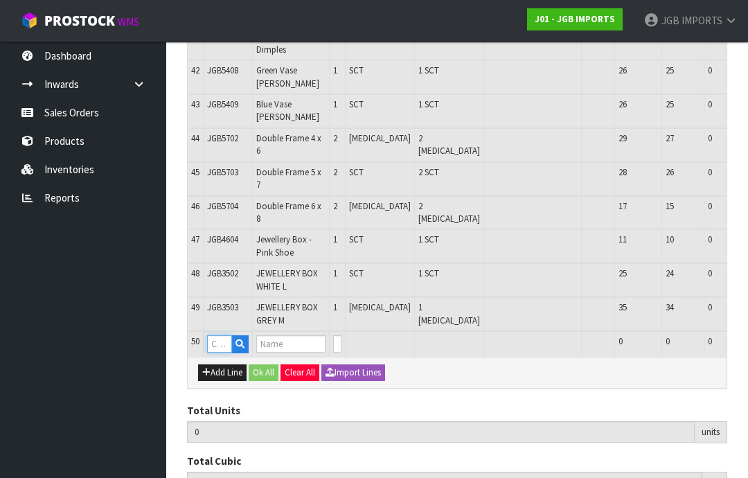
click at [226, 335] on input "text" at bounding box center [219, 343] width 25 height 17
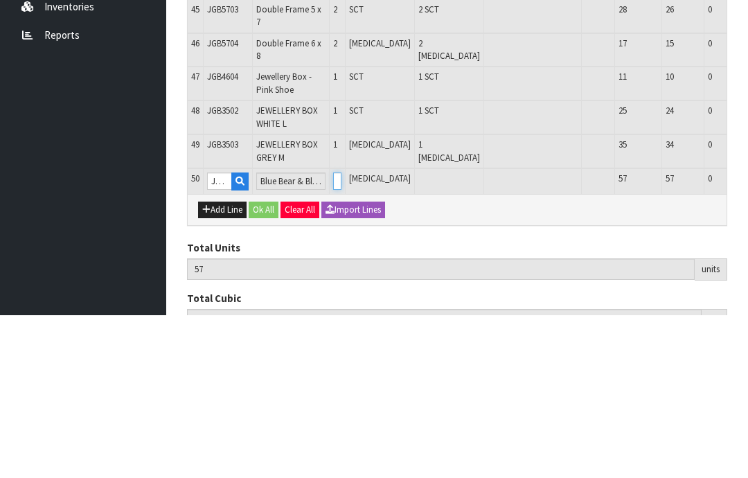
click at [340, 335] on input "0" at bounding box center [337, 343] width 8 height 17
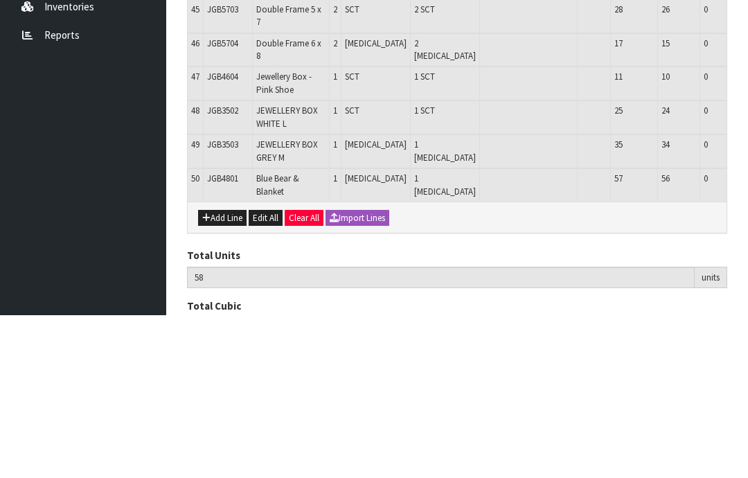
scroll to position [1644, 0]
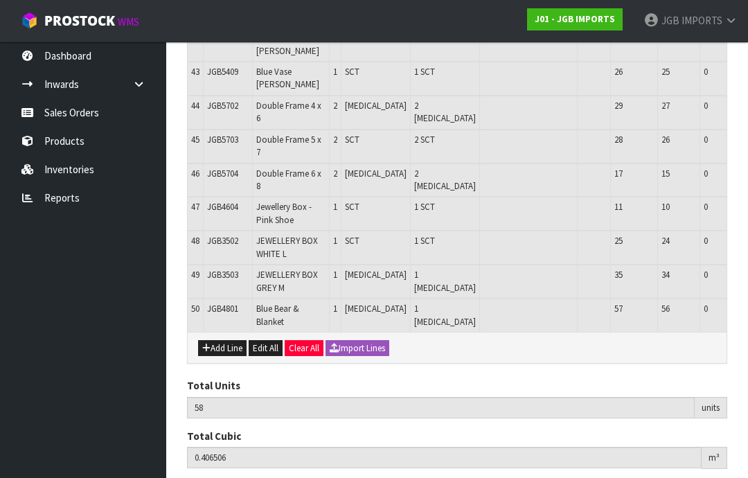
click at [225, 340] on button "Add Line" at bounding box center [222, 348] width 48 height 17
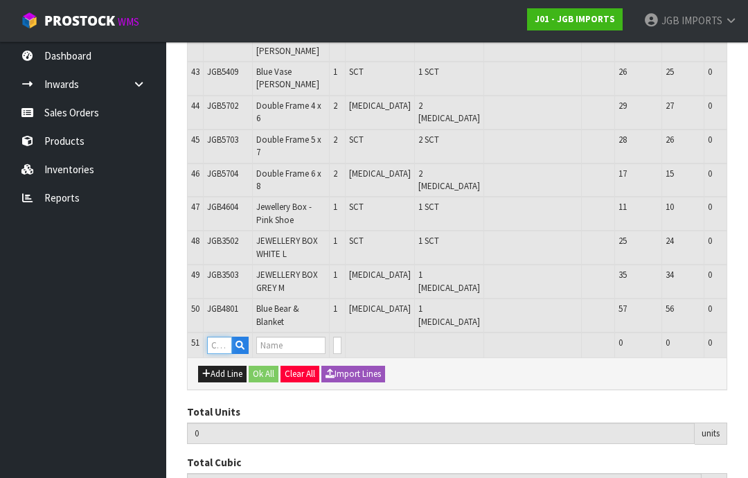
click at [229, 337] on input "text" at bounding box center [219, 345] width 25 height 17
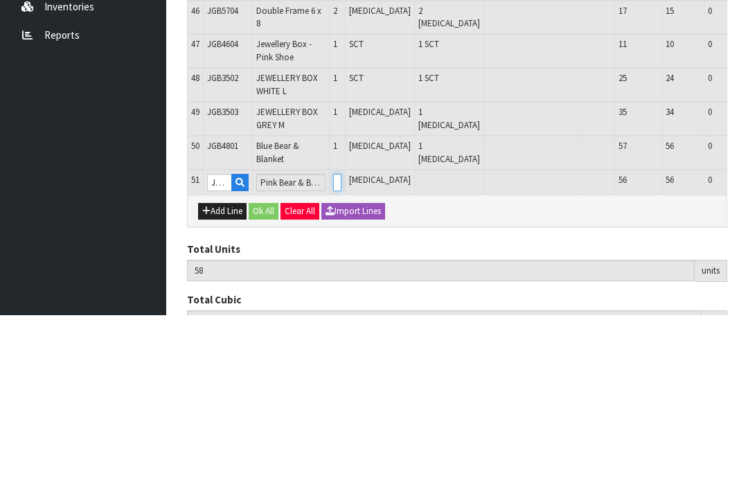
click at [341, 337] on input "0" at bounding box center [337, 345] width 8 height 17
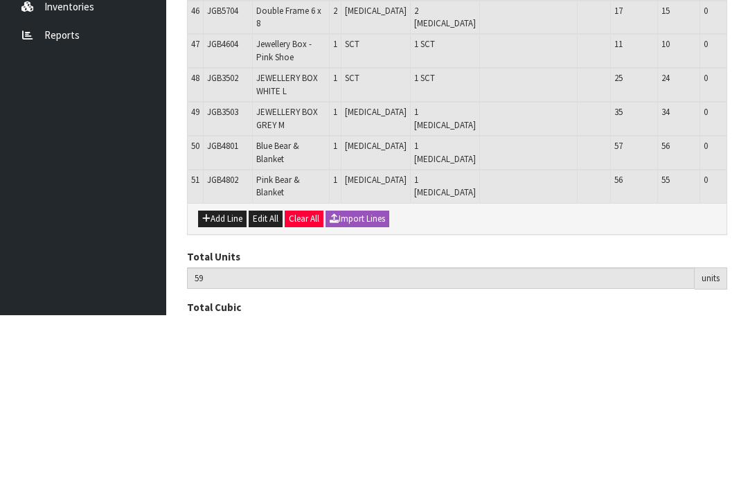
scroll to position [1677, 0]
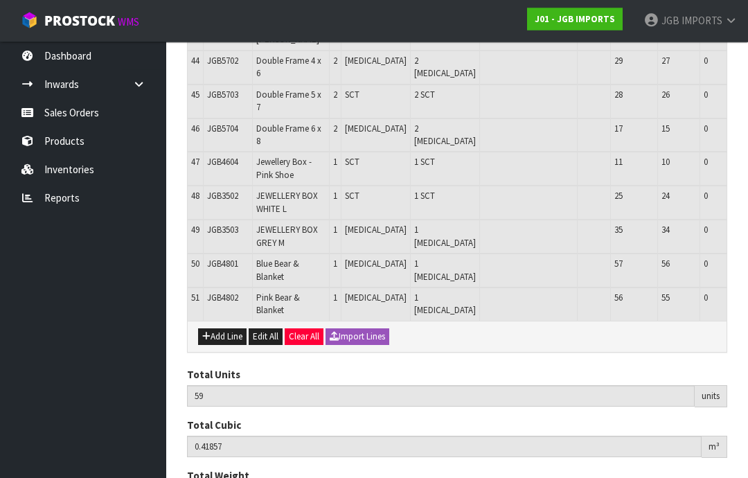
scroll to position [1690, 0]
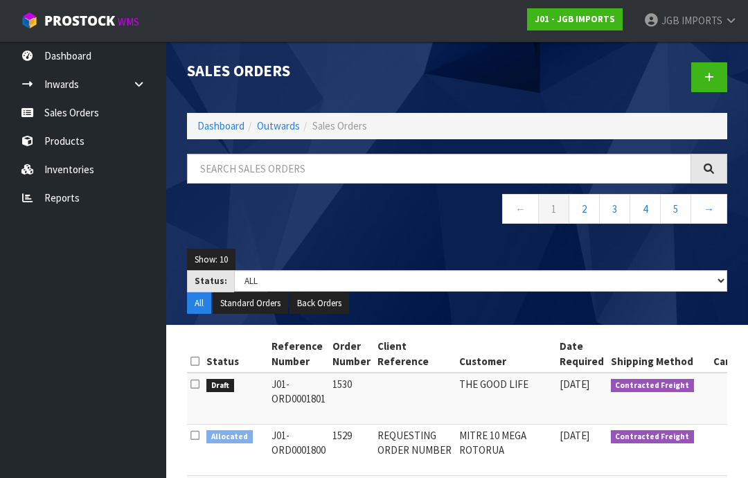
click at [712, 21] on span "IMPORTS" at bounding box center [702, 20] width 41 height 13
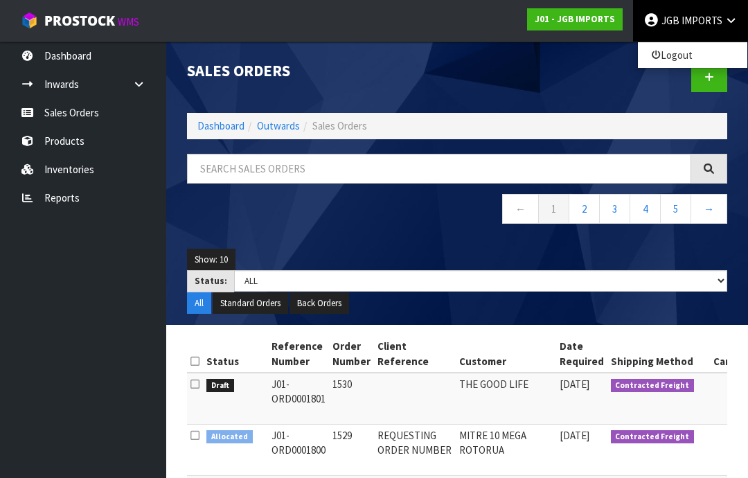
click at [684, 61] on link "Logout" at bounding box center [692, 55] width 109 height 19
